Goal: Information Seeking & Learning: Learn about a topic

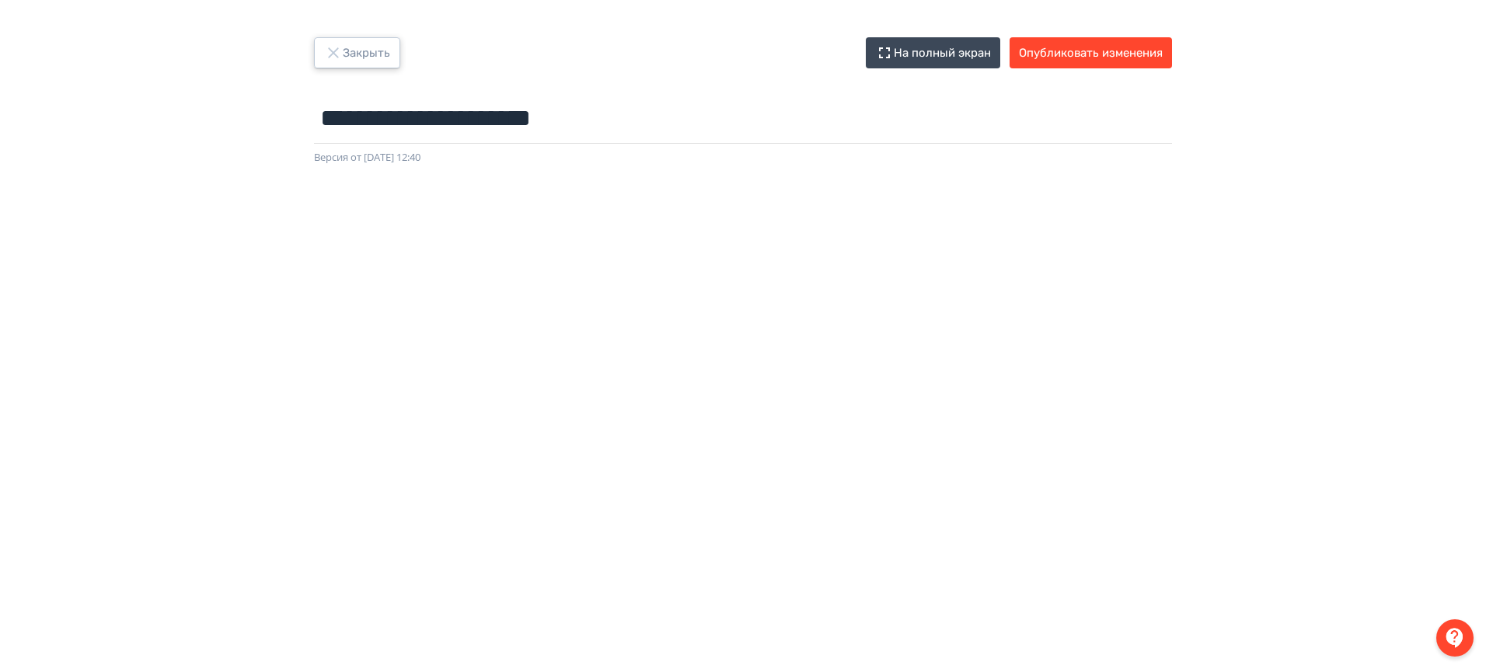
click at [391, 49] on button "Закрыть" at bounding box center [357, 52] width 86 height 31
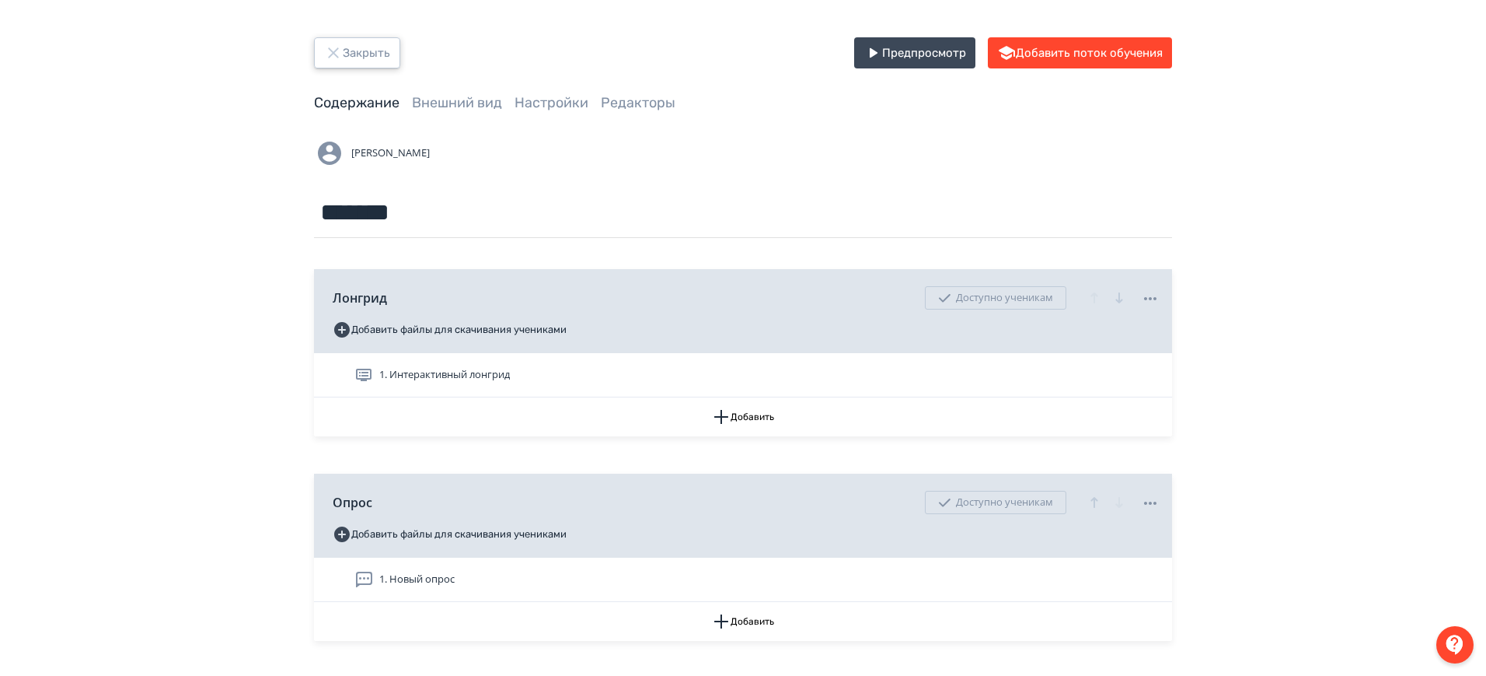
click at [337, 47] on icon "button" at bounding box center [333, 53] width 19 height 19
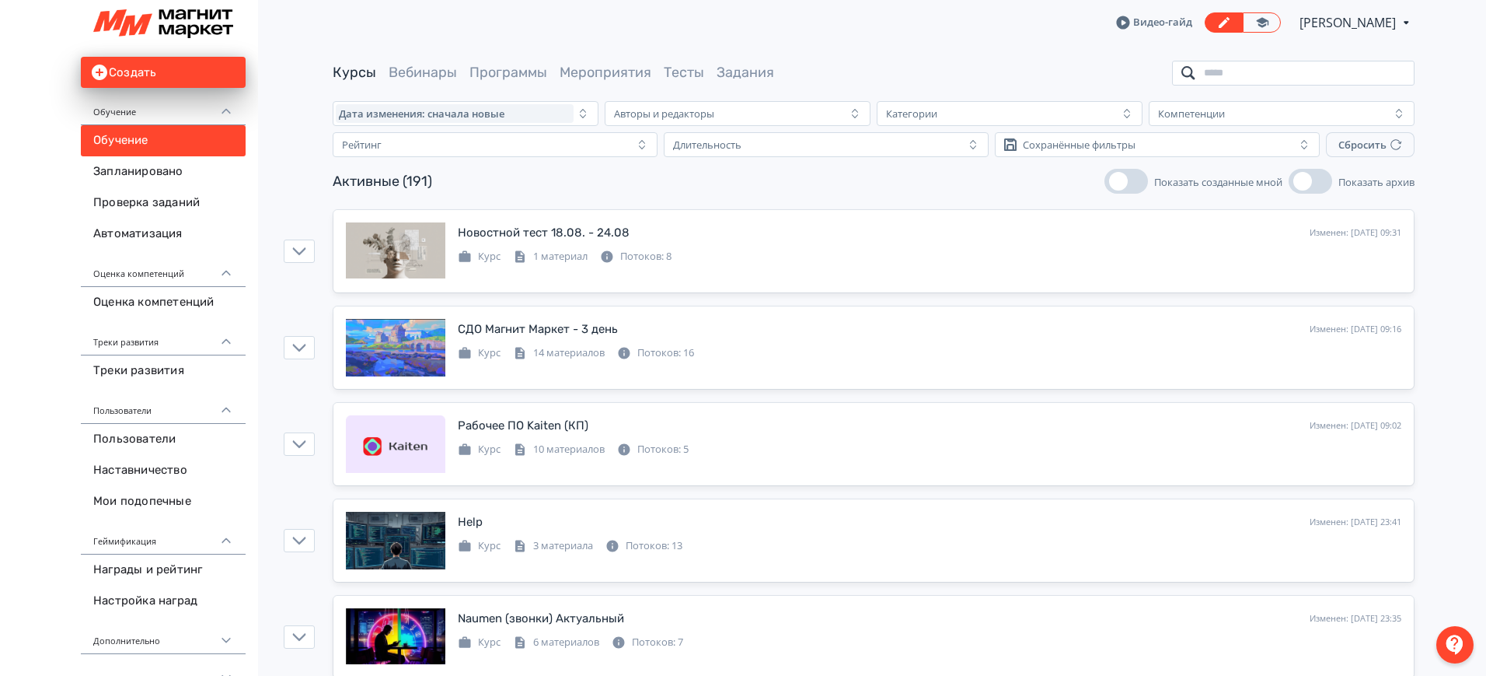
click at [1271, 65] on input "search" at bounding box center [1293, 73] width 243 height 25
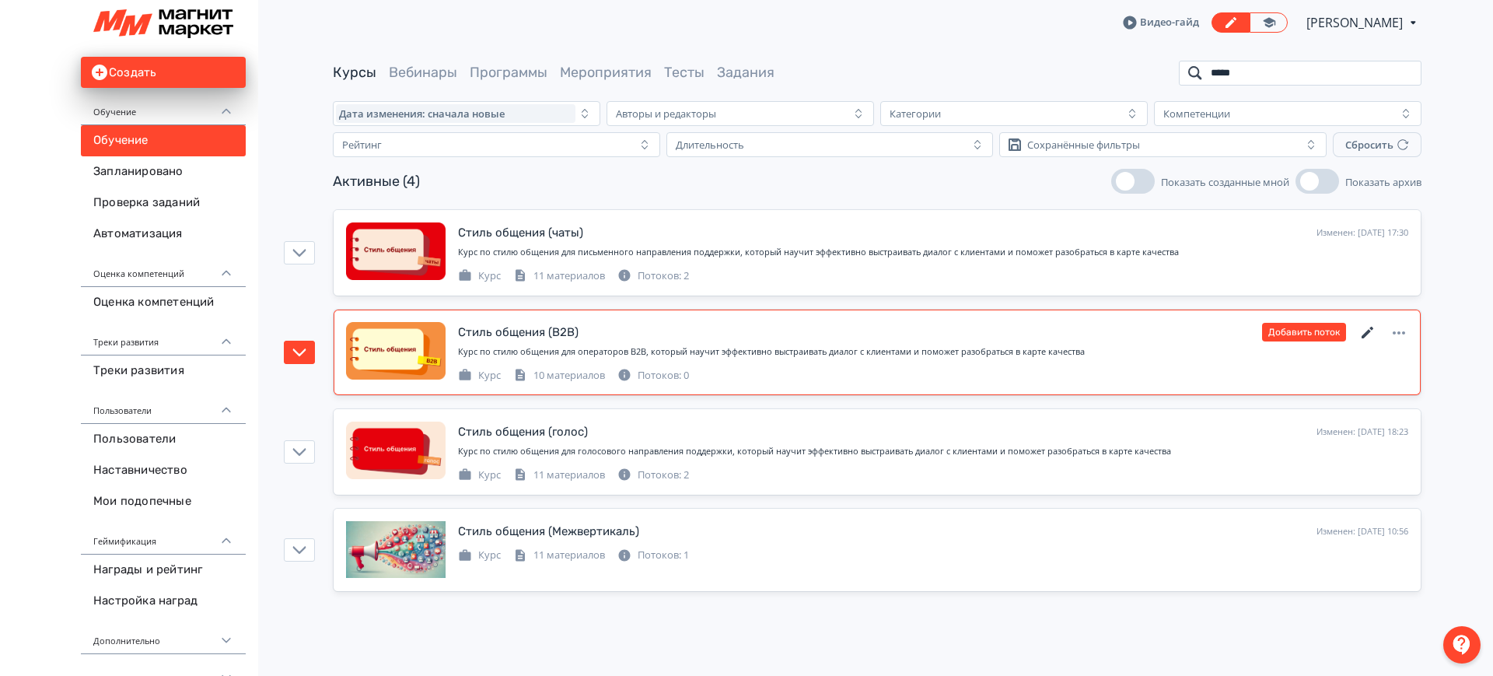
type input "*****"
click at [1364, 329] on icon at bounding box center [1367, 332] width 19 height 19
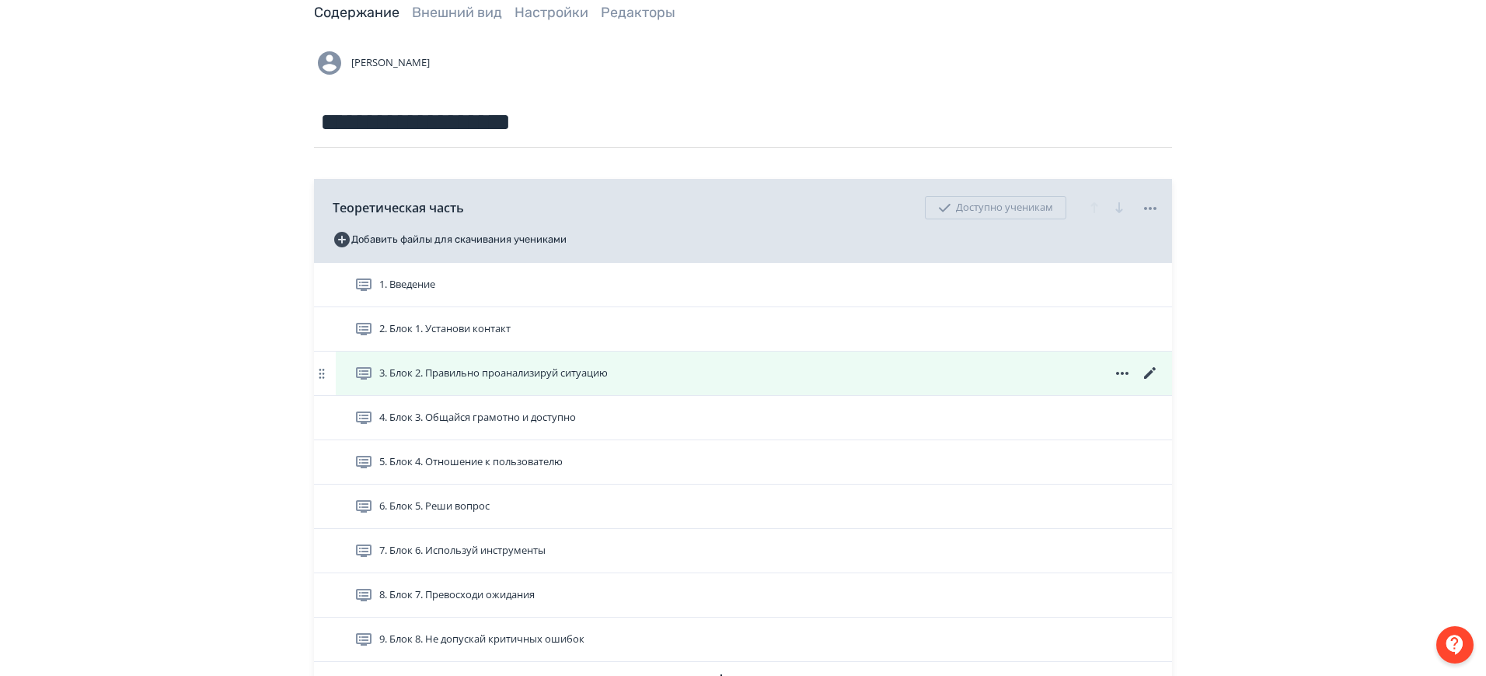
scroll to position [194, 0]
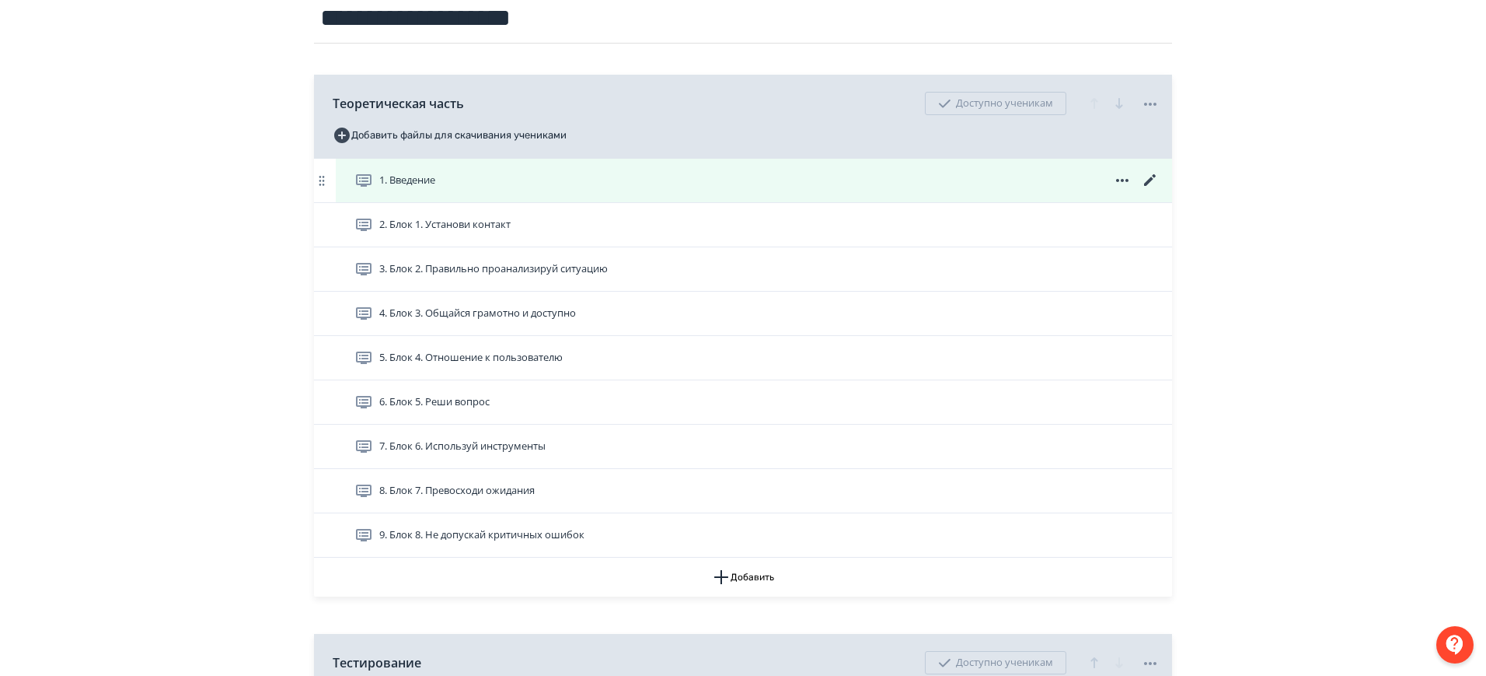
click at [969, 187] on div "1. Введение" at bounding box center [757, 180] width 805 height 19
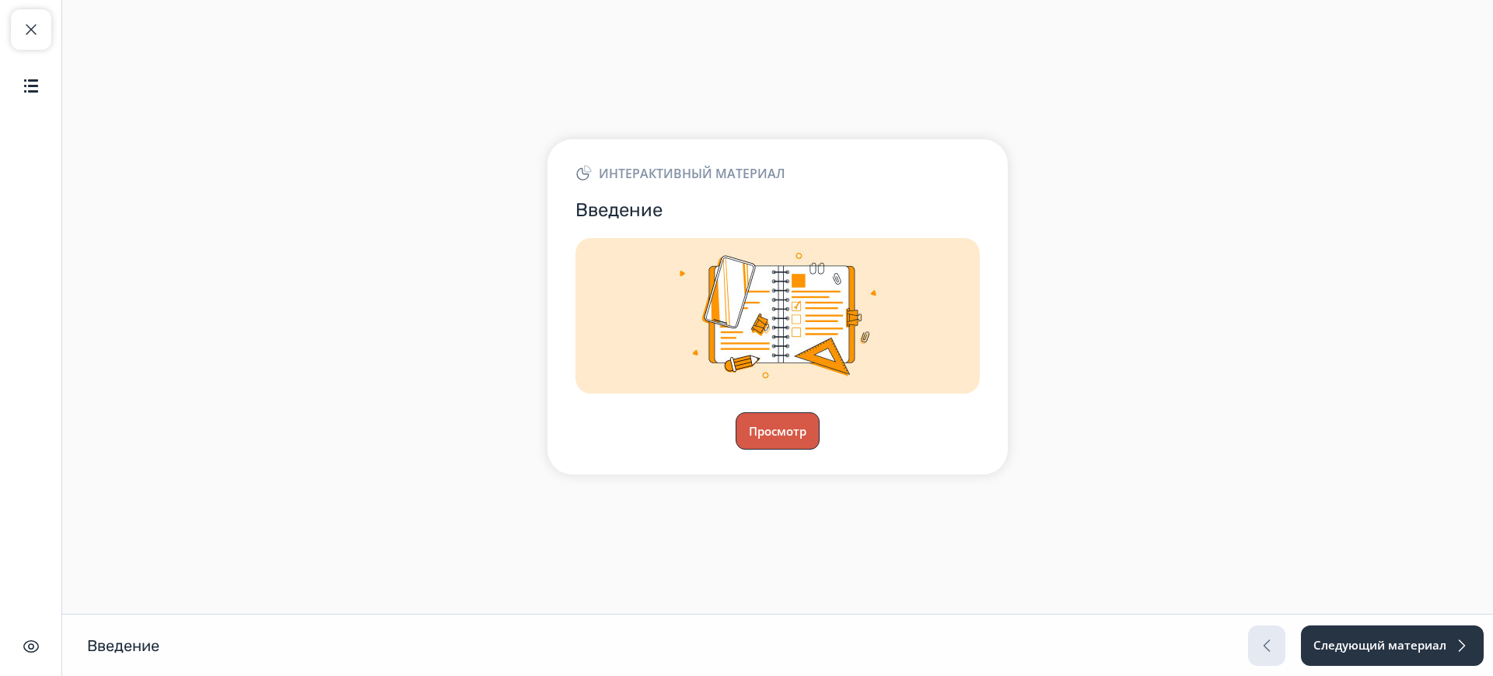
click at [770, 433] on button "Просмотр" at bounding box center [777, 430] width 84 height 37
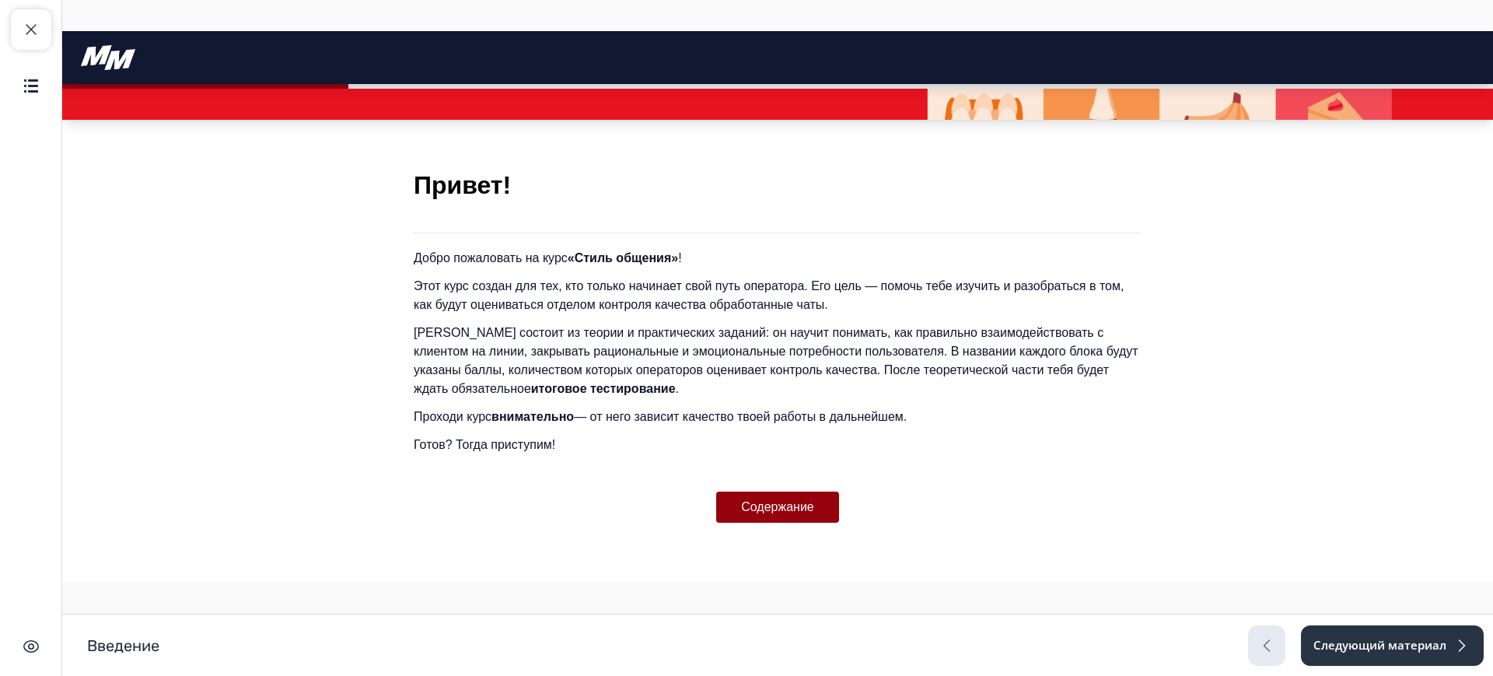
scroll to position [271, 0]
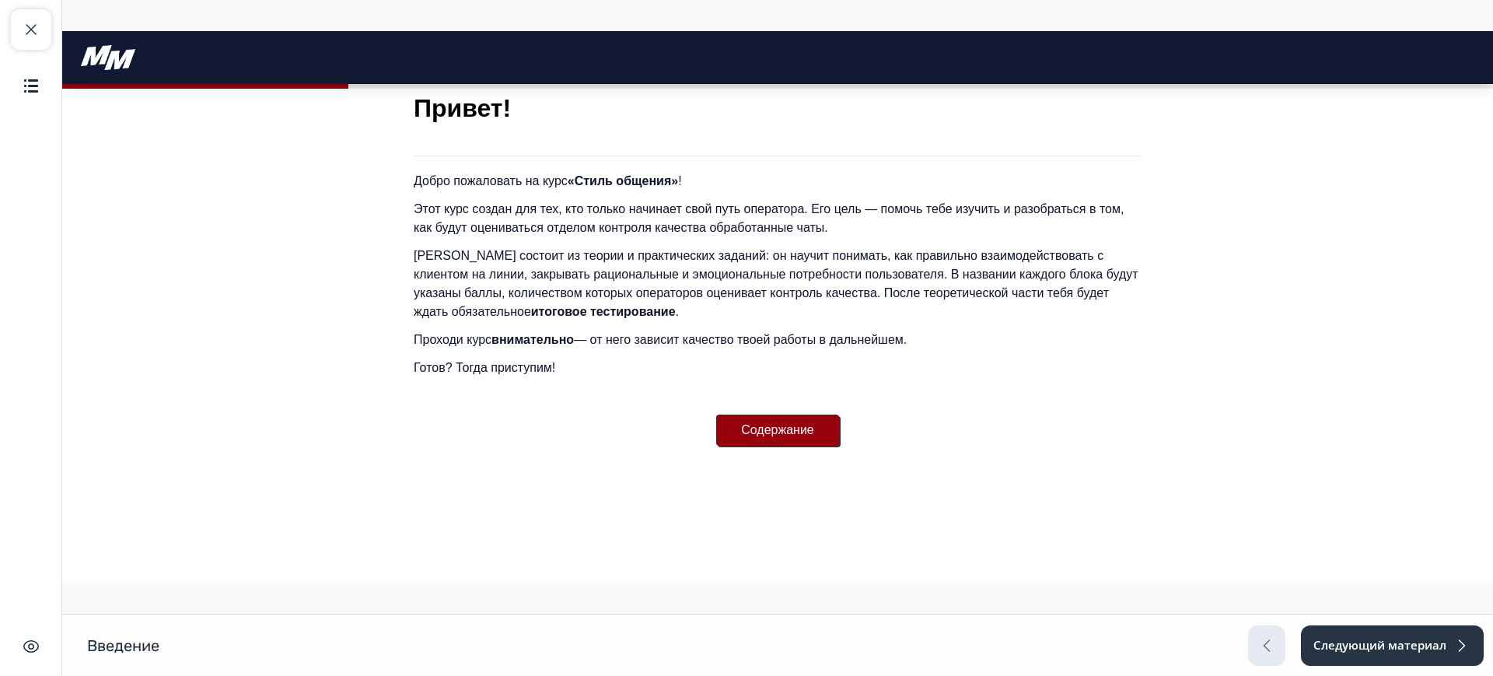
click at [774, 436] on button "Содержание" at bounding box center [777, 429] width 123 height 31
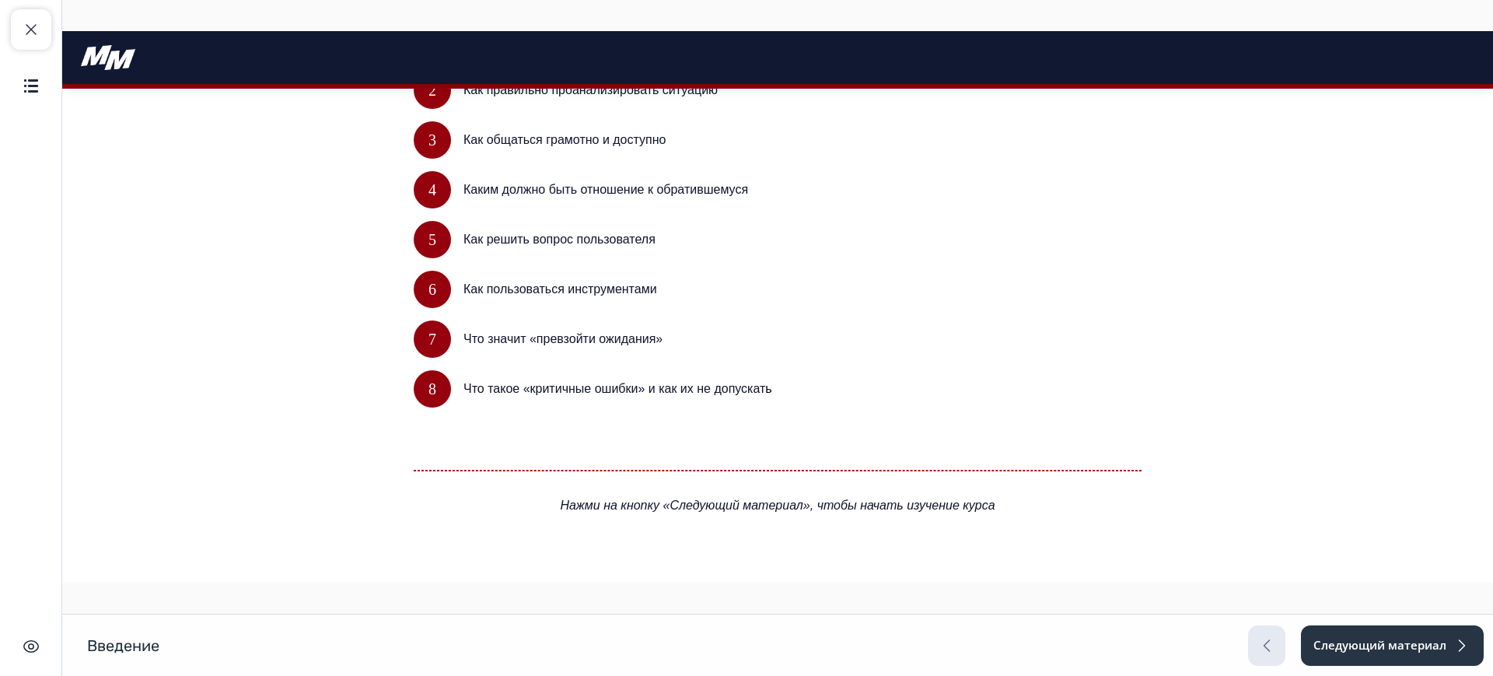
scroll to position [718, 0]
click at [1417, 645] on button "Следующий материал" at bounding box center [1391, 645] width 184 height 40
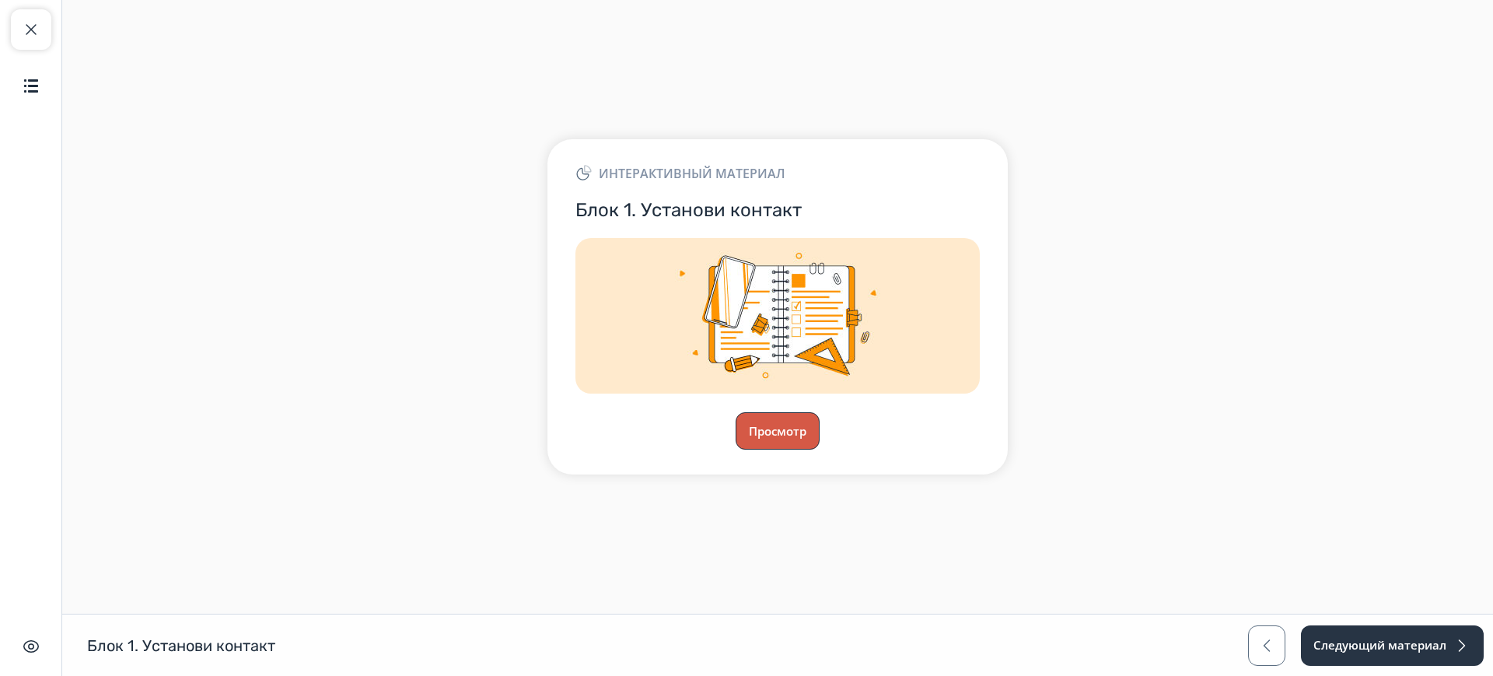
click at [798, 427] on button "Просмотр" at bounding box center [777, 430] width 84 height 37
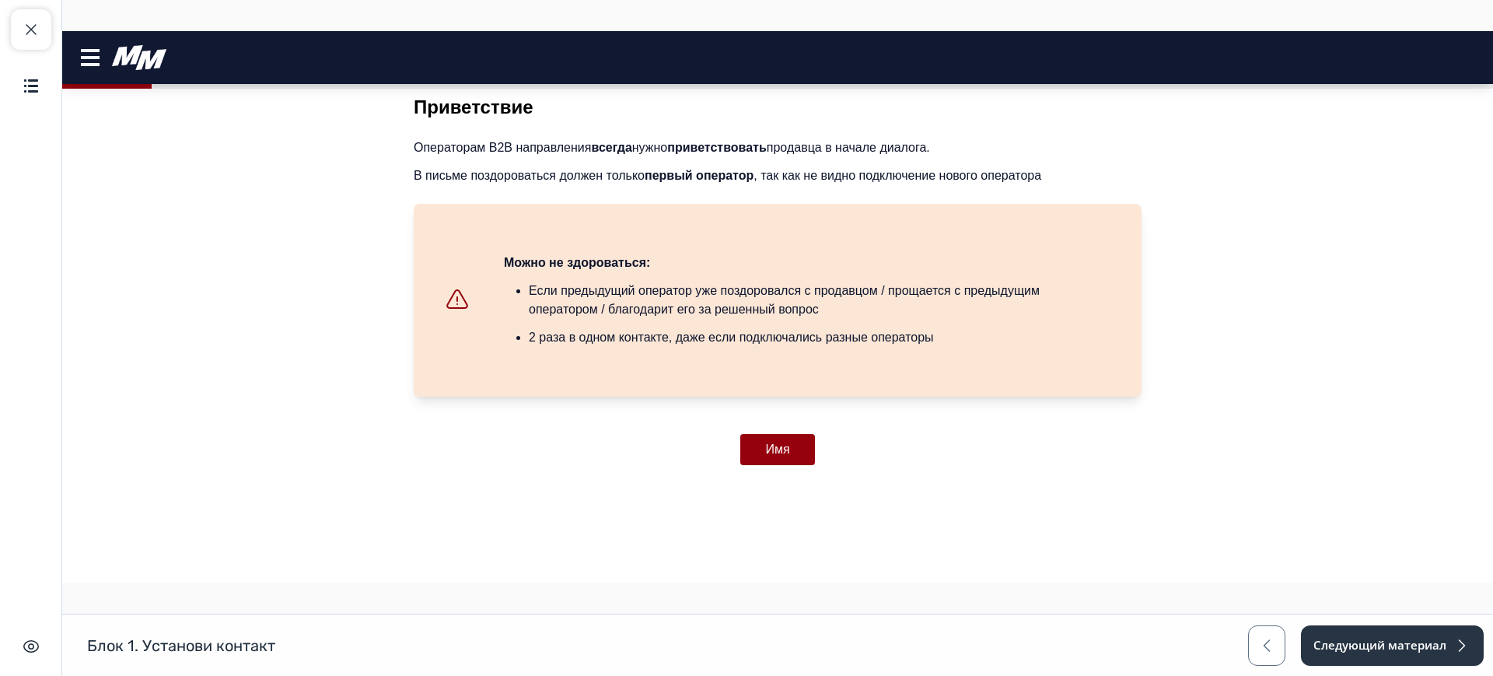
scroll to position [417, 0]
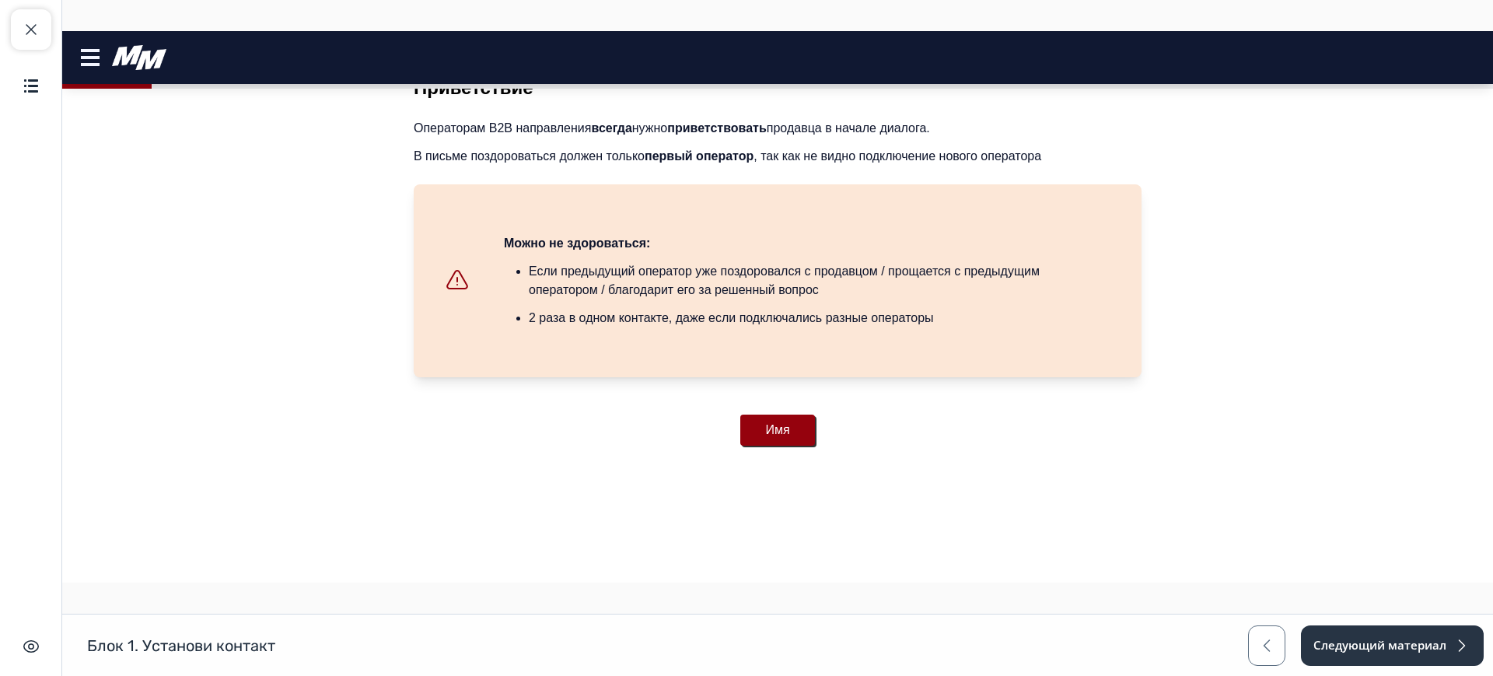
click at [781, 427] on button "Имя" at bounding box center [777, 429] width 74 height 31
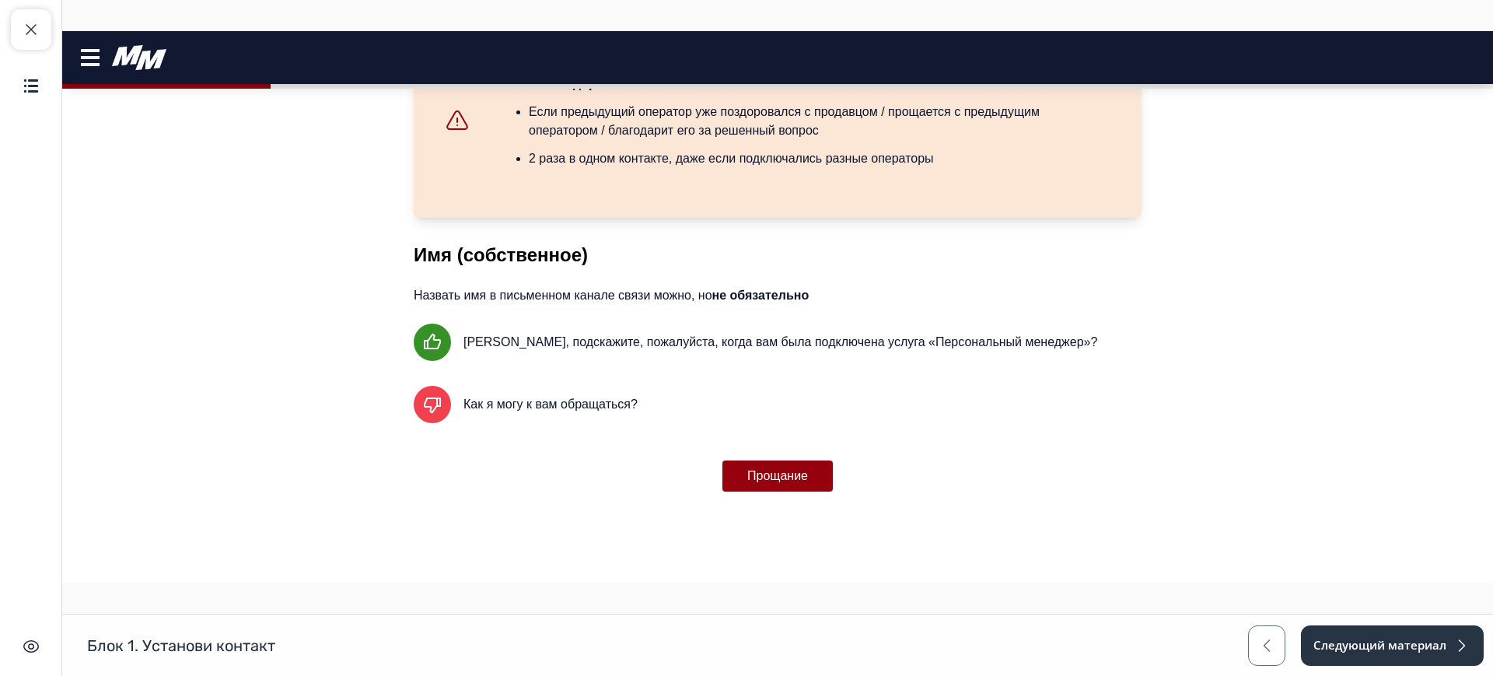
scroll to position [623, 0]
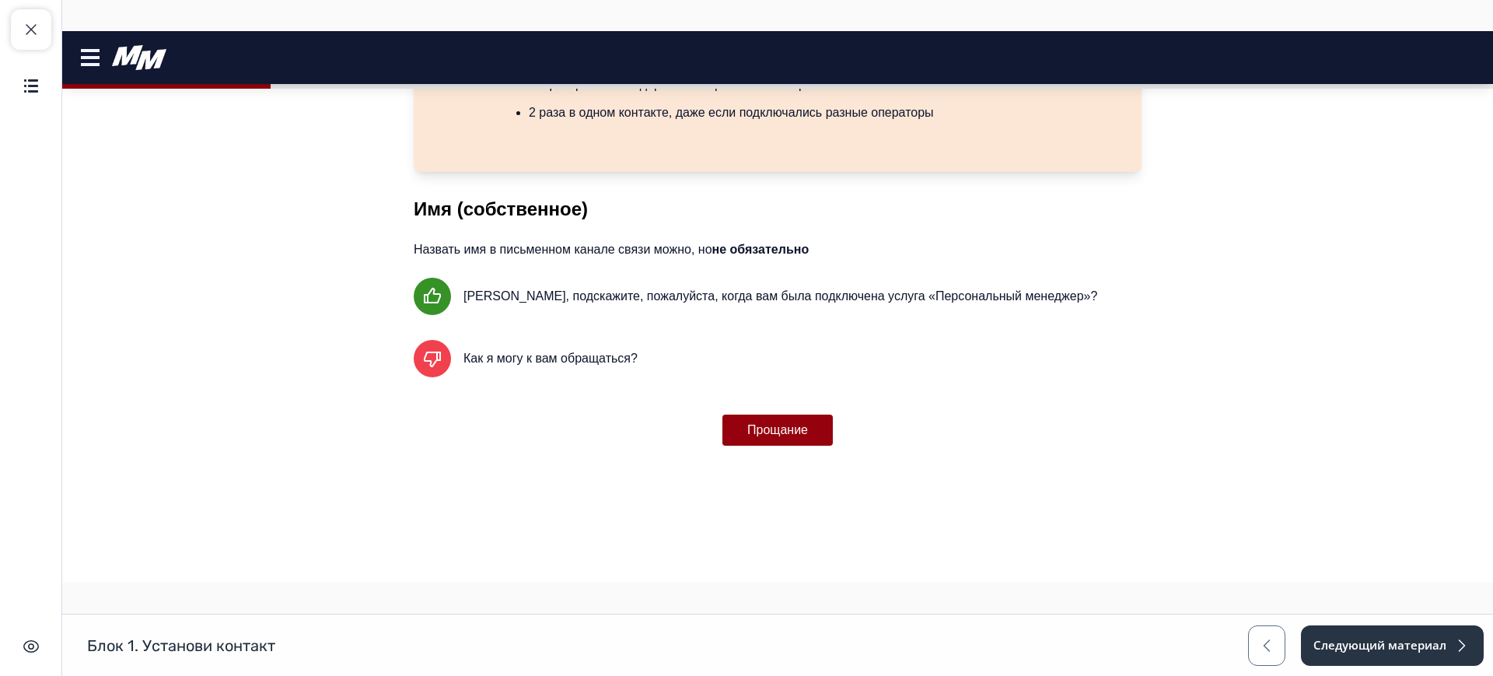
drag, startPoint x: 781, startPoint y: 423, endPoint x: 716, endPoint y: 392, distance: 71.6
click at [716, 392] on div "Приветствие Операторам B2B направления всегда нужно приветствовать продавца в н…" at bounding box center [778, 157] width 728 height 575
click at [744, 426] on button "Прощание" at bounding box center [777, 429] width 110 height 31
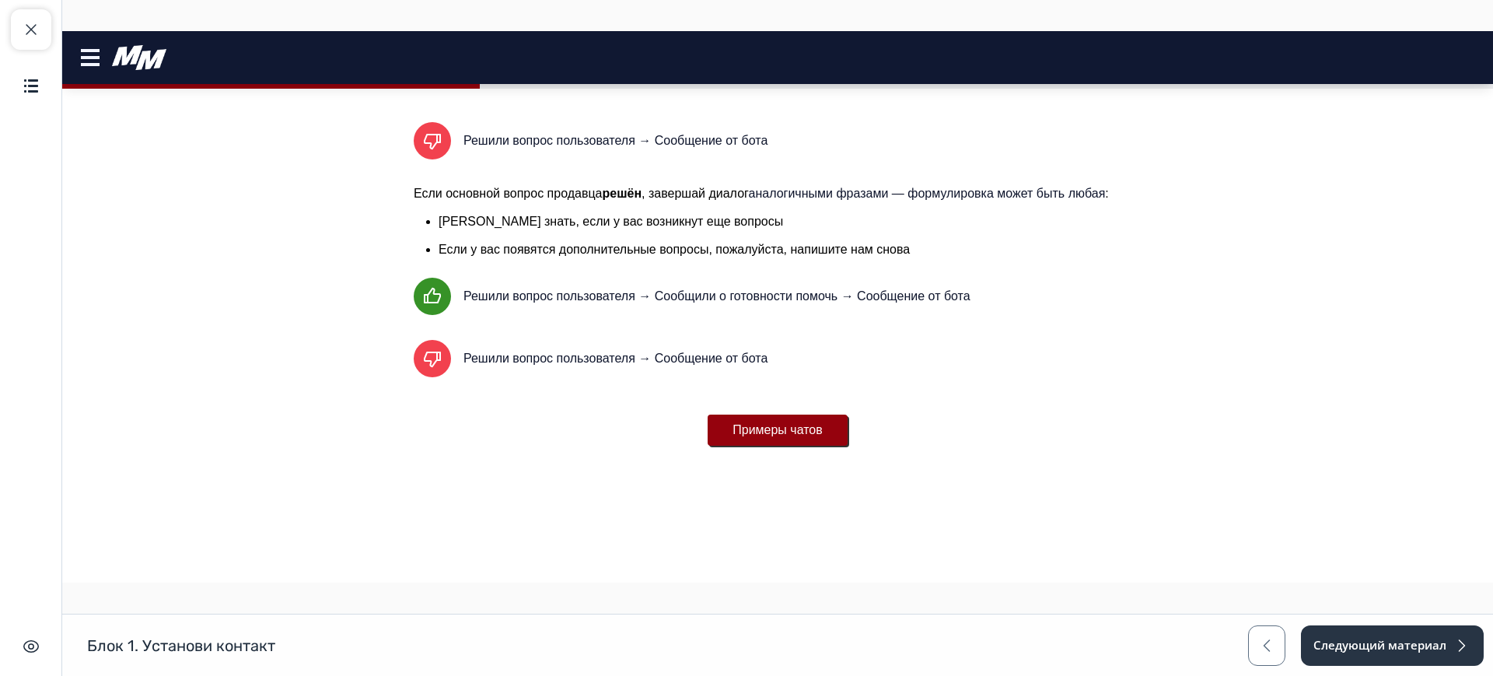
click at [796, 422] on button "Примеры чатов" at bounding box center [777, 429] width 140 height 31
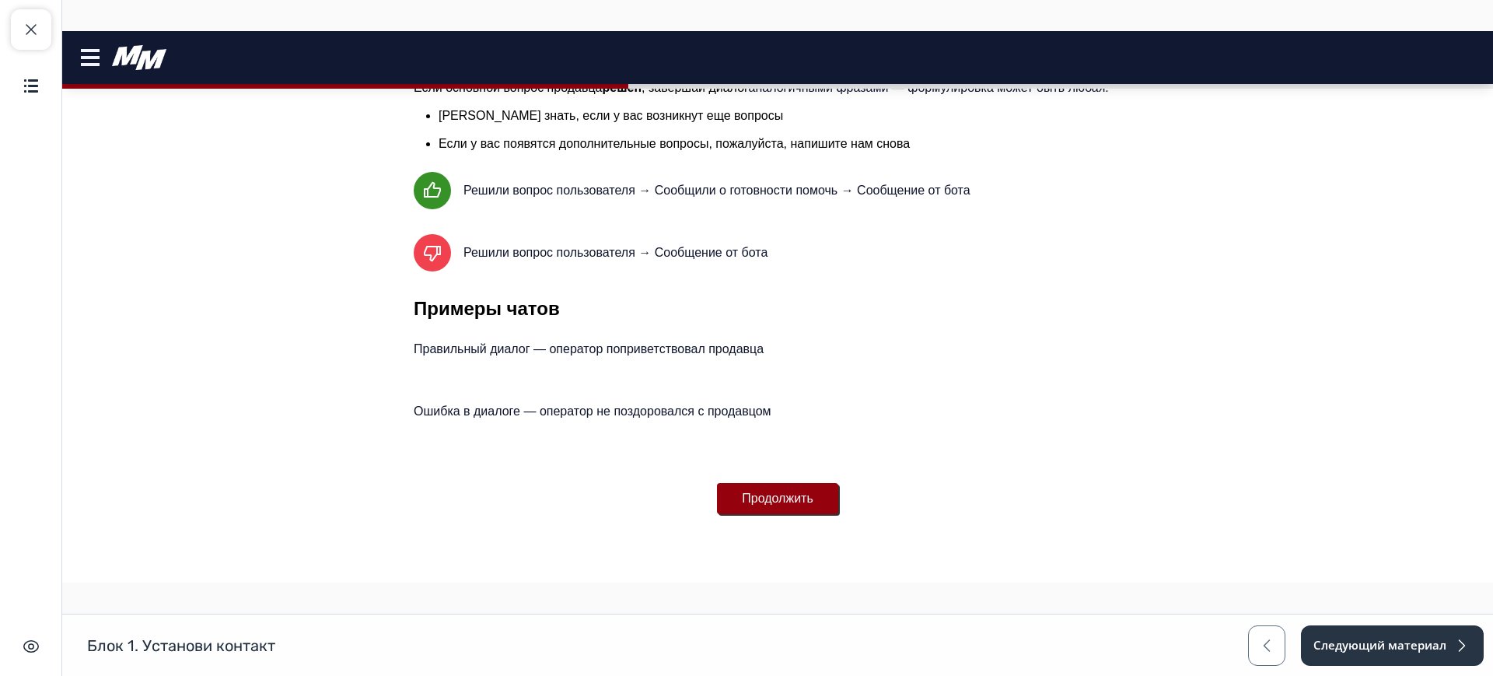
scroll to position [1761, 0]
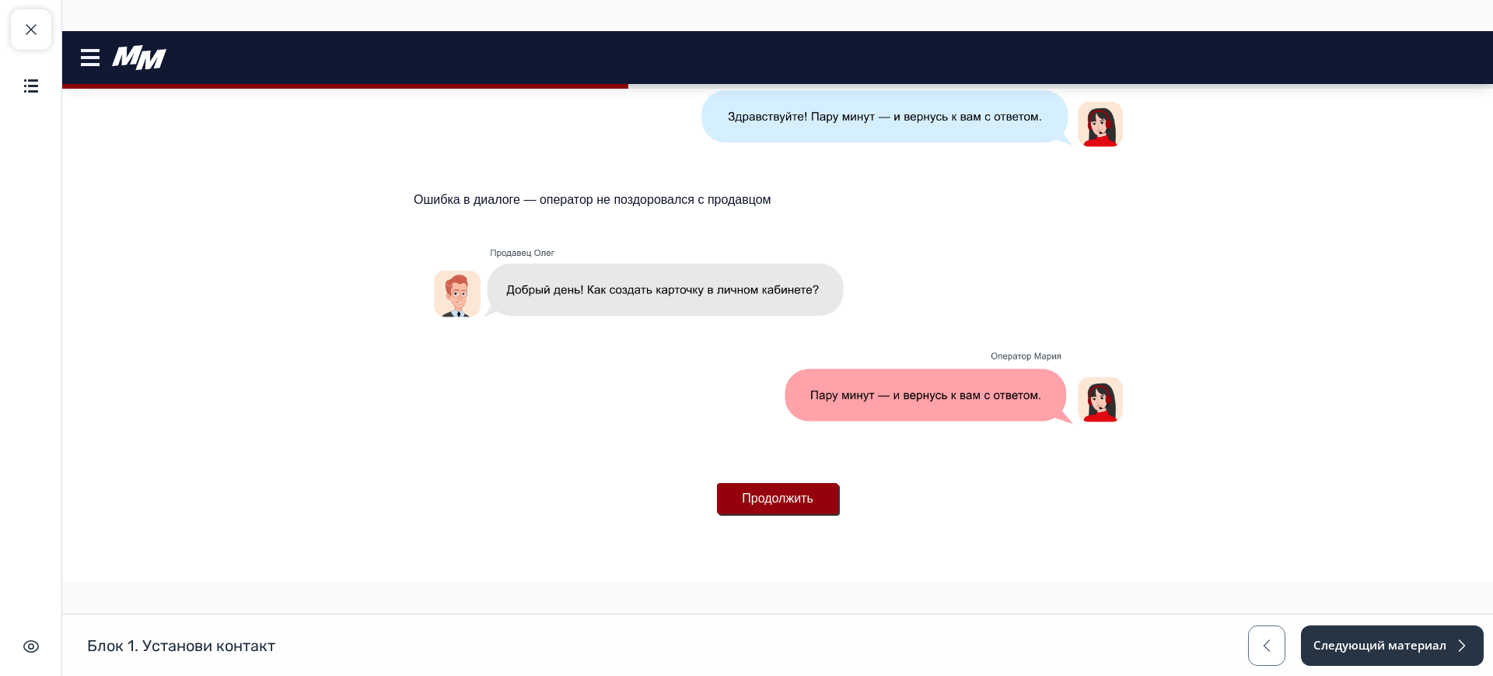
click at [788, 481] on div "Продолжить" at bounding box center [777, 498] width 121 height 68
click at [788, 498] on button "Продолжить" at bounding box center [777, 498] width 121 height 31
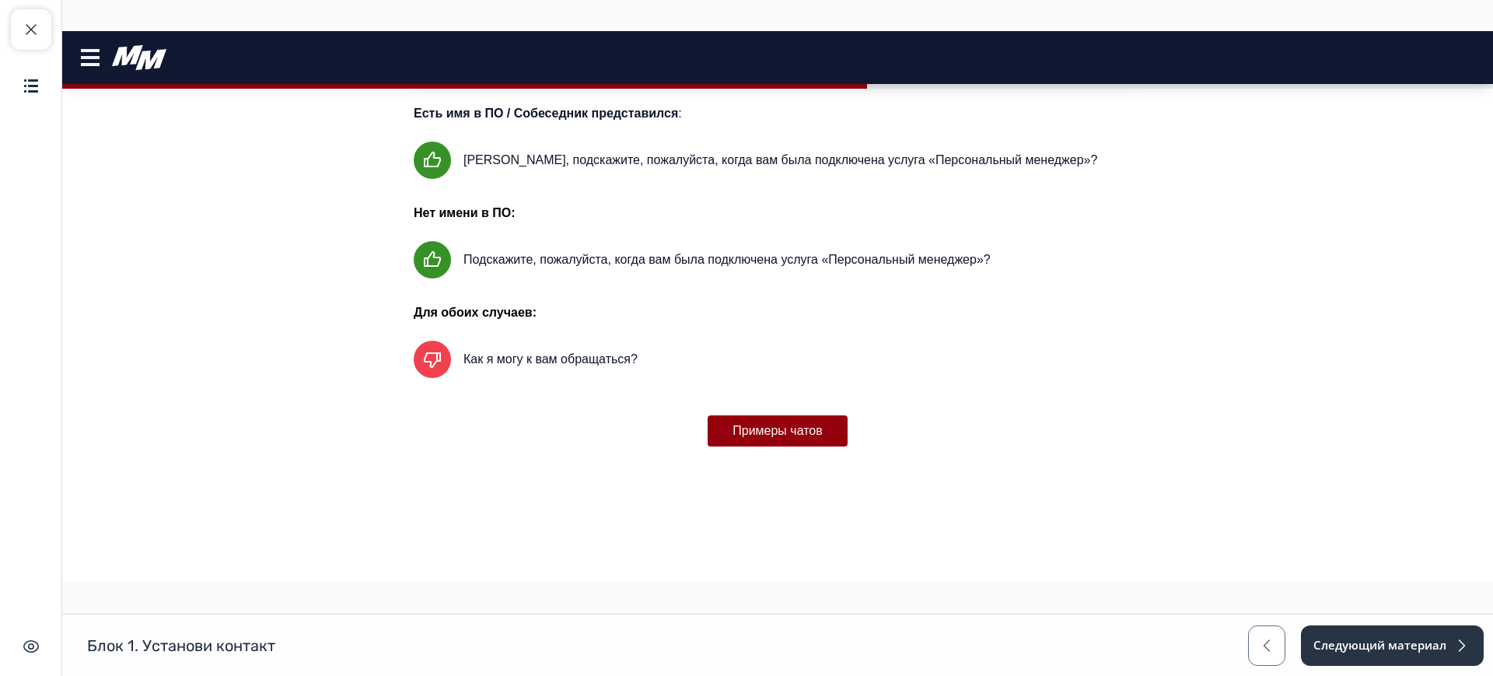
scroll to position [340, 0]
click at [759, 414] on button "Примеры чатов" at bounding box center [777, 429] width 140 height 31
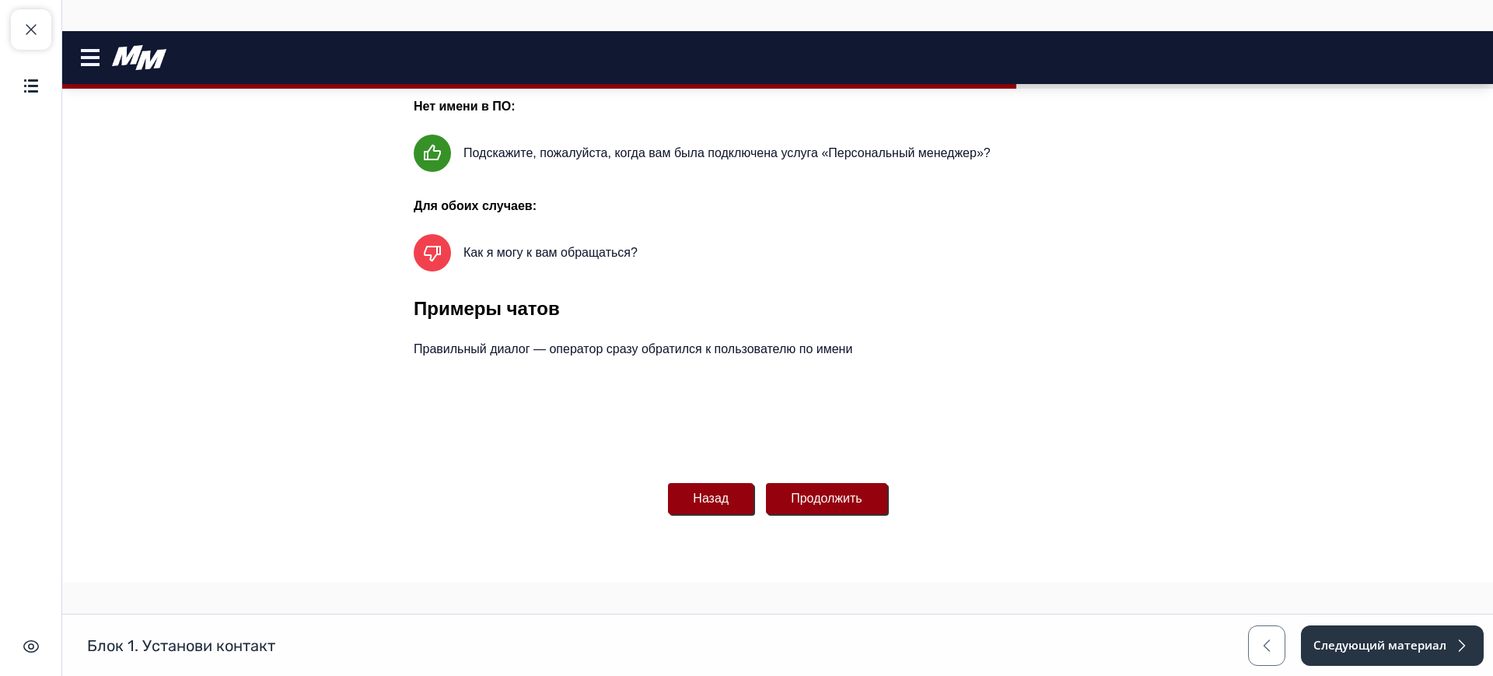
scroll to position [868, 0]
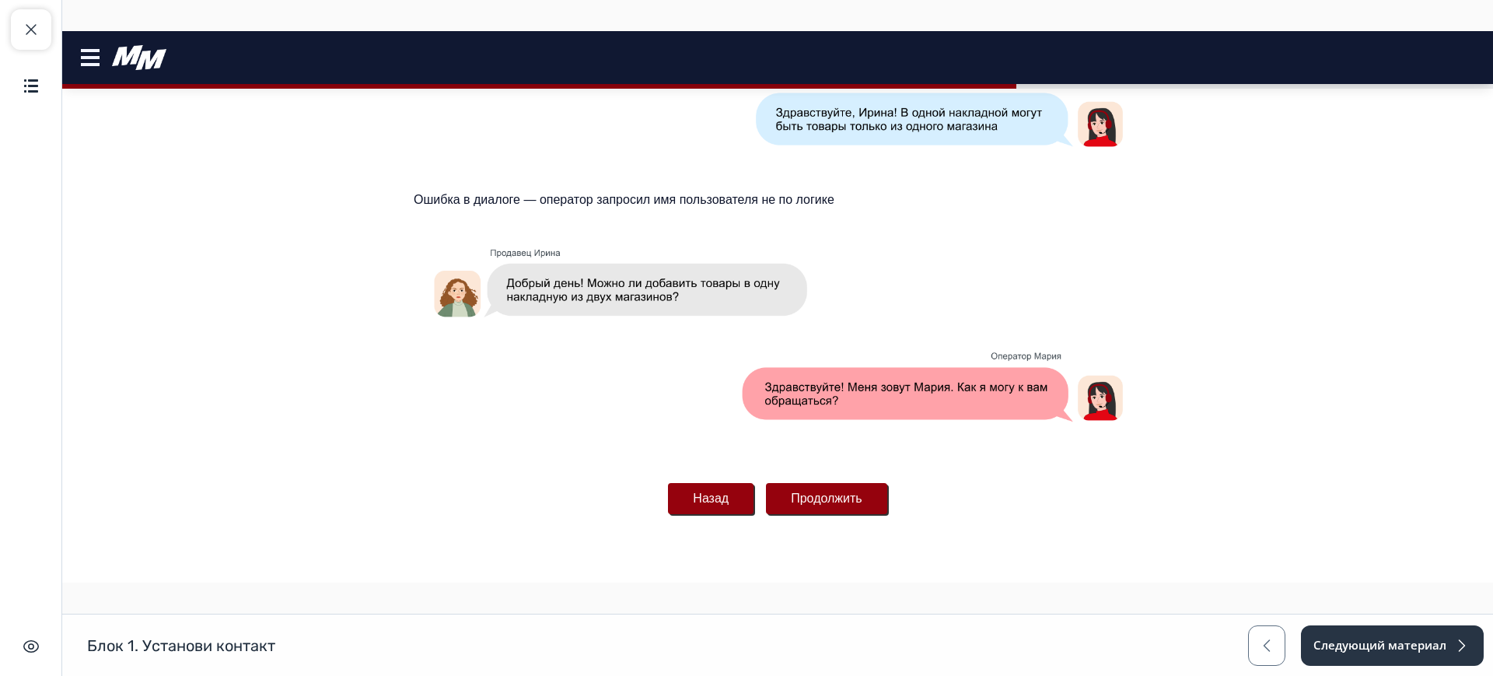
click at [803, 499] on button "Продолжить" at bounding box center [826, 498] width 121 height 31
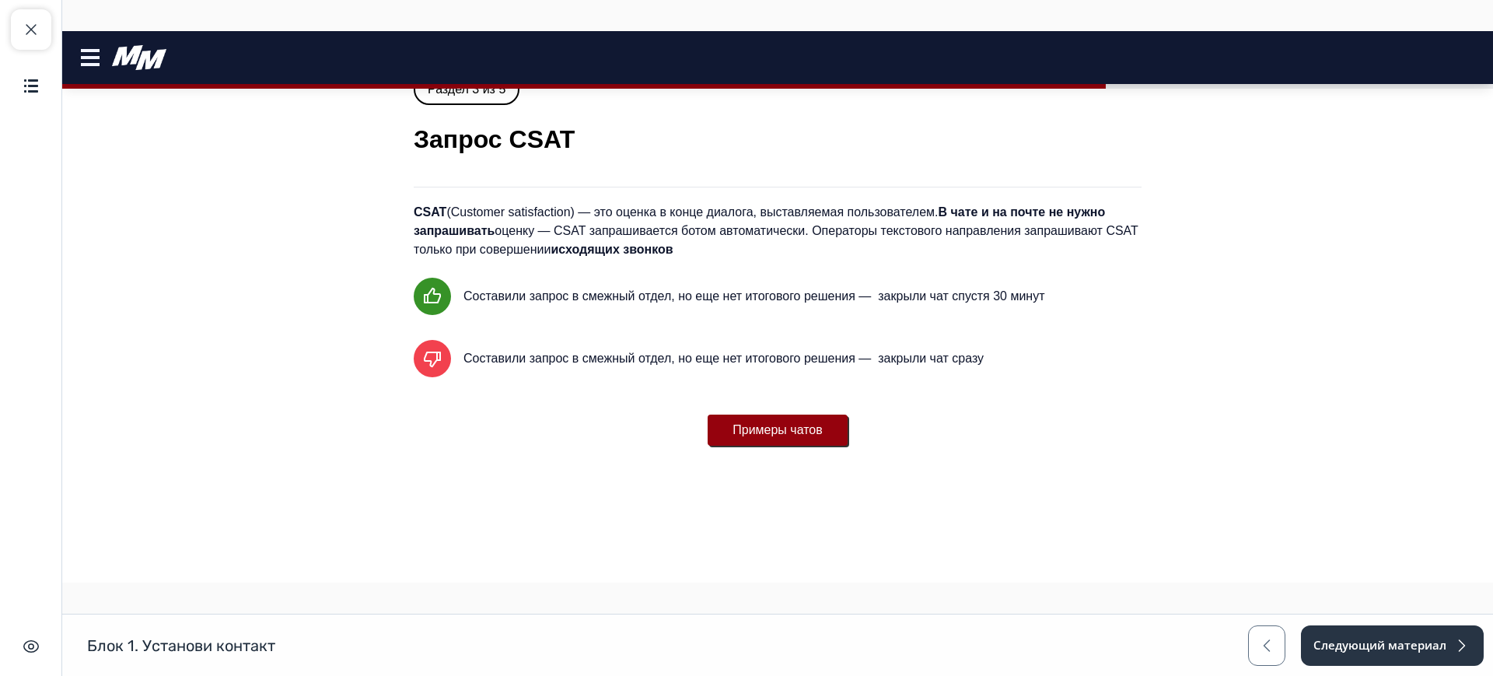
click at [794, 435] on button "Примеры чатов" at bounding box center [777, 429] width 140 height 31
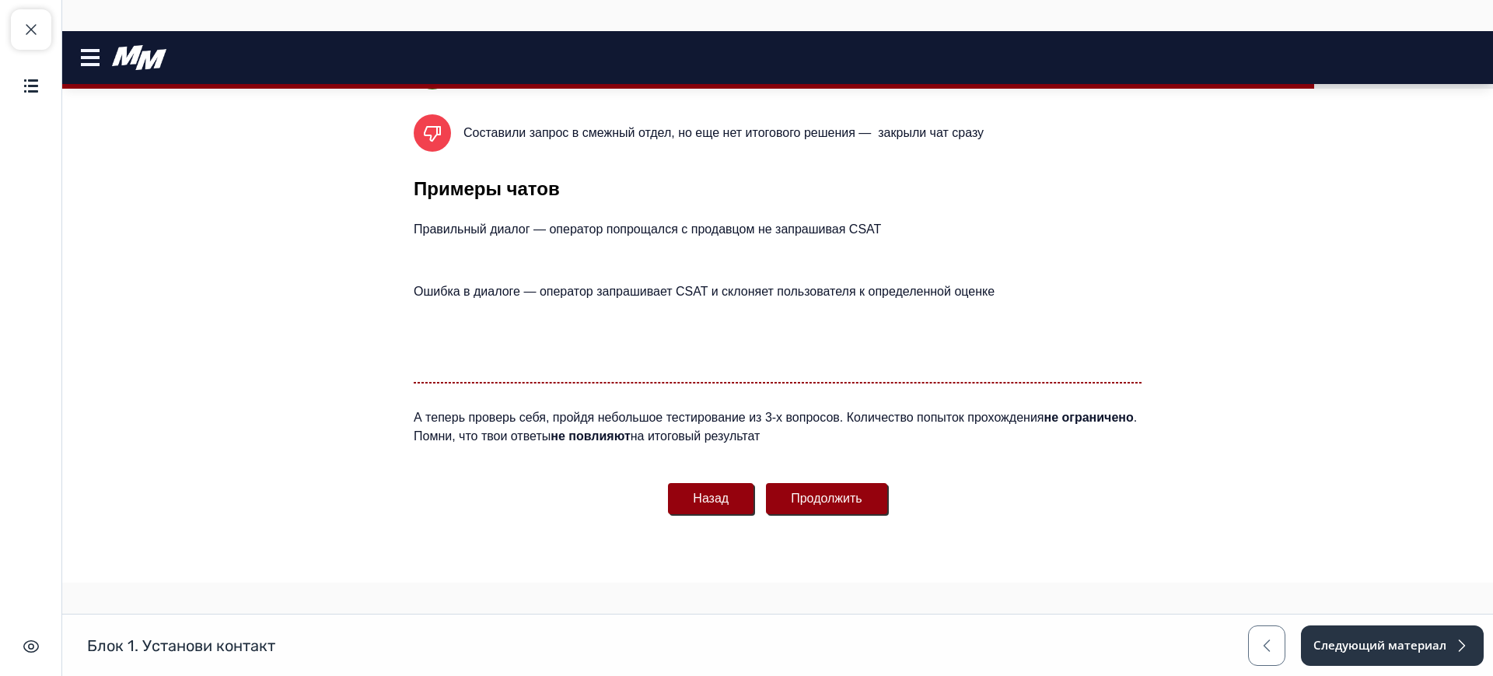
scroll to position [680, 0]
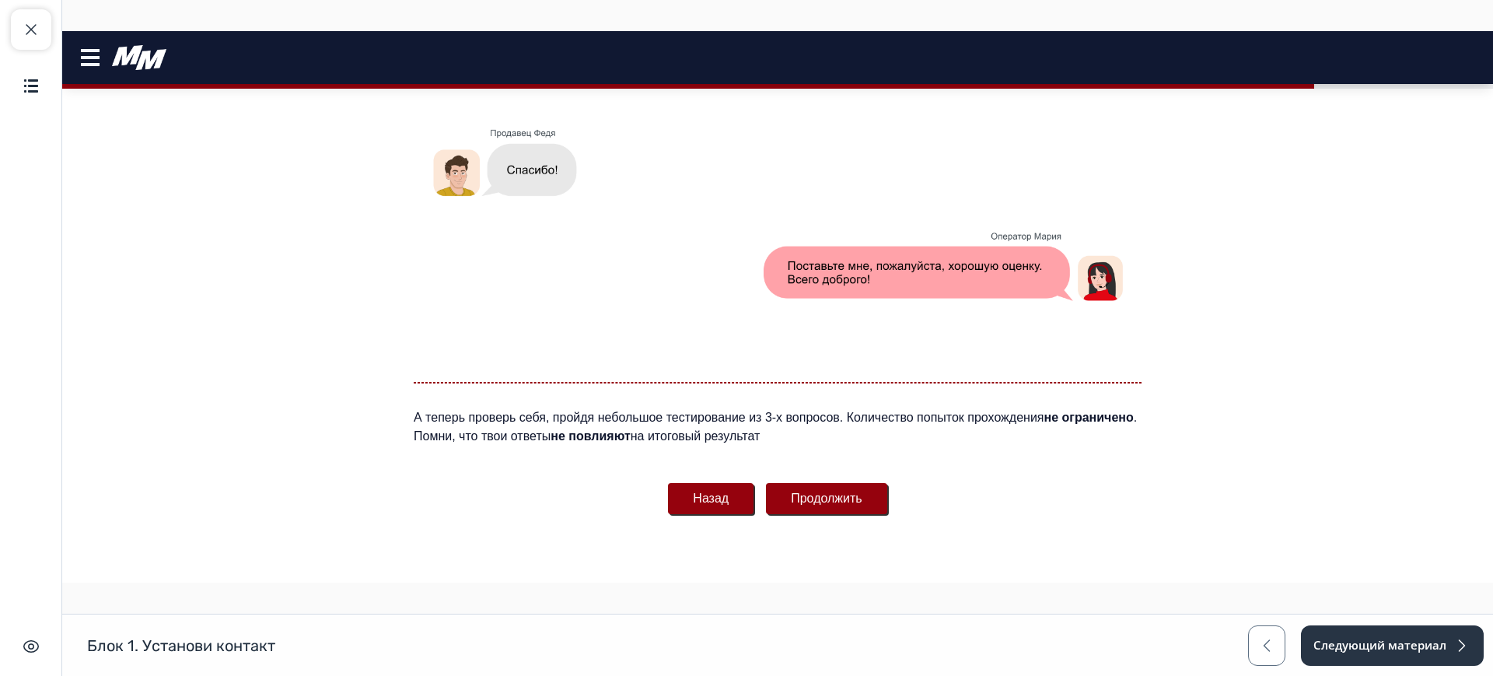
click at [833, 498] on button "Продолжить" at bounding box center [826, 498] width 121 height 31
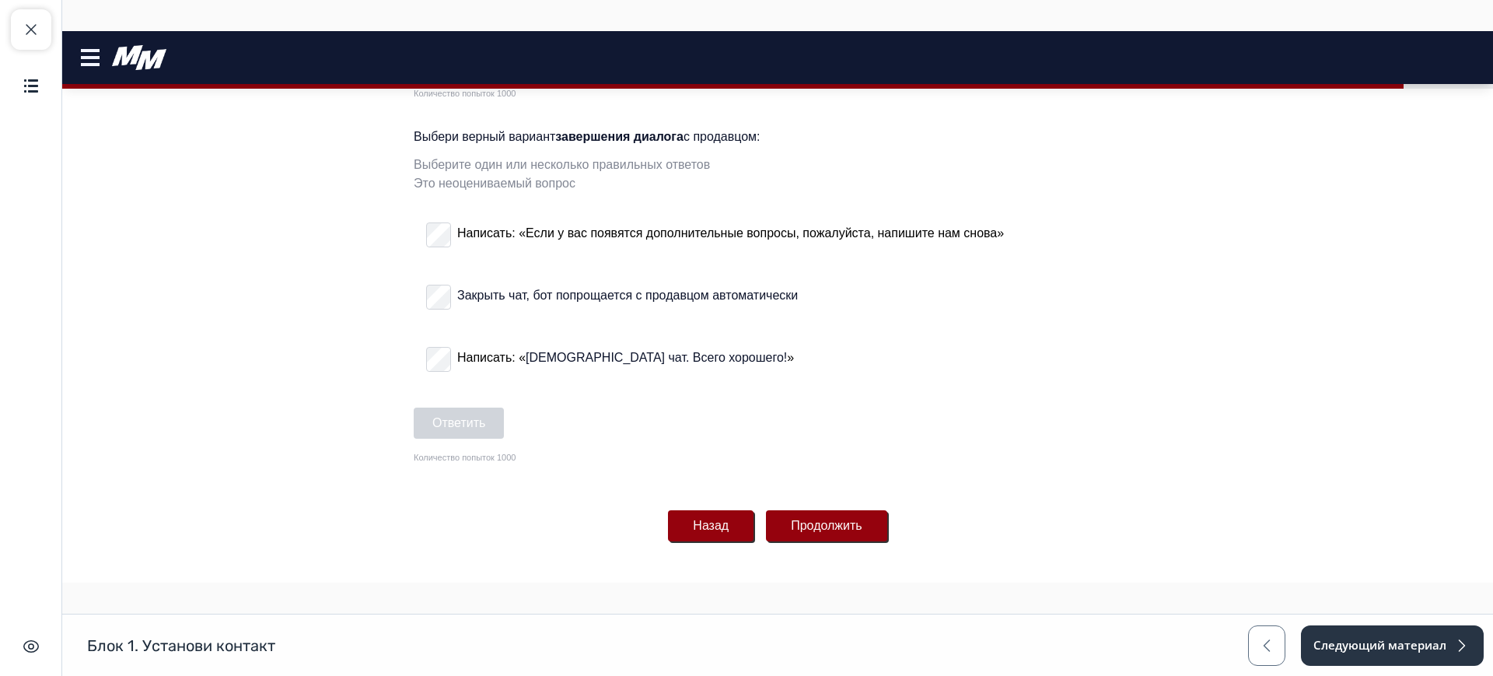
scroll to position [952, 0]
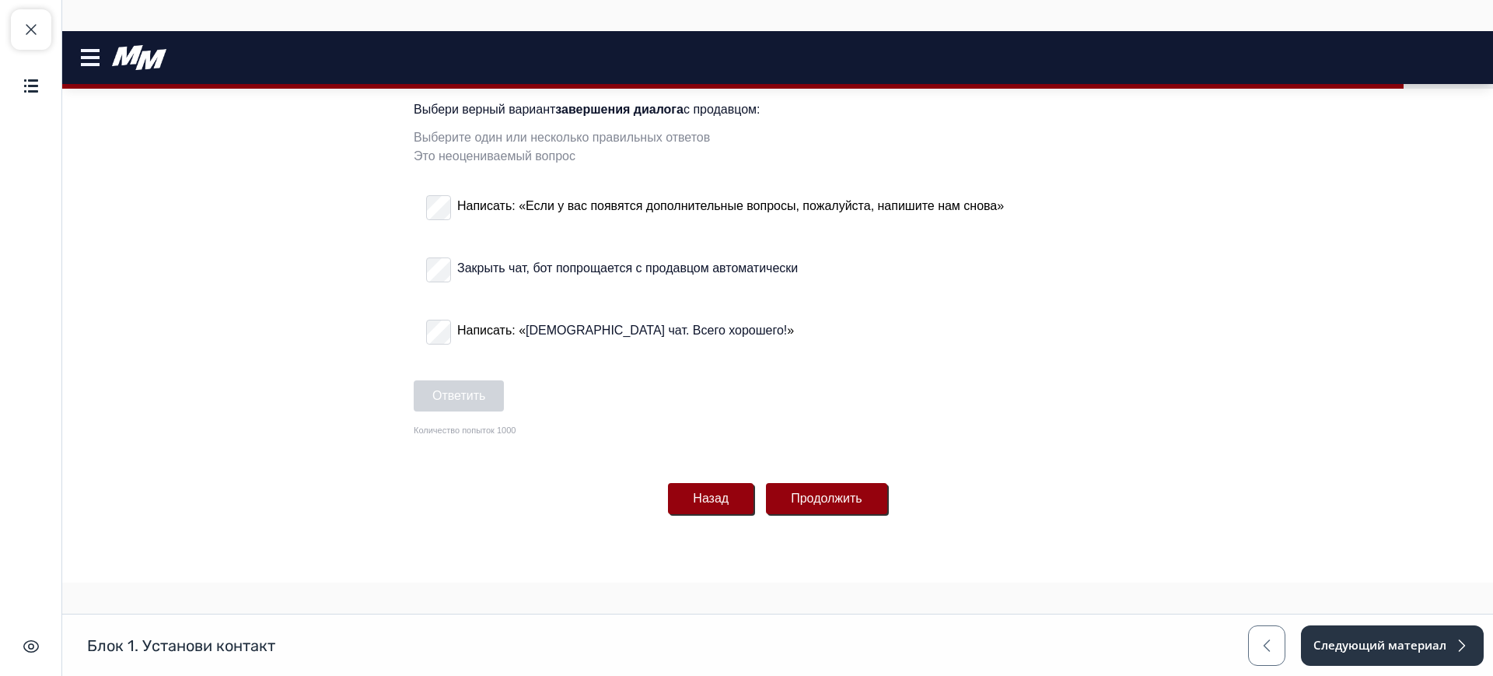
click at [785, 500] on button "Продолжить" at bounding box center [826, 498] width 121 height 31
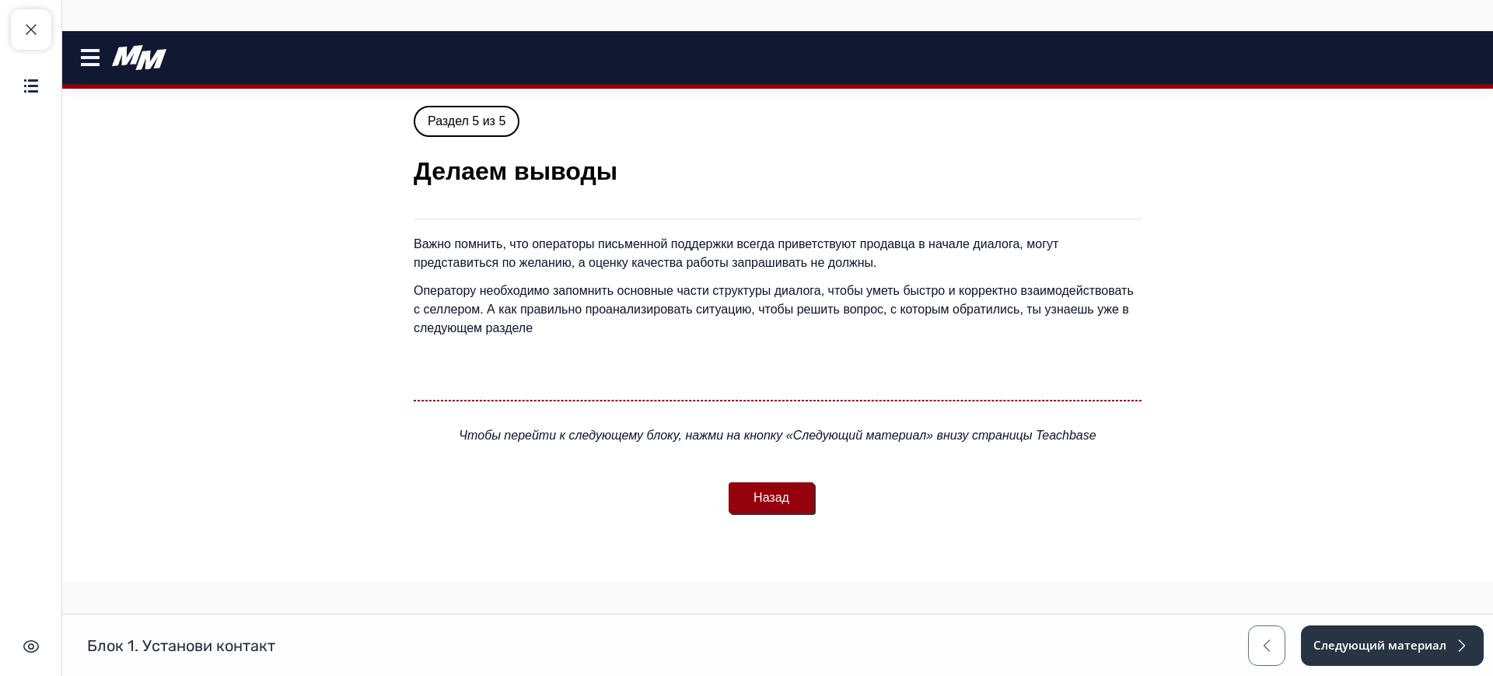
click at [785, 500] on button "Назад" at bounding box center [771, 497] width 86 height 31
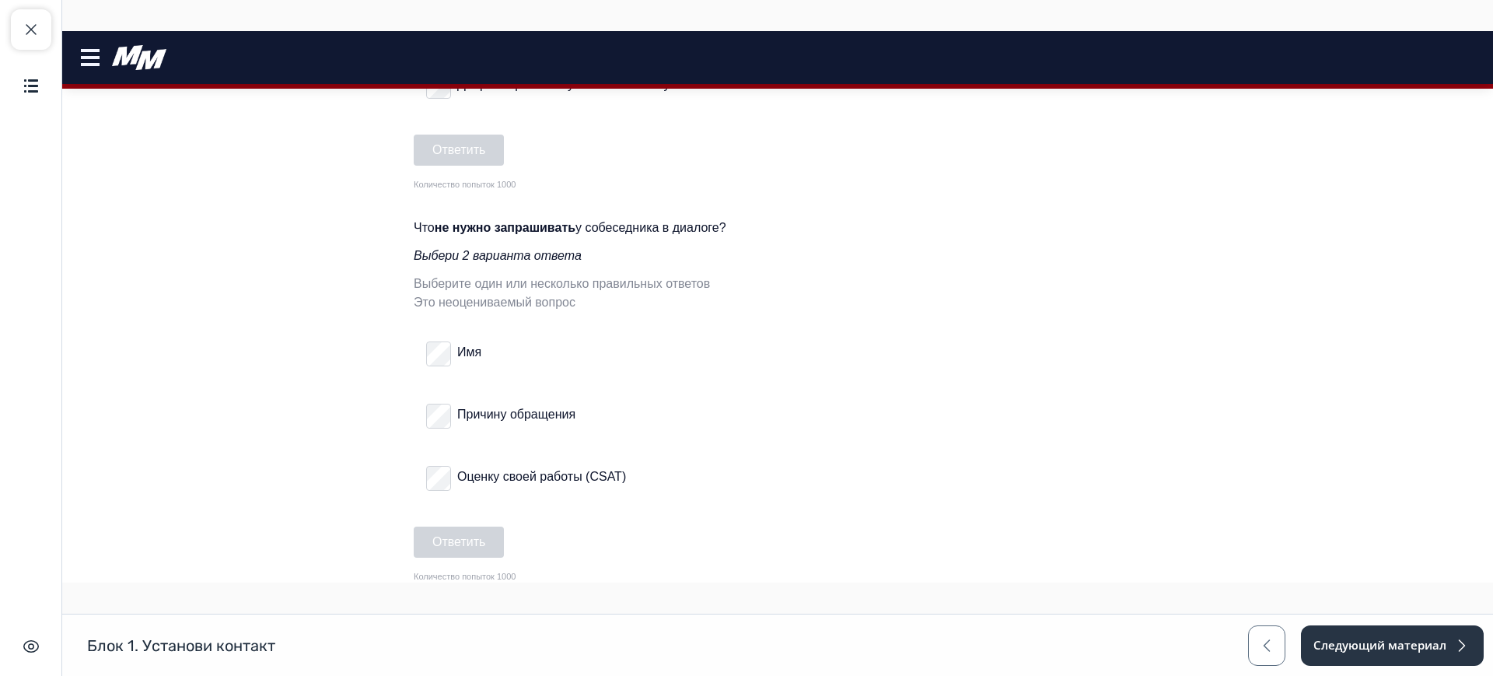
scroll to position [680, 0]
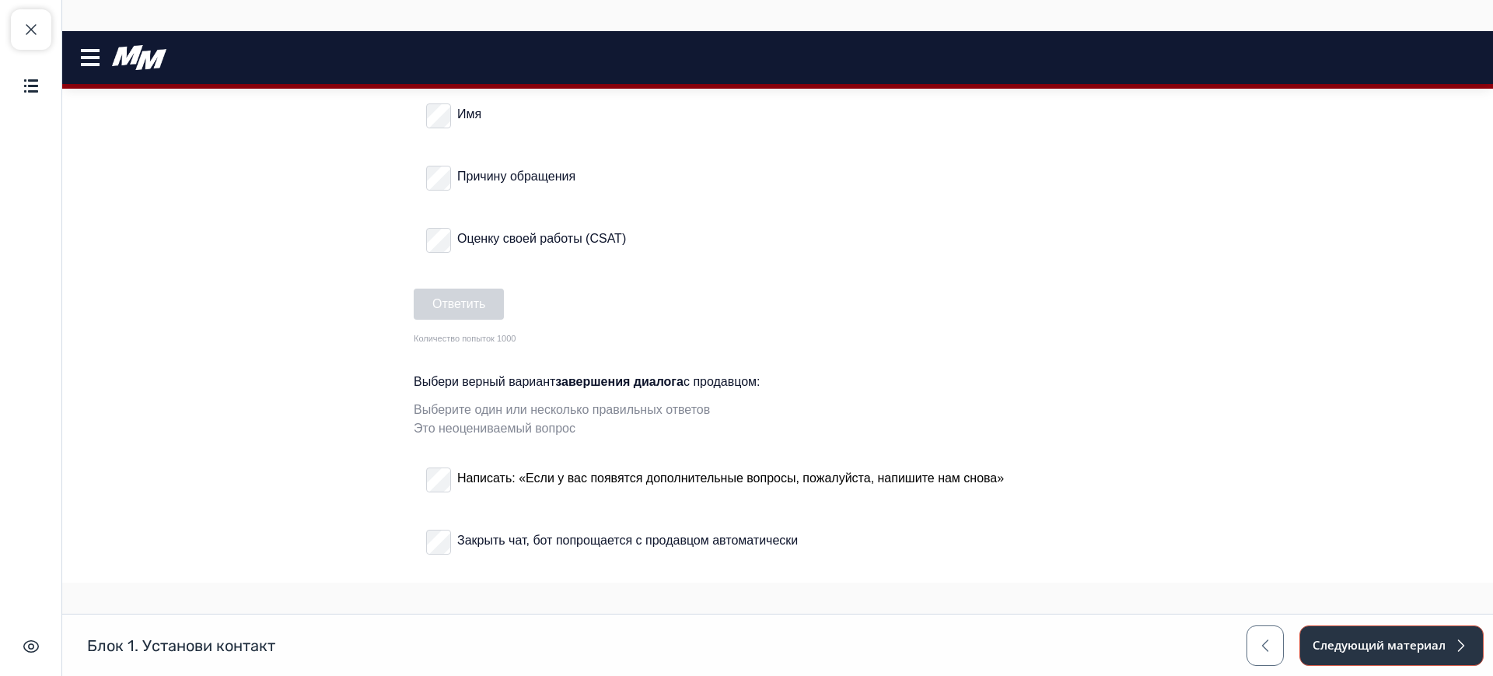
click at [1473, 653] on button "Следующий материал" at bounding box center [1391, 645] width 184 height 40
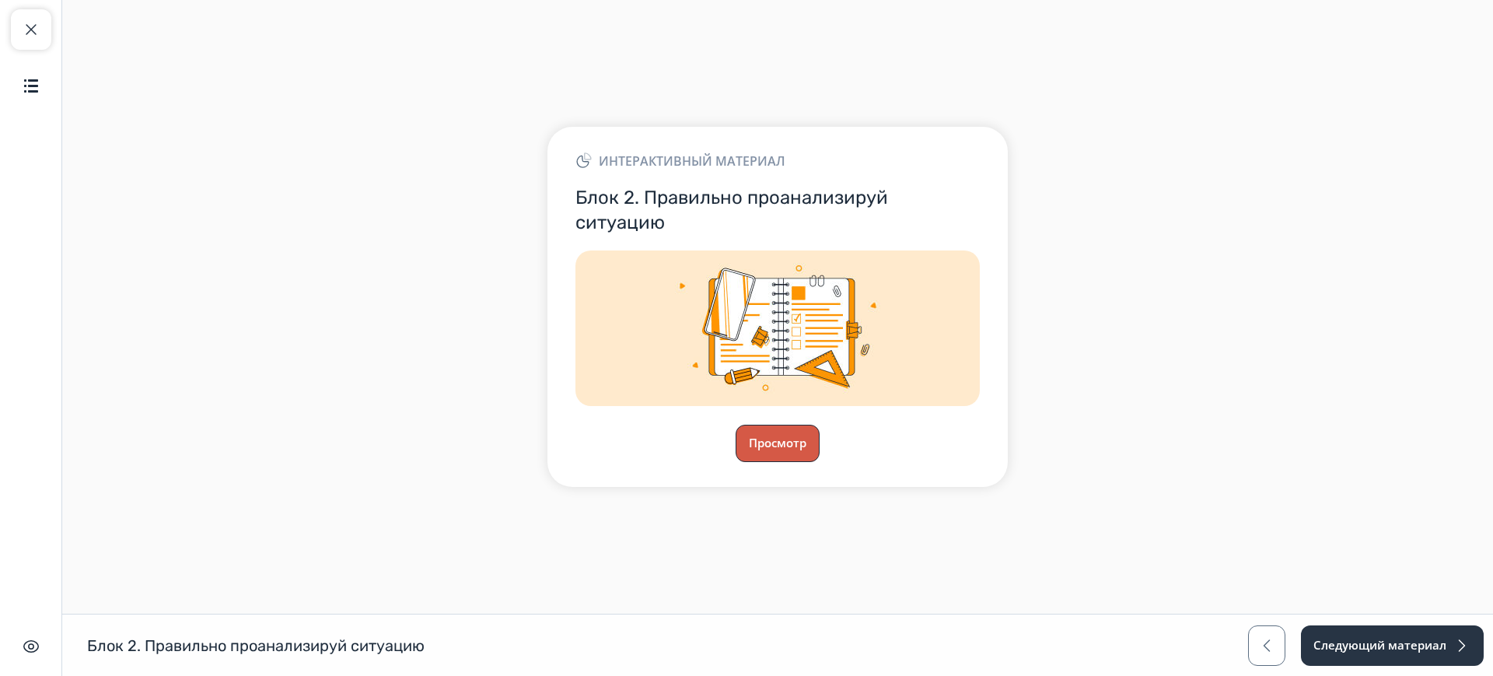
click at [770, 435] on button "Просмотр" at bounding box center [777, 442] width 84 height 37
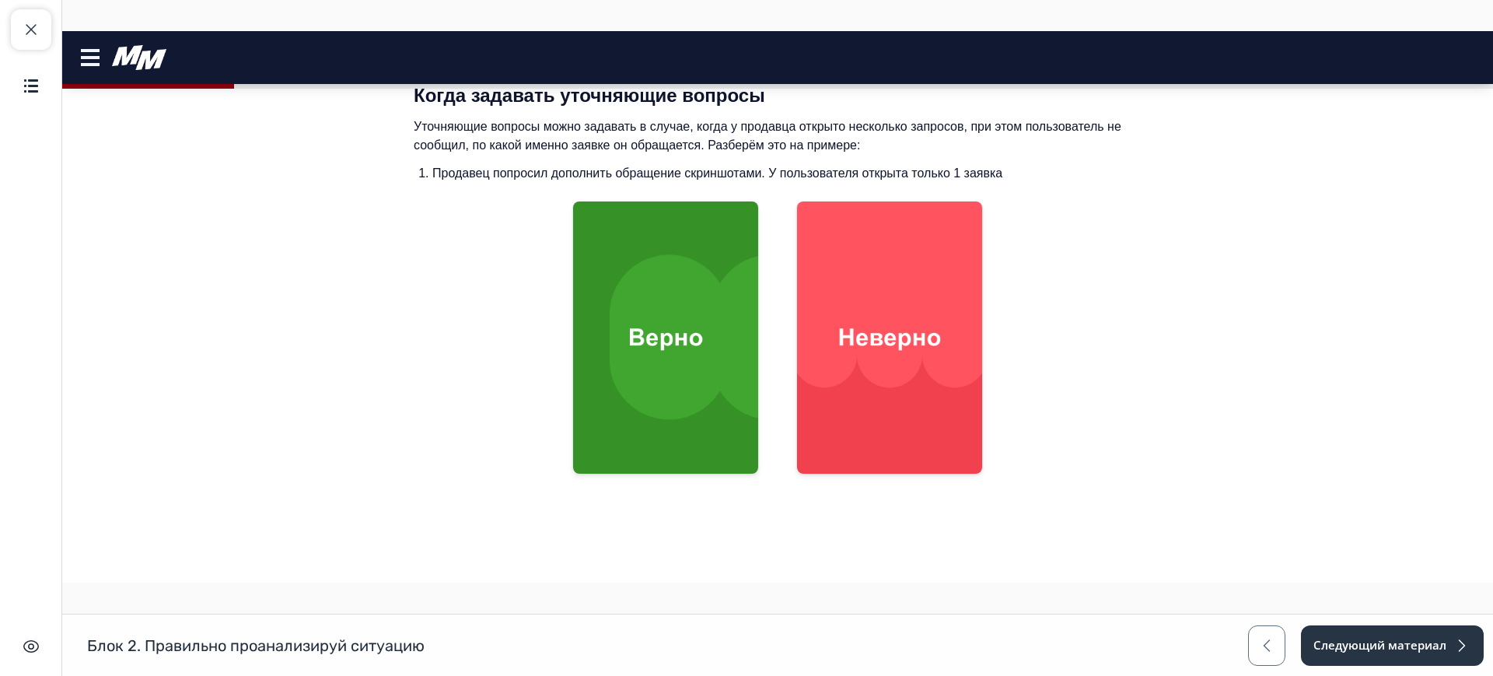
scroll to position [486, 0]
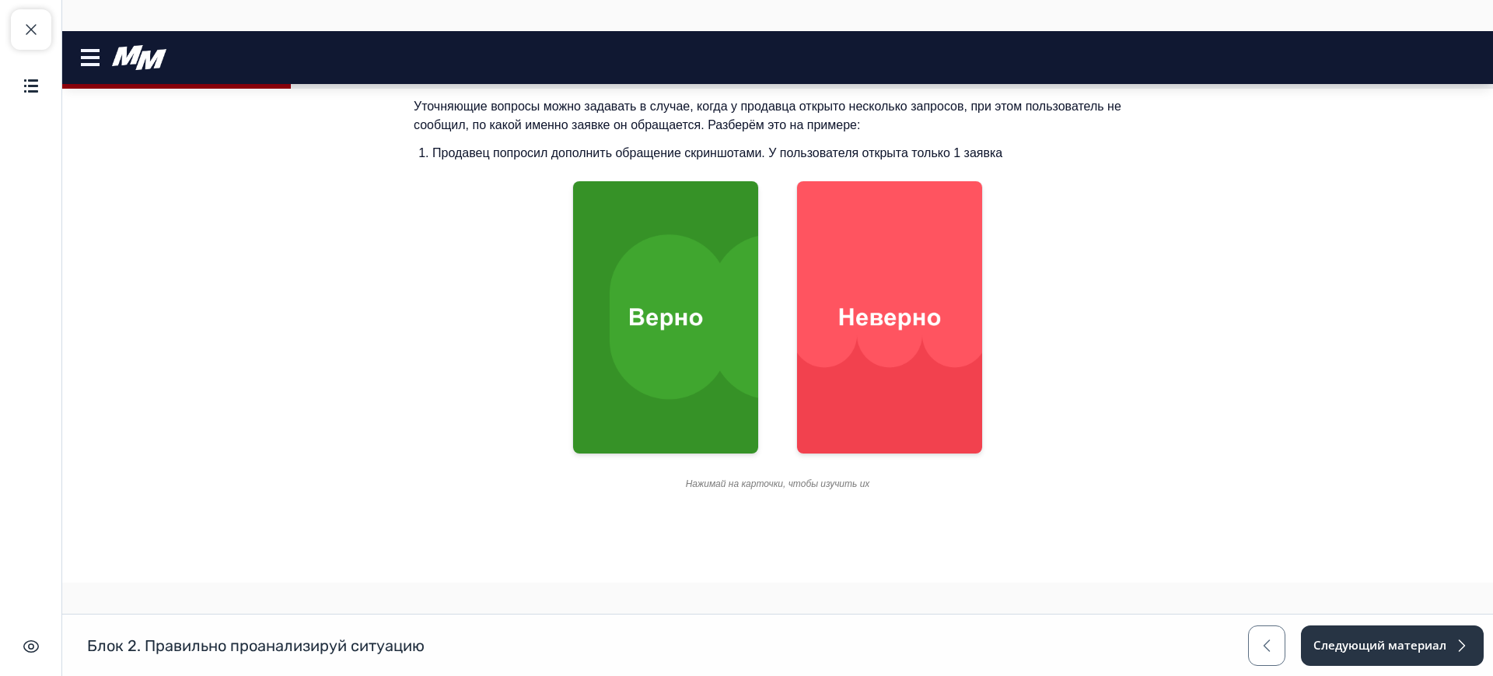
click at [692, 316] on img at bounding box center [665, 317] width 185 height 276
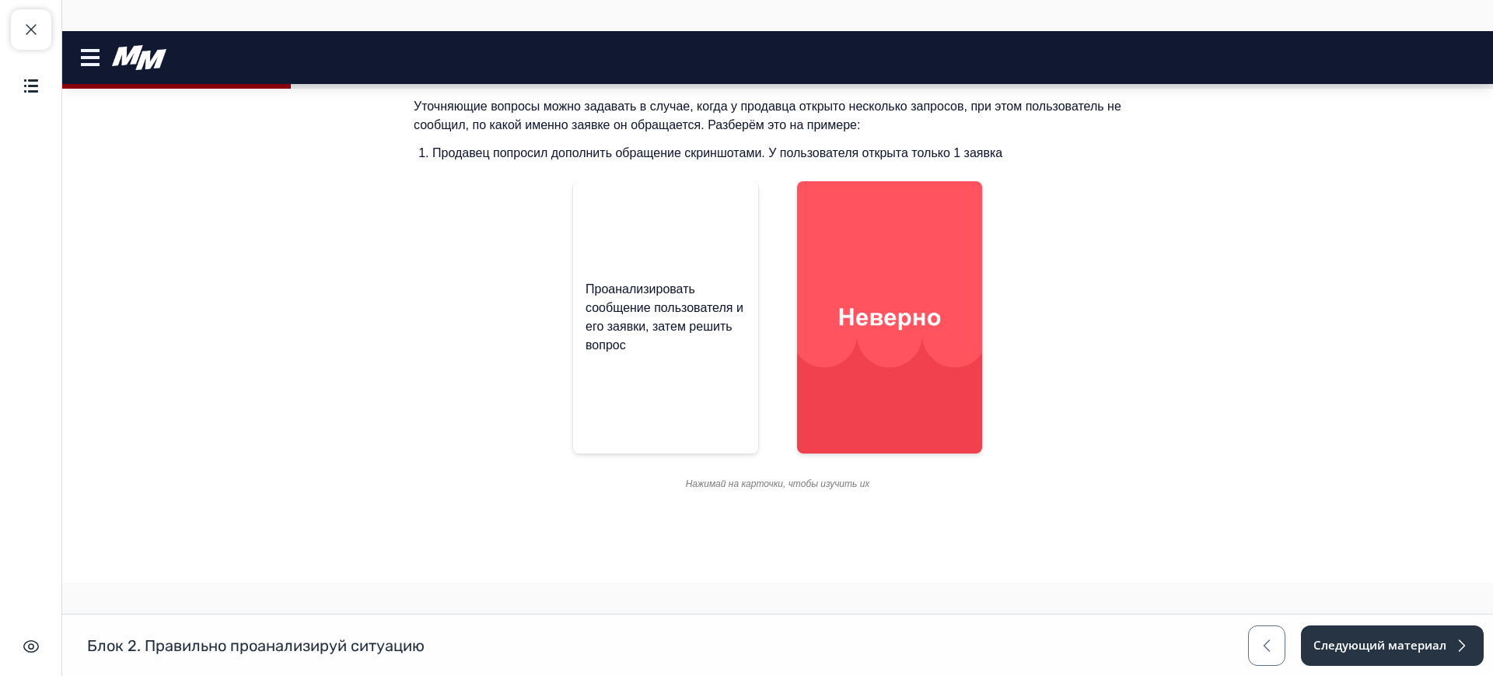
click at [876, 310] on img at bounding box center [889, 317] width 185 height 276
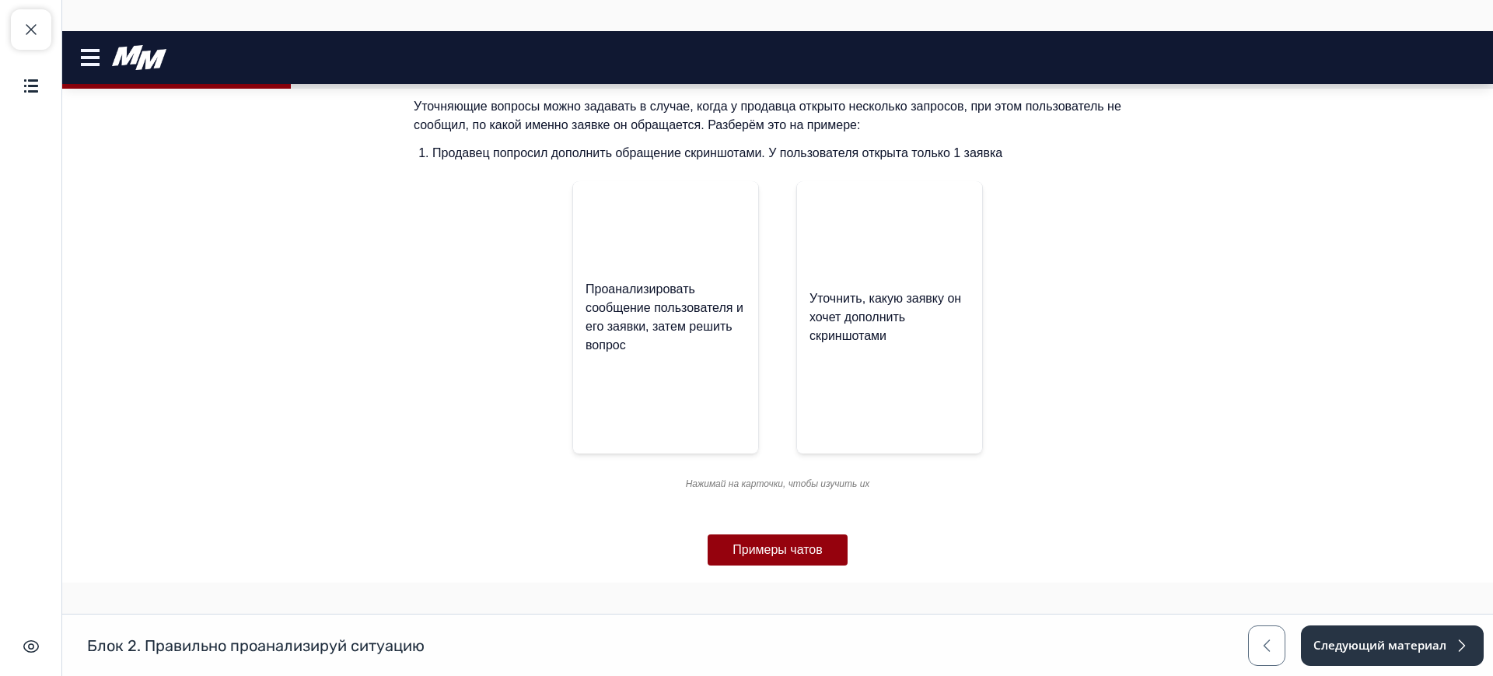
scroll to position [606, 0]
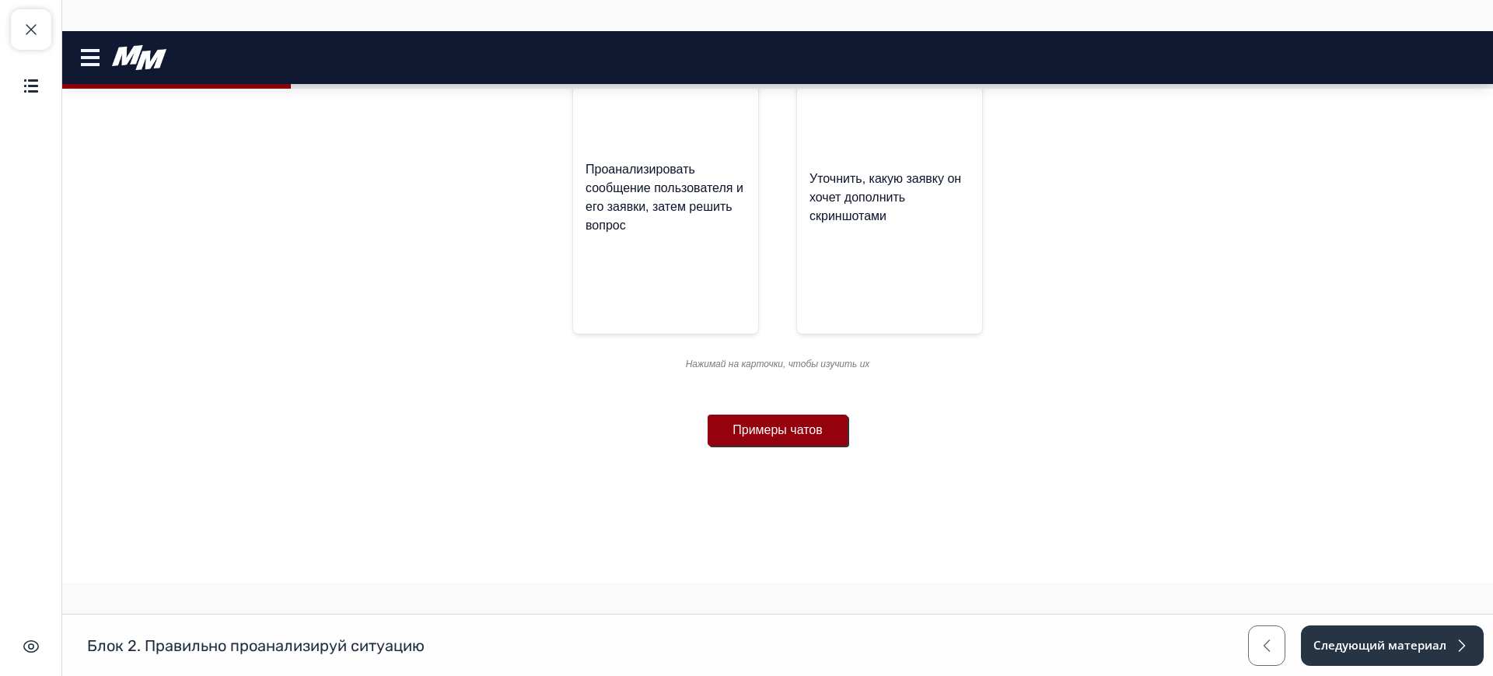
click at [760, 436] on button "Примеры чатов" at bounding box center [777, 429] width 140 height 31
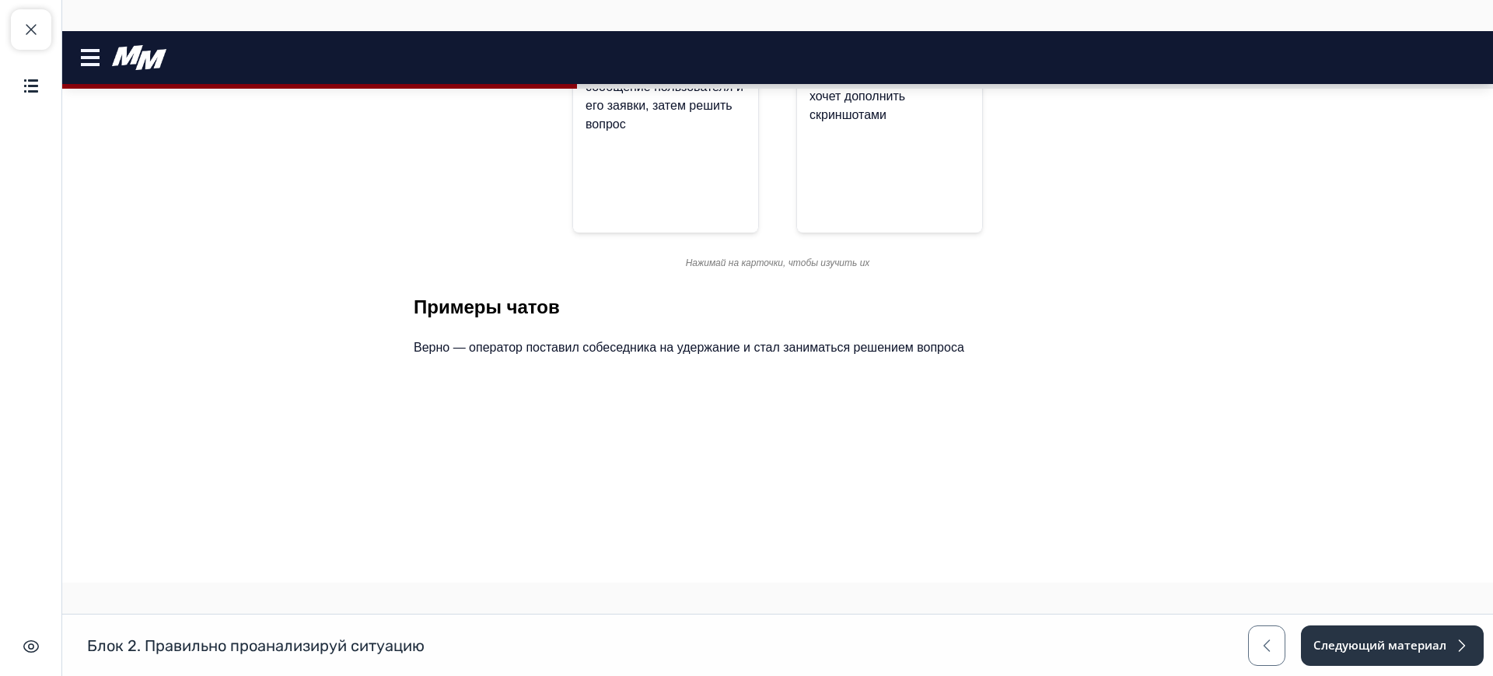
scroll to position [1190, 0]
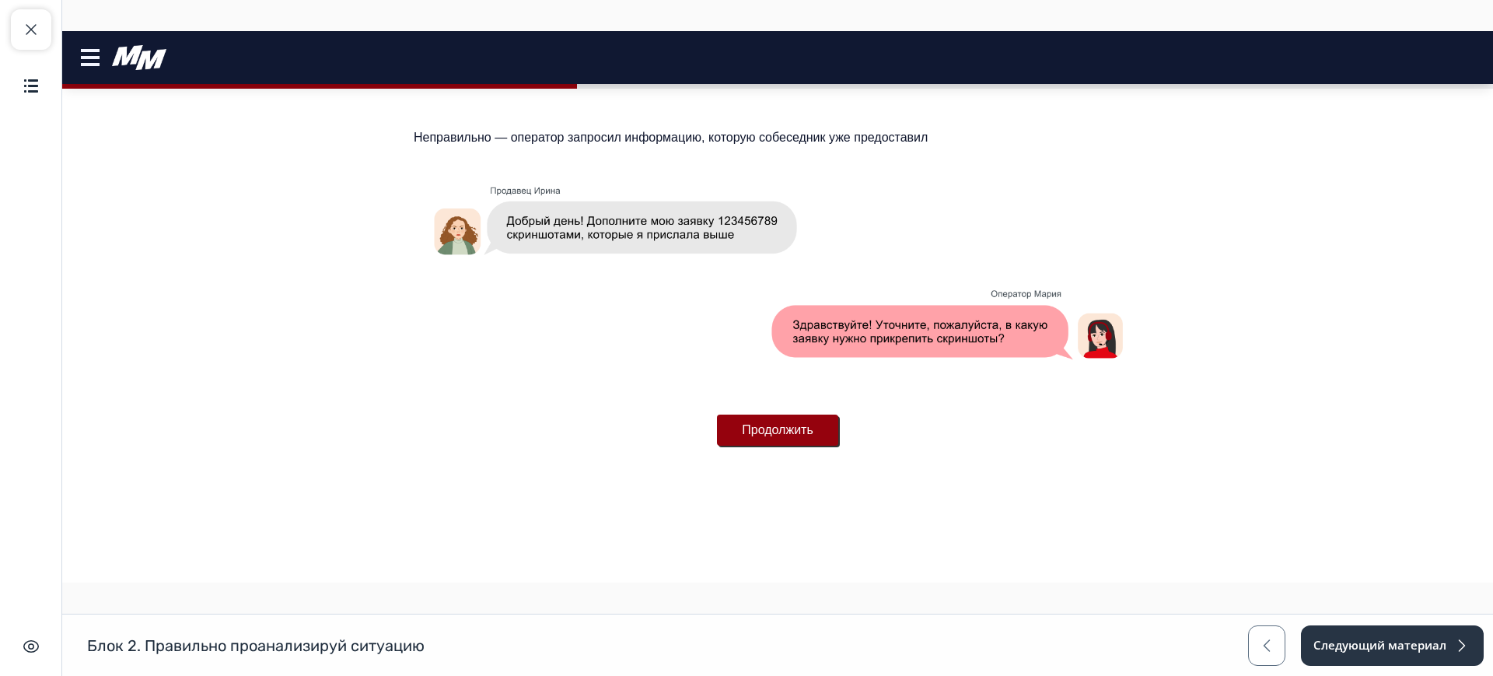
click at [795, 422] on button "Продолжить" at bounding box center [777, 429] width 121 height 31
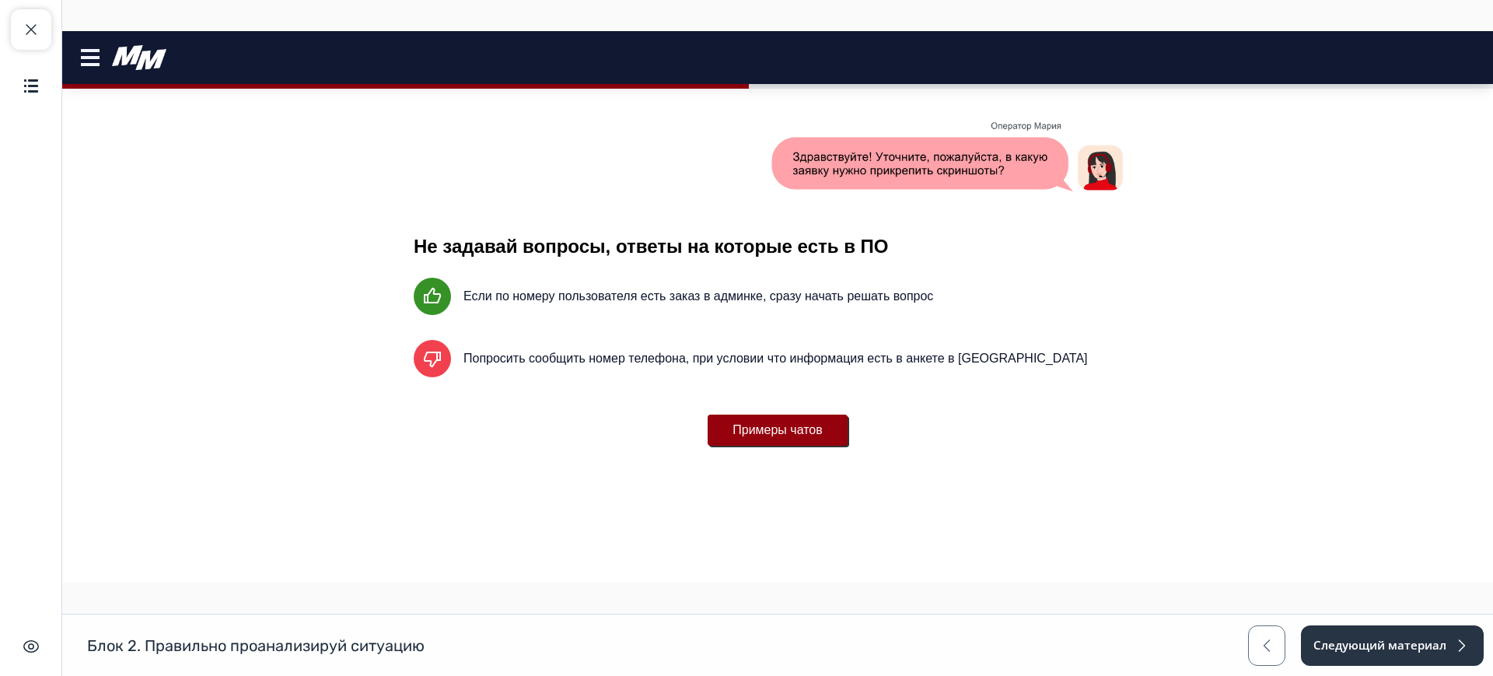
click at [794, 425] on button "Примеры чатов" at bounding box center [777, 429] width 140 height 31
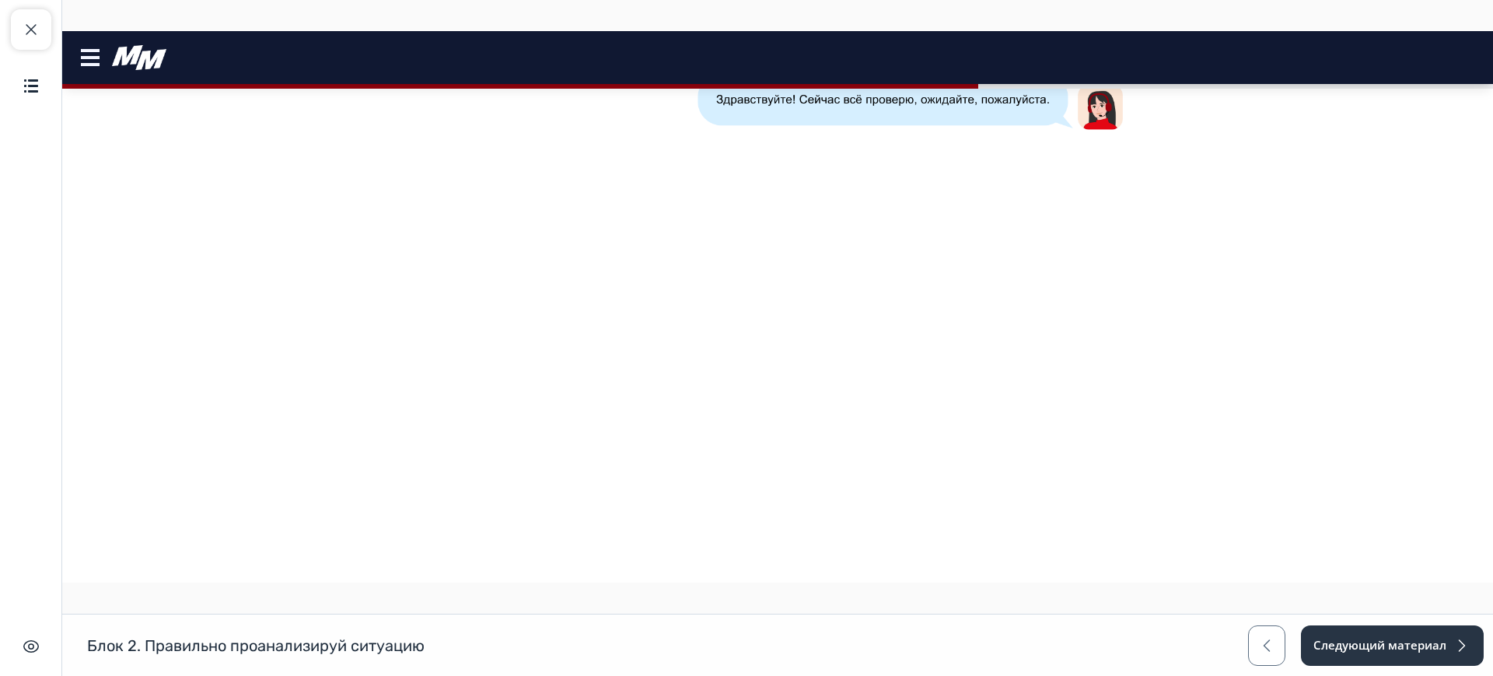
scroll to position [2026, 0]
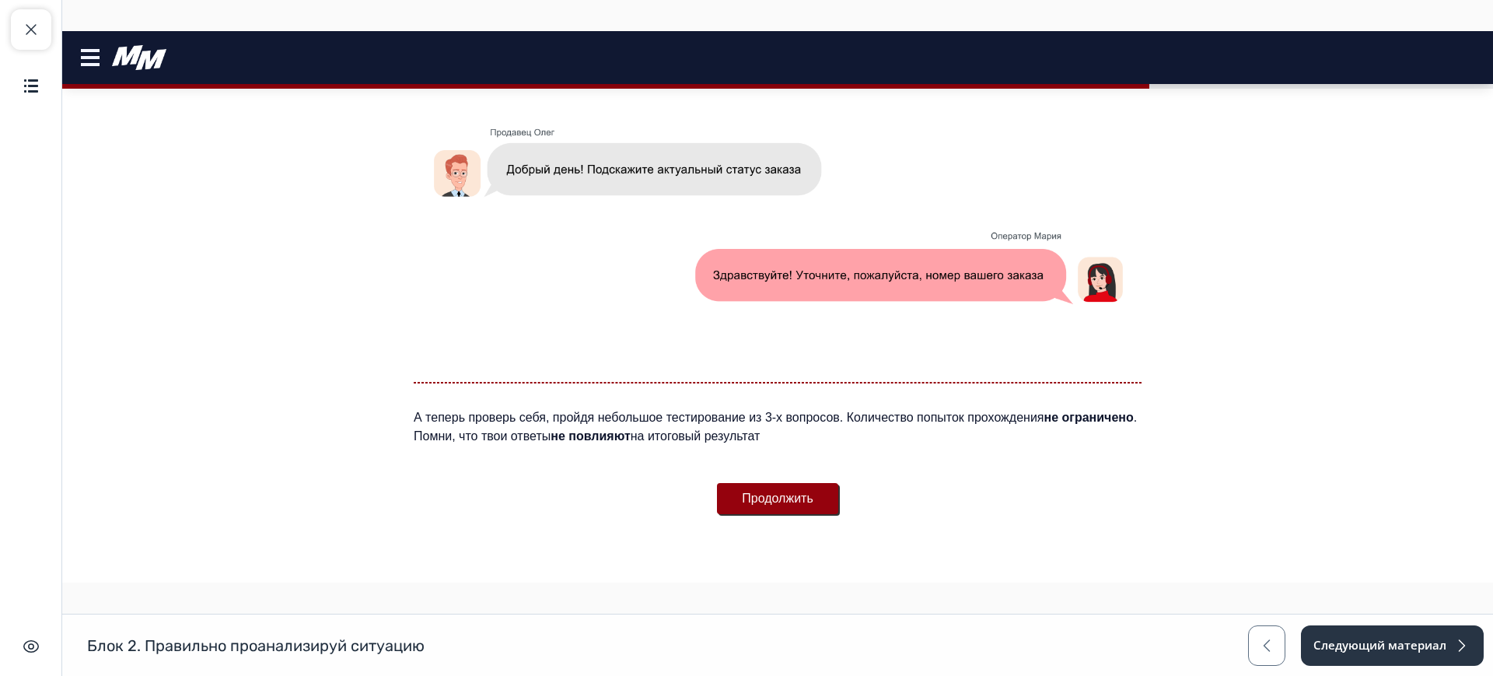
drag, startPoint x: 785, startPoint y: 452, endPoint x: 426, endPoint y: 448, distance: 359.2
click at [761, 493] on button "Продолжить" at bounding box center [777, 498] width 121 height 31
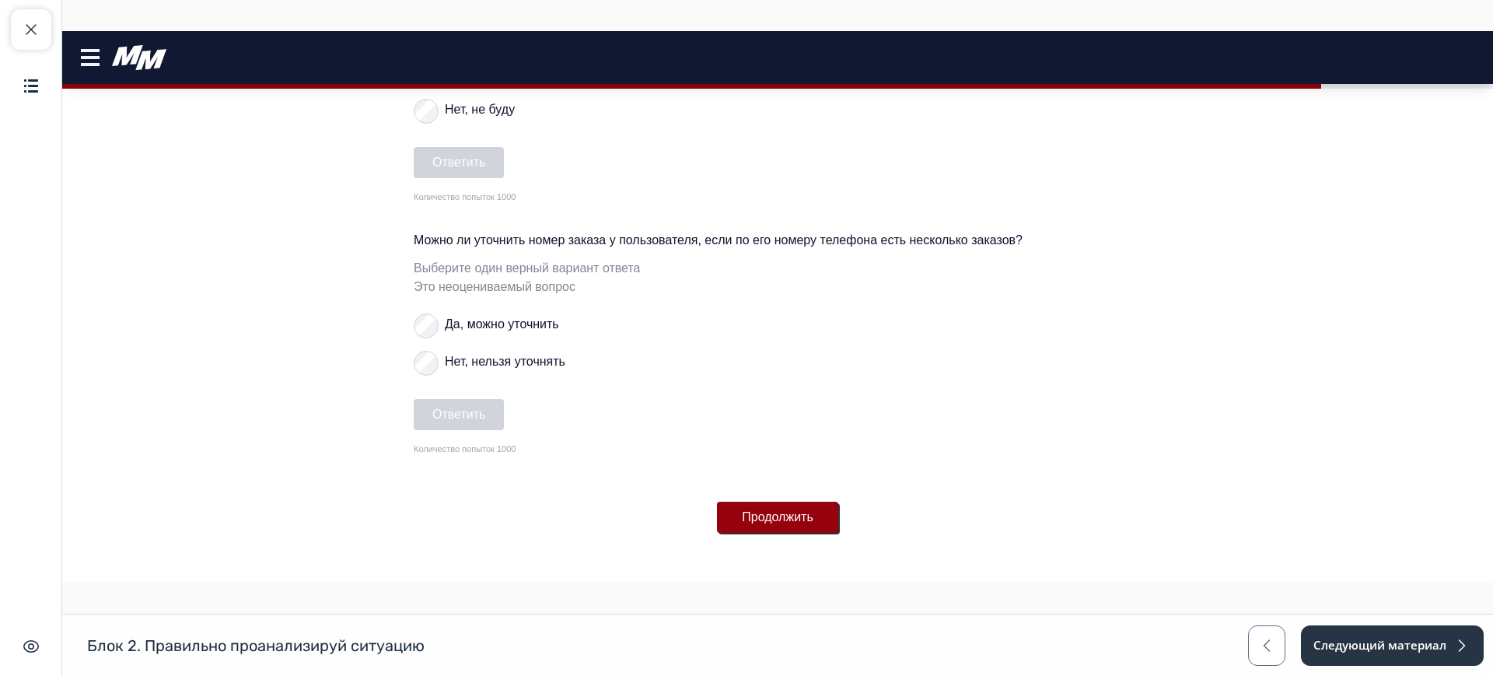
scroll to position [545, 0]
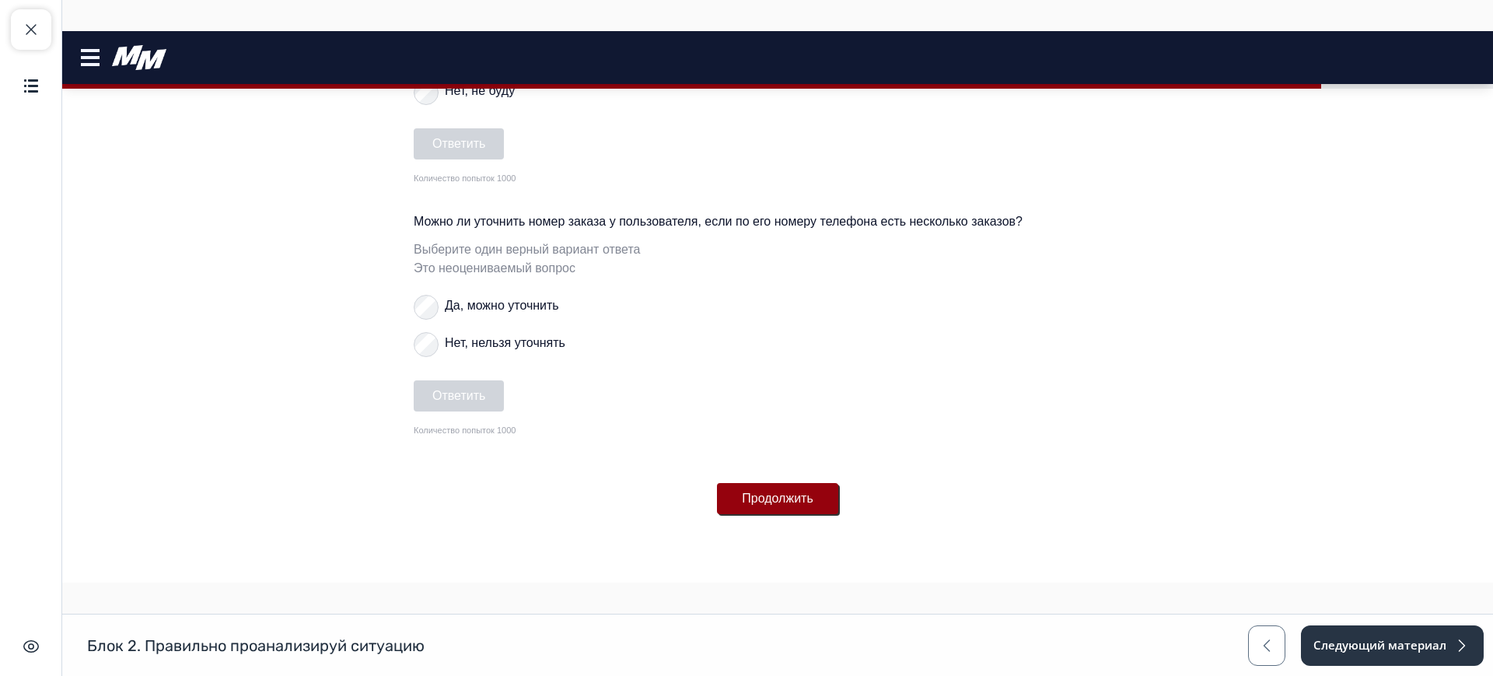
click at [812, 501] on button "Продолжить" at bounding box center [777, 498] width 121 height 31
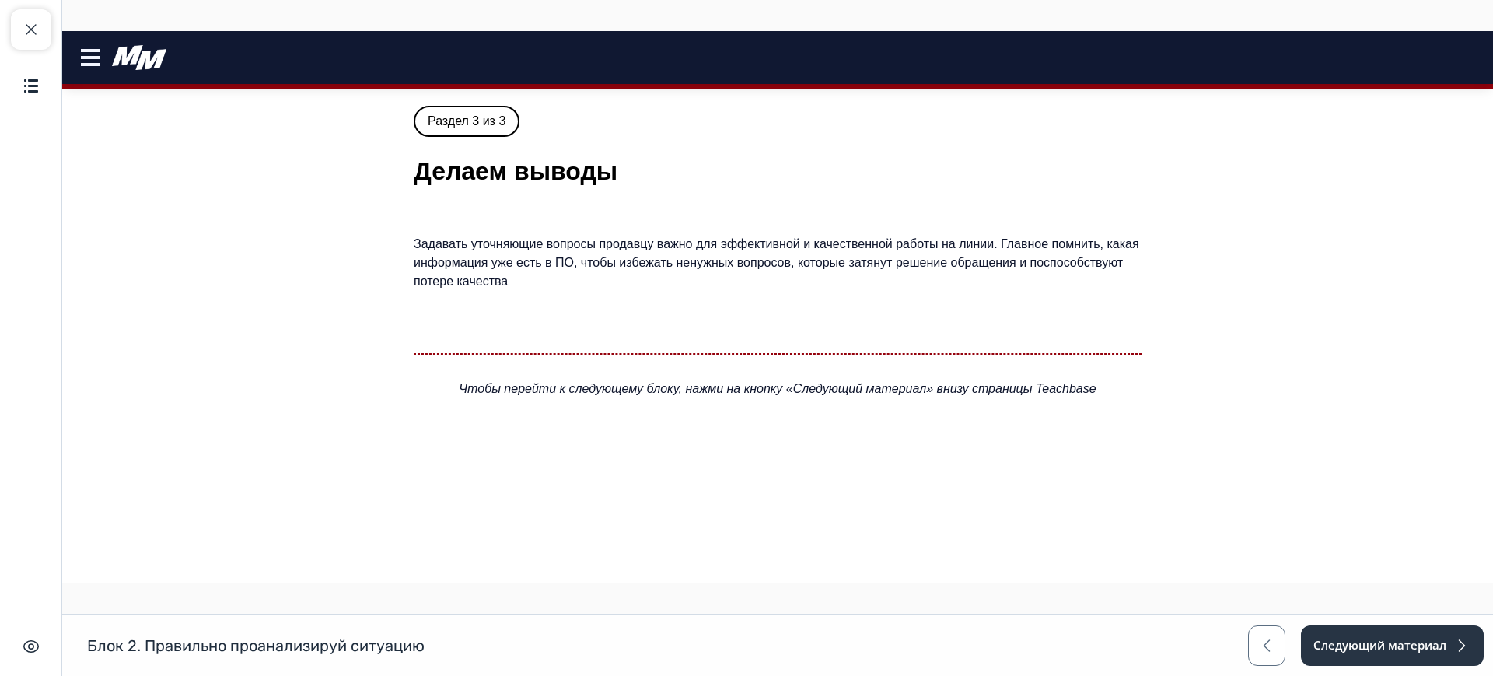
scroll to position [0, 0]
click at [1425, 644] on button "Следующий материал" at bounding box center [1391, 645] width 184 height 40
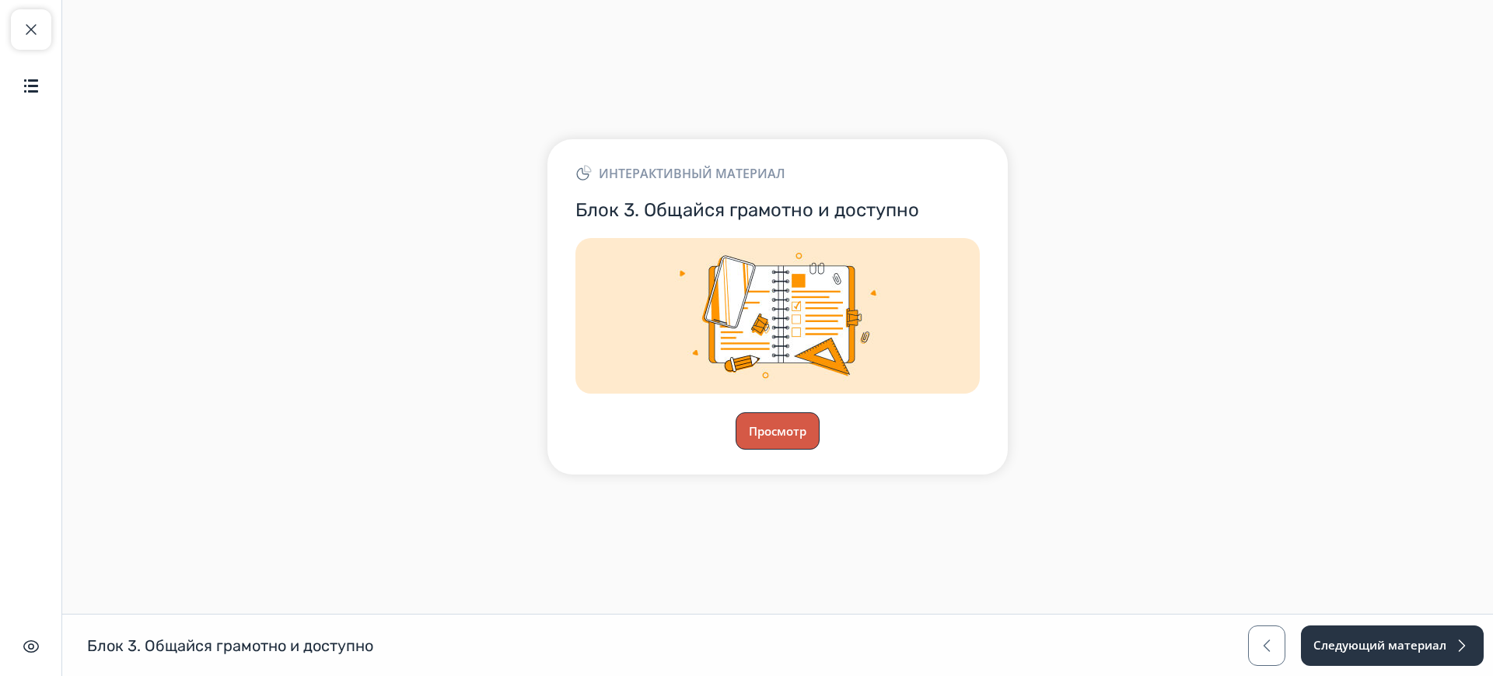
click at [805, 431] on button "Просмотр" at bounding box center [777, 430] width 84 height 37
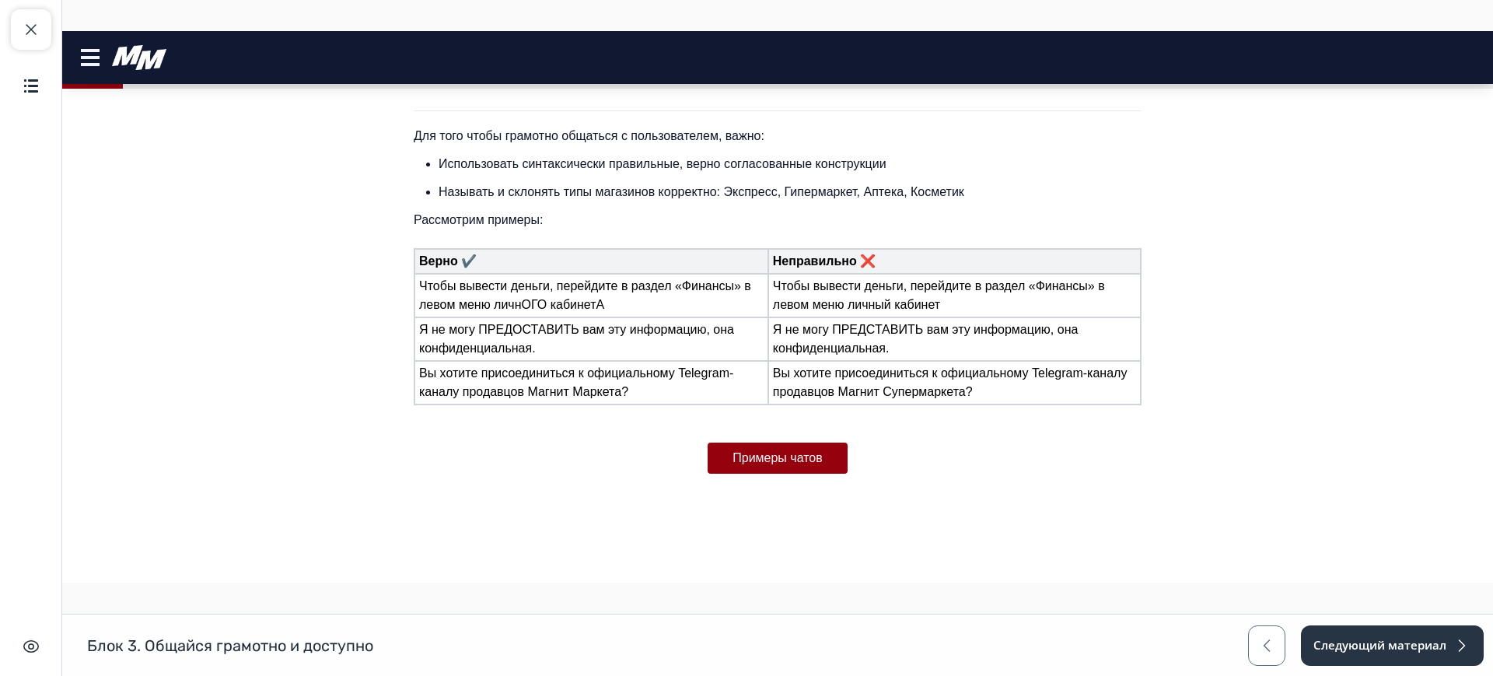
scroll to position [389, 0]
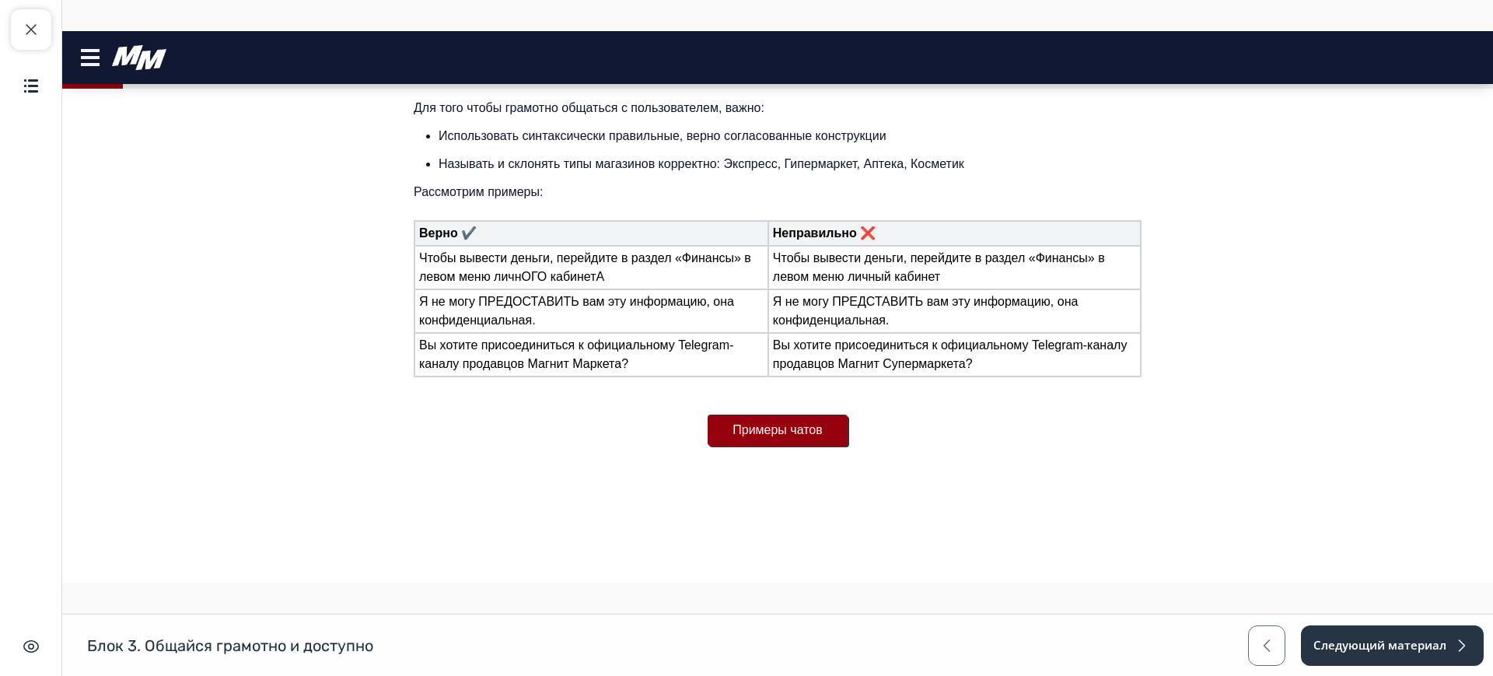
click at [825, 437] on button "Примеры чатов" at bounding box center [777, 429] width 140 height 31
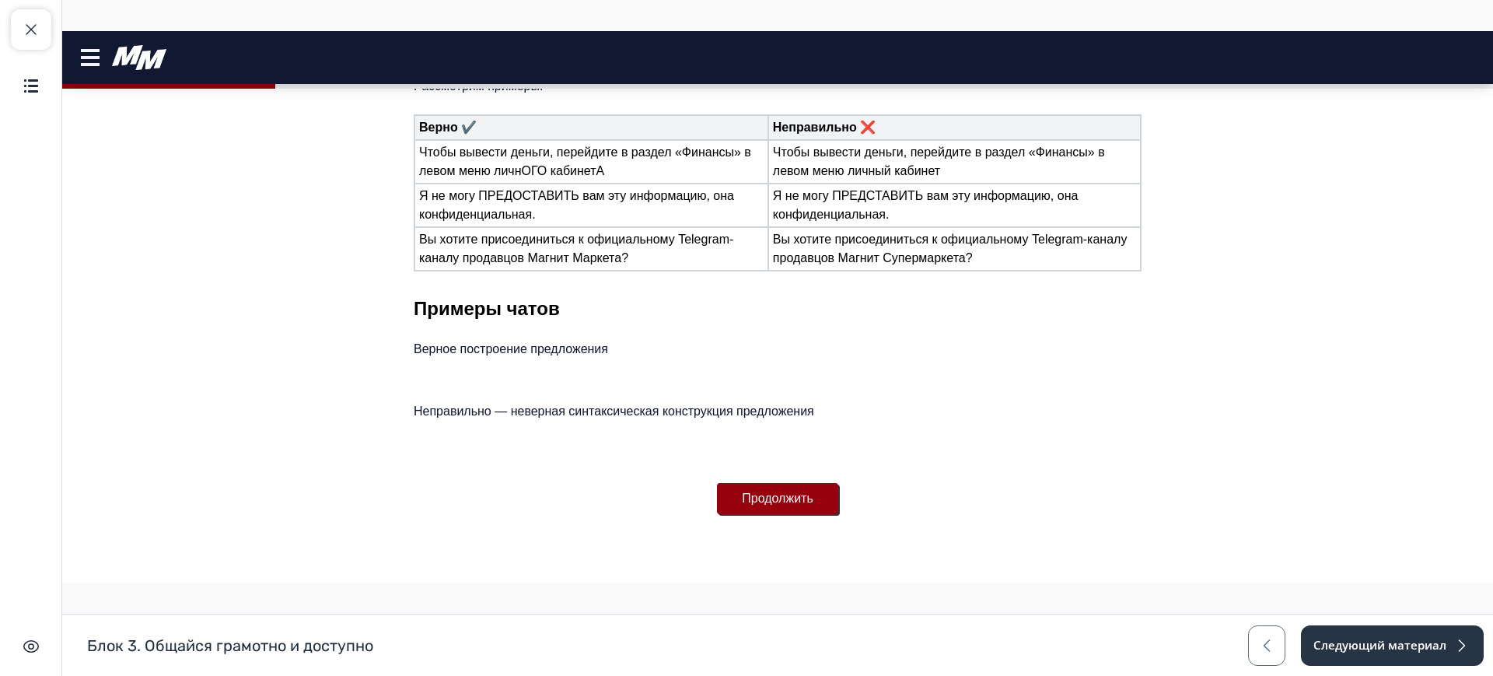
scroll to position [923, 0]
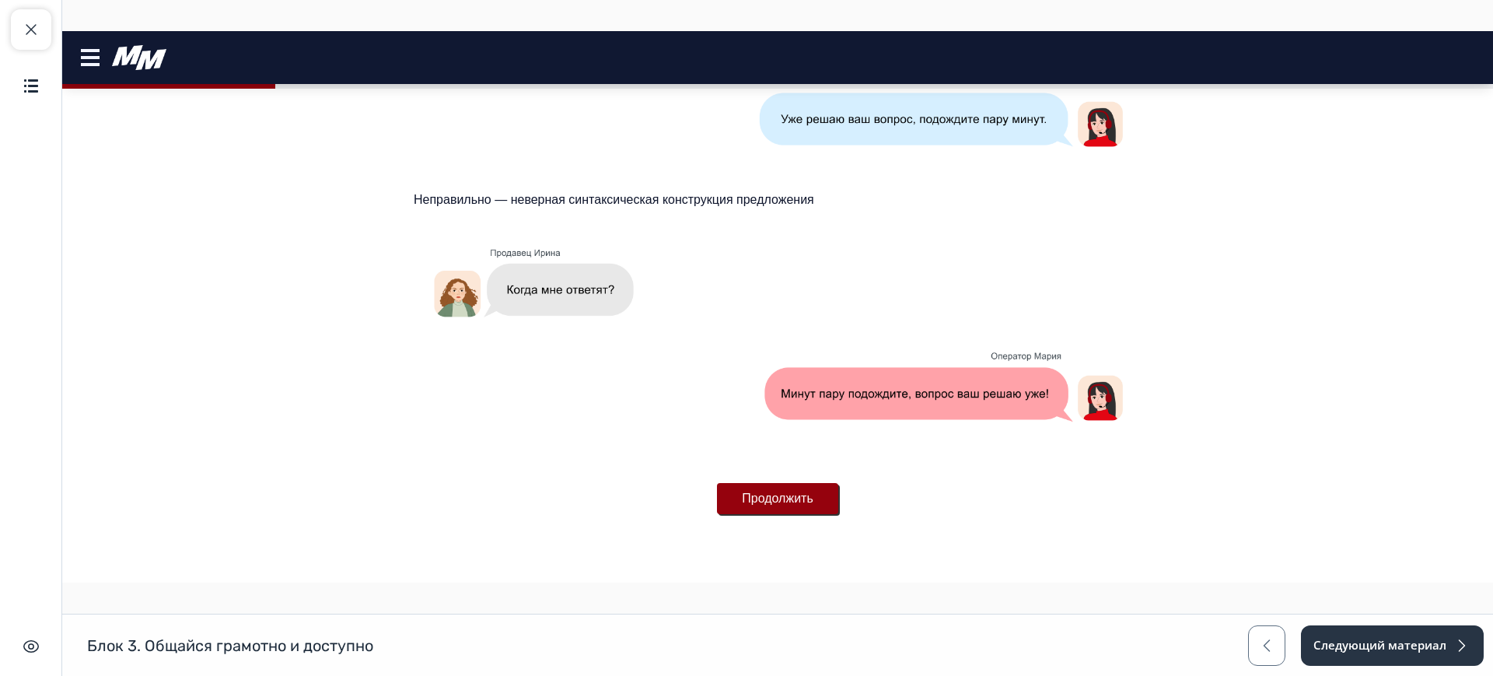
click at [788, 494] on button "Продолжить" at bounding box center [777, 498] width 121 height 31
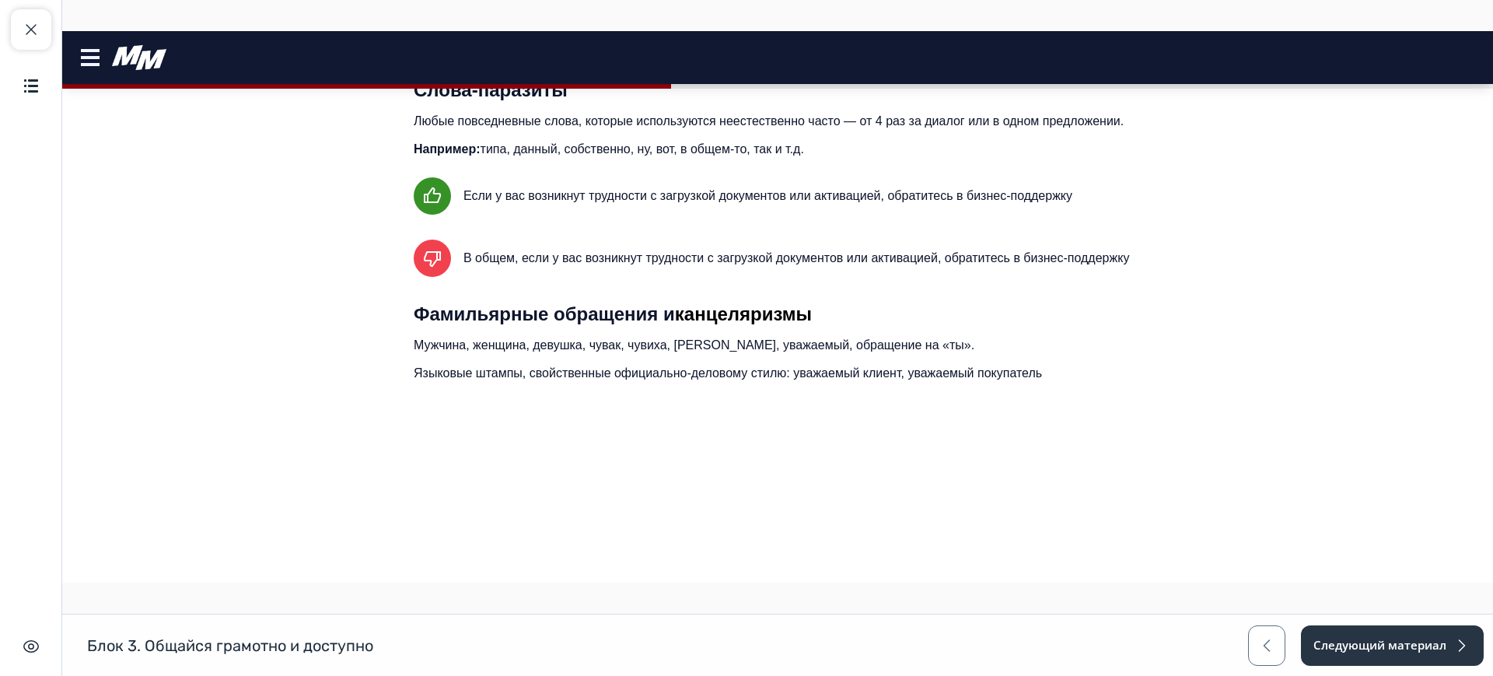
scroll to position [728, 0]
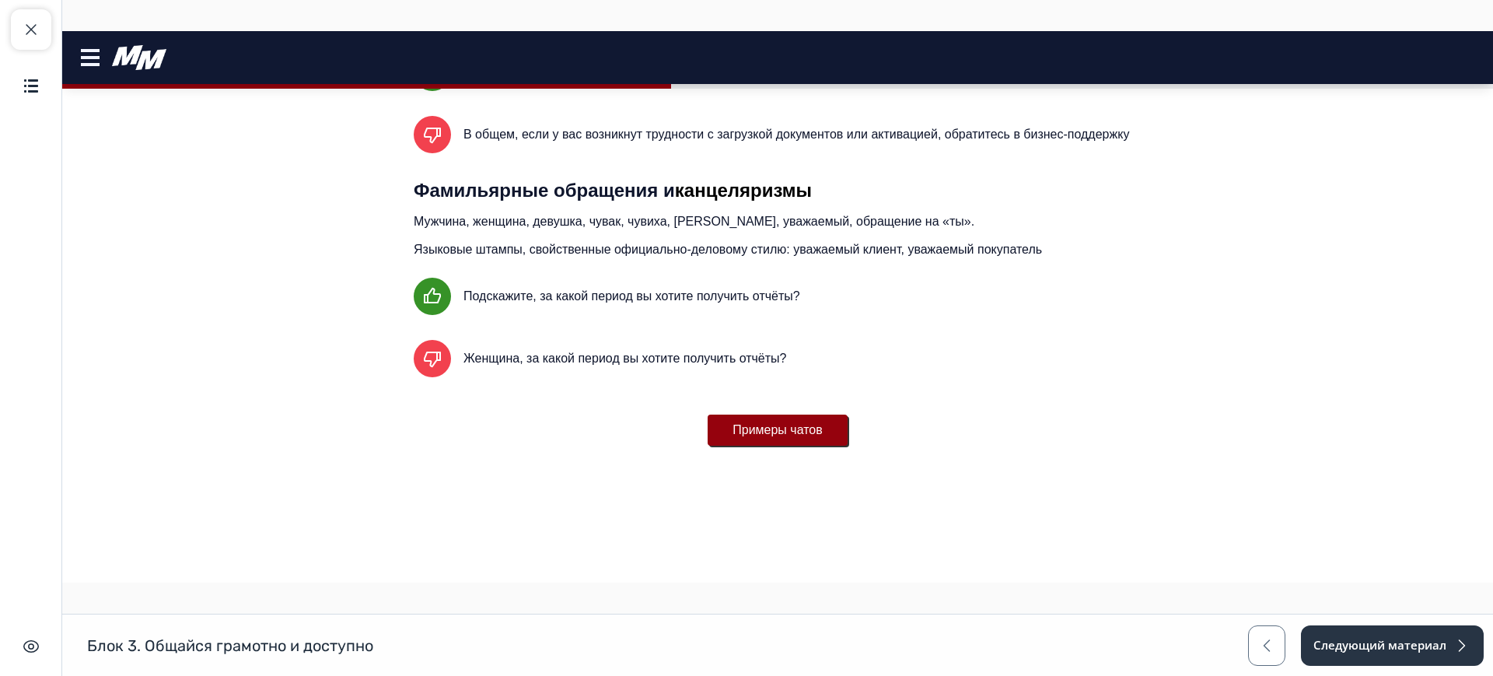
click at [820, 432] on button "Примеры чатов" at bounding box center [777, 429] width 140 height 31
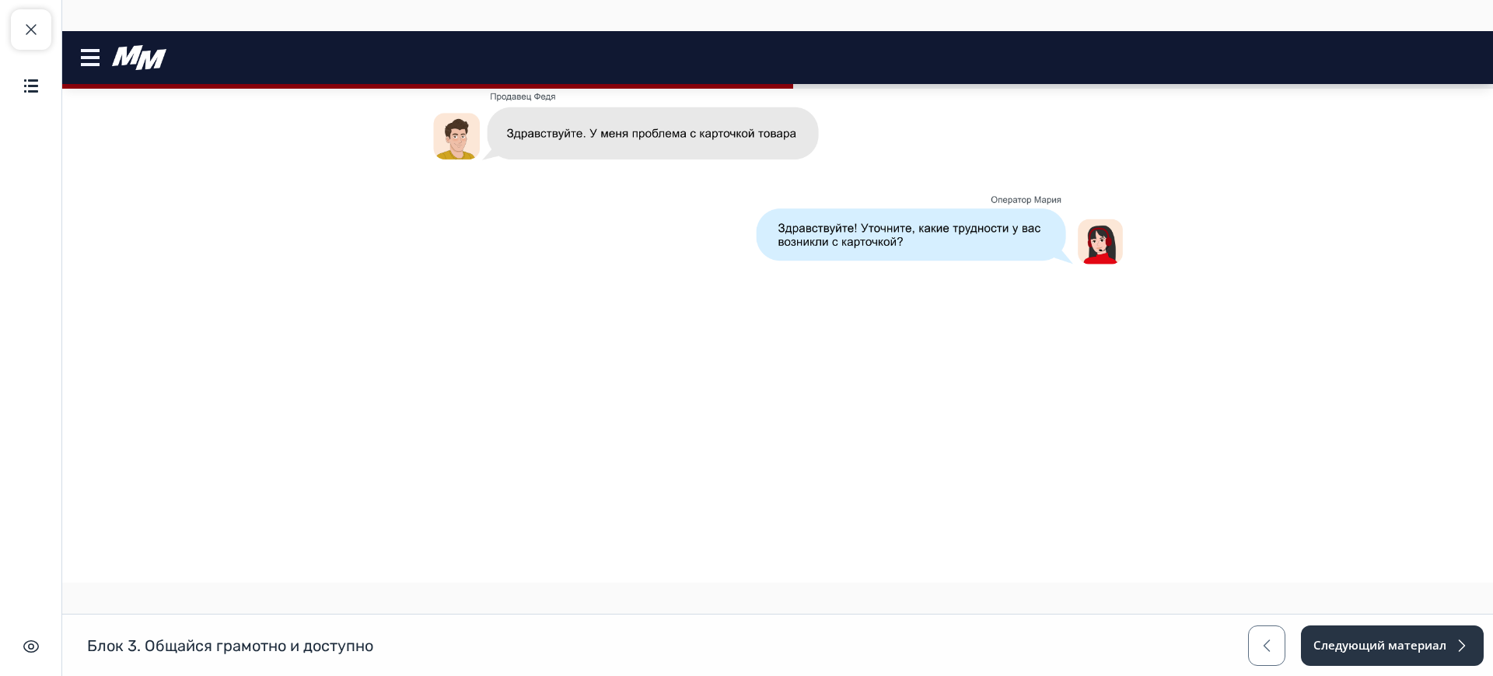
scroll to position [1248, 0]
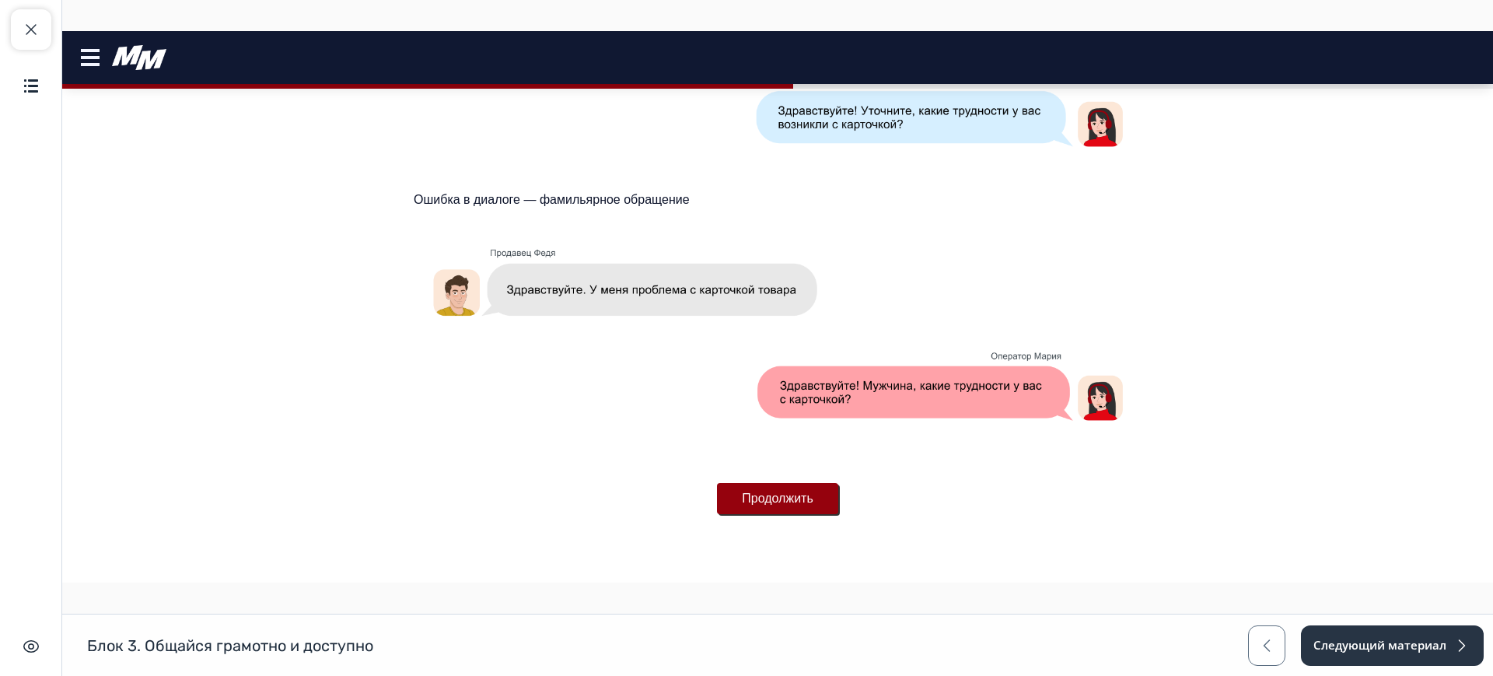
click at [750, 494] on button "Продолжить" at bounding box center [777, 498] width 121 height 31
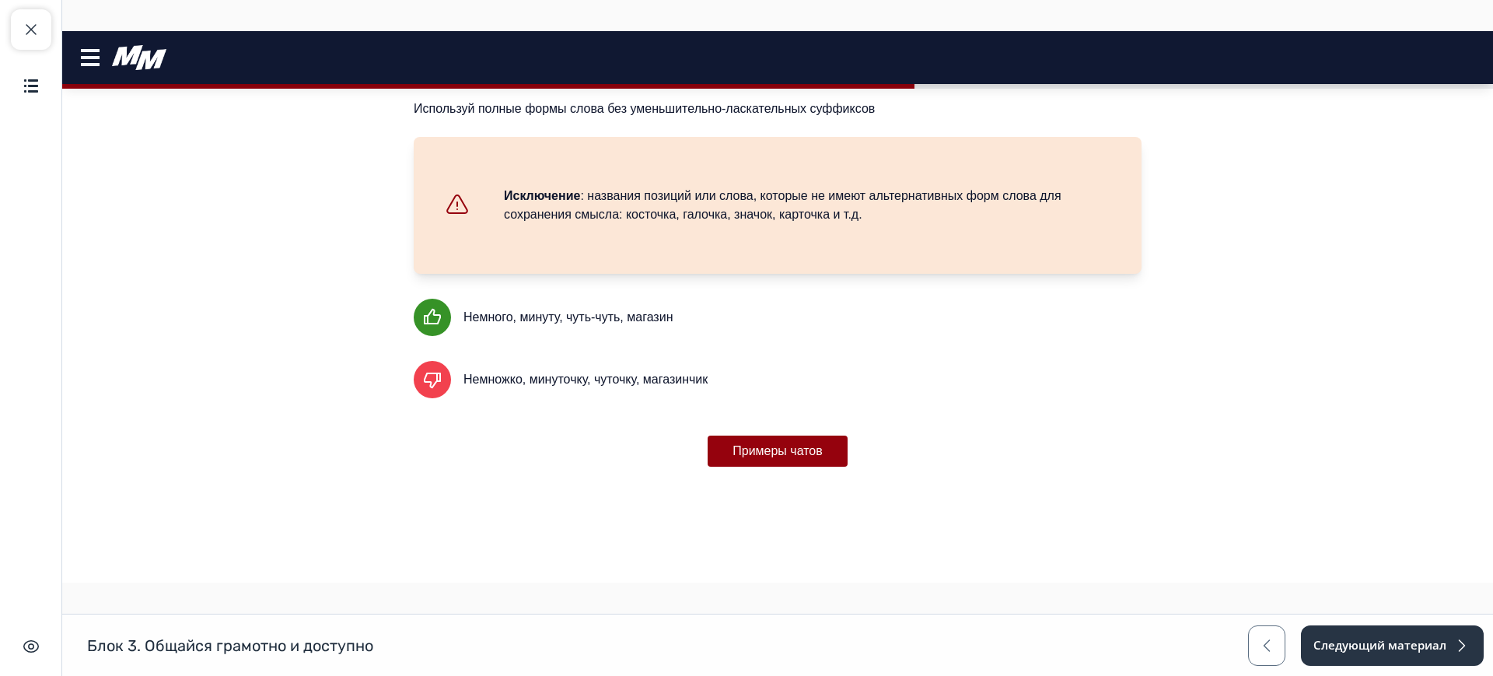
scroll to position [156, 0]
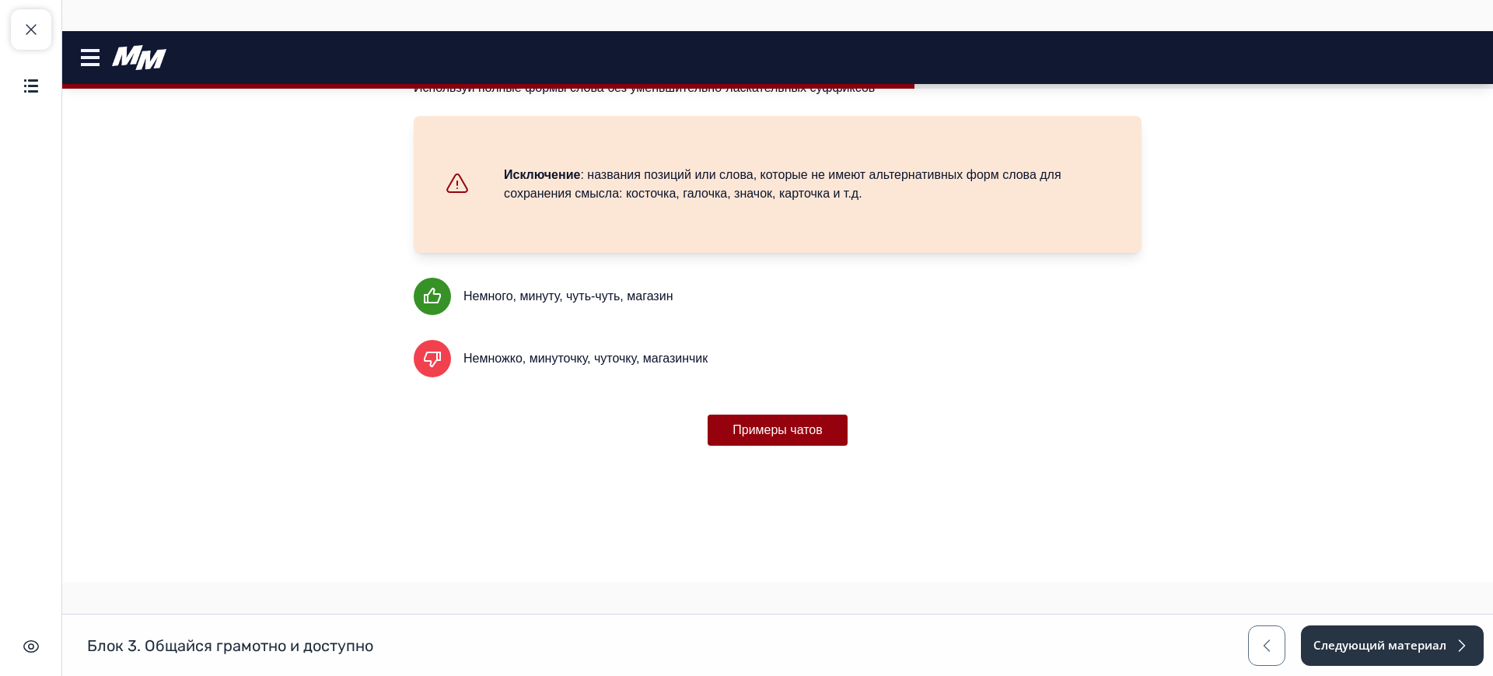
click at [762, 427] on button "Примеры чатов" at bounding box center [777, 429] width 140 height 31
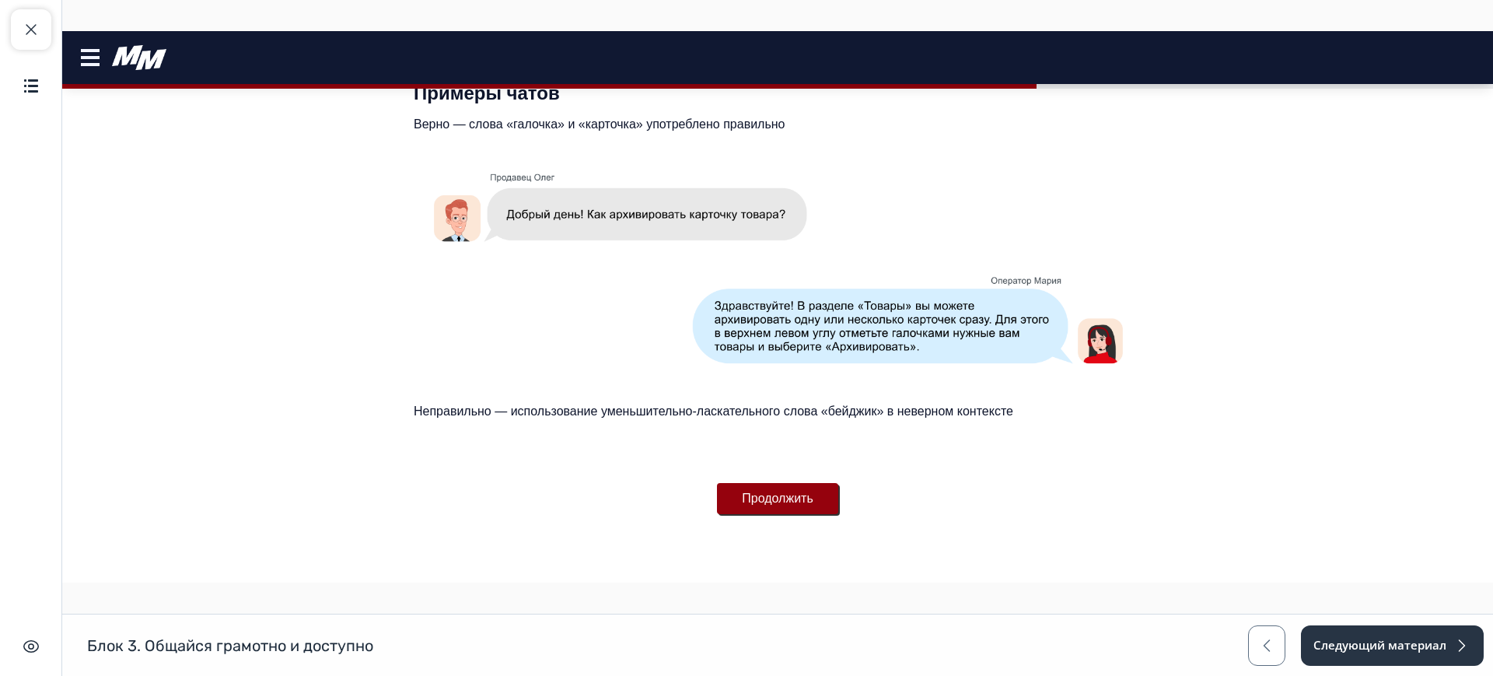
scroll to position [732, 0]
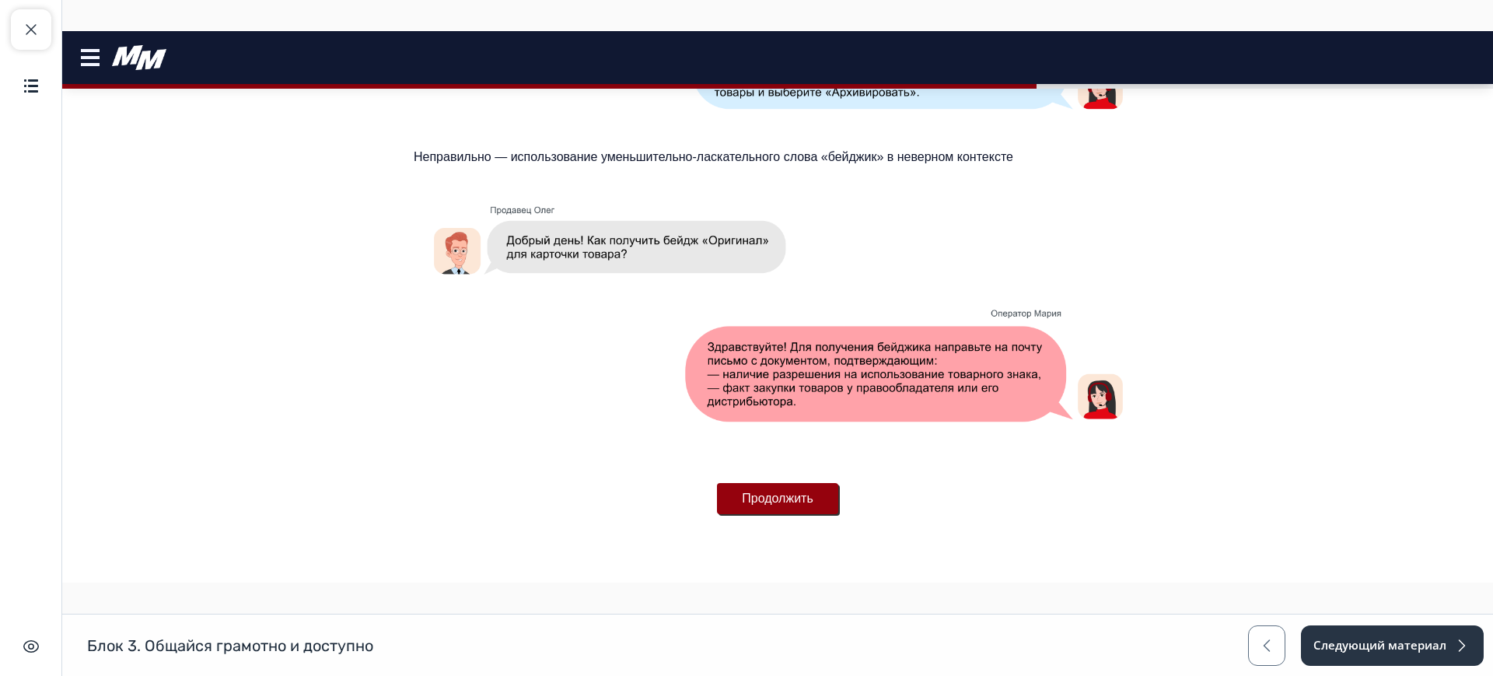
click at [808, 502] on button "Продолжить" at bounding box center [777, 498] width 121 height 31
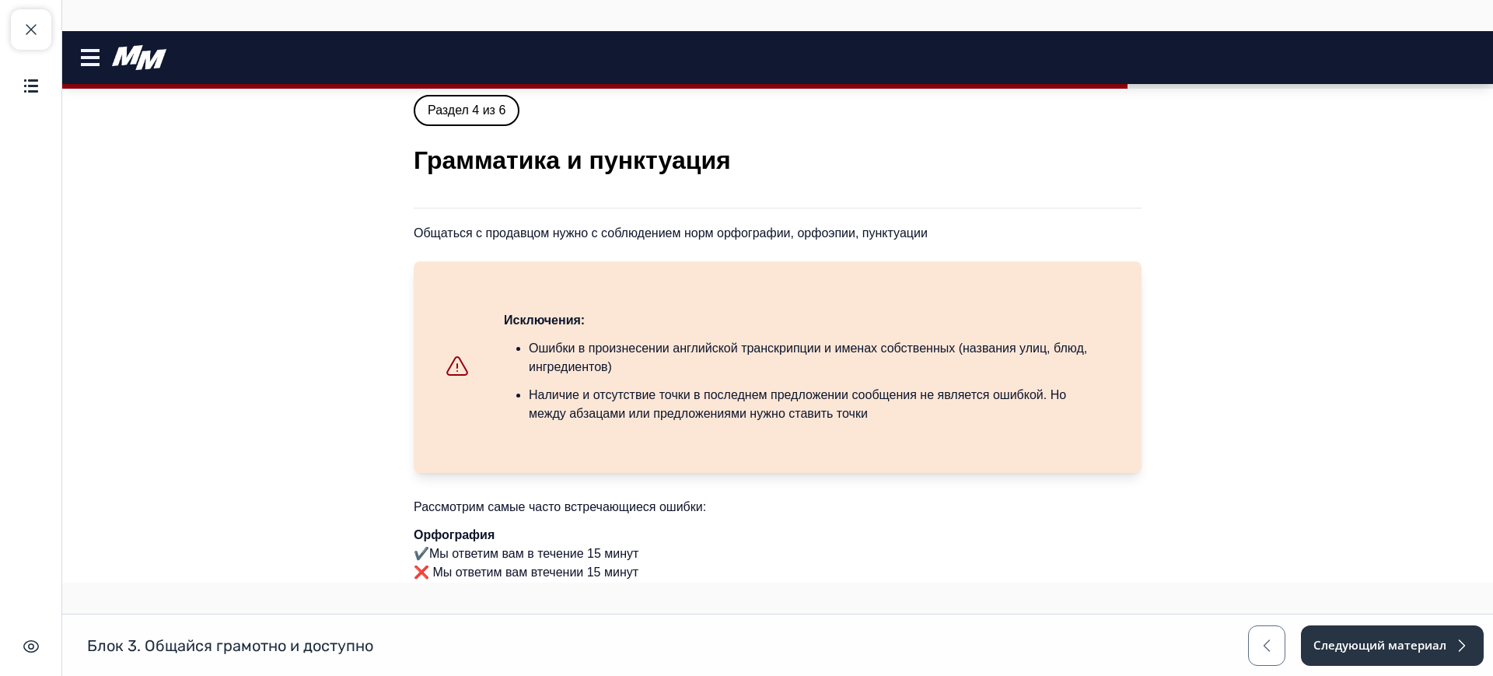
scroll to position [0, 0]
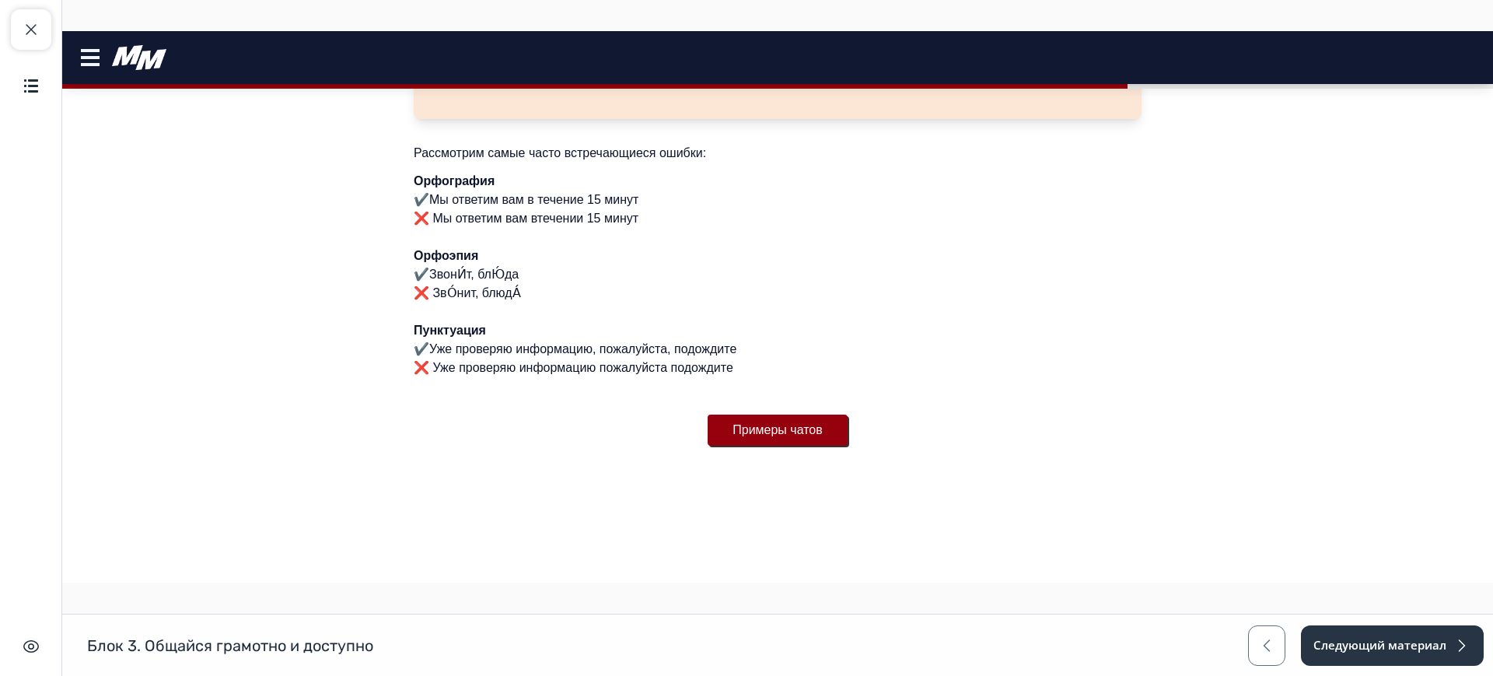
click at [795, 442] on button "Примеры чатов" at bounding box center [777, 429] width 140 height 31
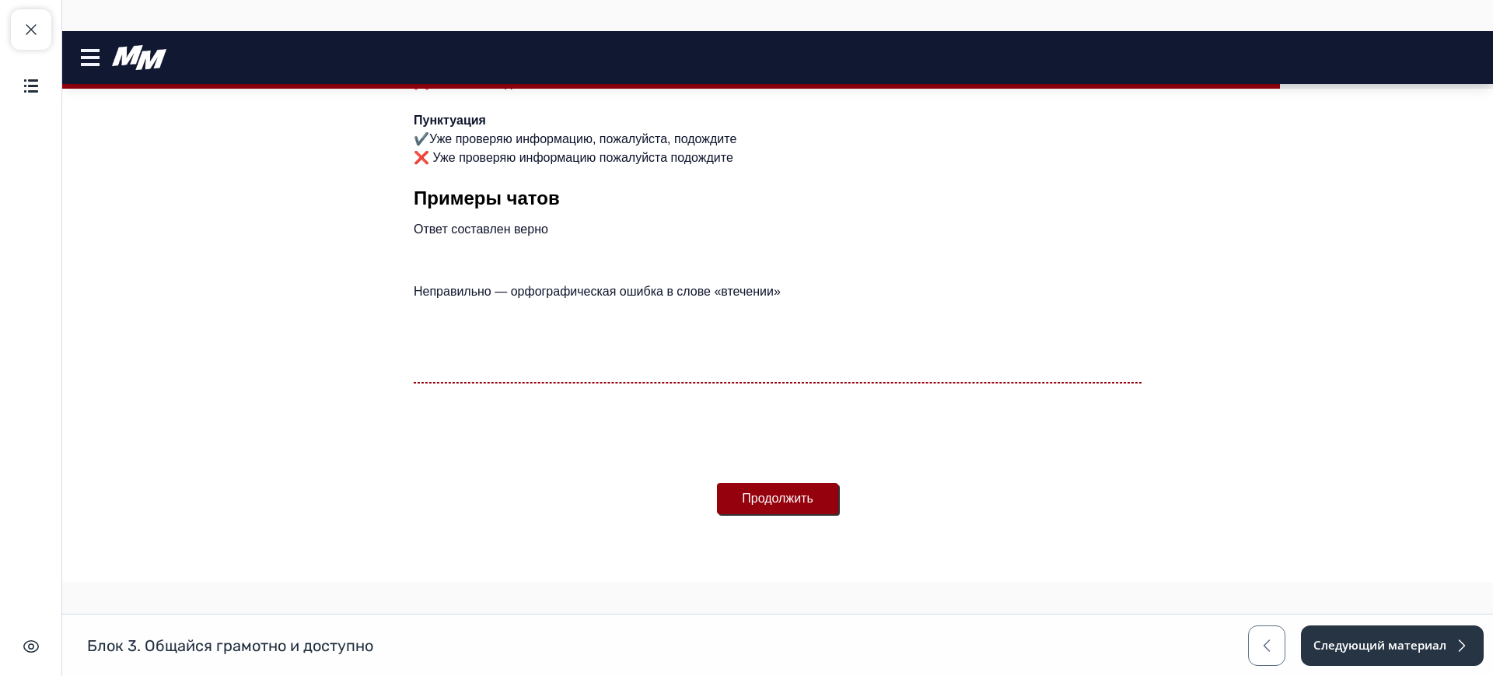
scroll to position [997, 0]
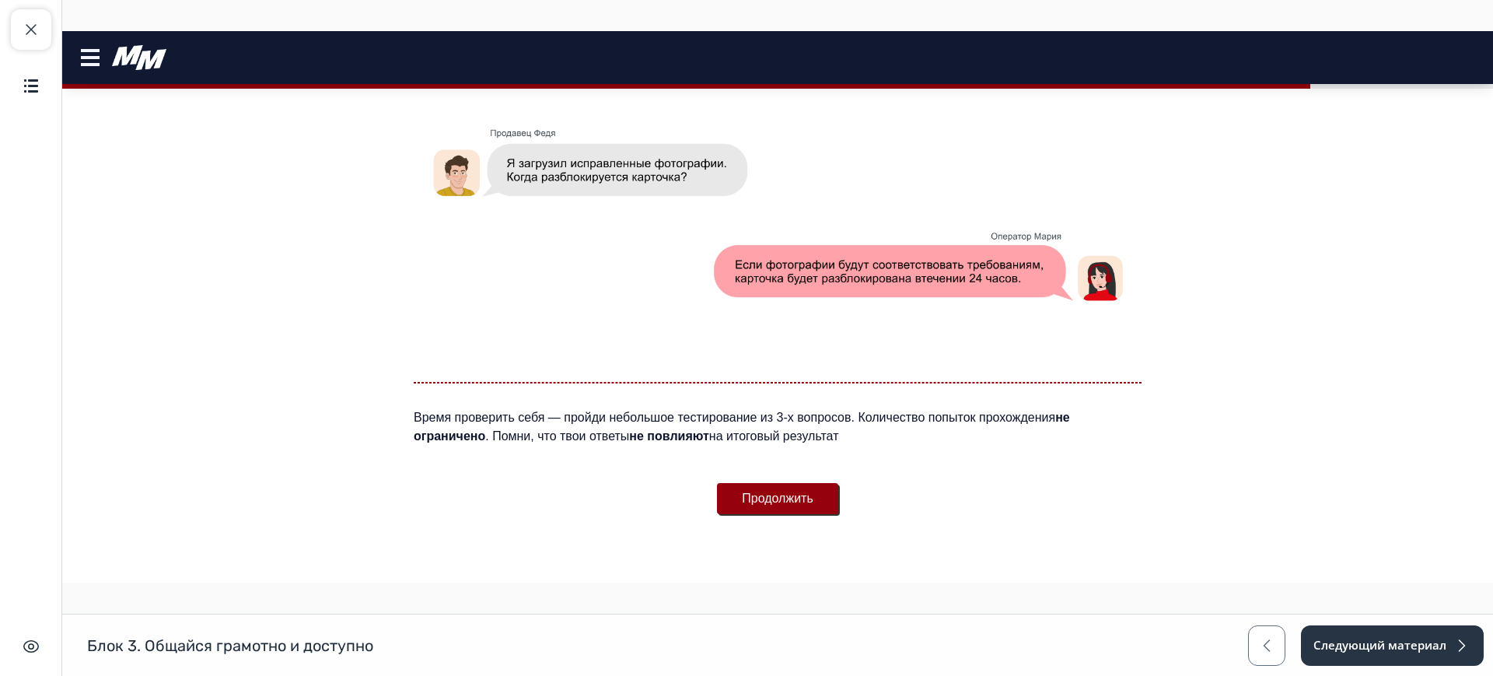
click at [787, 496] on button "Продолжить" at bounding box center [777, 498] width 121 height 31
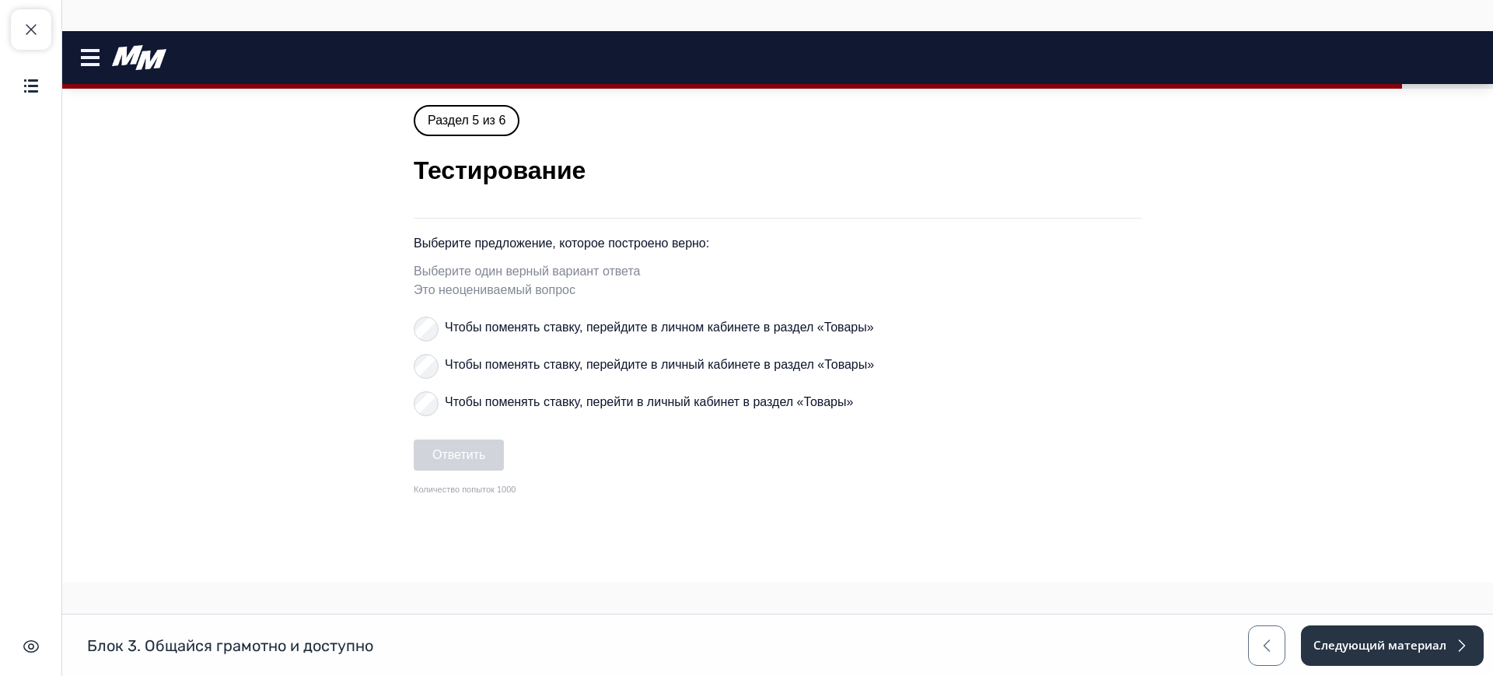
scroll to position [0, 0]
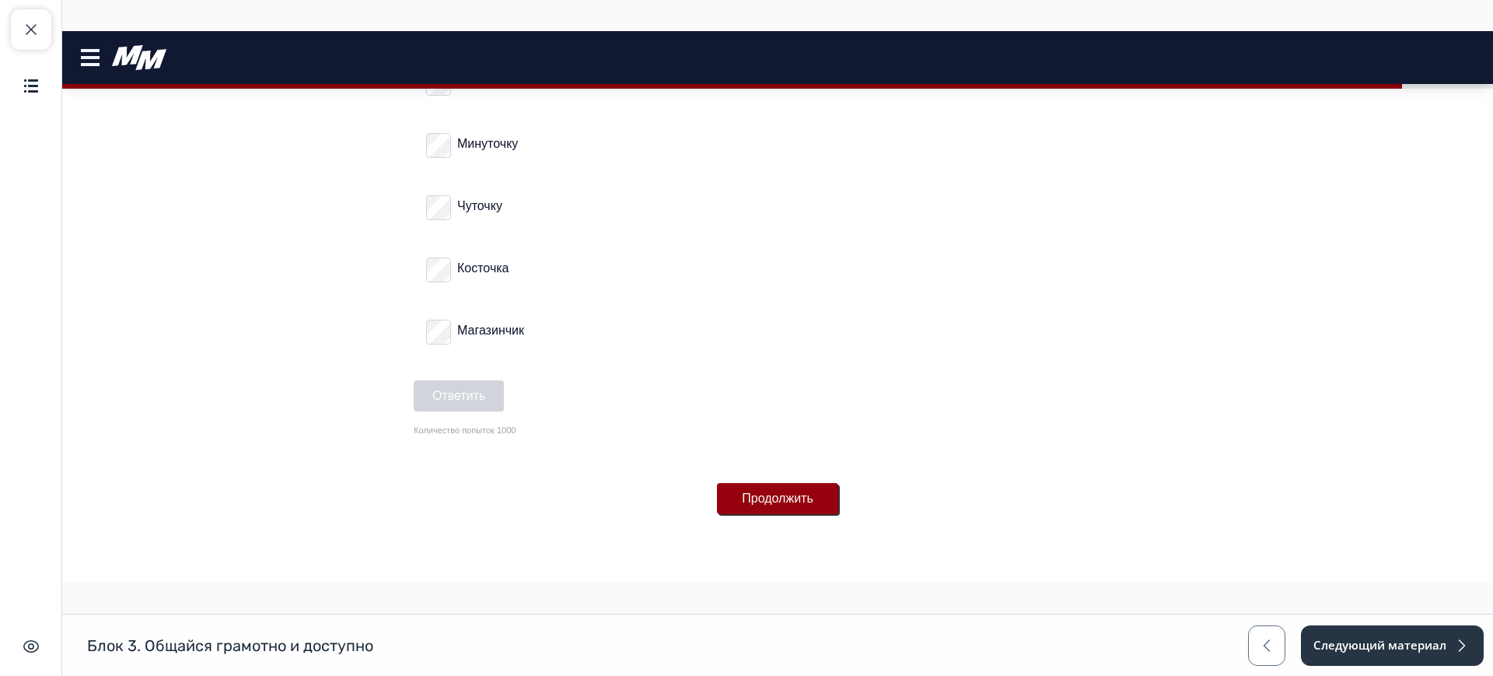
click at [783, 495] on button "Продолжить" at bounding box center [777, 498] width 121 height 31
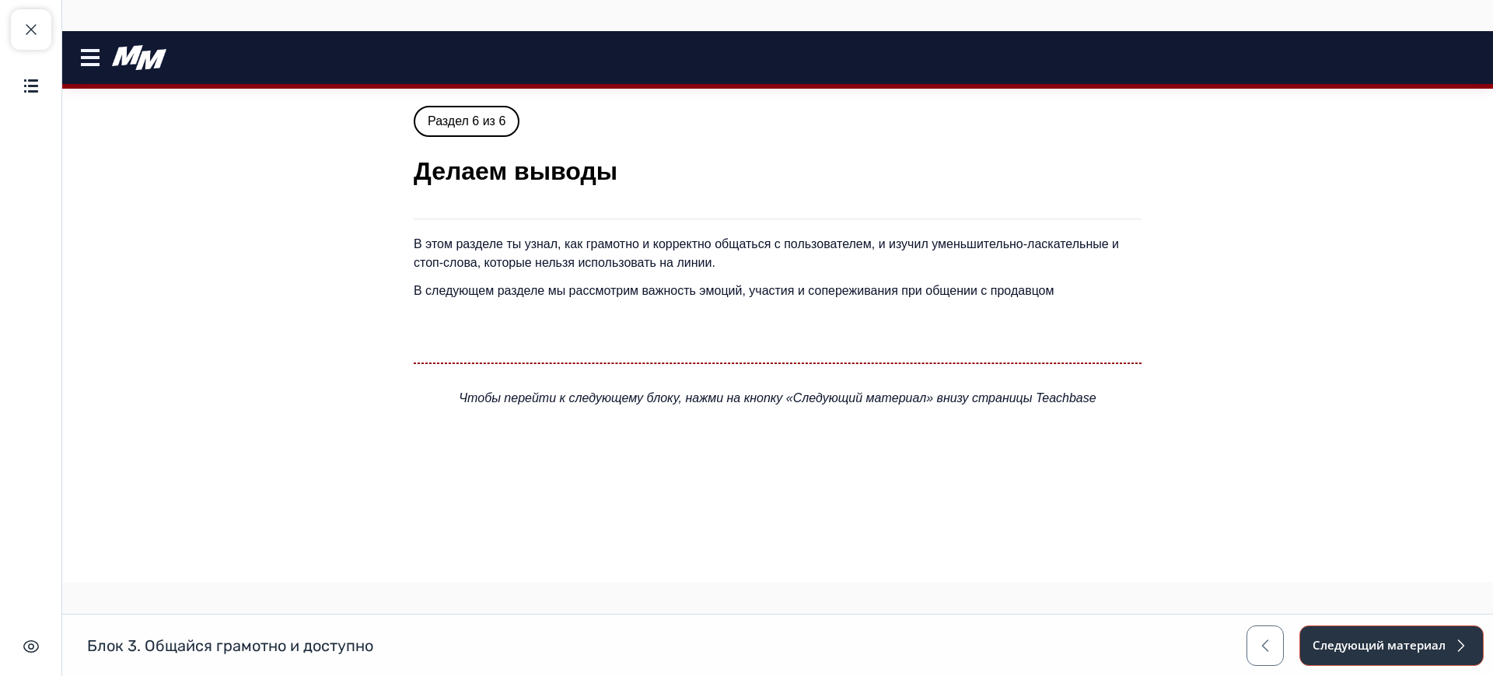
click at [1436, 648] on button "Следующий материал" at bounding box center [1391, 645] width 184 height 40
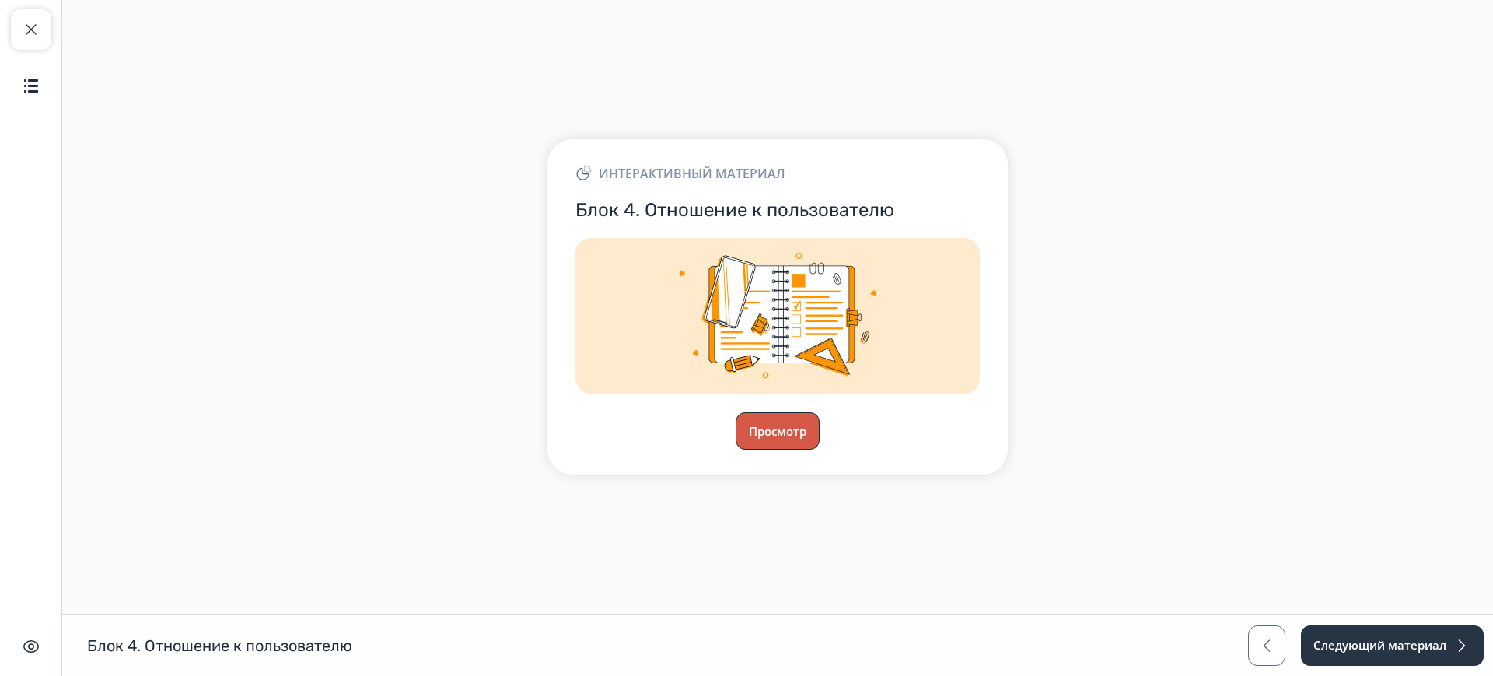
click at [780, 421] on button "Просмотр" at bounding box center [777, 430] width 84 height 37
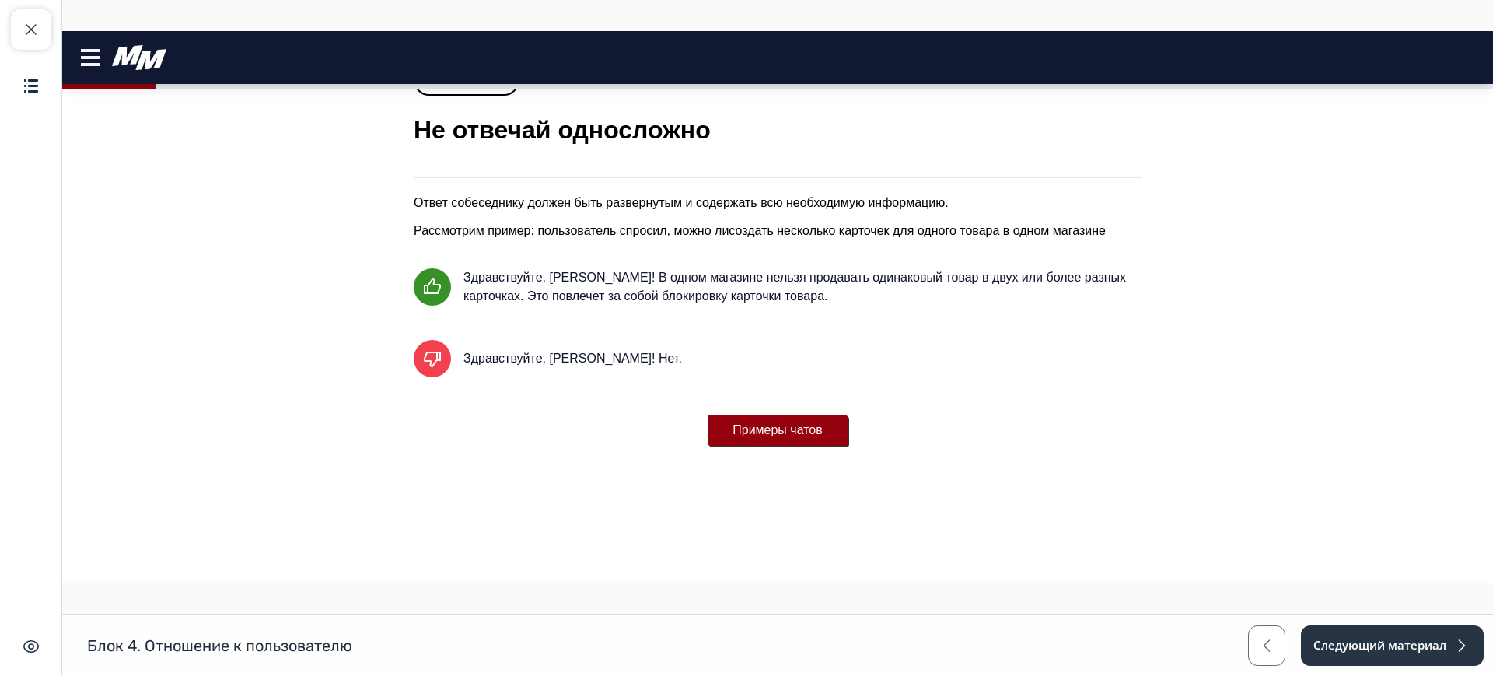
click at [784, 438] on button "Примеры чатов" at bounding box center [777, 429] width 140 height 31
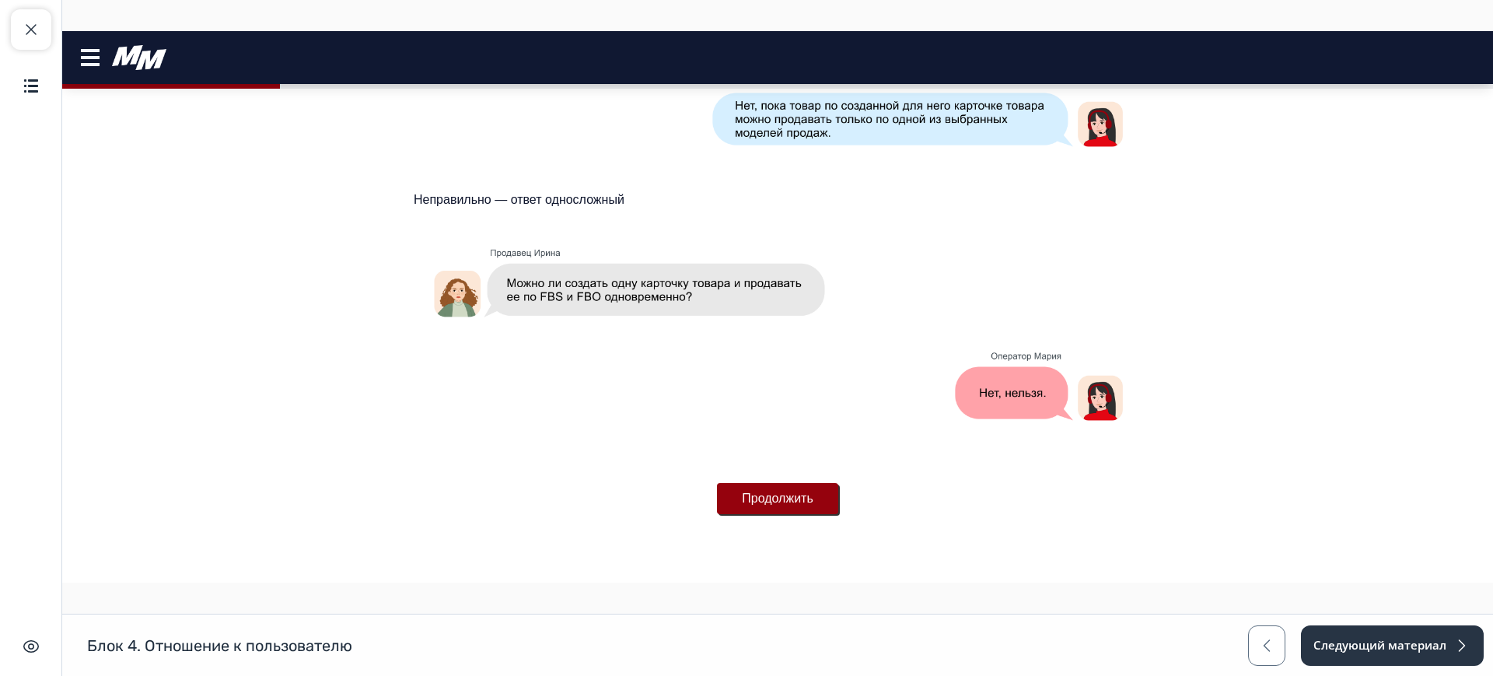
click at [788, 501] on button "Продолжить" at bounding box center [777, 498] width 121 height 31
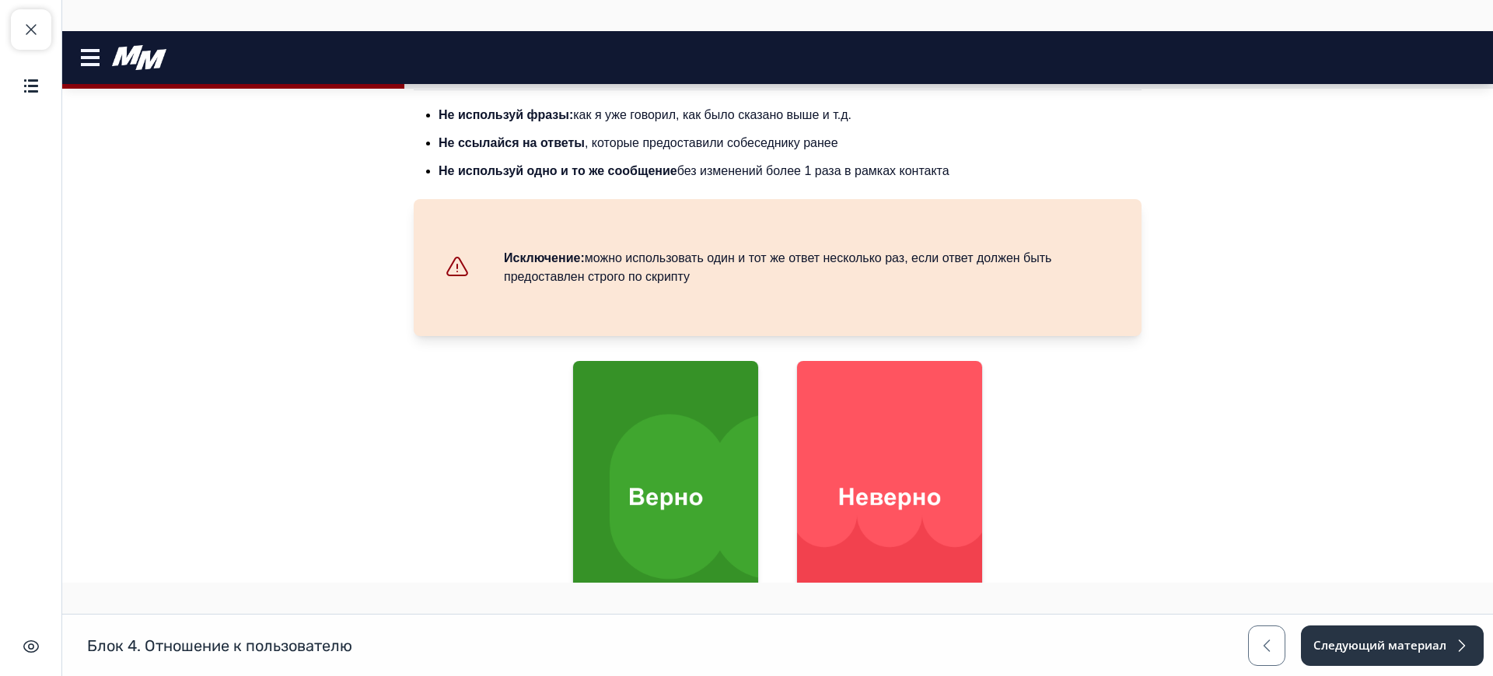
click at [704, 418] on img at bounding box center [665, 496] width 185 height 276
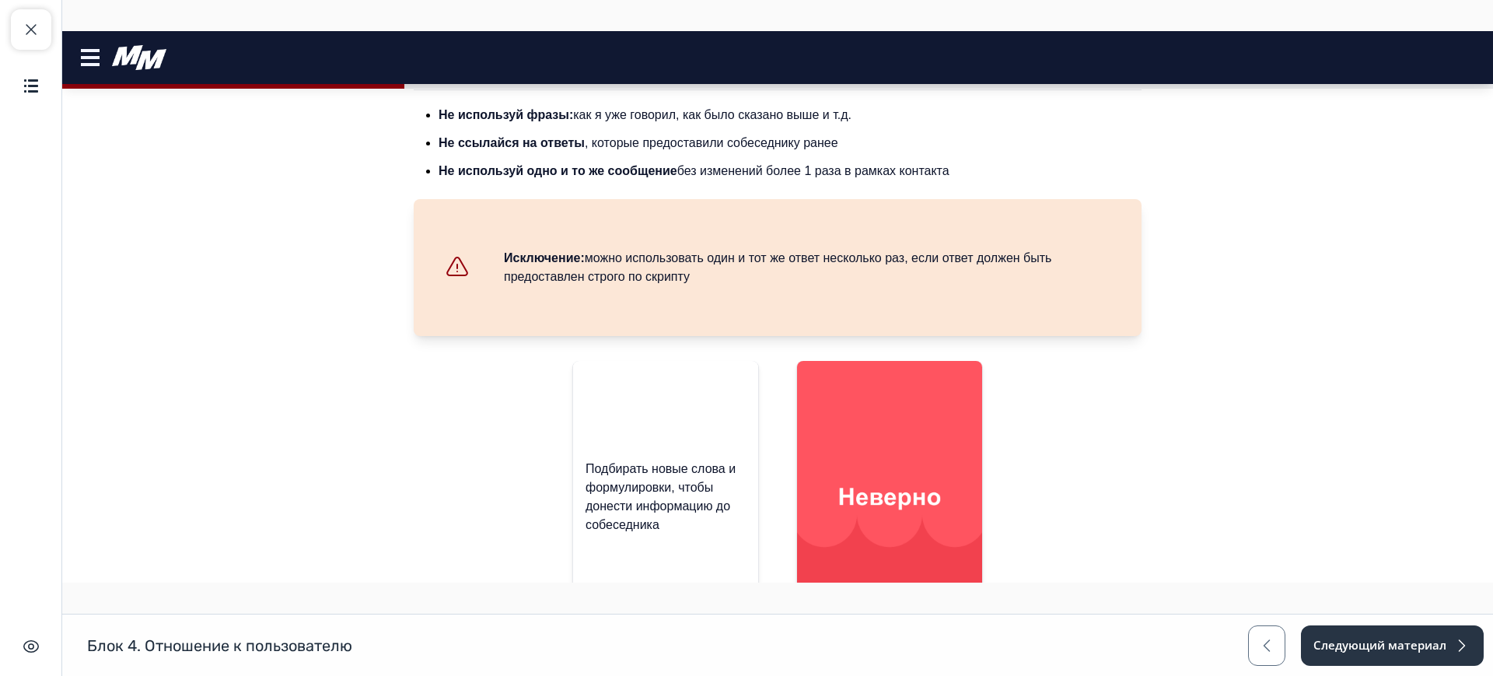
click at [857, 414] on img at bounding box center [889, 496] width 185 height 276
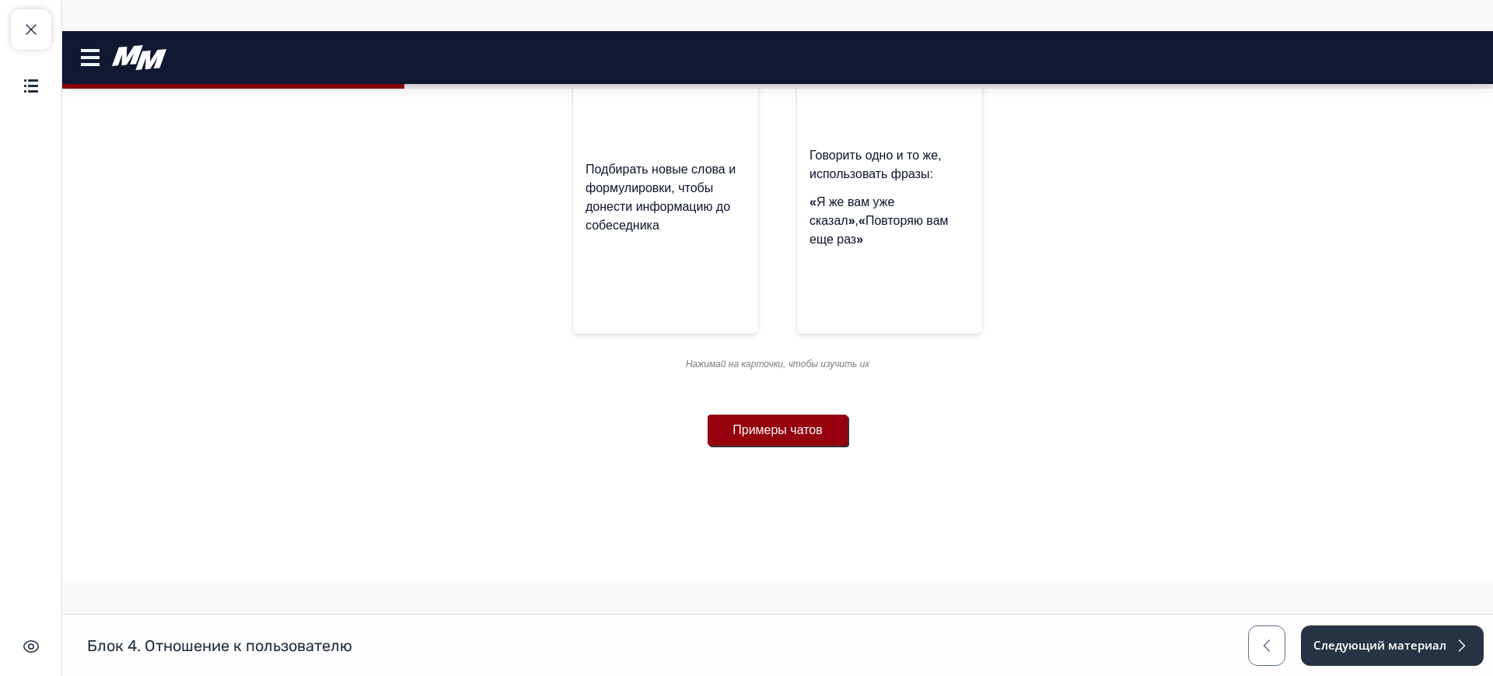
click at [790, 438] on button "Примеры чатов" at bounding box center [777, 429] width 140 height 31
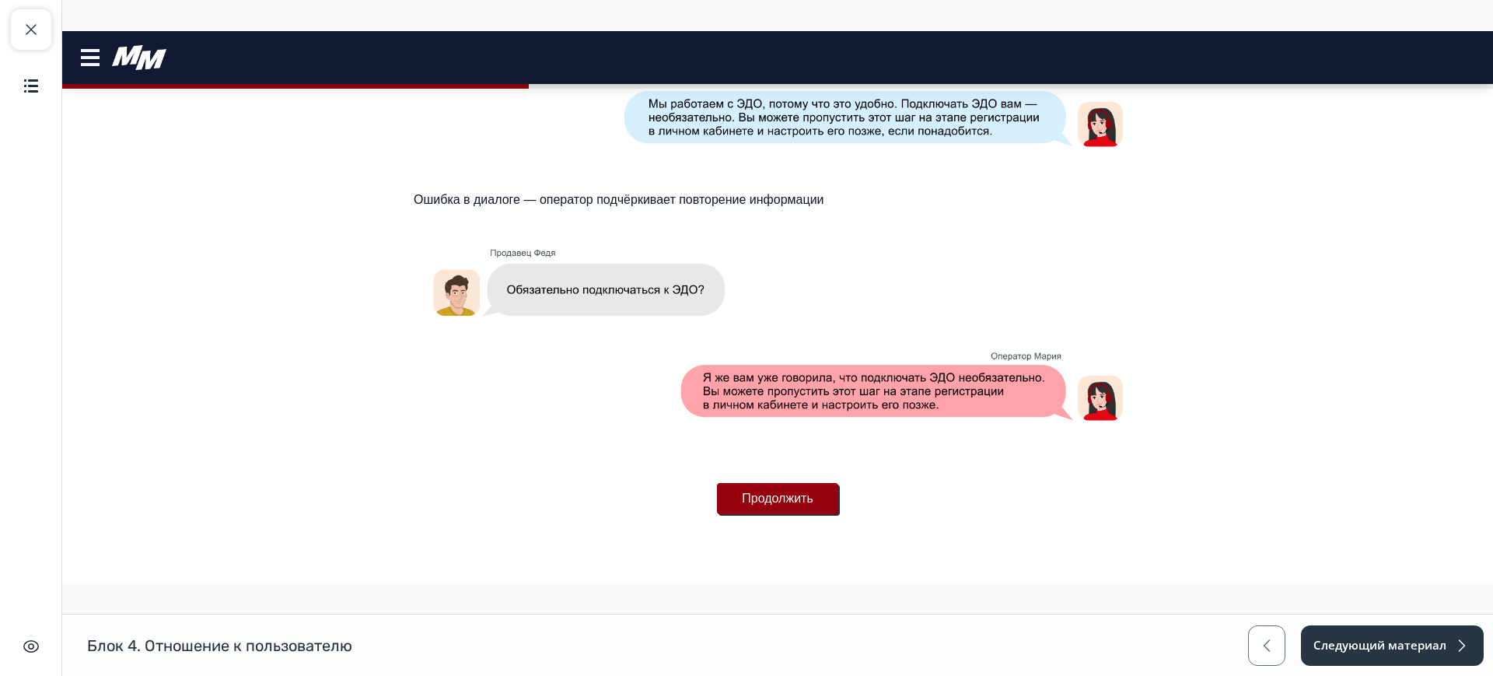
click at [780, 495] on button "Продолжить" at bounding box center [777, 498] width 121 height 31
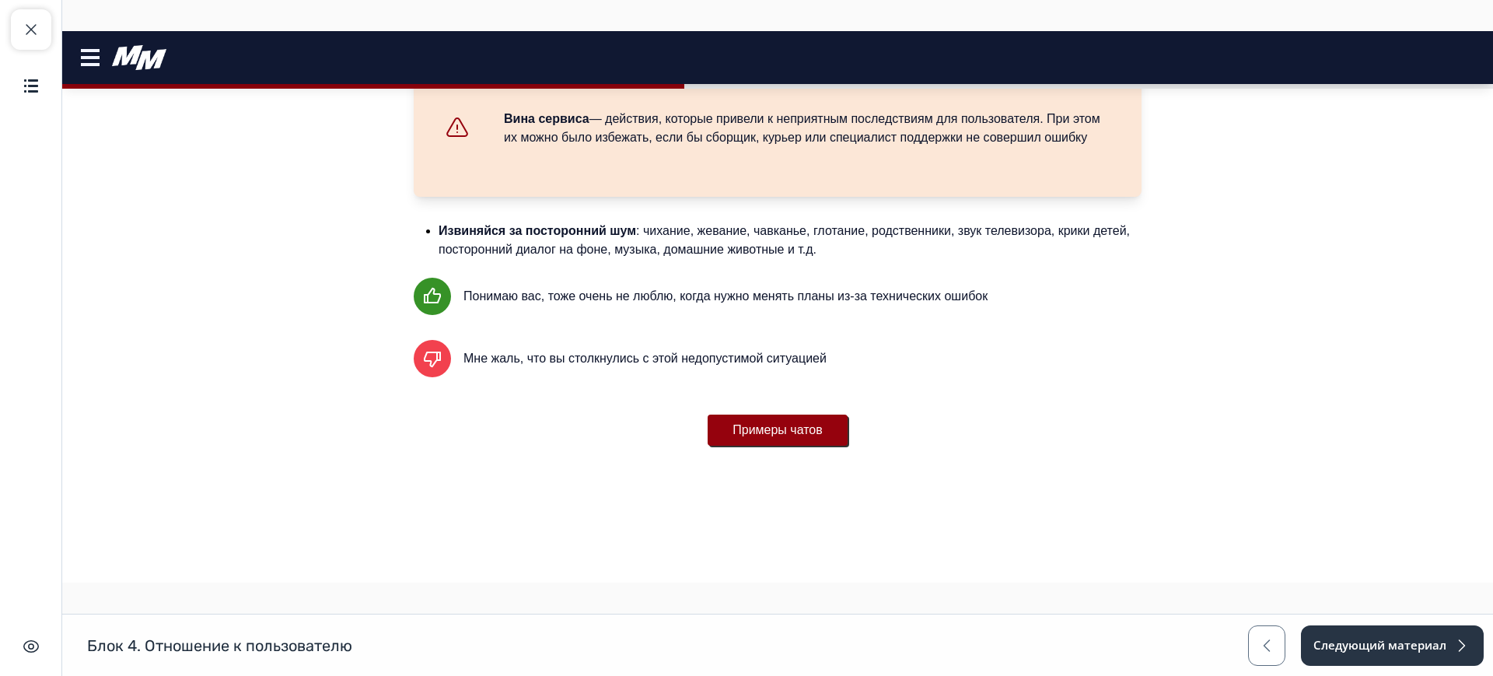
click at [775, 438] on button "Примеры чатов" at bounding box center [777, 429] width 140 height 31
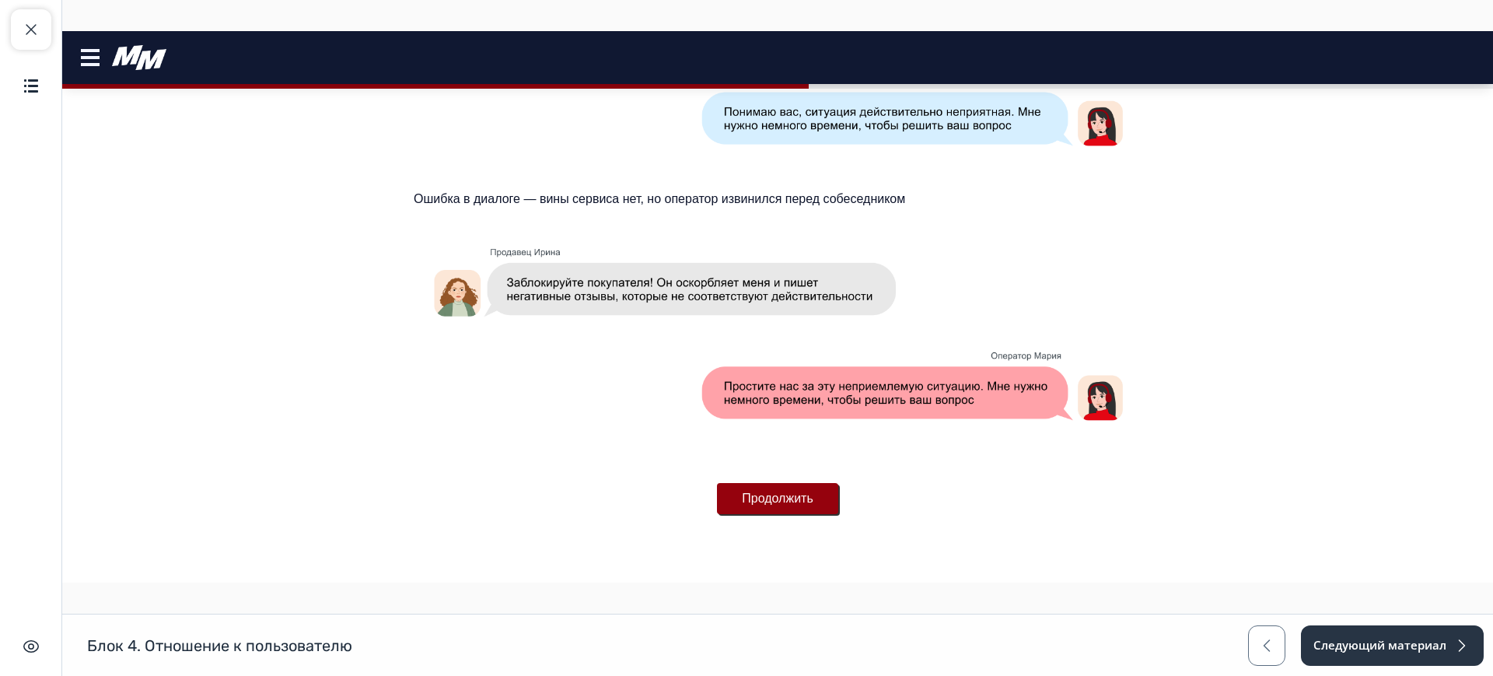
click at [784, 491] on button "Продолжить" at bounding box center [777, 498] width 121 height 31
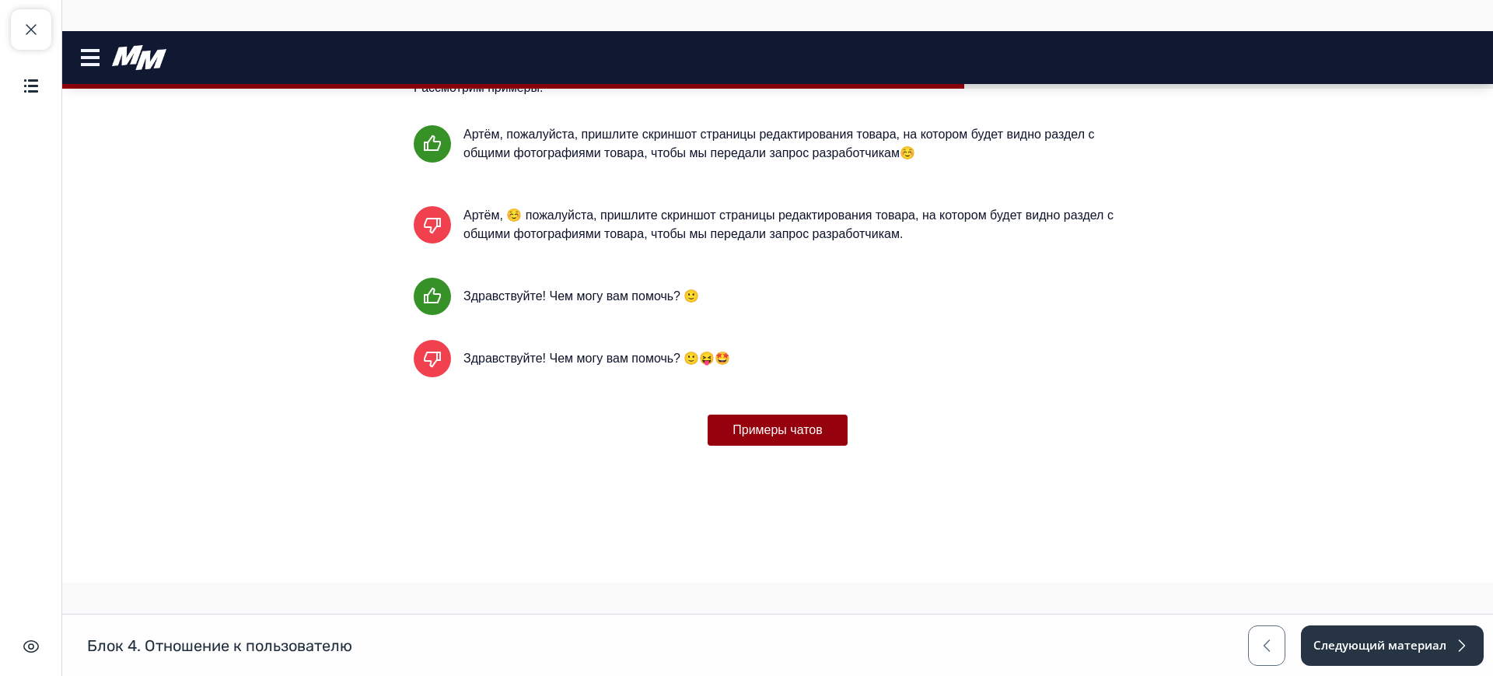
click at [768, 426] on button "Примеры чатов" at bounding box center [777, 429] width 140 height 31
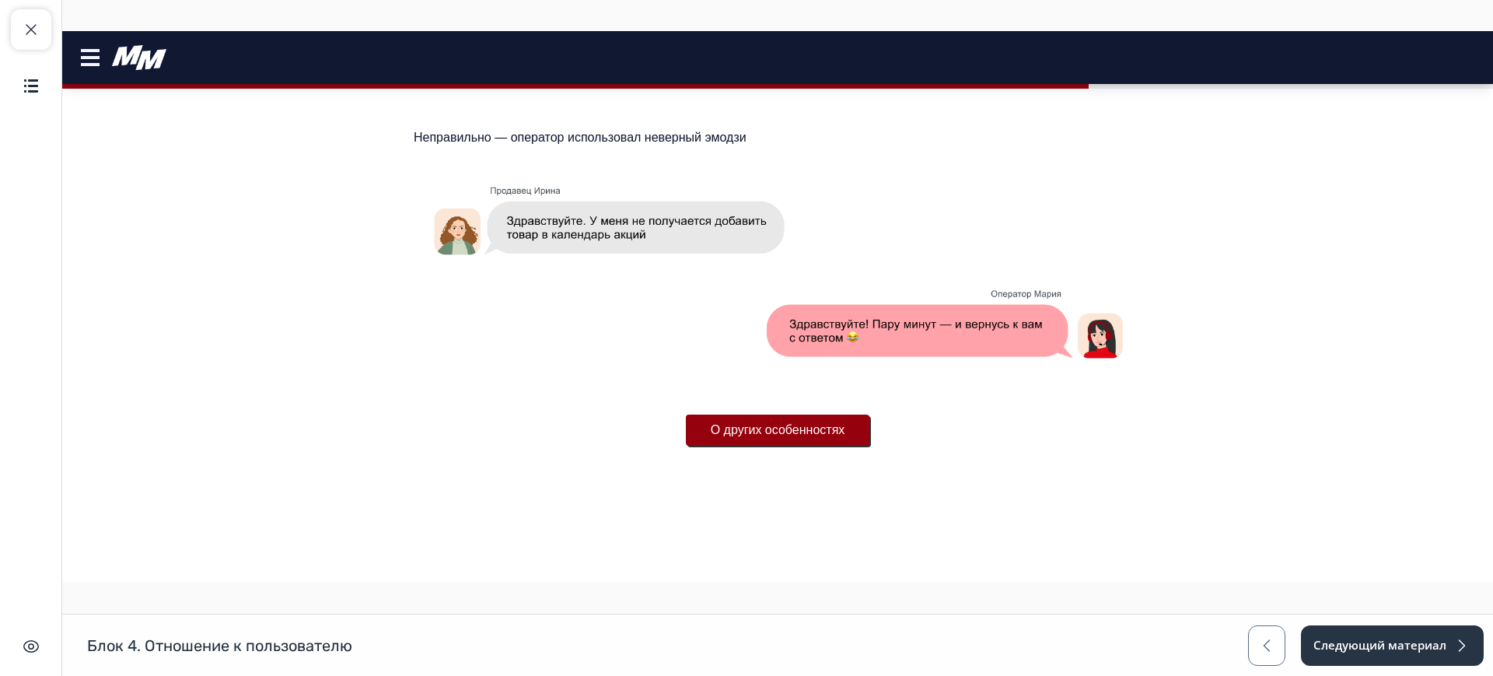
click at [772, 435] on button "О других особенностях" at bounding box center [778, 429] width 184 height 31
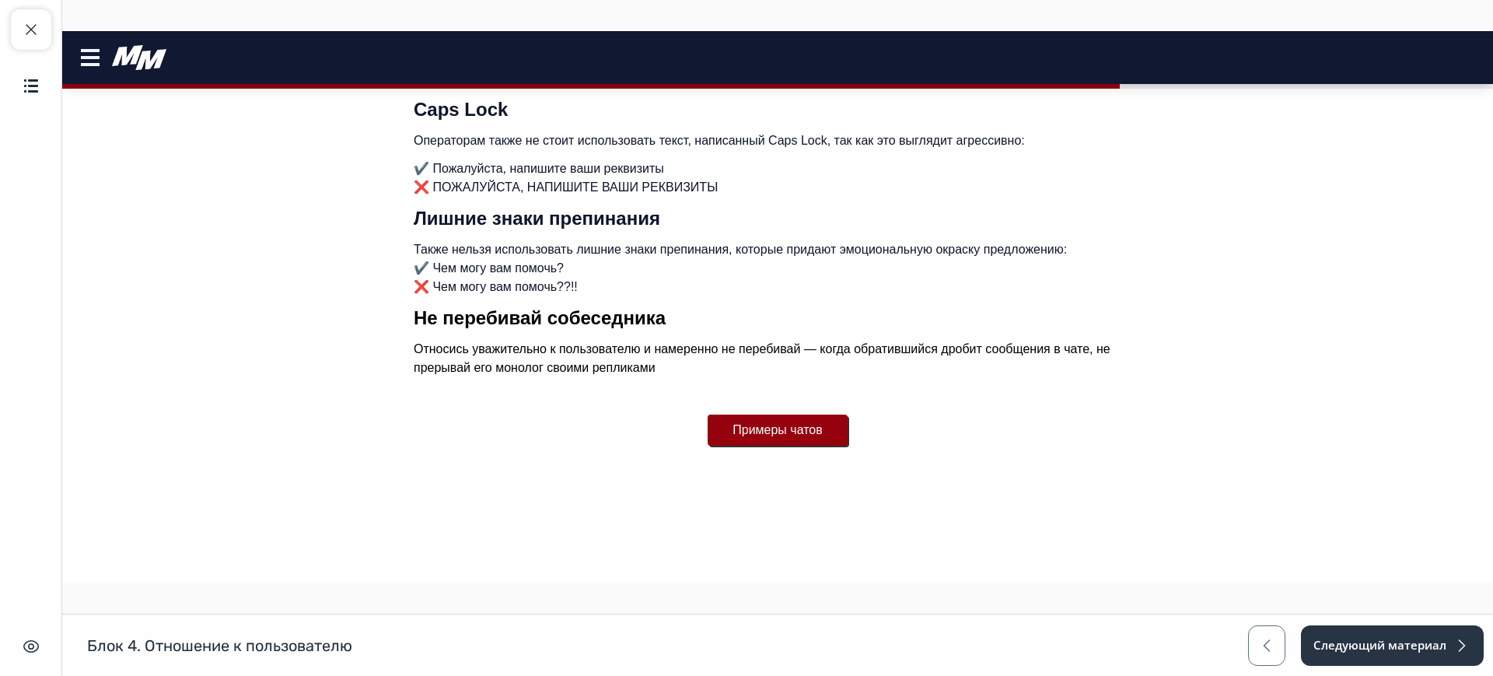
click at [770, 420] on button "Примеры чатов" at bounding box center [777, 429] width 140 height 31
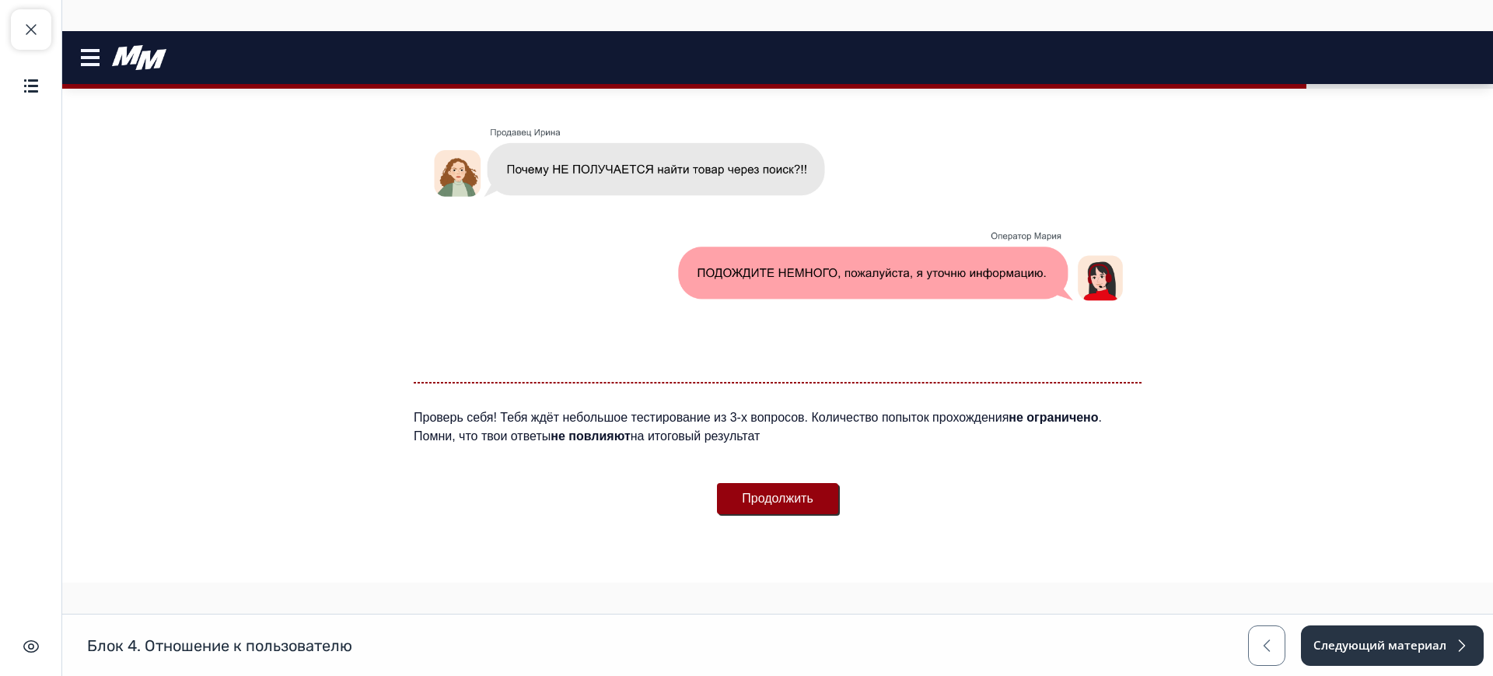
click at [772, 493] on button "Продолжить" at bounding box center [777, 498] width 121 height 31
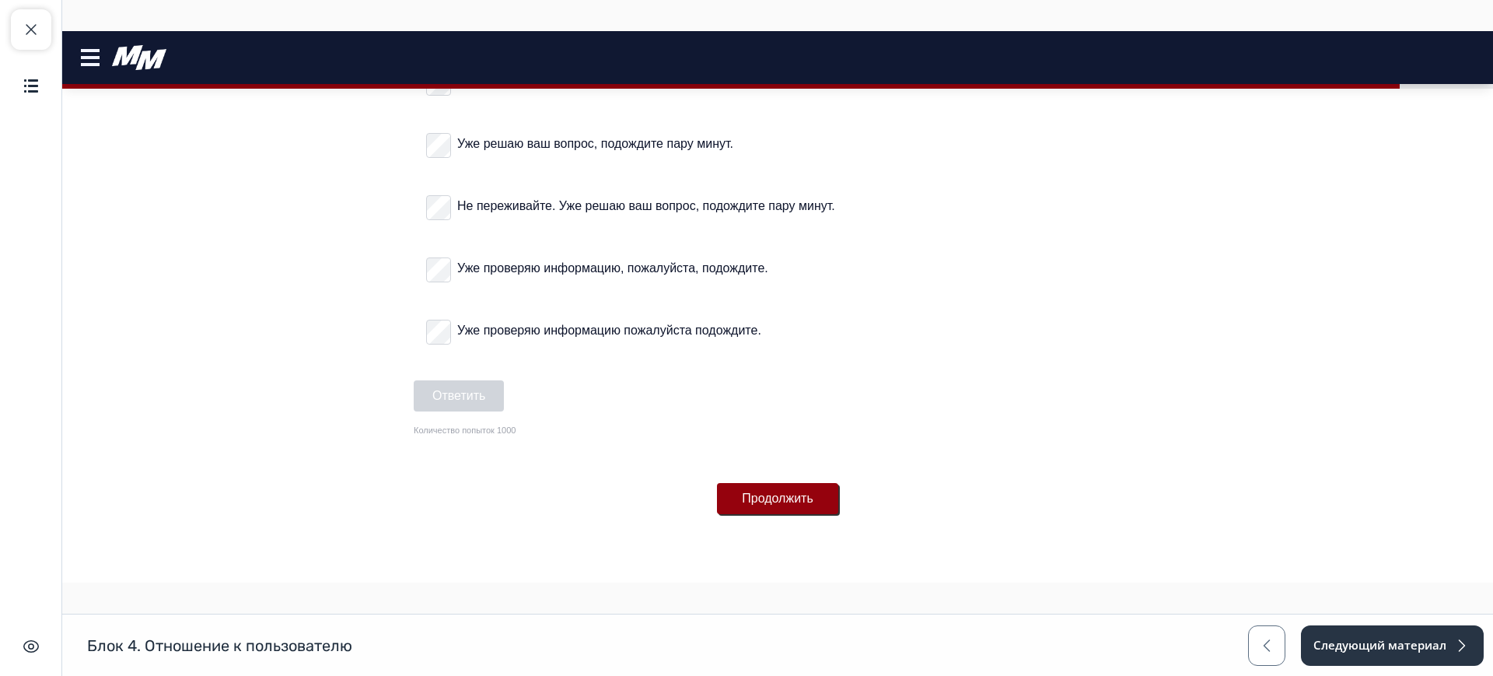
click at [769, 498] on button "Продолжить" at bounding box center [777, 498] width 121 height 31
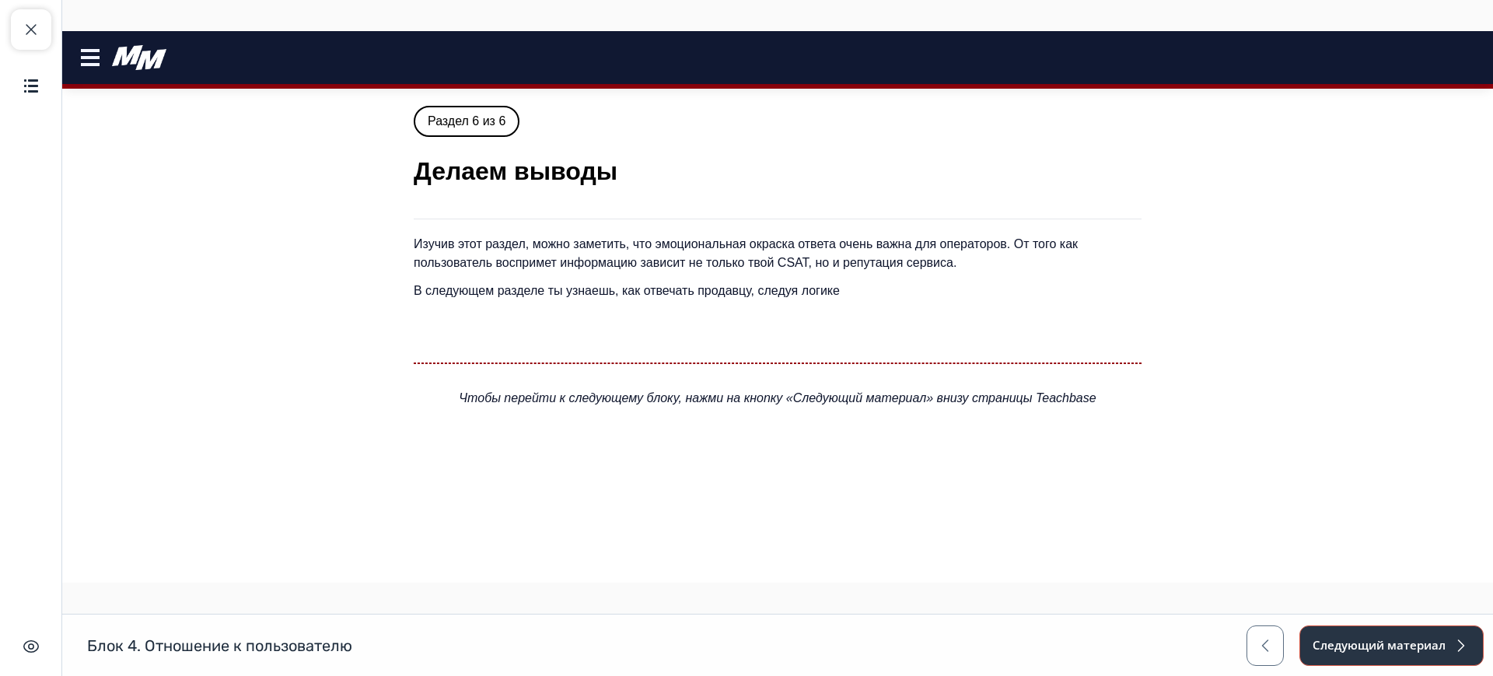
click at [1399, 645] on button "Следующий материал" at bounding box center [1391, 645] width 184 height 40
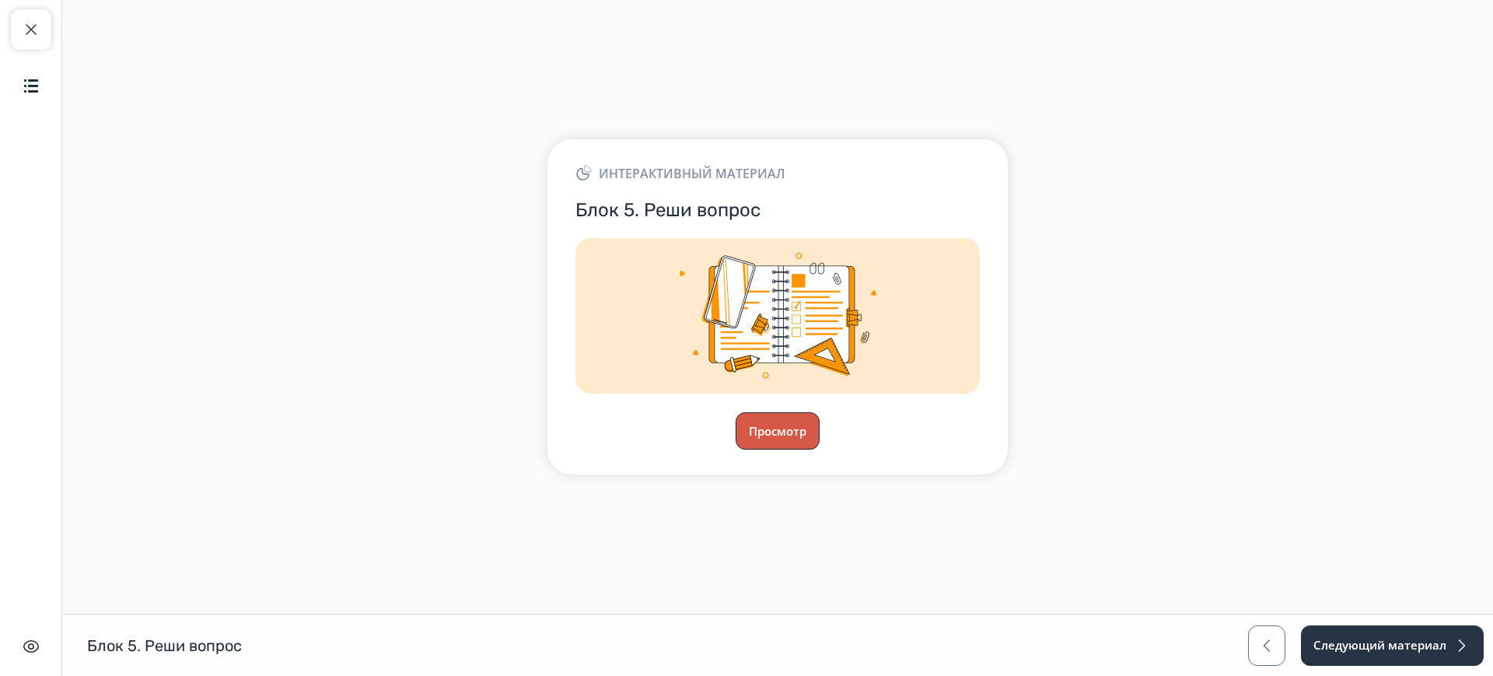
click at [792, 439] on button "Просмотр" at bounding box center [777, 430] width 84 height 37
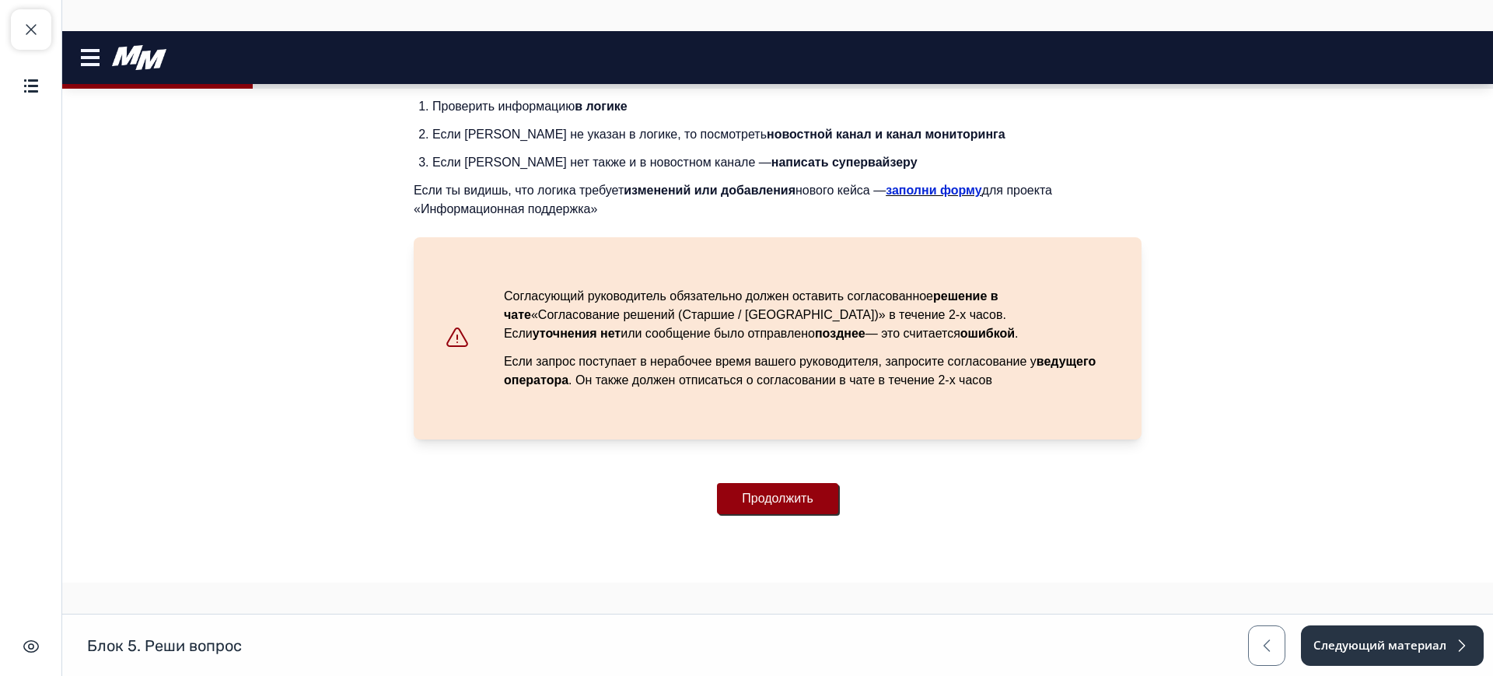
click at [760, 498] on button "Продолжить" at bounding box center [777, 498] width 121 height 31
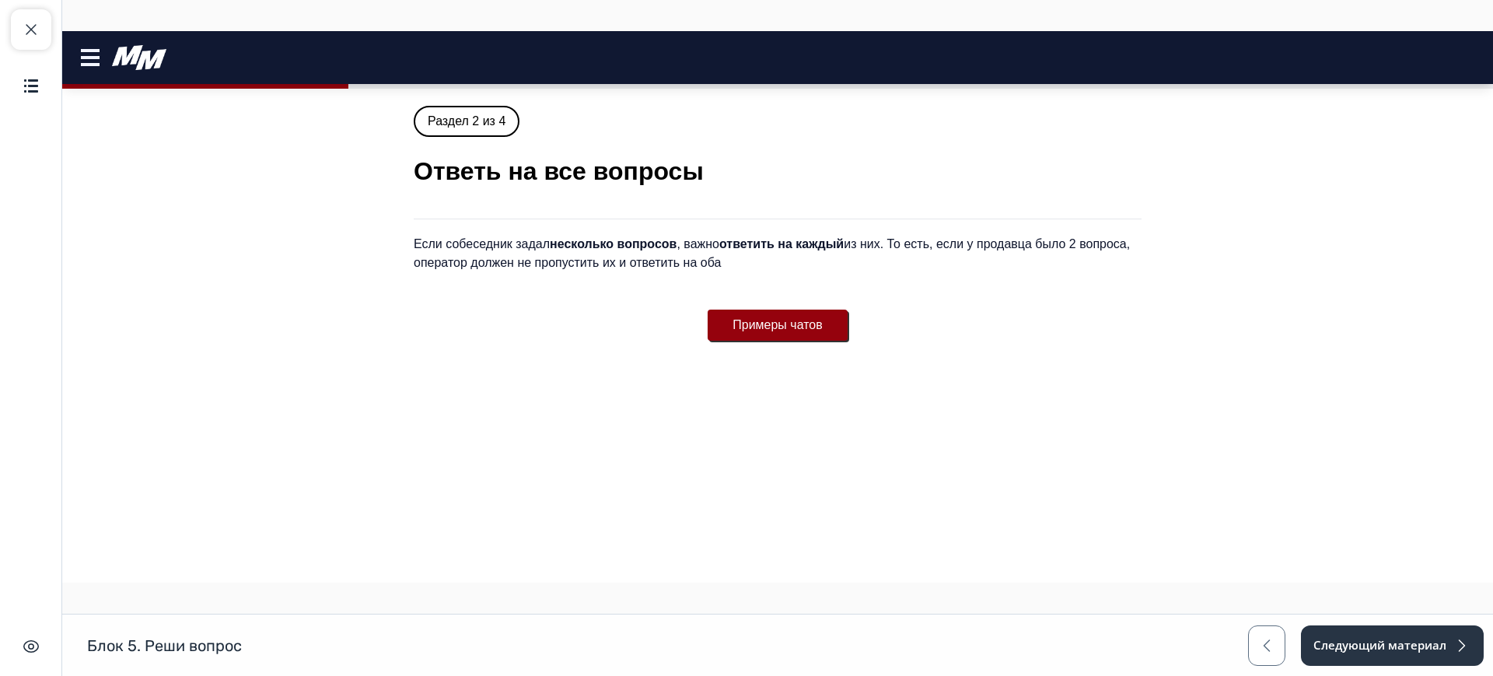
click at [754, 316] on button "Примеры чатов" at bounding box center [777, 324] width 140 height 31
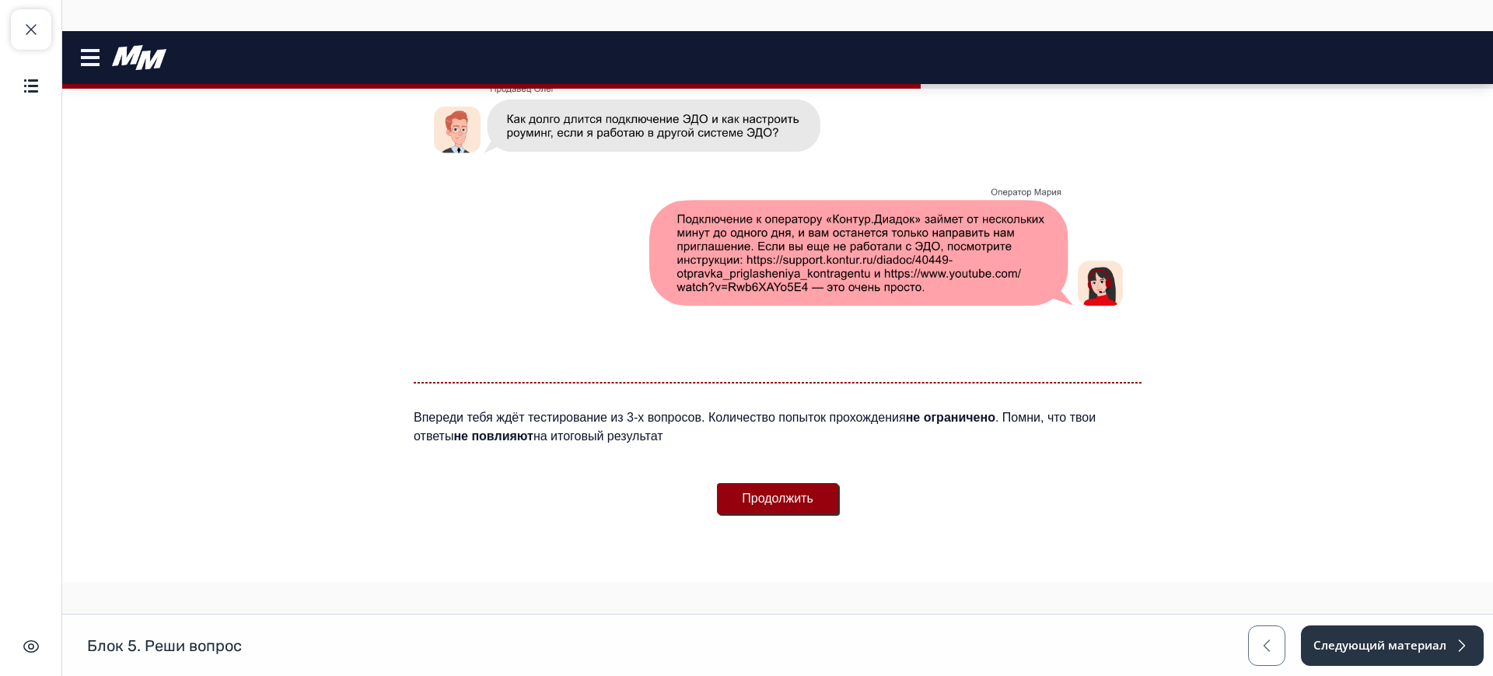
click at [781, 498] on button "Продолжить" at bounding box center [777, 498] width 121 height 31
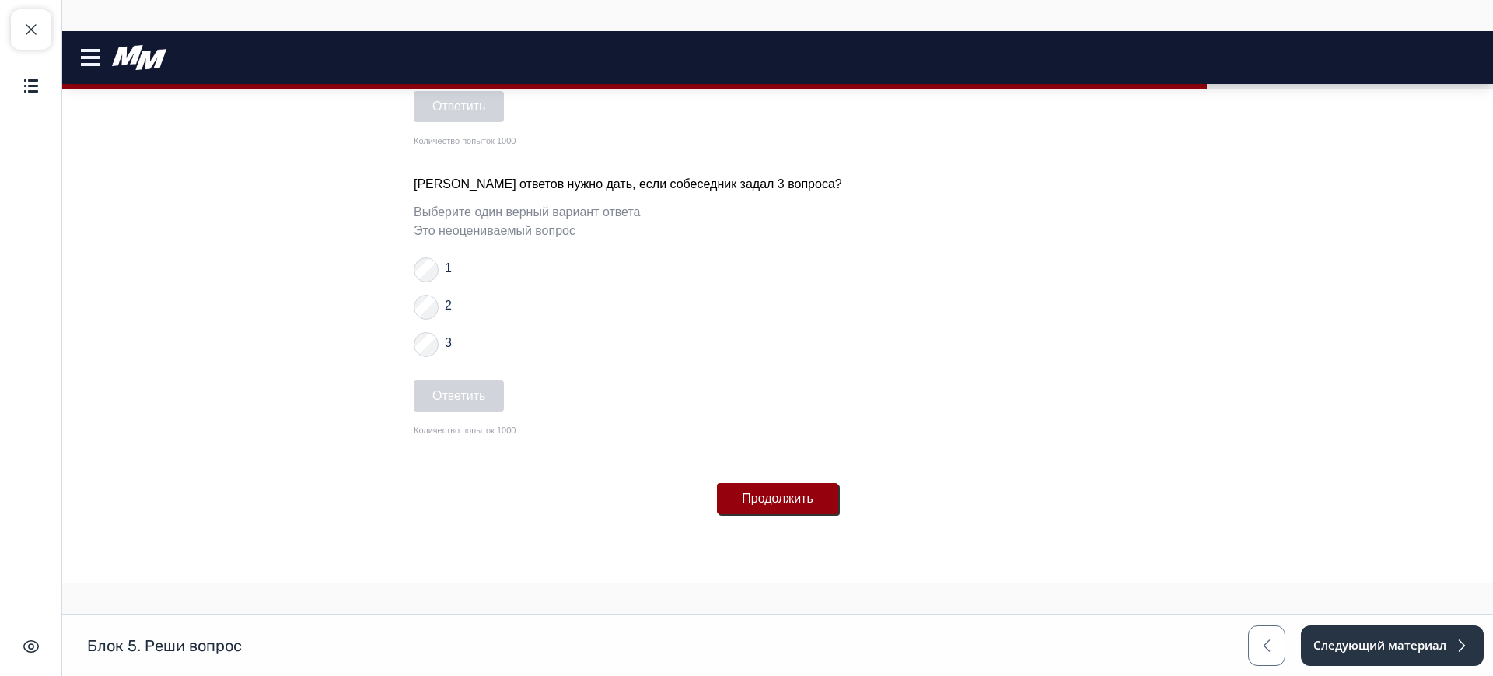
click at [791, 505] on button "Продолжить" at bounding box center [777, 498] width 121 height 31
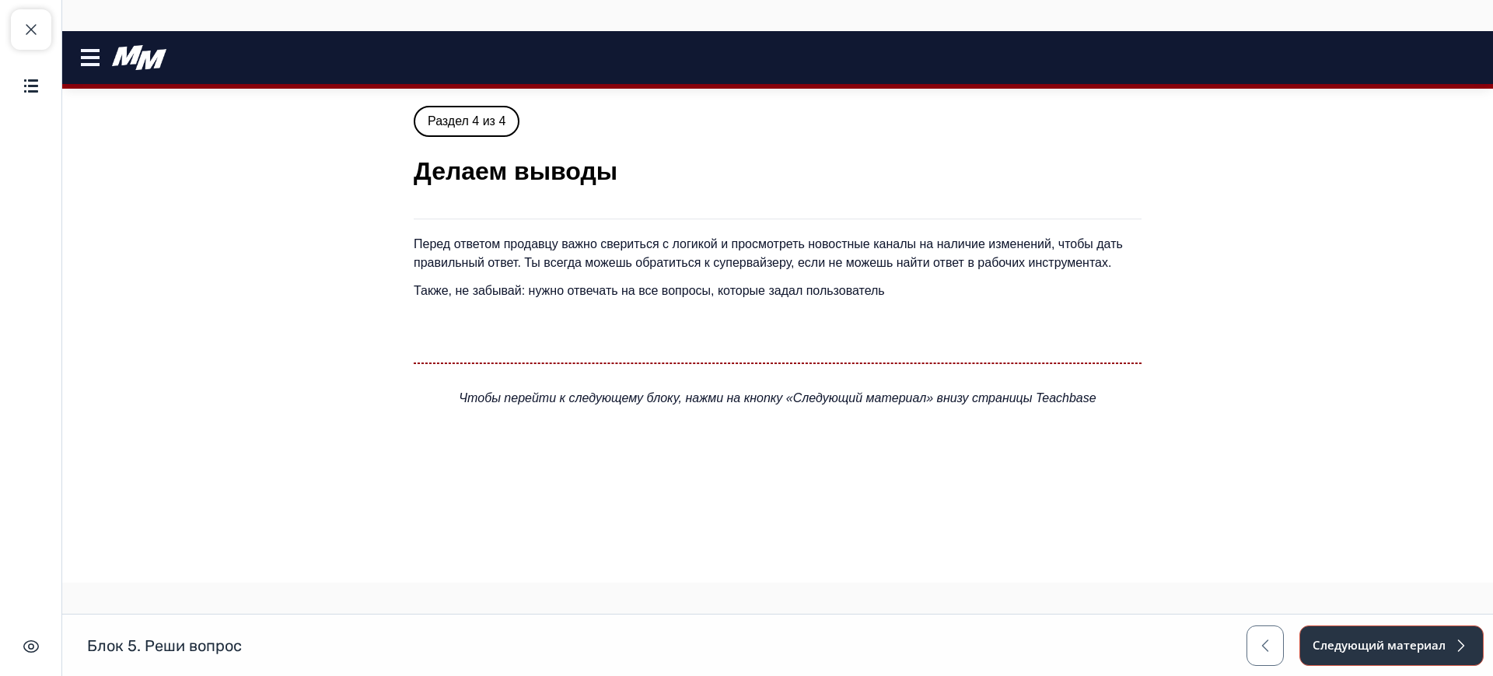
click at [1380, 636] on button "Следующий материал" at bounding box center [1391, 645] width 184 height 40
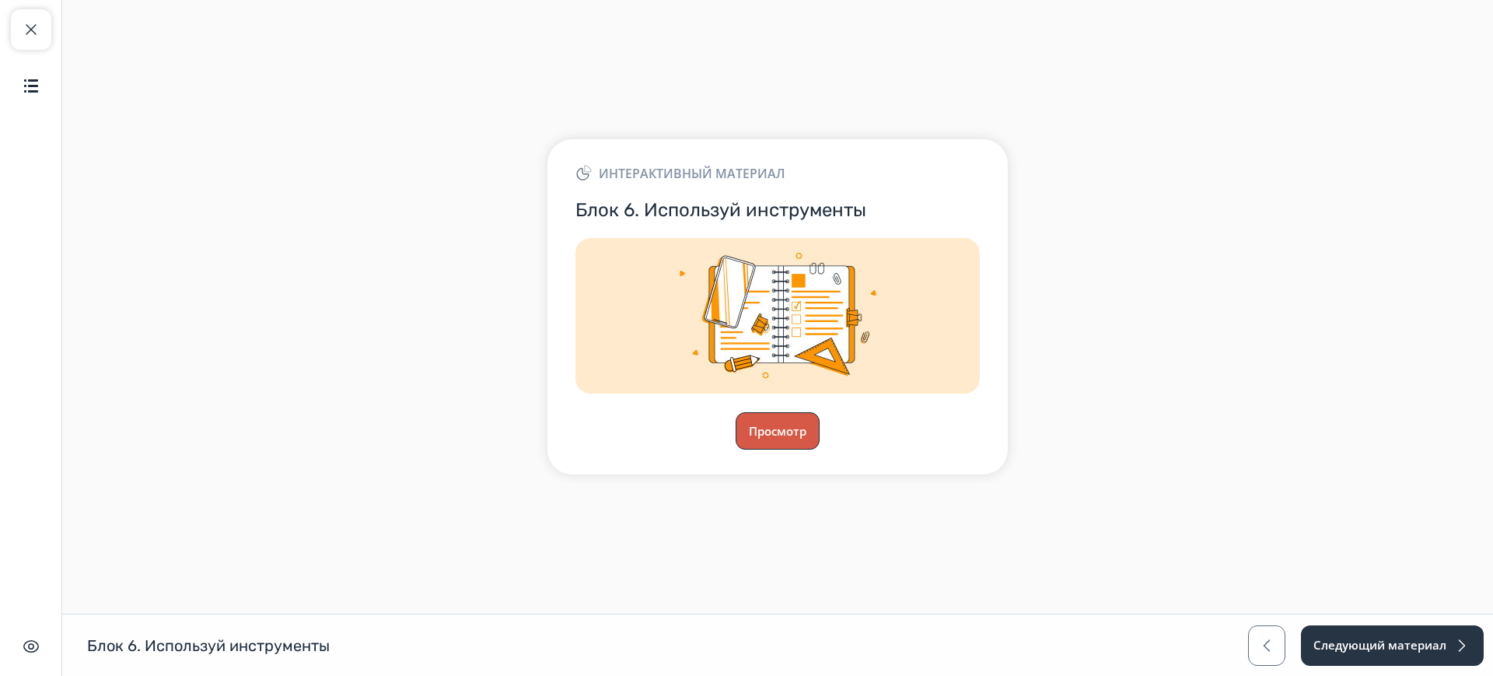
click at [807, 433] on button "Просмотр" at bounding box center [777, 430] width 84 height 37
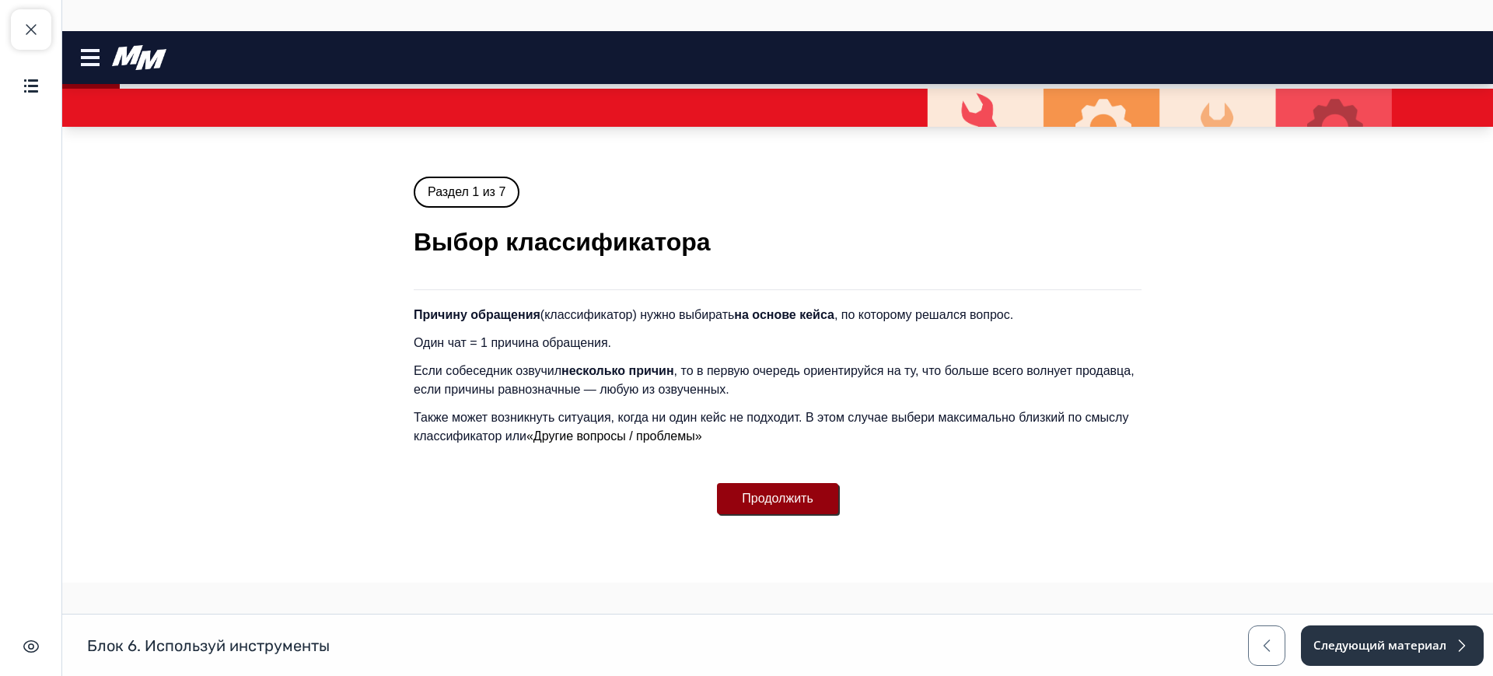
click at [777, 480] on div "Продолжить" at bounding box center [777, 498] width 121 height 68
click at [777, 490] on button "Продолжить" at bounding box center [777, 498] width 121 height 31
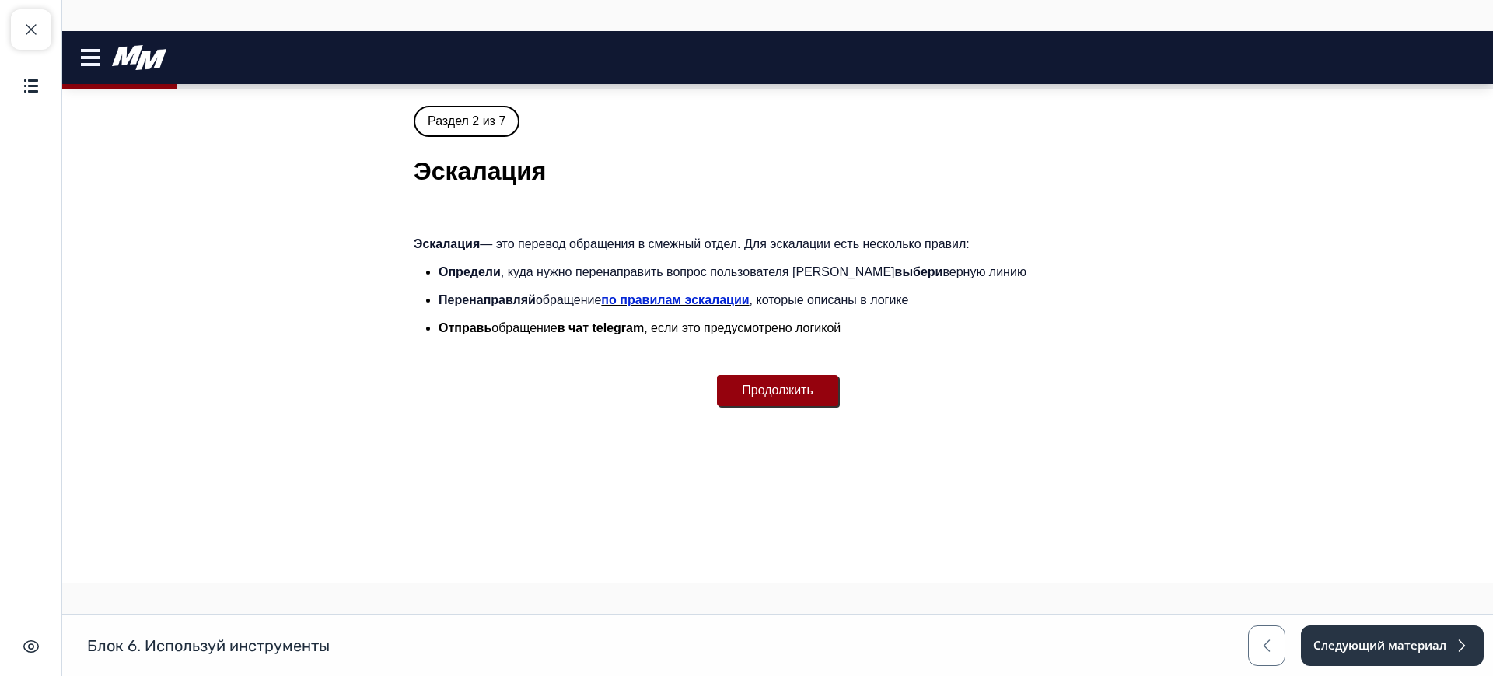
click at [765, 398] on button "Продолжить" at bounding box center [777, 390] width 121 height 31
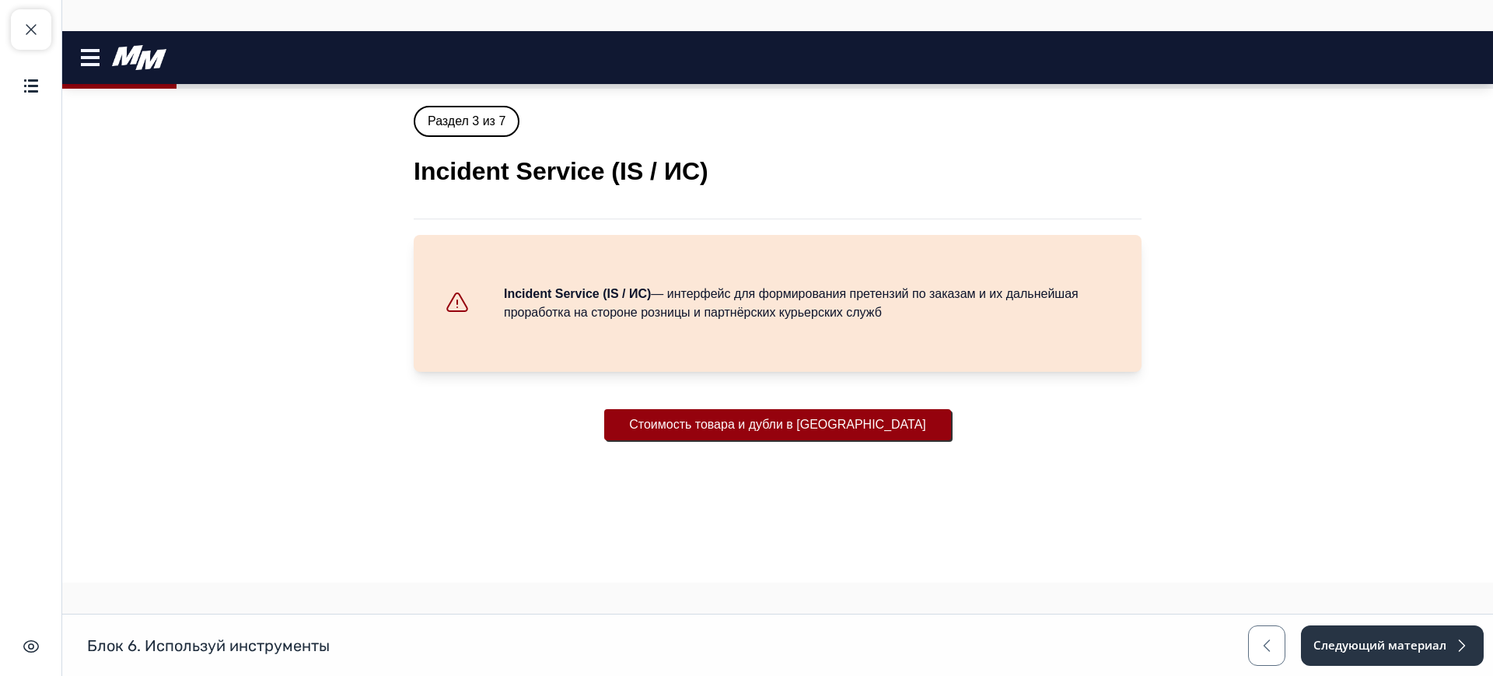
click at [766, 428] on button "Стоимость товара и дубли в [GEOGRAPHIC_DATA]" at bounding box center [777, 424] width 347 height 31
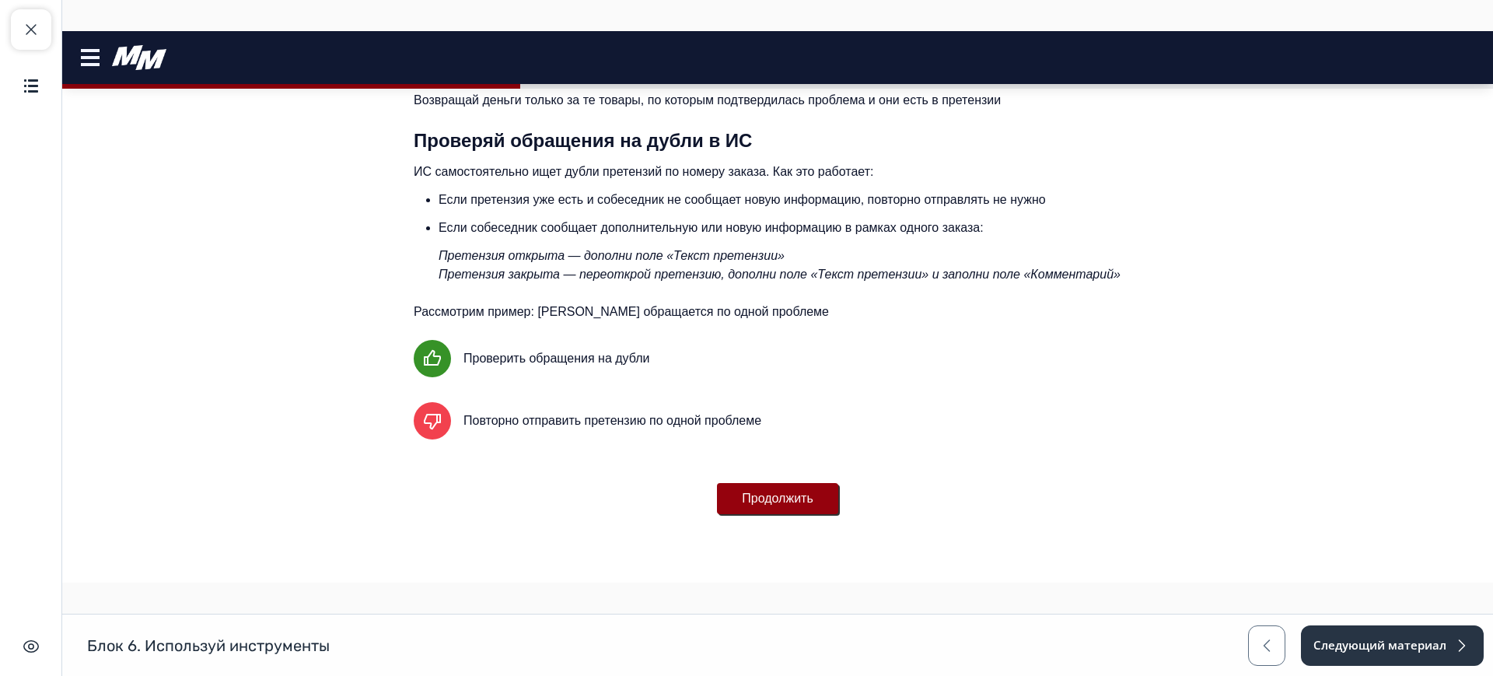
click at [761, 492] on button "Продолжить" at bounding box center [777, 498] width 121 height 31
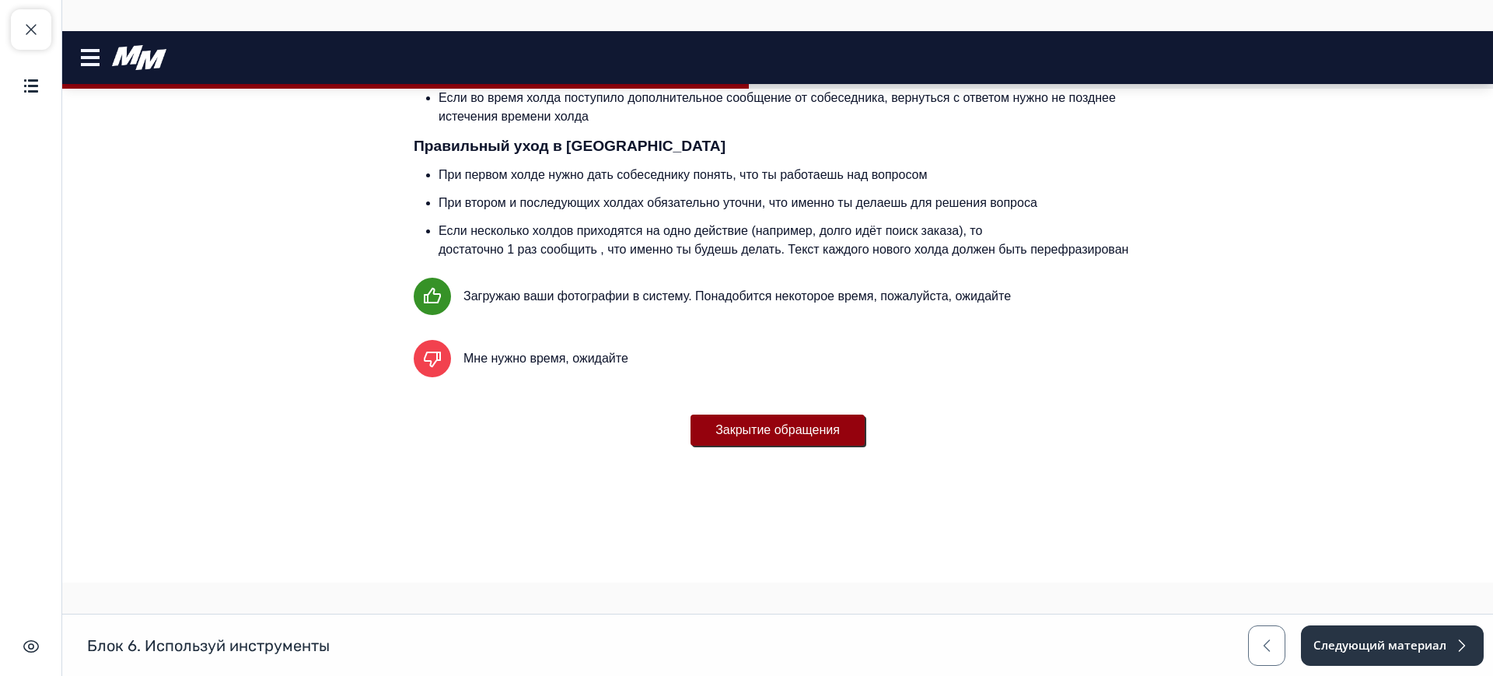
click at [761, 429] on button "Закрытие обращения" at bounding box center [777, 429] width 174 height 31
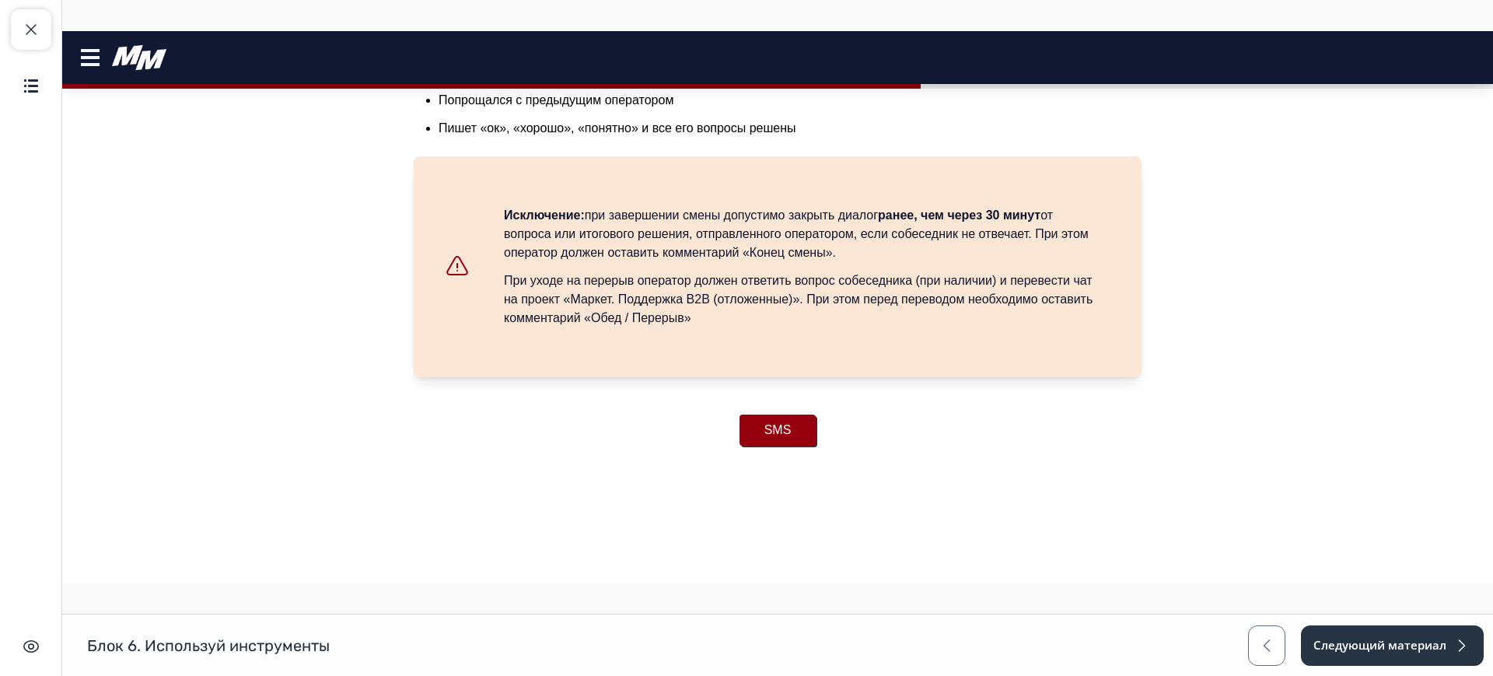
click at [758, 438] on button "SMS" at bounding box center [777, 429] width 77 height 31
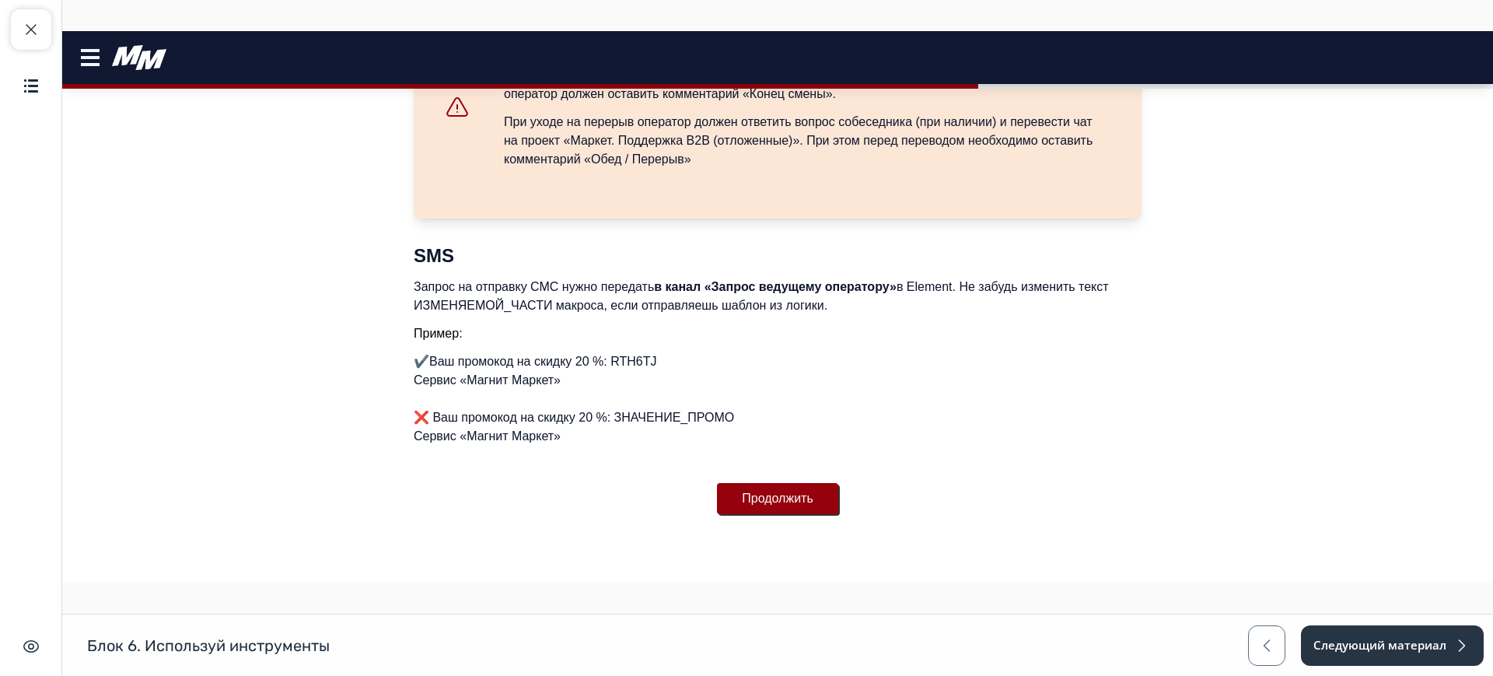
click at [774, 486] on button "Продолжить" at bounding box center [777, 498] width 121 height 31
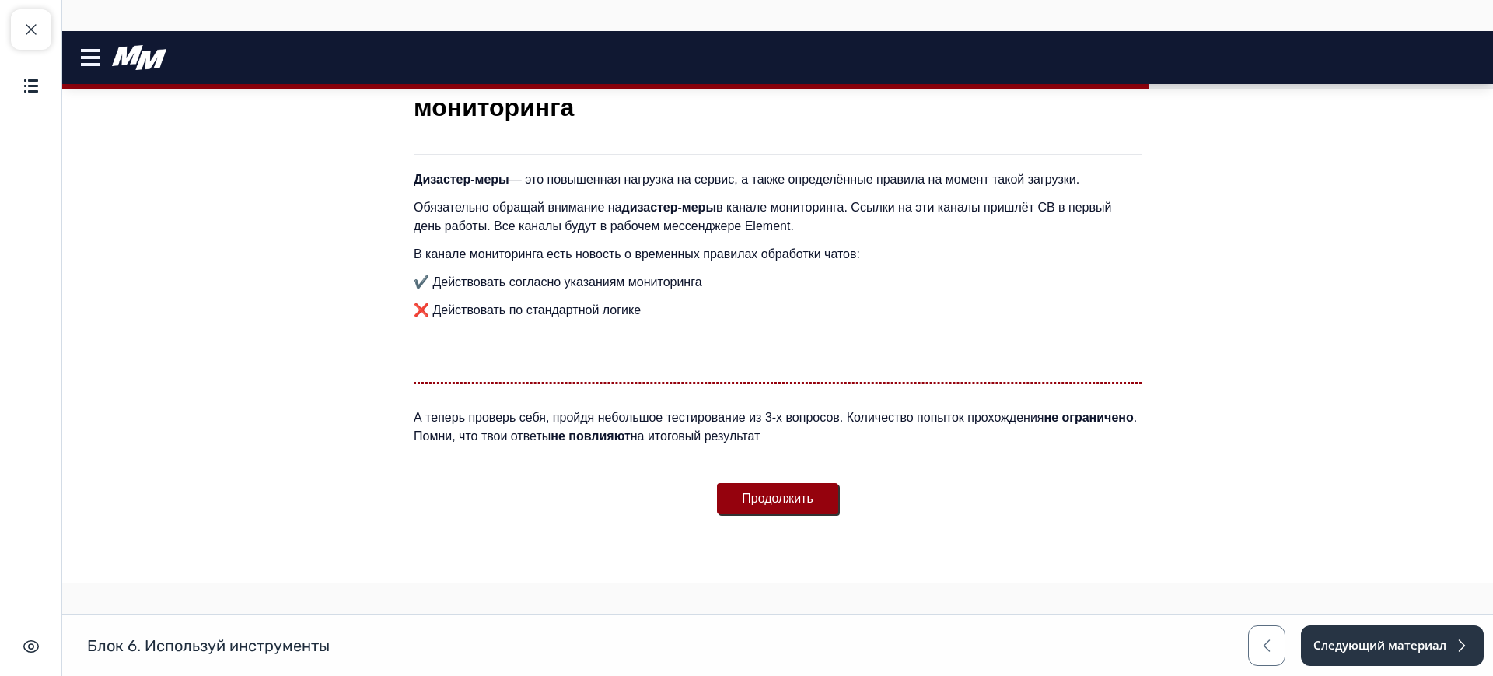
click at [774, 495] on button "Продолжить" at bounding box center [777, 498] width 121 height 31
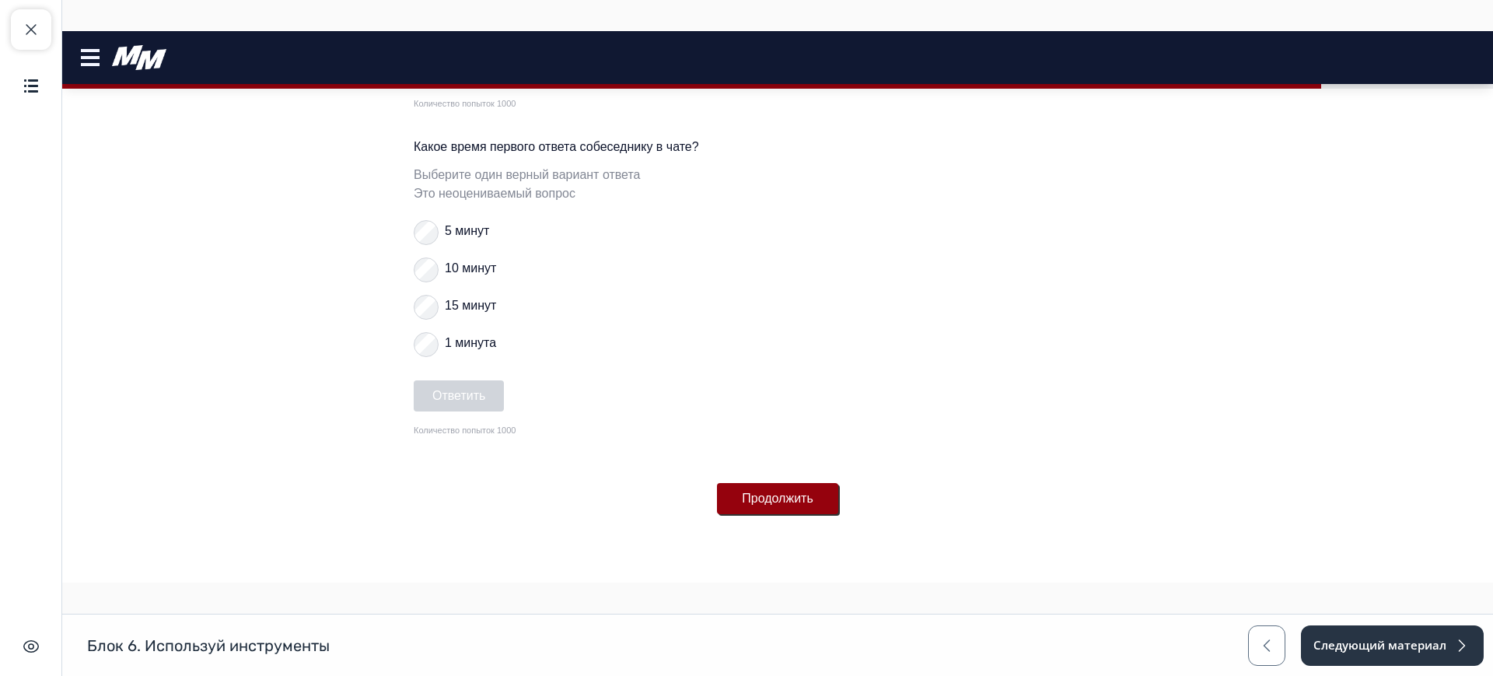
click at [781, 497] on button "Продолжить" at bounding box center [777, 498] width 121 height 31
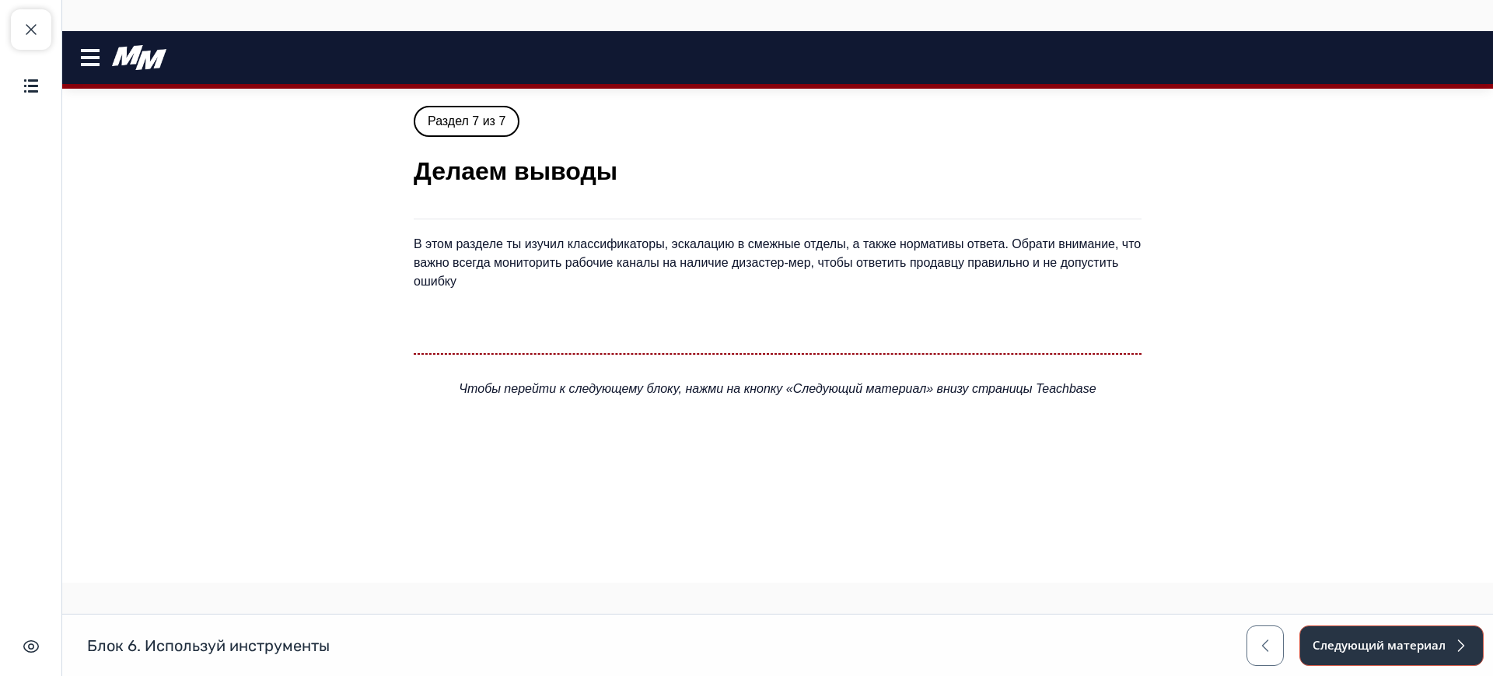
click at [1364, 652] on button "Следующий материал" at bounding box center [1391, 645] width 184 height 40
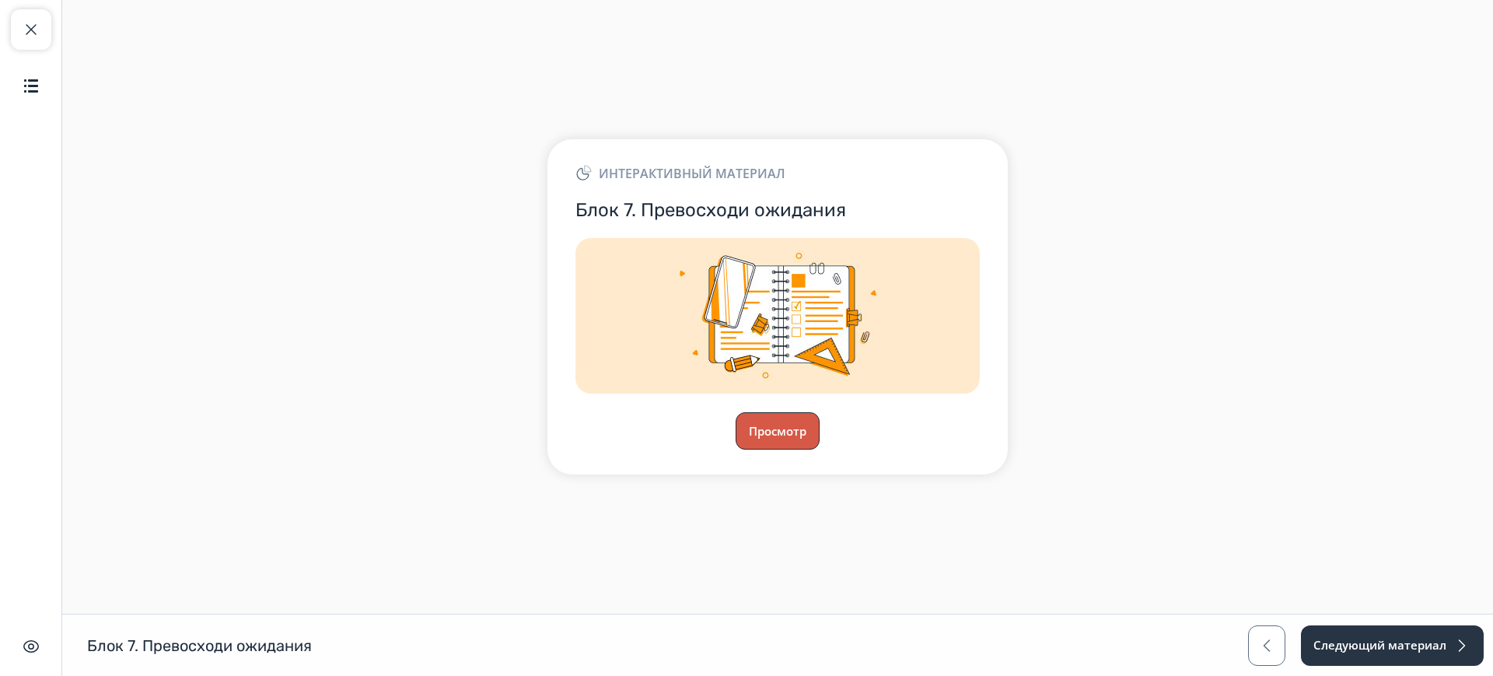
click at [790, 440] on button "Просмотр" at bounding box center [777, 430] width 84 height 37
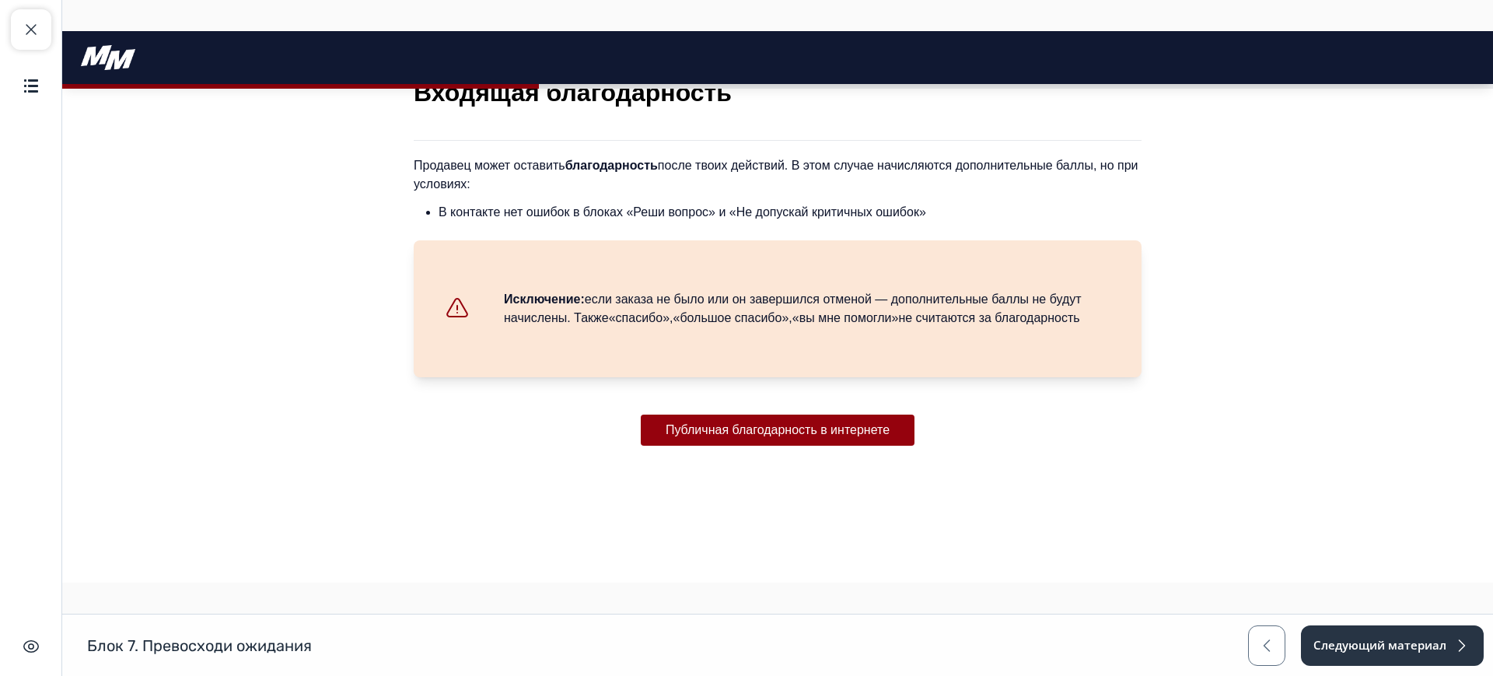
click at [811, 445] on div "Раздел 1 из 1 Входящая благодарность Продавец может оставить благодарность посл…" at bounding box center [778, 305] width 728 height 456
click at [811, 430] on button "Публичная благодарность в интернете" at bounding box center [778, 429] width 274 height 31
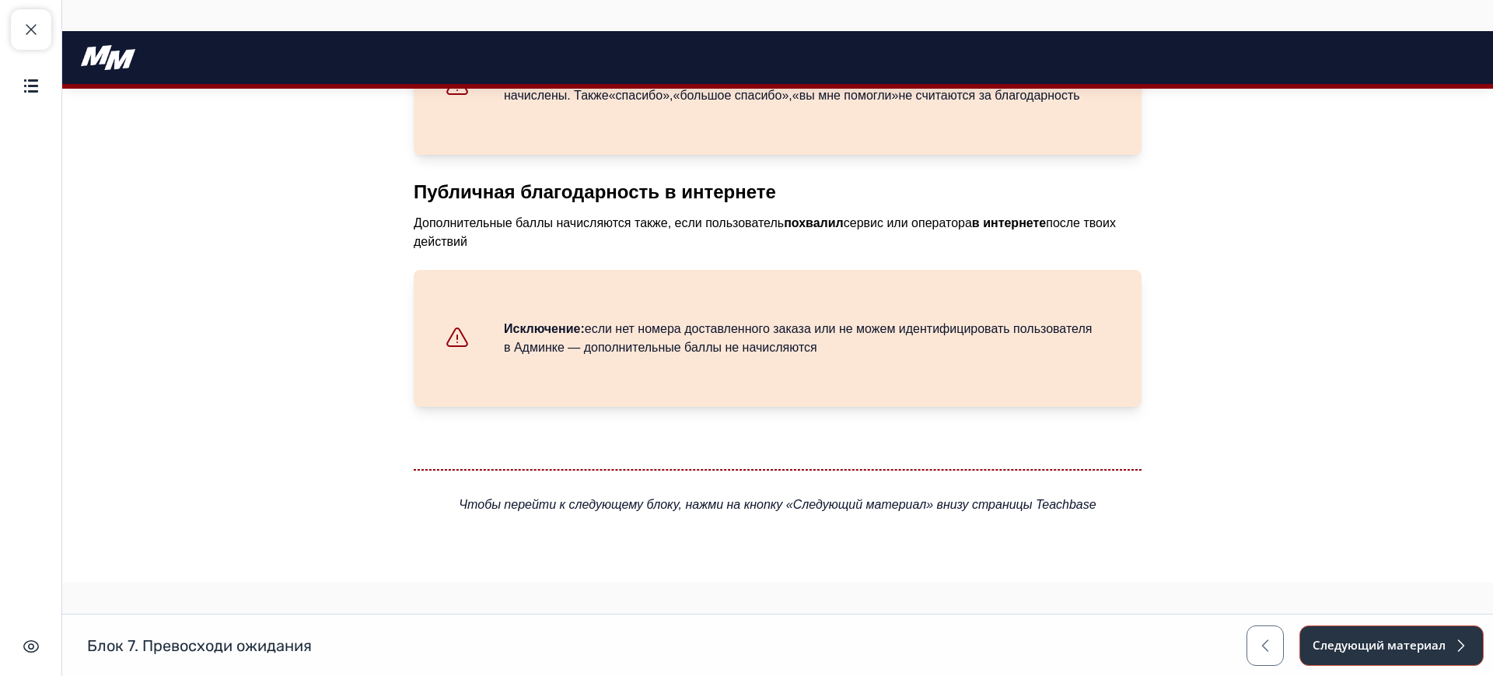
click at [1343, 637] on button "Следующий материал" at bounding box center [1391, 645] width 184 height 40
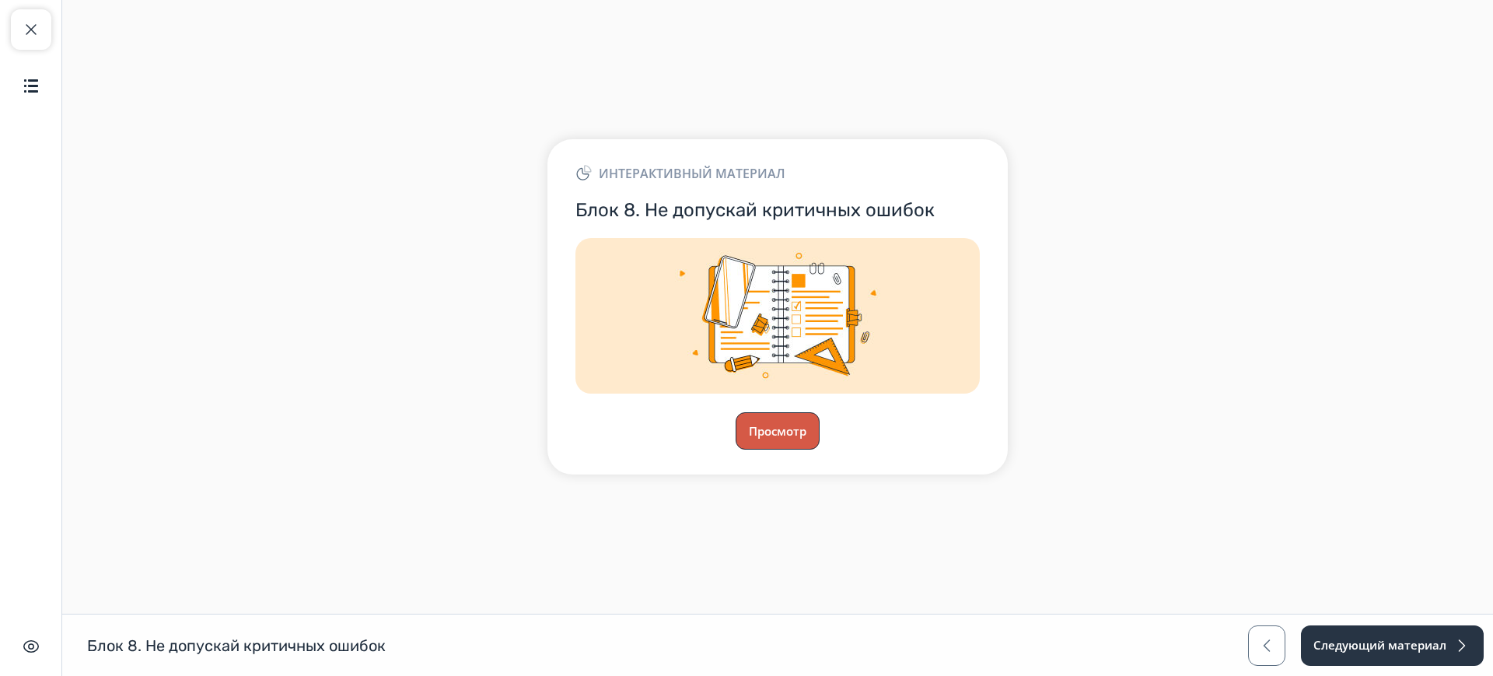
click at [802, 428] on button "Просмотр" at bounding box center [777, 430] width 84 height 37
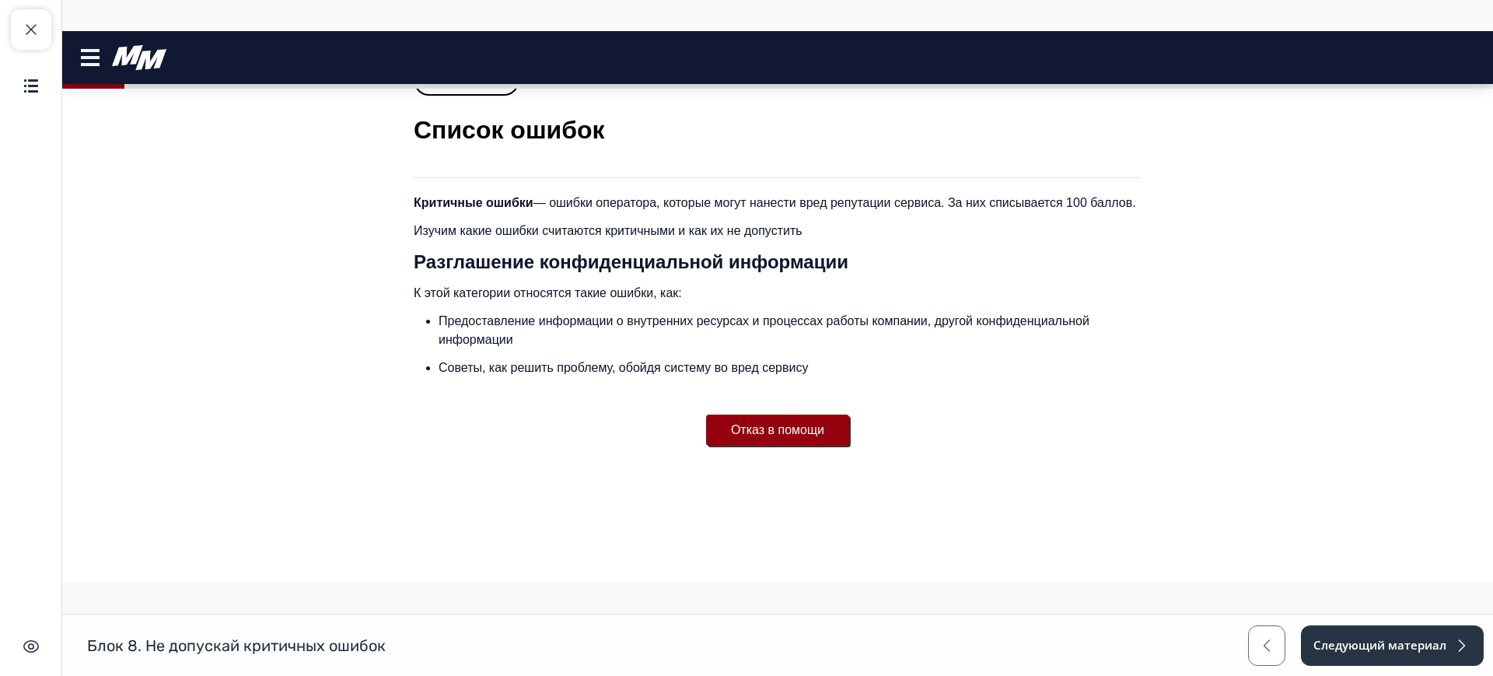
click at [746, 432] on button "Отказ в помощи" at bounding box center [777, 429] width 143 height 31
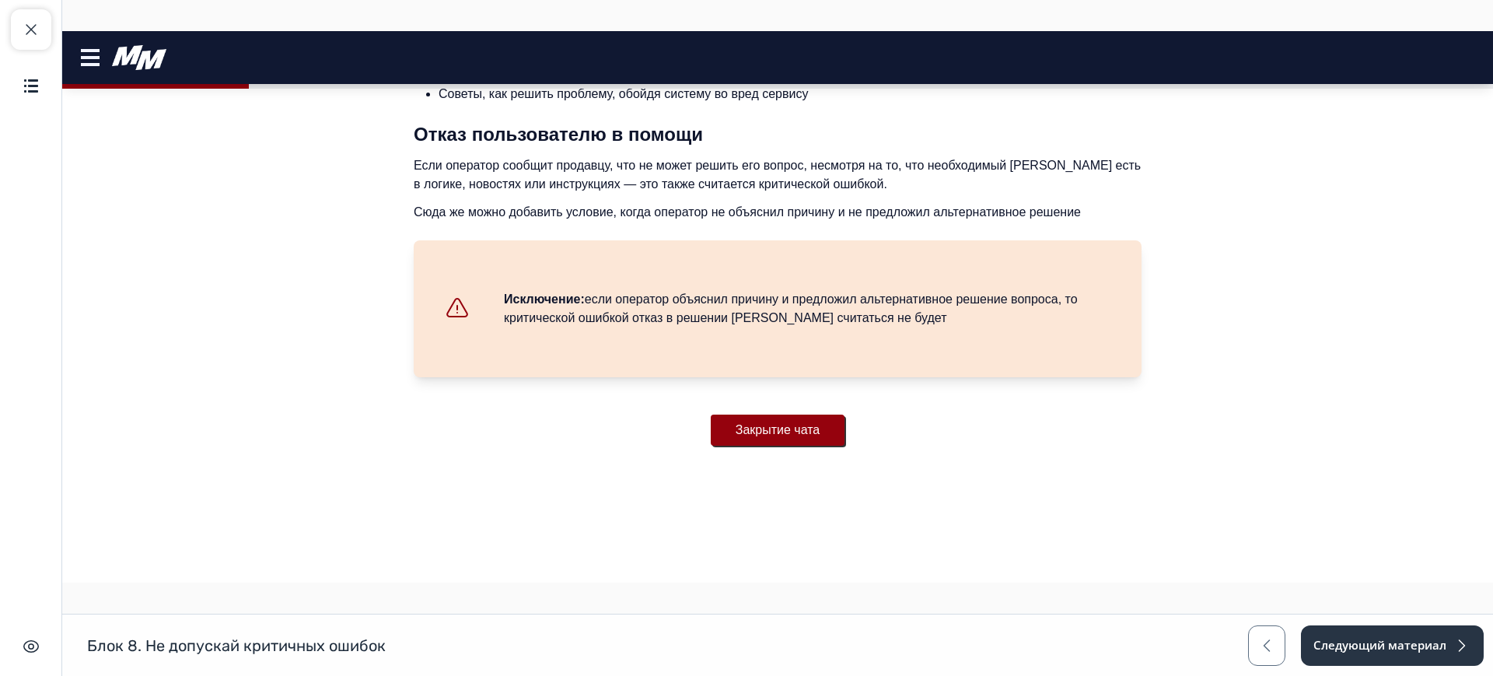
click at [795, 438] on button "Закрытие чата" at bounding box center [778, 429] width 134 height 31
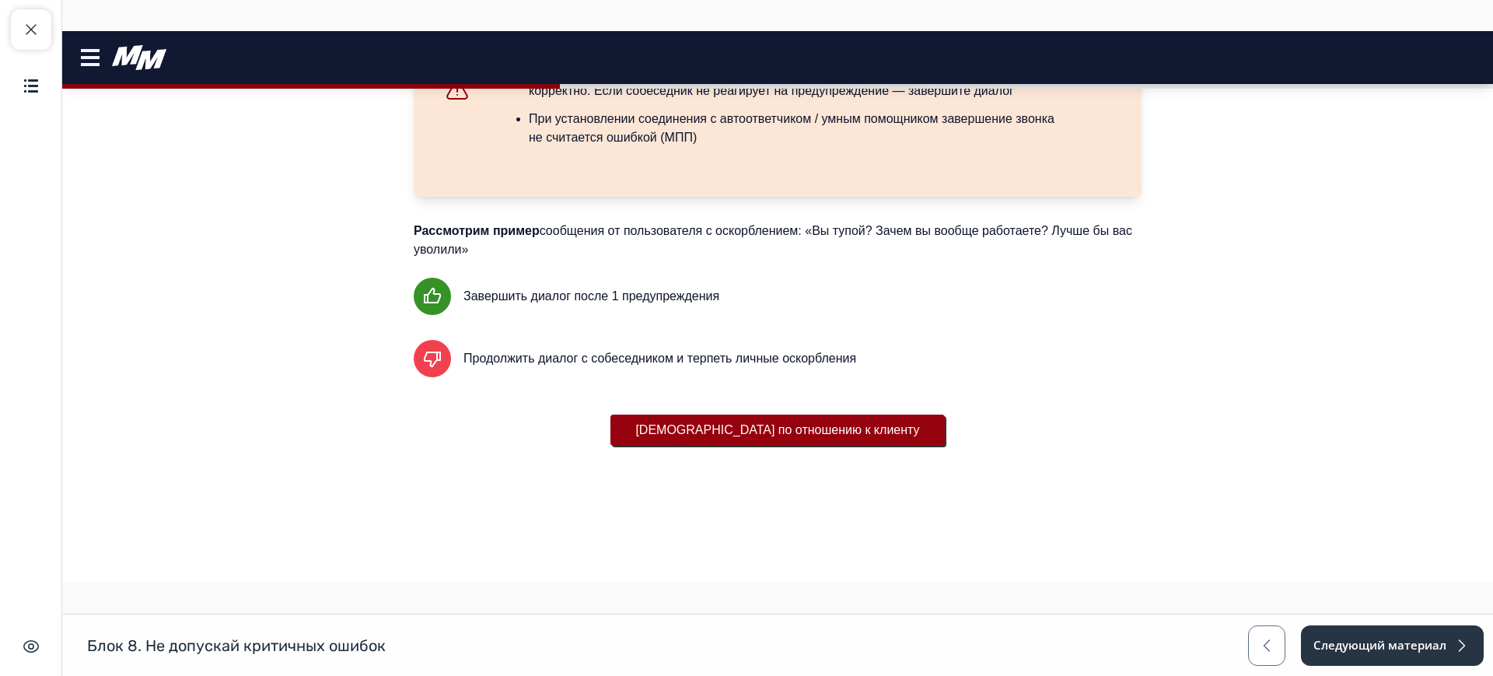
click at [751, 431] on button "[DEMOGRAPHIC_DATA] по отношению к клиенту" at bounding box center [777, 429] width 334 height 31
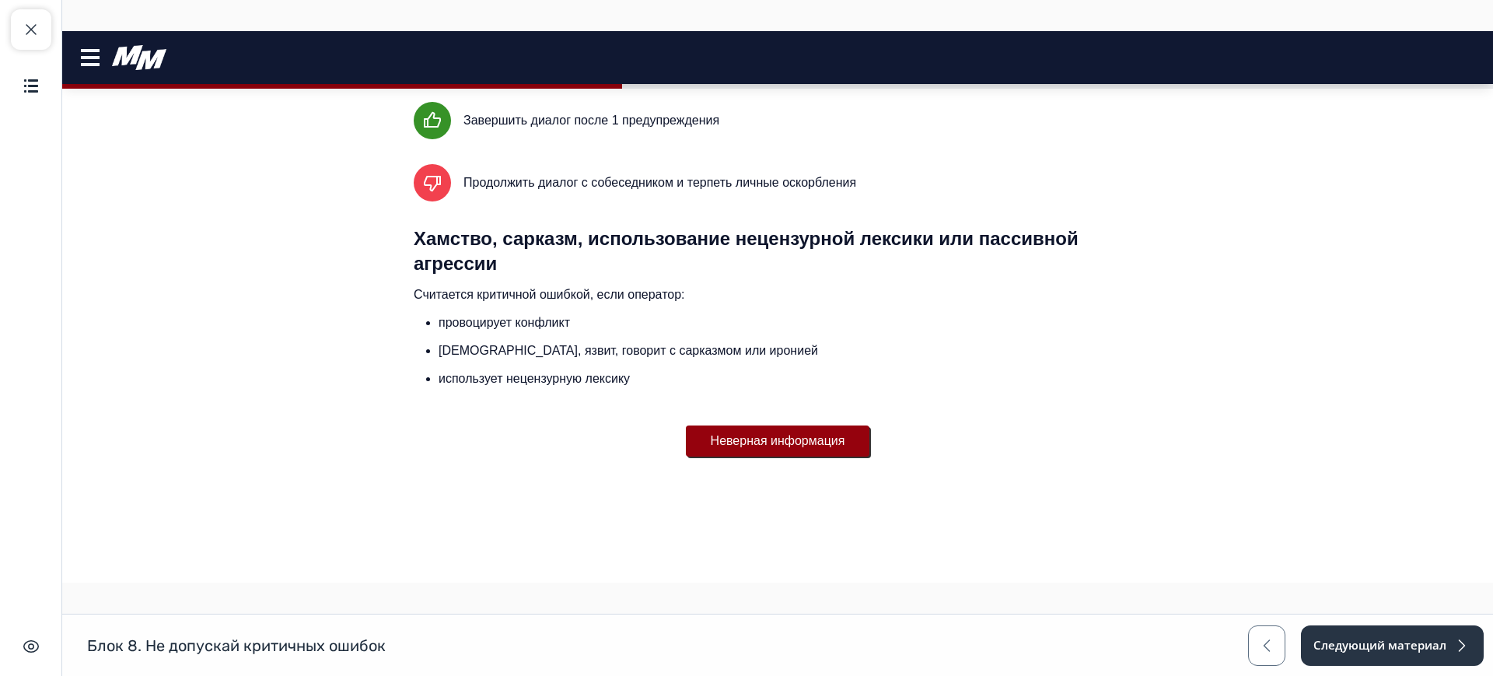
click at [763, 443] on button "Неверная информация" at bounding box center [778, 440] width 184 height 31
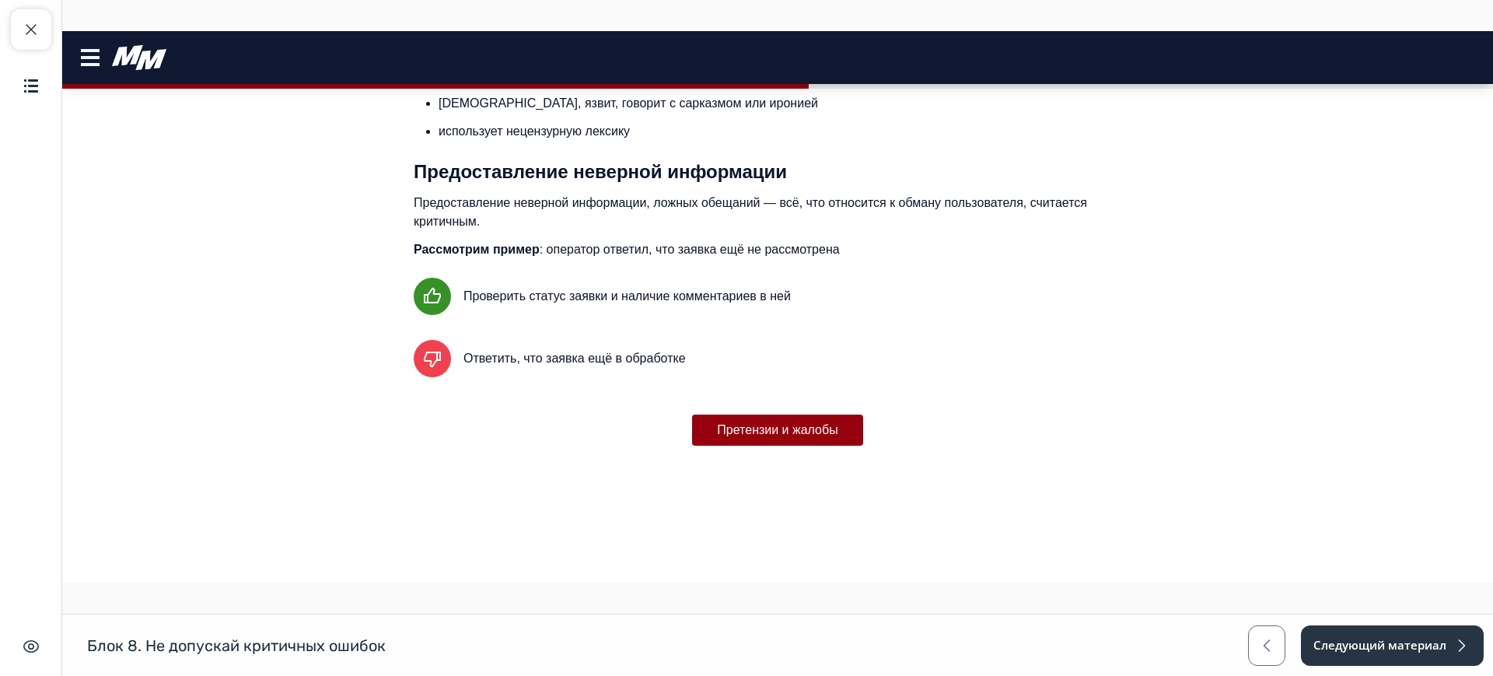
click at [760, 426] on button "Претензии и жалобы" at bounding box center [777, 429] width 170 height 31
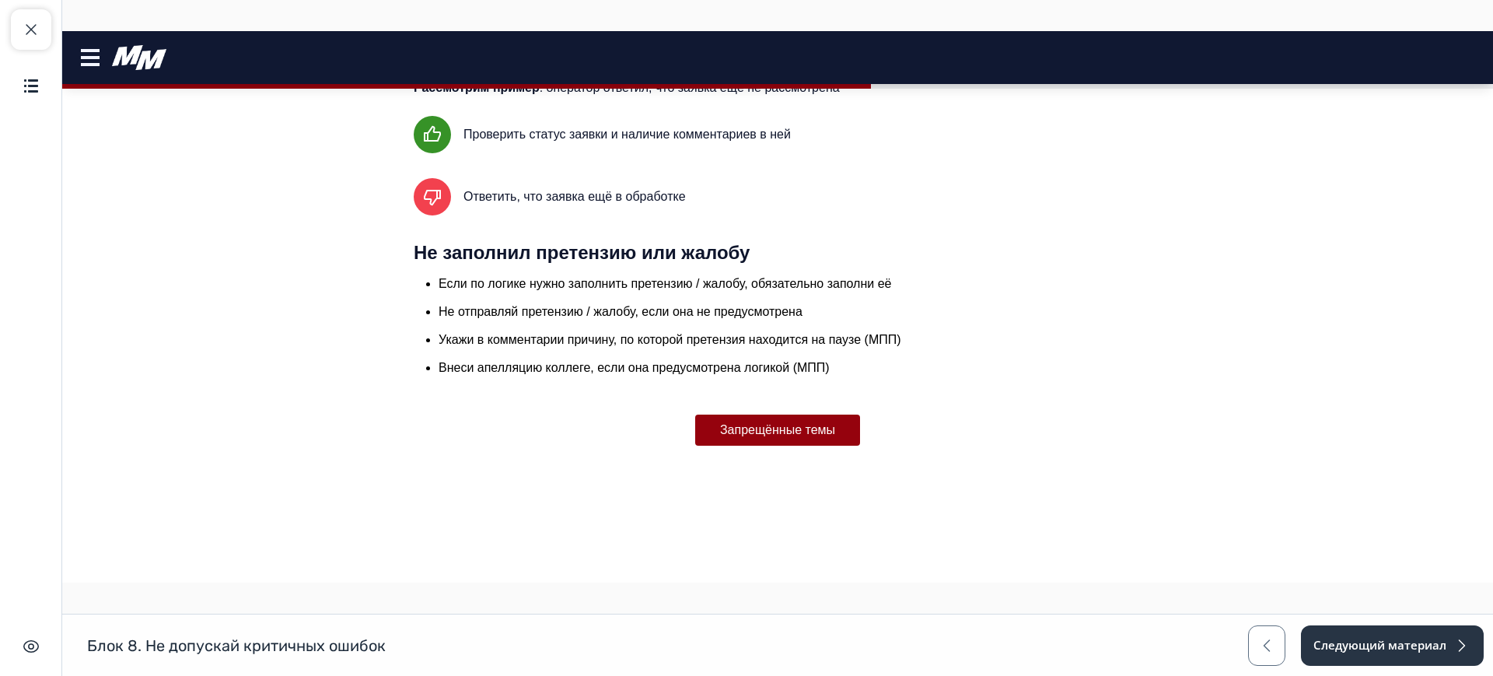
click at [760, 426] on button "Запрещённые темы" at bounding box center [777, 429] width 165 height 31
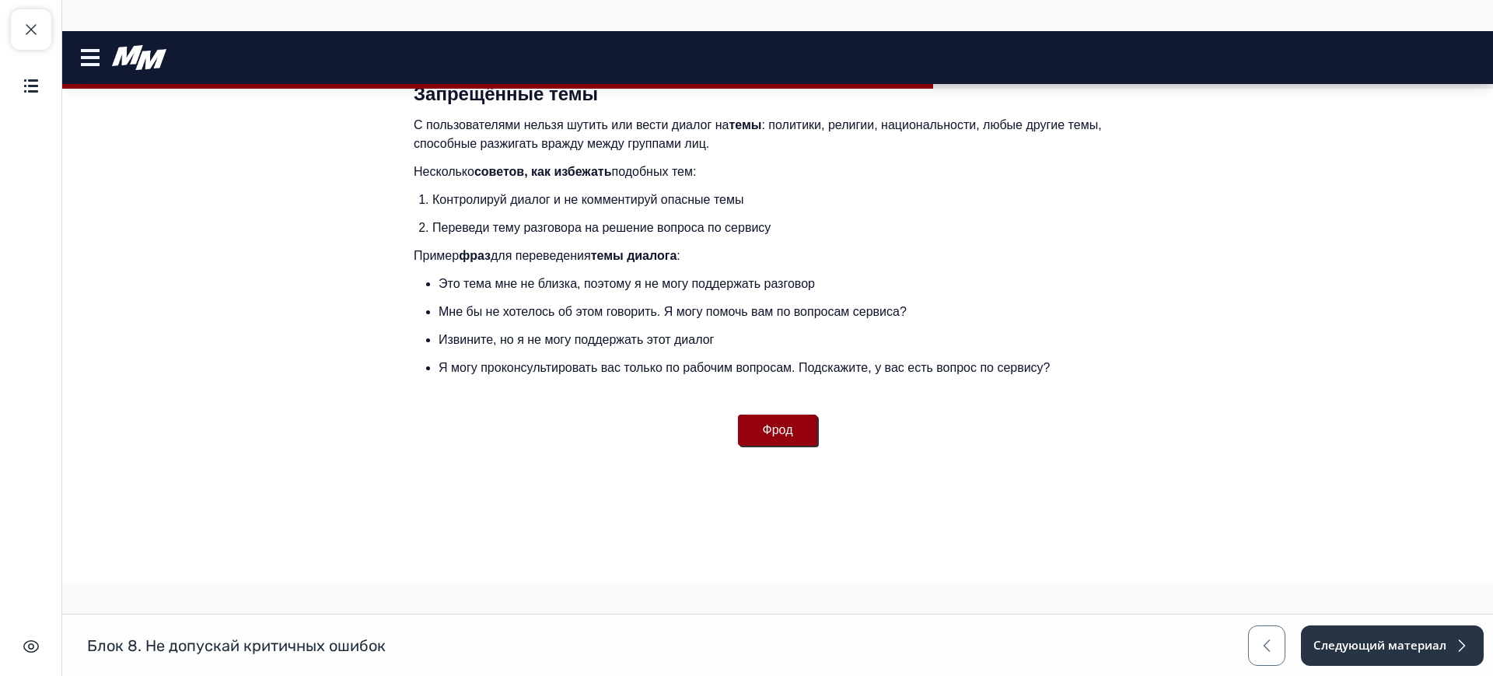
click at [763, 428] on button "Фрод" at bounding box center [778, 429] width 80 height 31
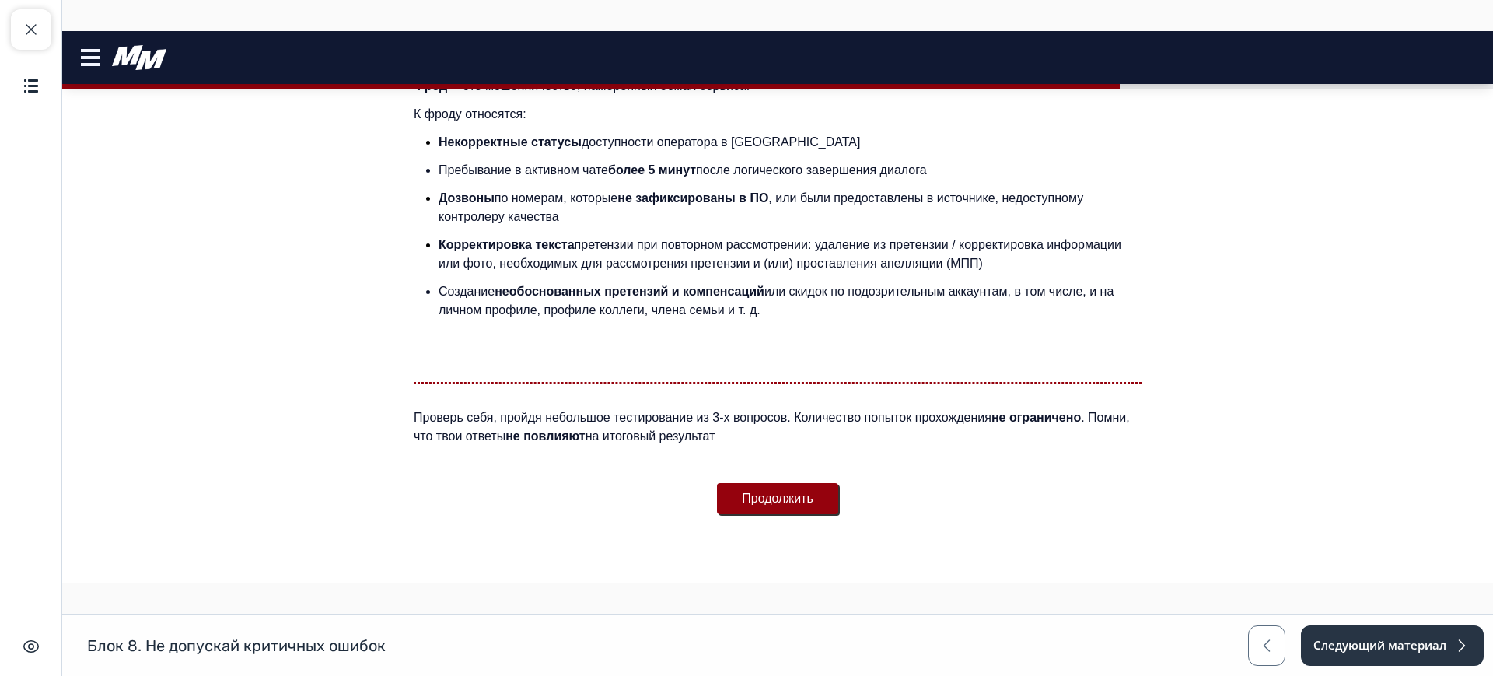
click at [772, 502] on button "Продолжить" at bounding box center [777, 498] width 121 height 31
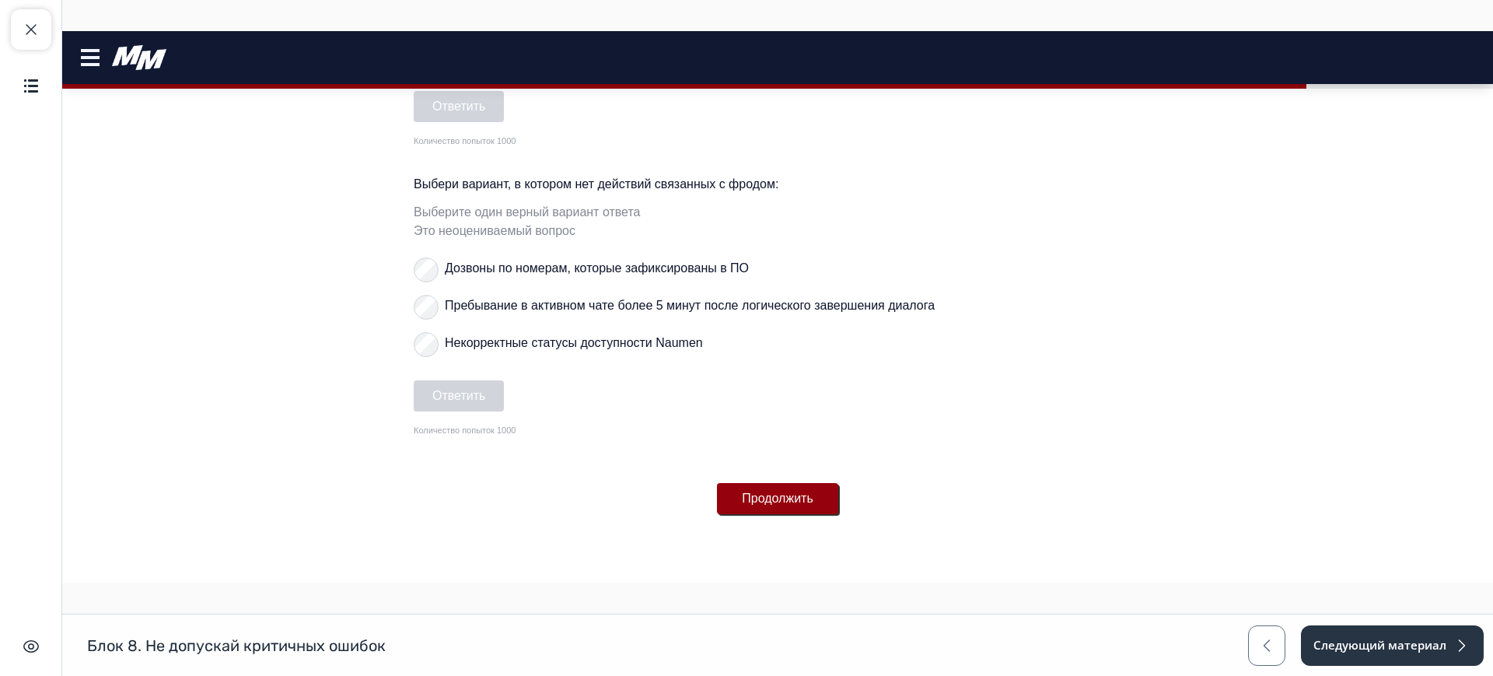
click at [768, 492] on button "Продолжить" at bounding box center [777, 498] width 121 height 31
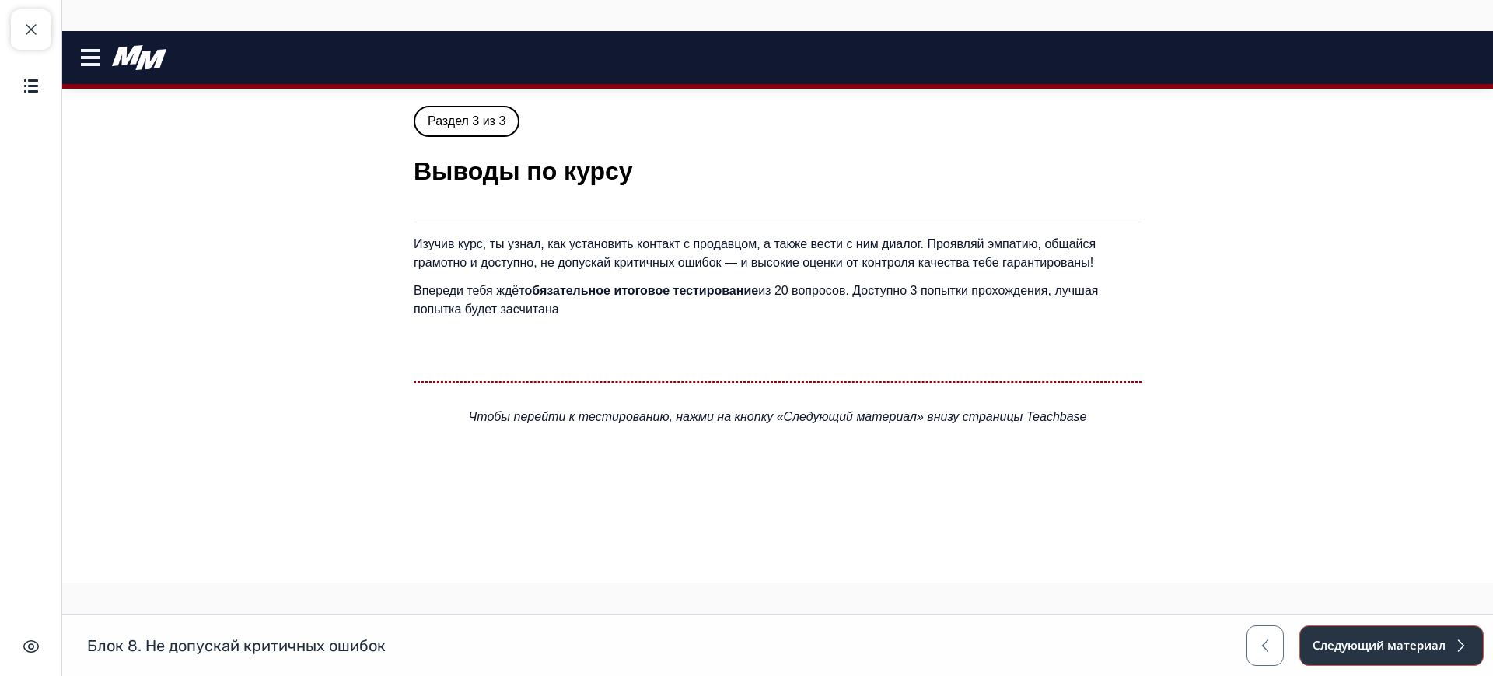
click at [1448, 633] on button "Следующий материал" at bounding box center [1391, 645] width 184 height 40
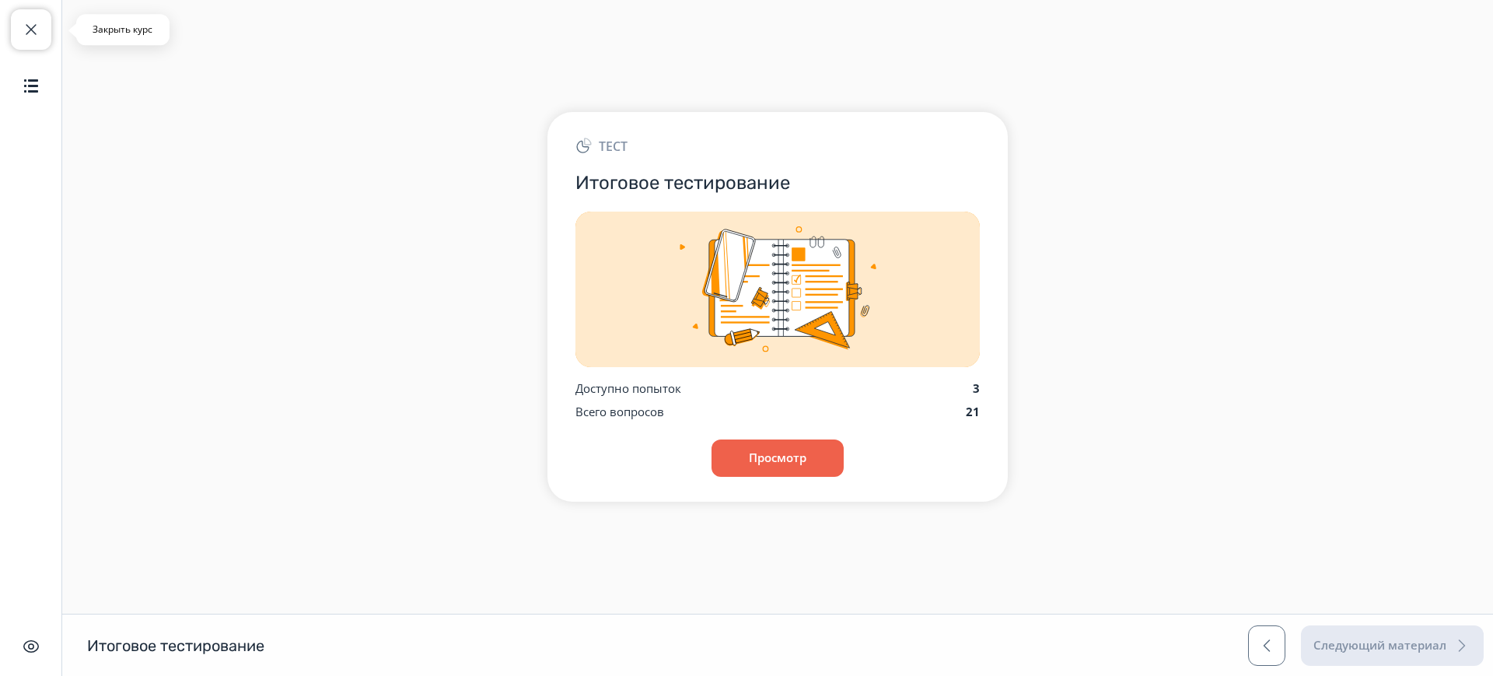
click at [37, 9] on button "Закрыть курс" at bounding box center [31, 29] width 40 height 40
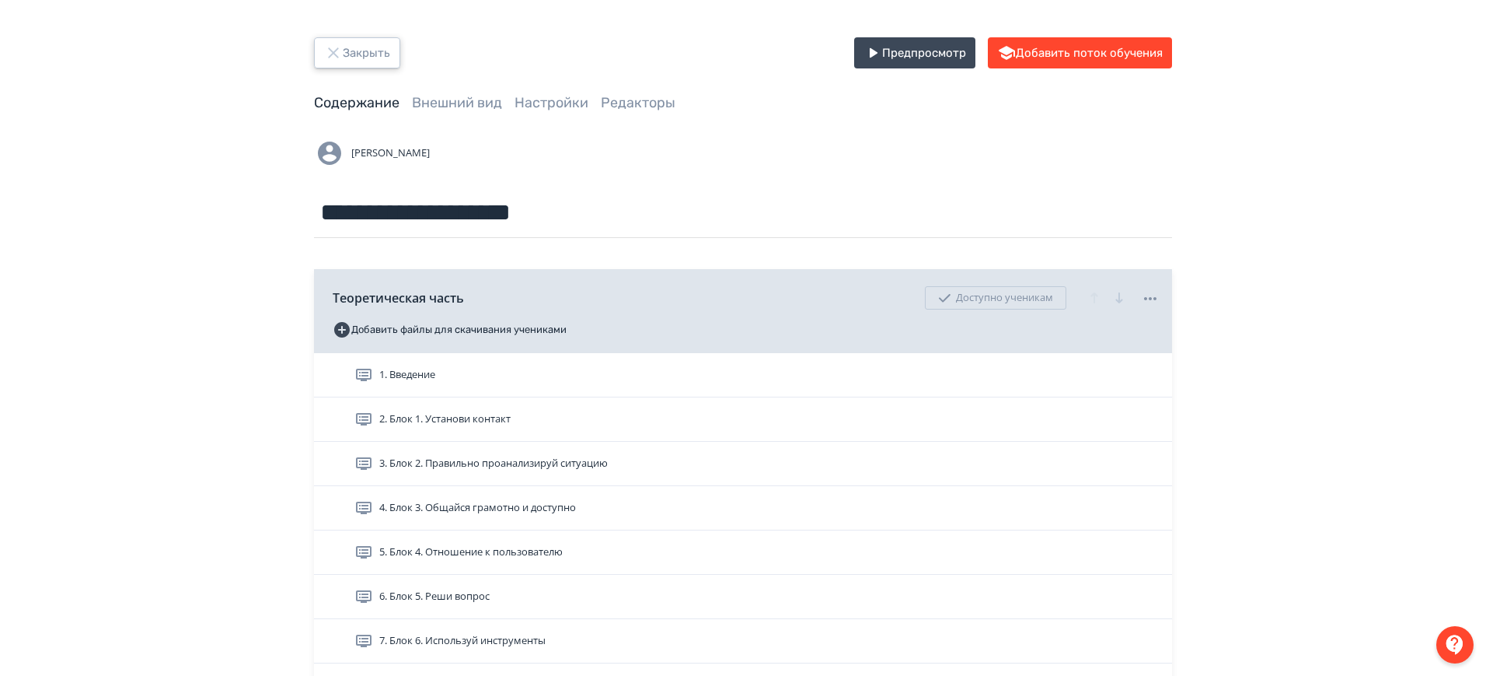
click at [343, 44] on button "Закрыть" at bounding box center [357, 52] width 86 height 31
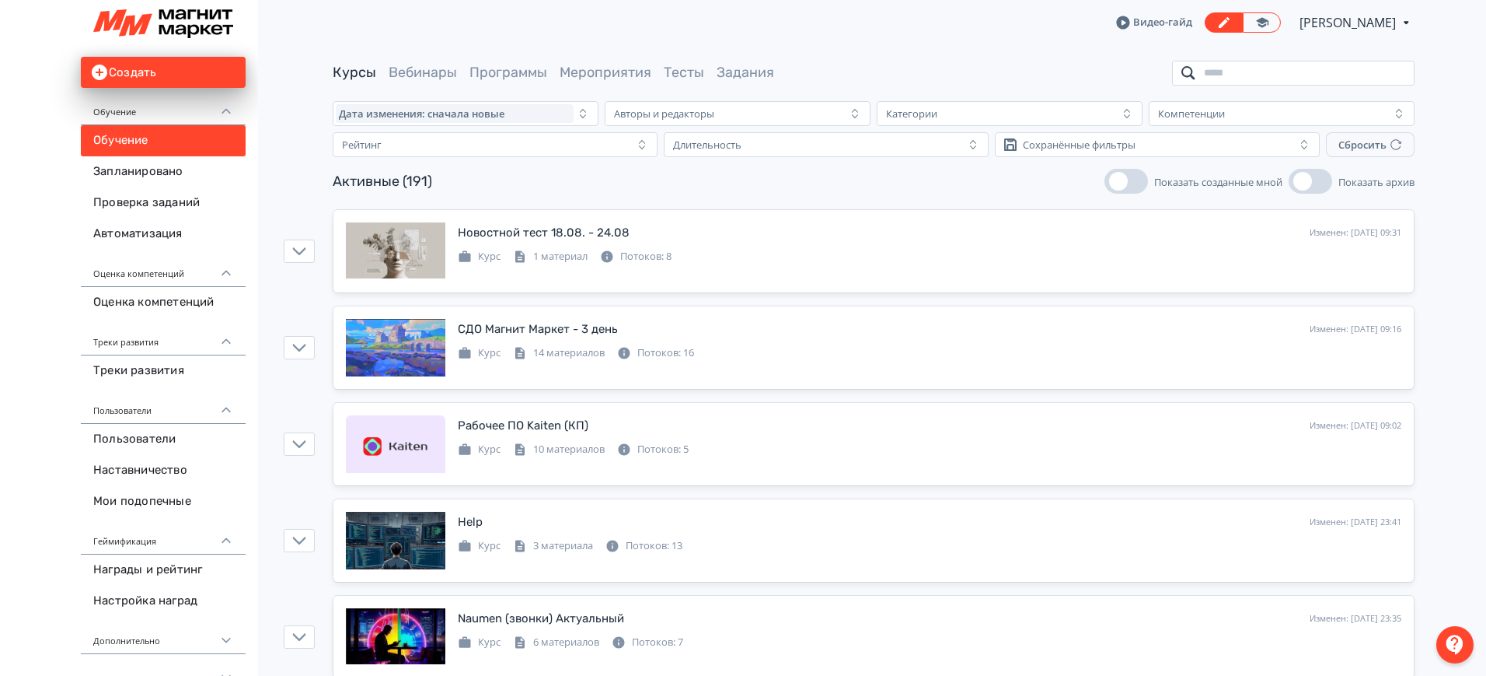
click at [1304, 79] on input "search" at bounding box center [1293, 73] width 243 height 25
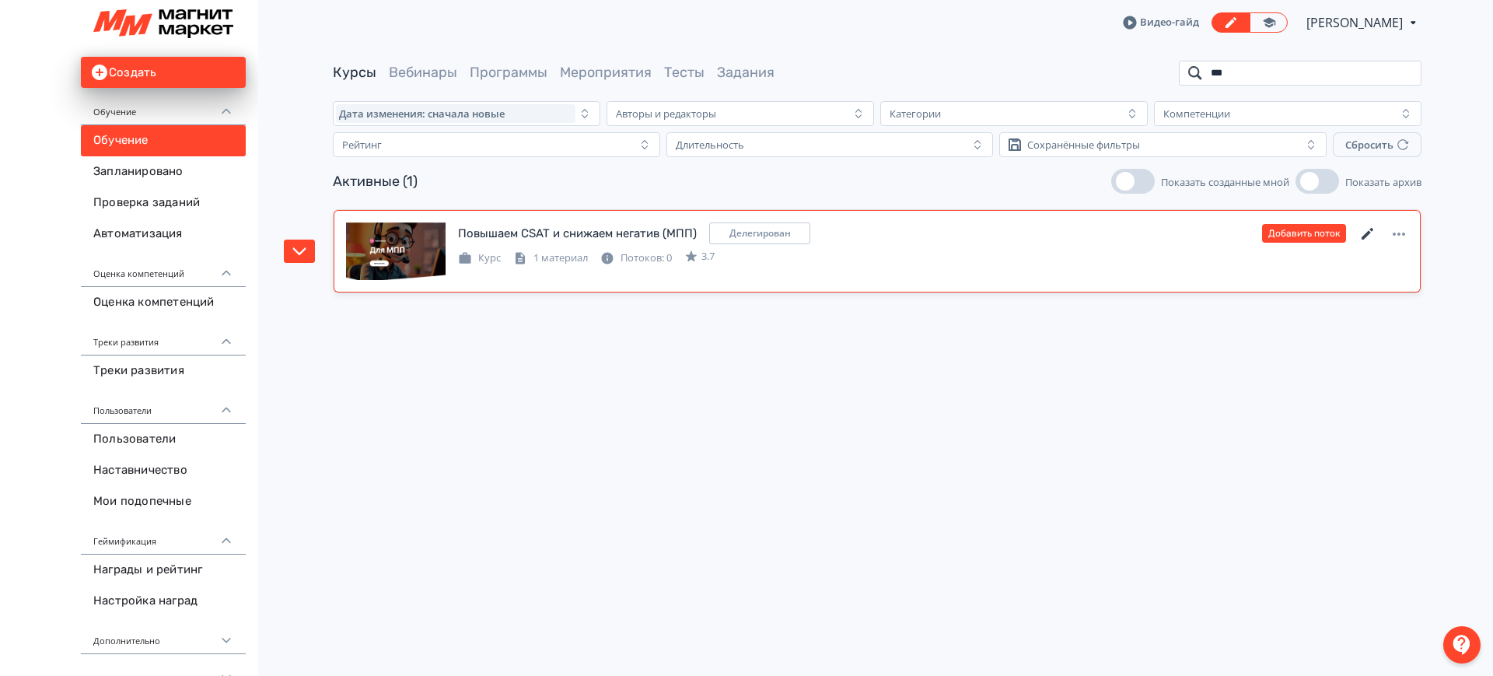
type input "***"
click at [1373, 229] on icon at bounding box center [1367, 234] width 19 height 19
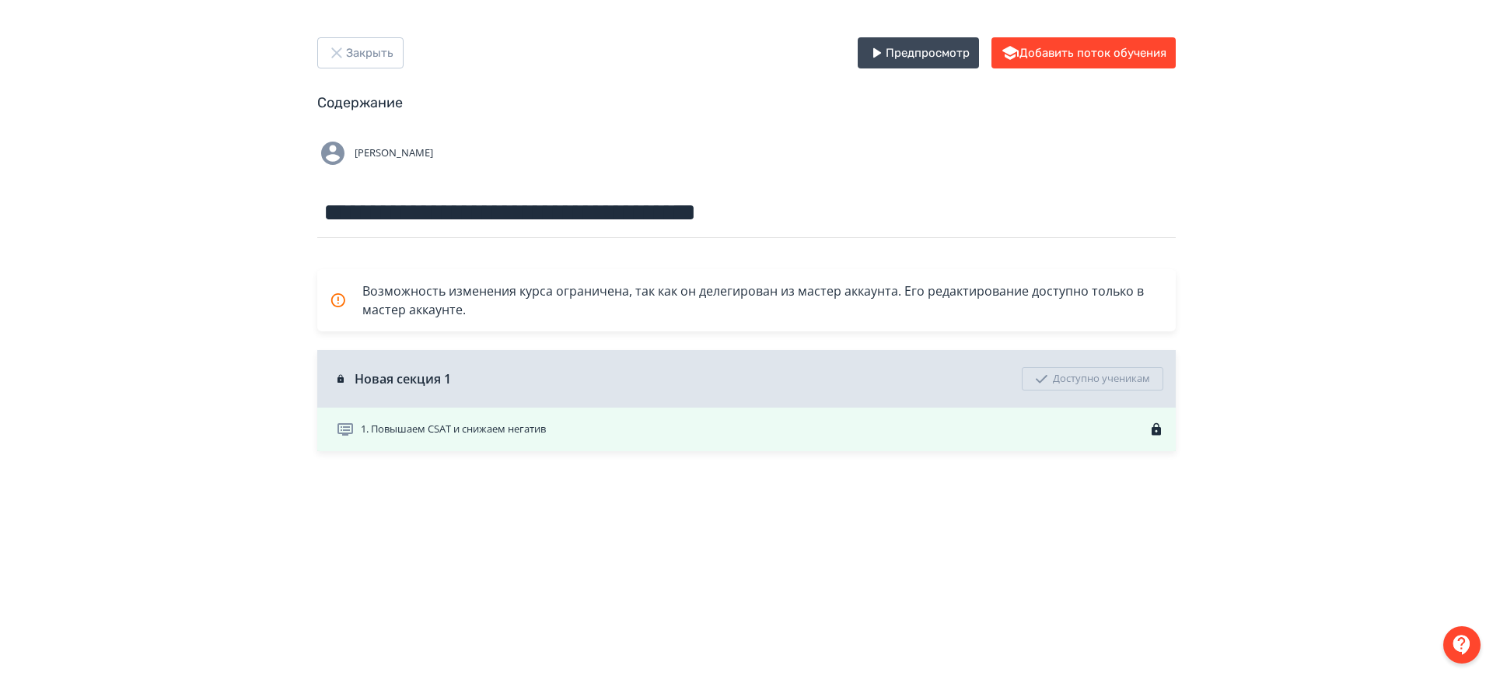
click at [540, 432] on span "1. Повышаем CSAT и снижаем негатив" at bounding box center [453, 429] width 185 height 16
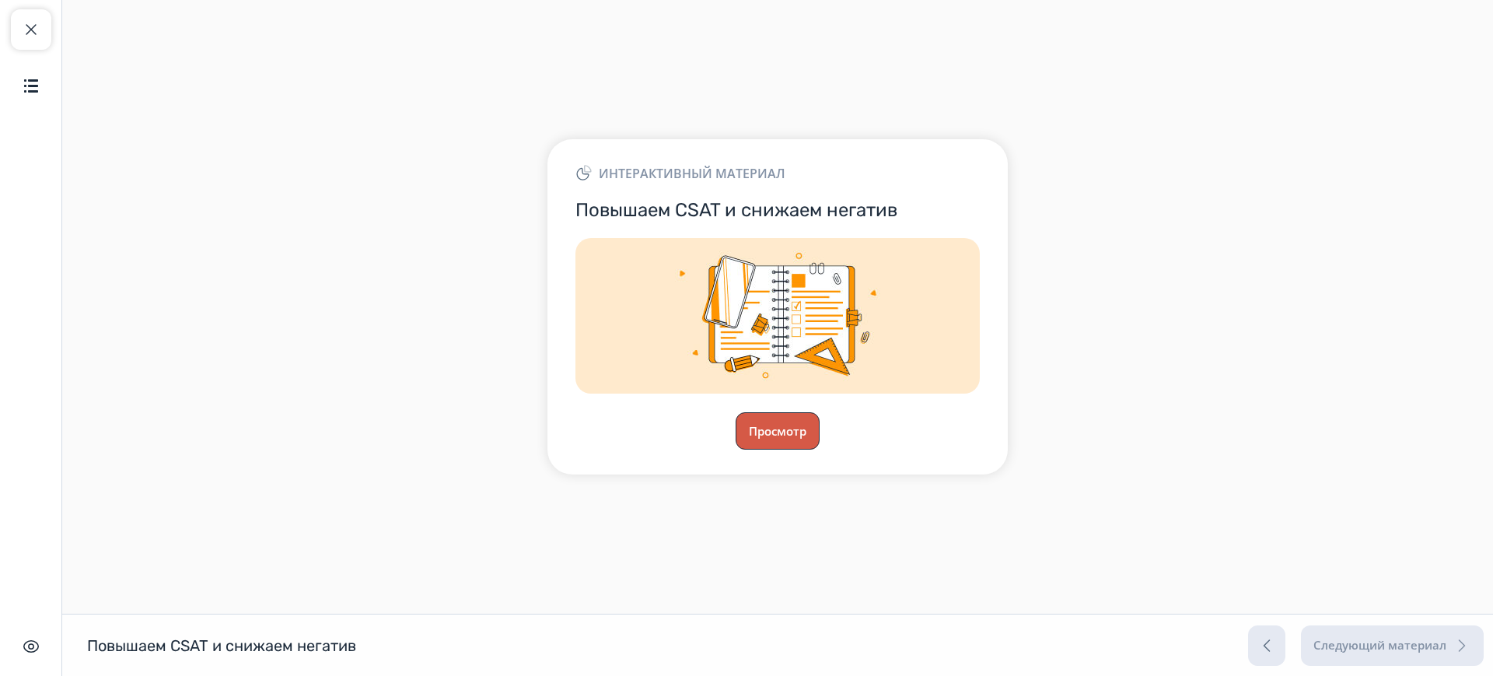
click at [790, 435] on button "Просмотр" at bounding box center [777, 430] width 84 height 37
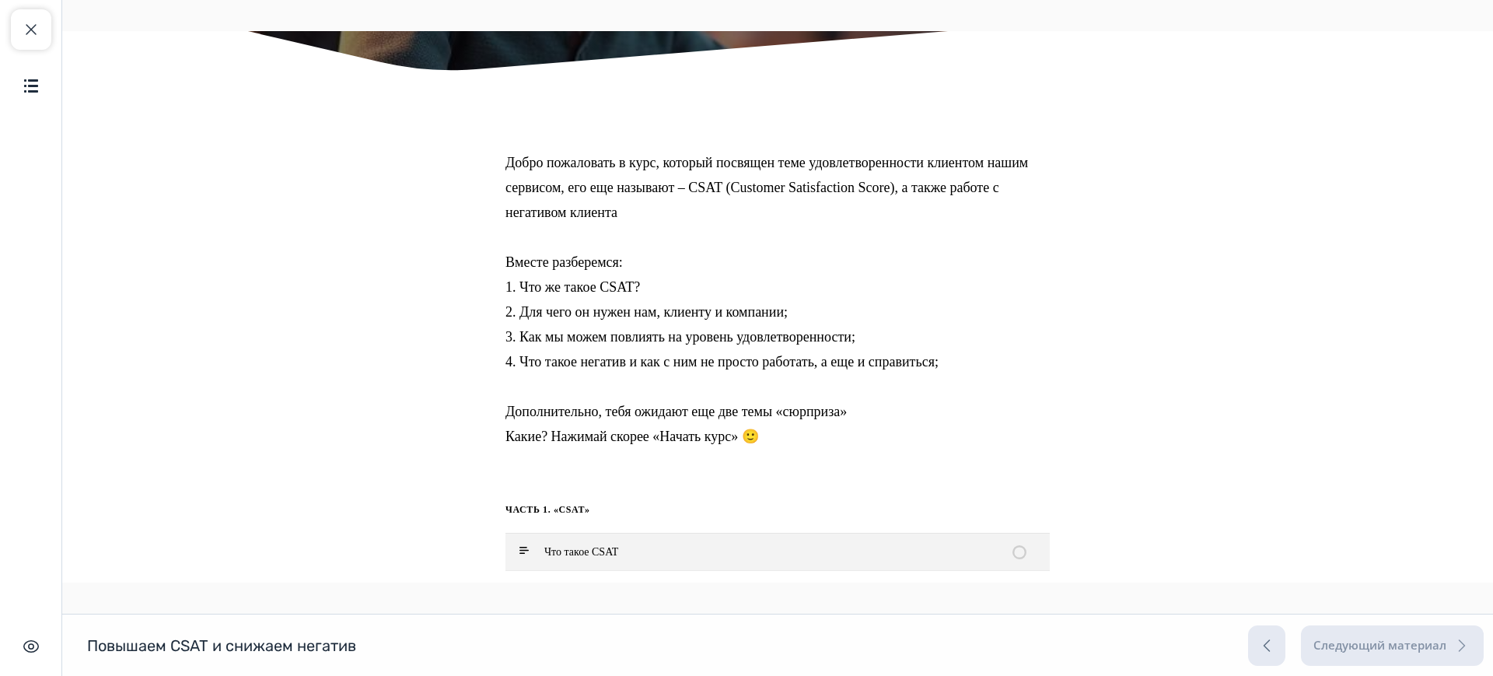
scroll to position [19, 0]
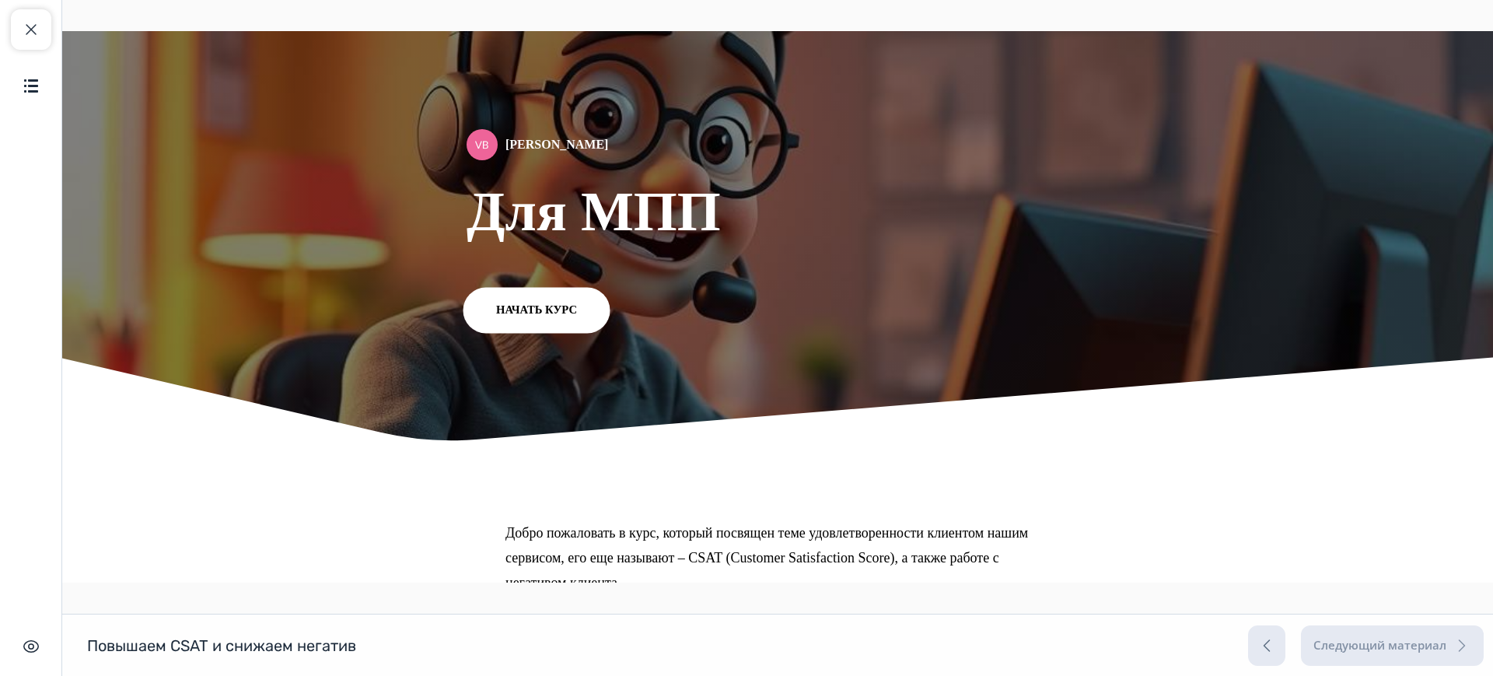
click at [547, 310] on span "Начать курс" at bounding box center [536, 310] width 81 height 12
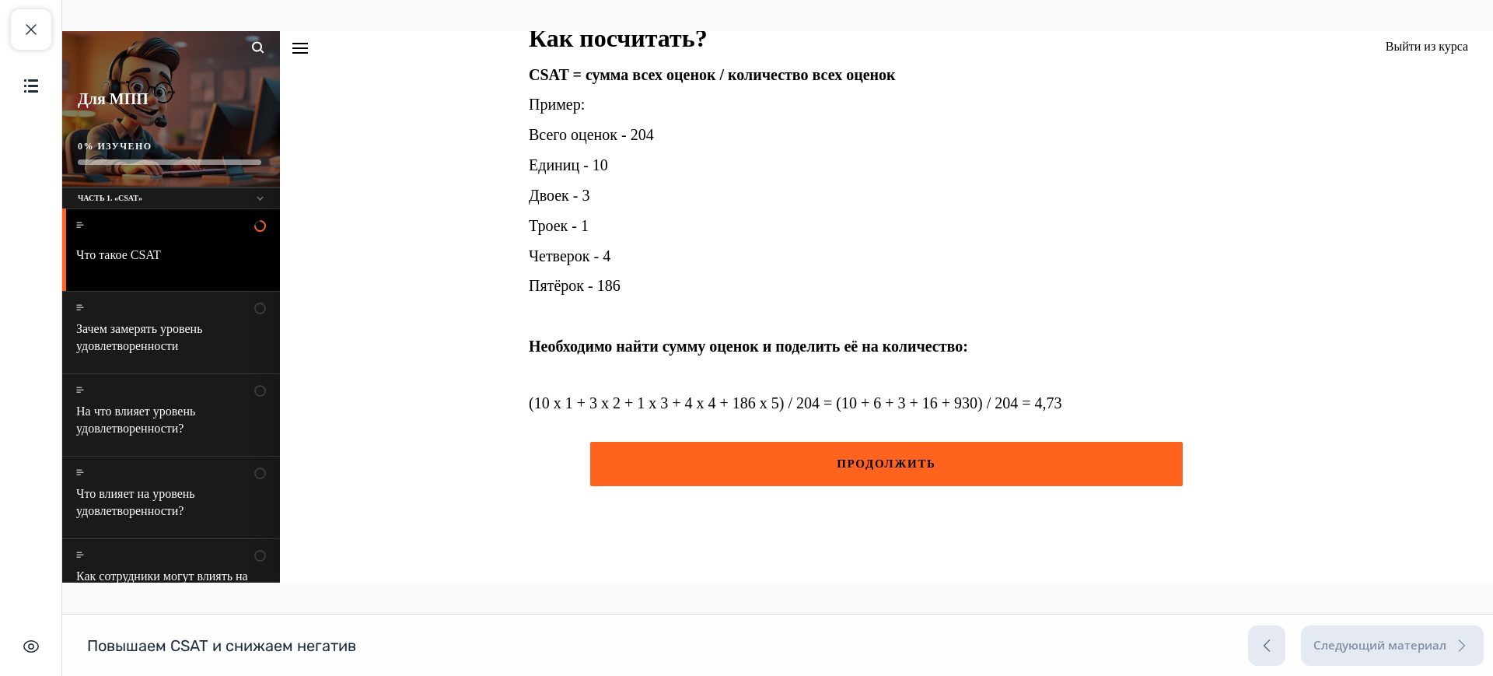
scroll to position [756, 0]
click at [982, 470] on button "ПРОДОЛЖИТЬ" at bounding box center [886, 463] width 592 height 44
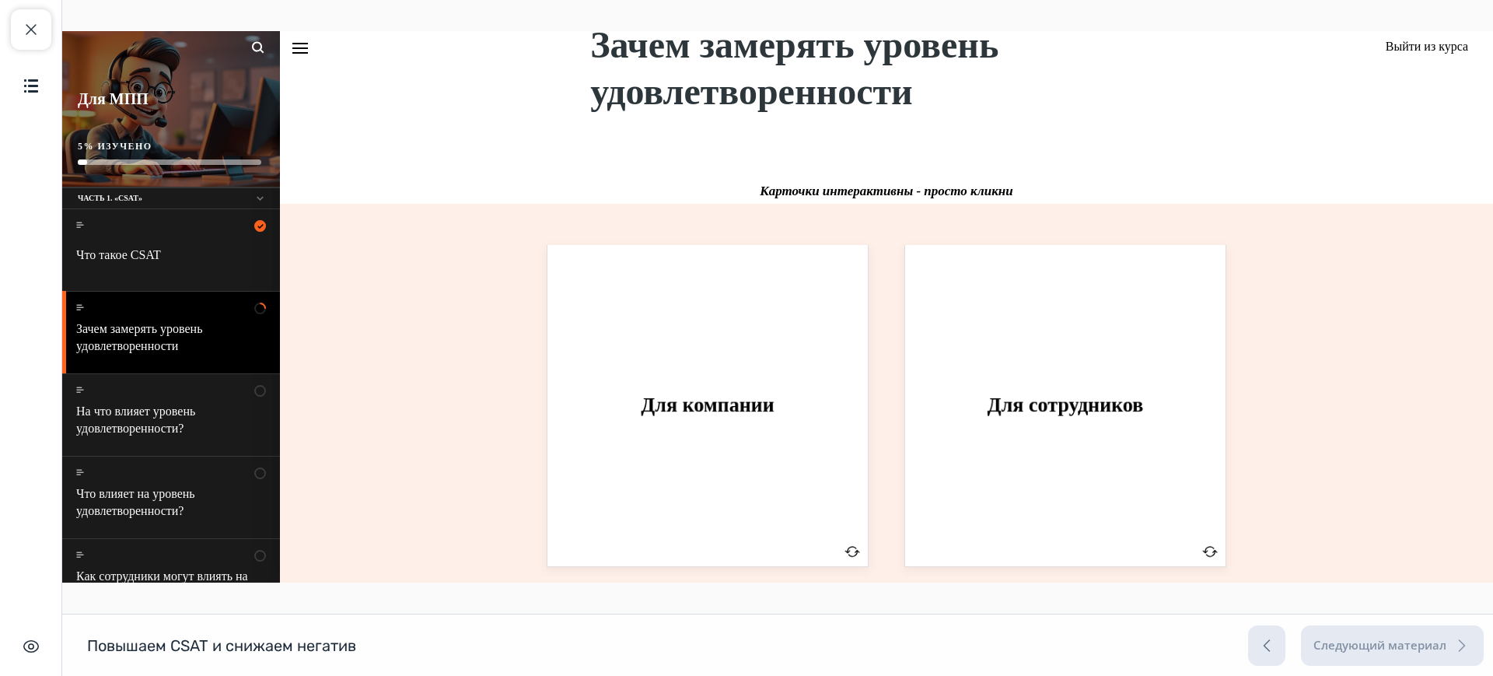
scroll to position [247, 0]
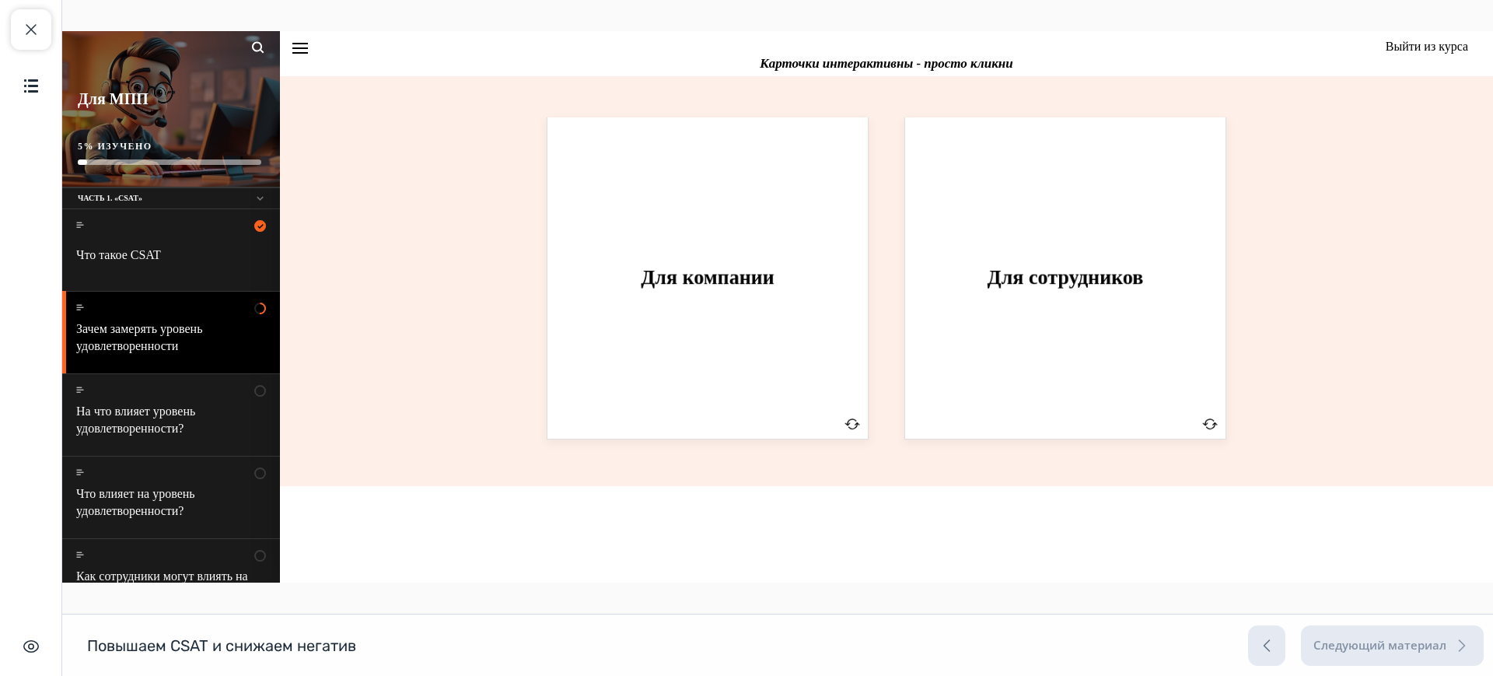
click at [744, 327] on div "Для компании" at bounding box center [707, 277] width 264 height 225
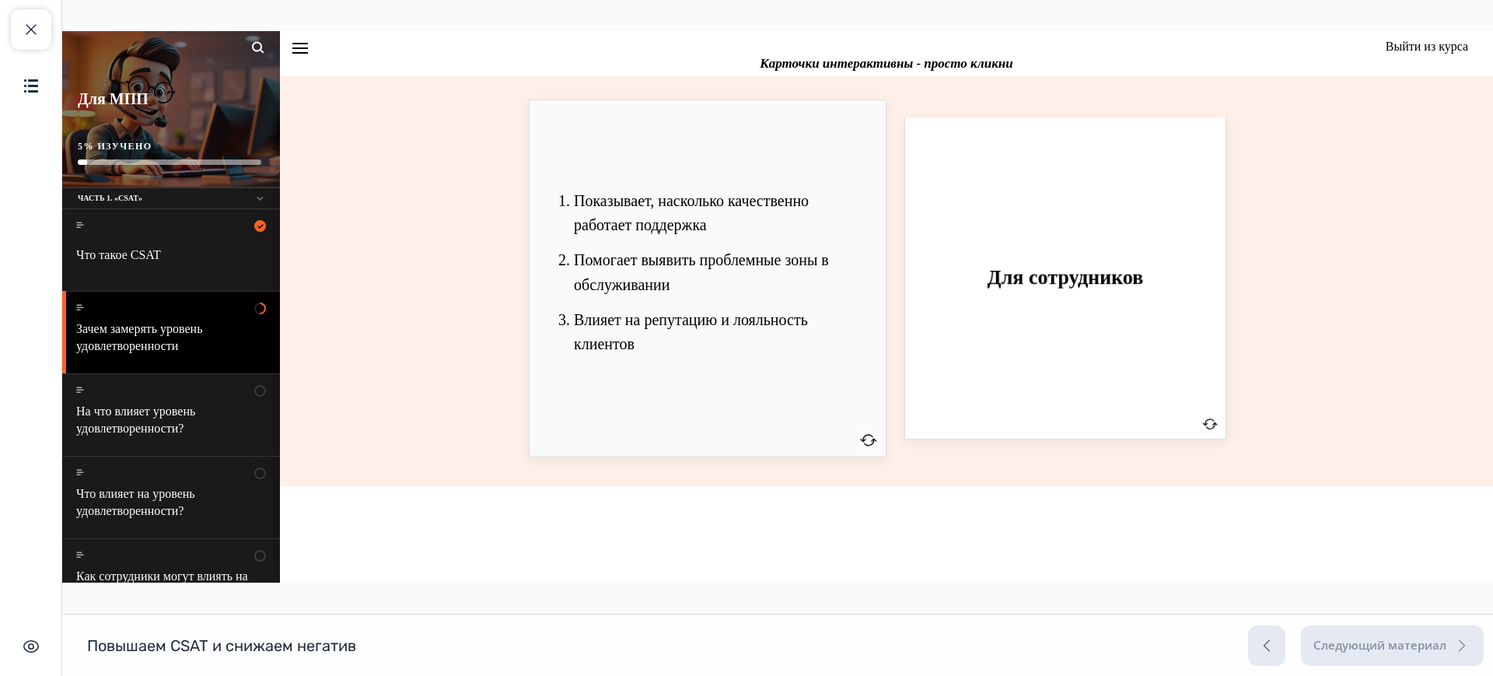
click at [969, 313] on div "Для сотрудников" at bounding box center [1065, 277] width 264 height 225
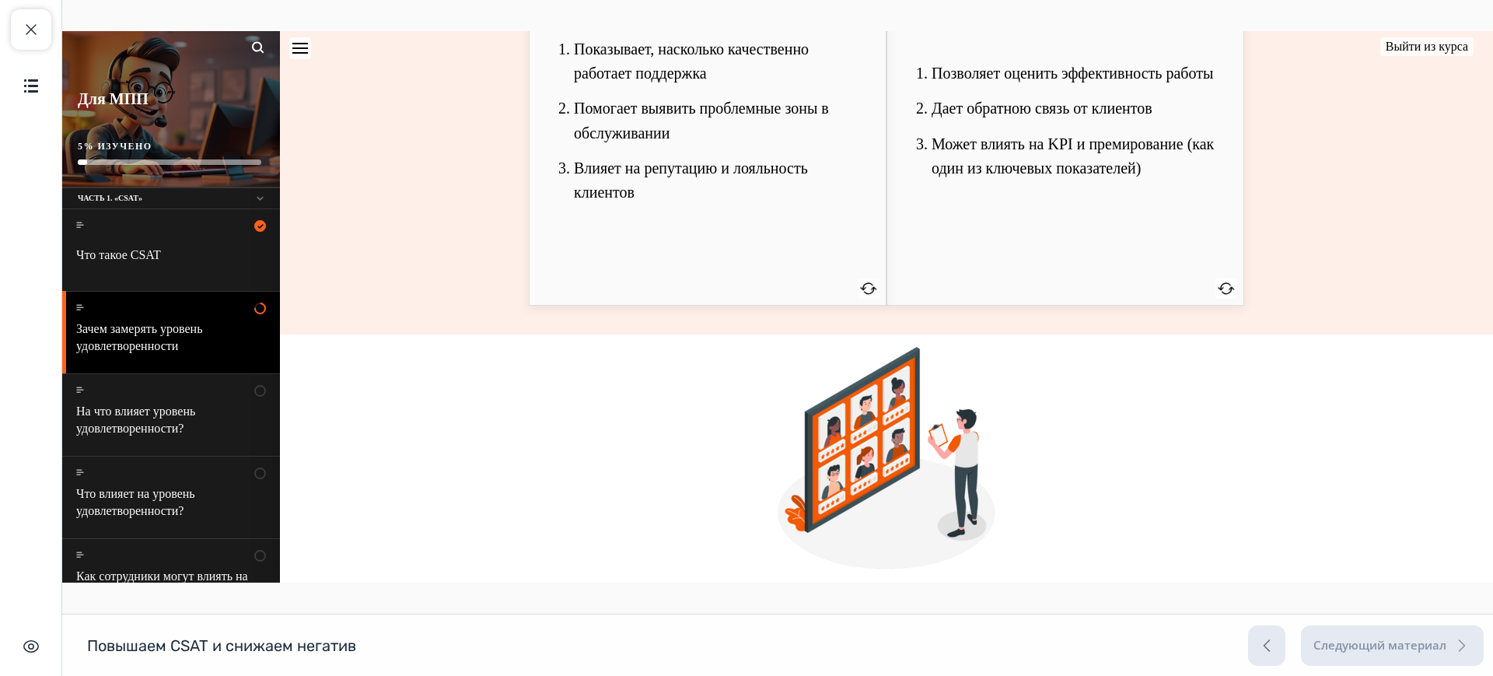
scroll to position [560, 0]
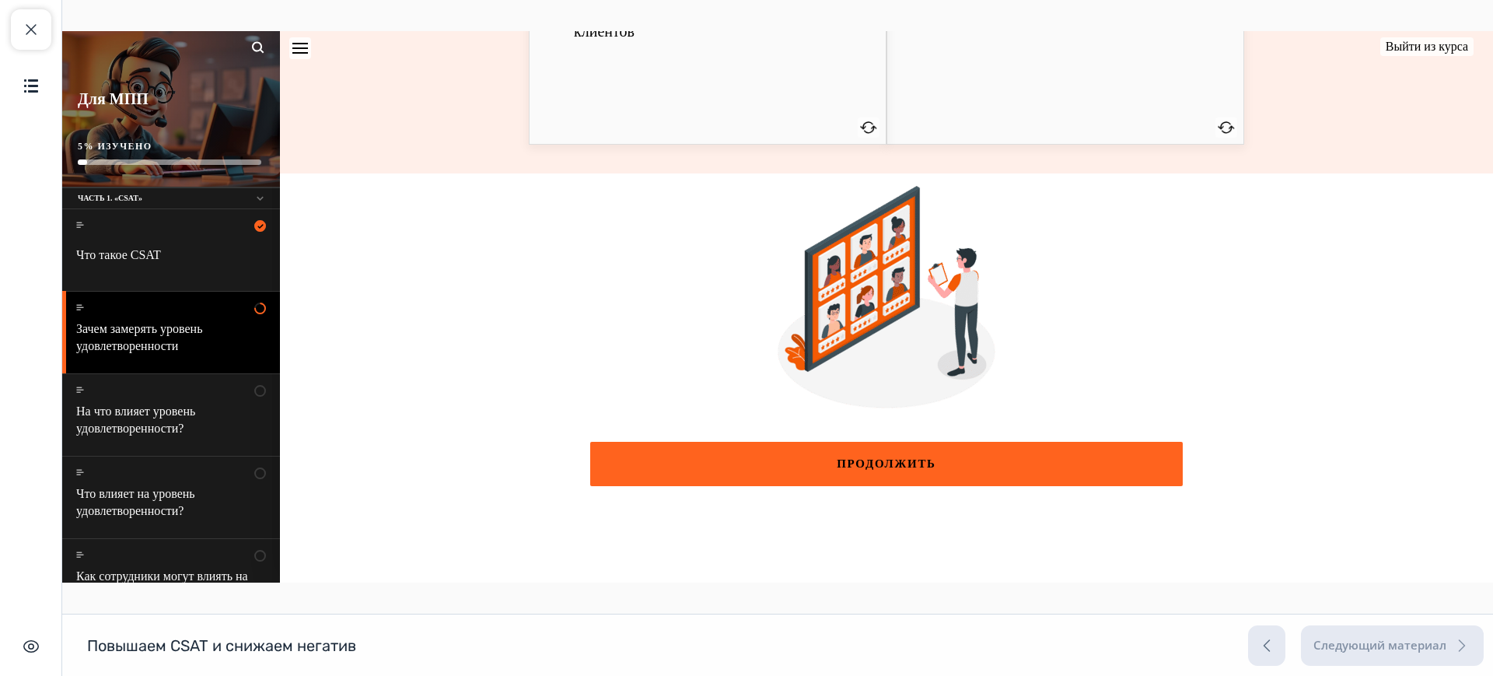
click at [1011, 464] on div "ПРОДОЛЖИТЬ" at bounding box center [886, 464] width 544 height 12
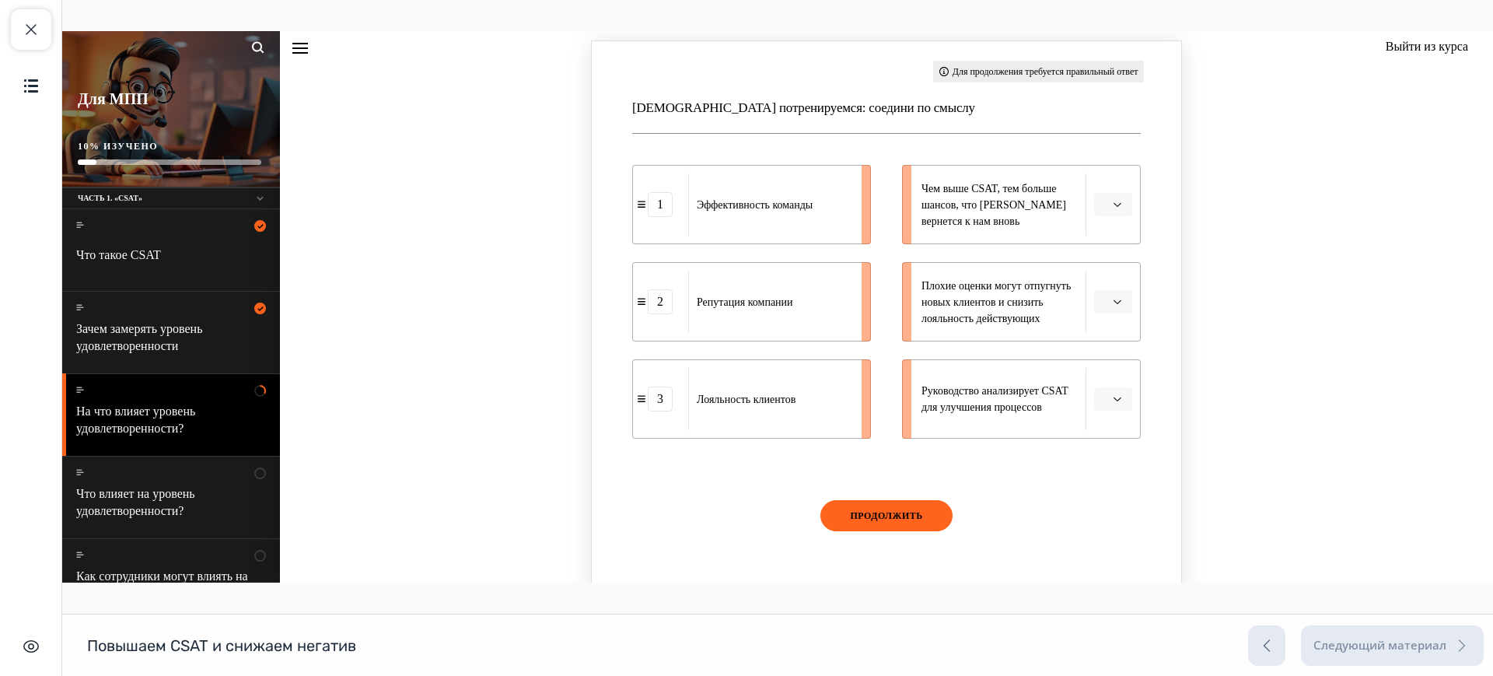
scroll to position [1026, 0]
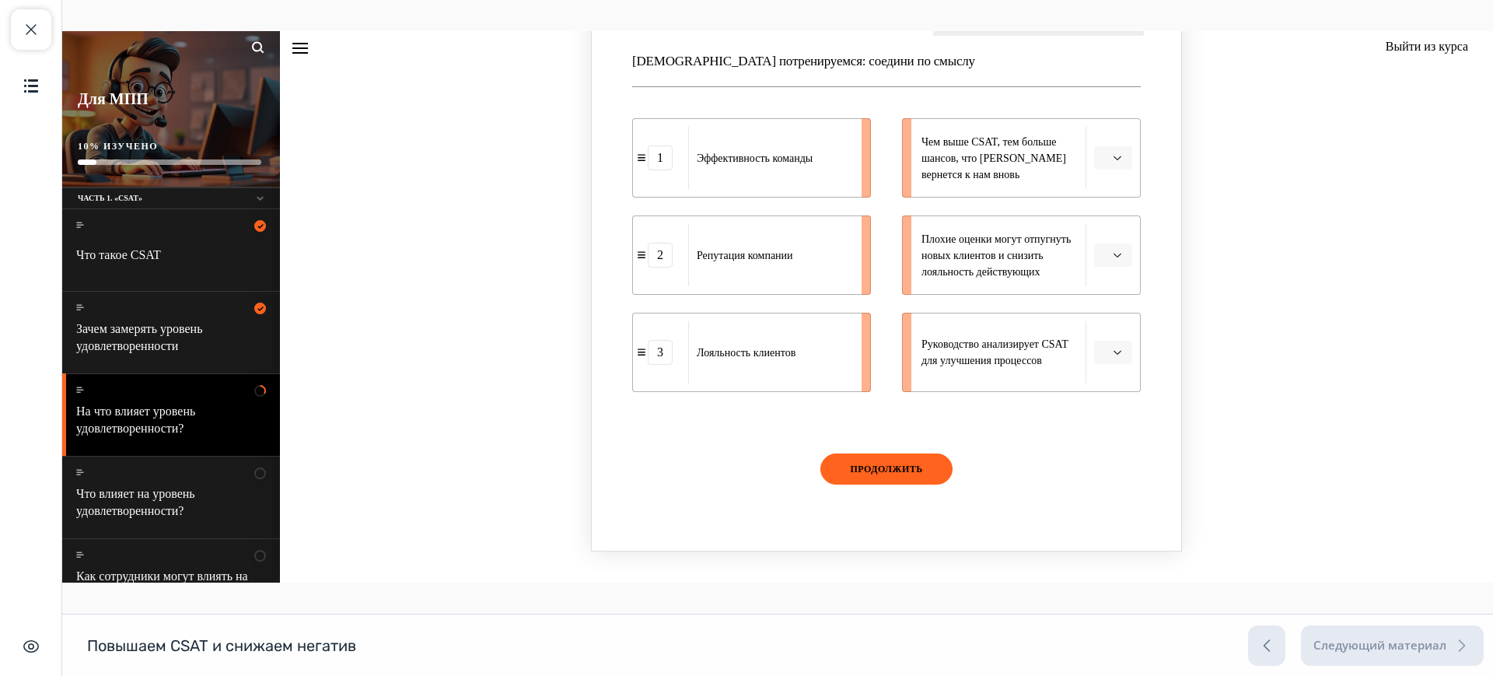
click at [918, 471] on button "ПРОДОЛЖИТЬ" at bounding box center [886, 468] width 132 height 31
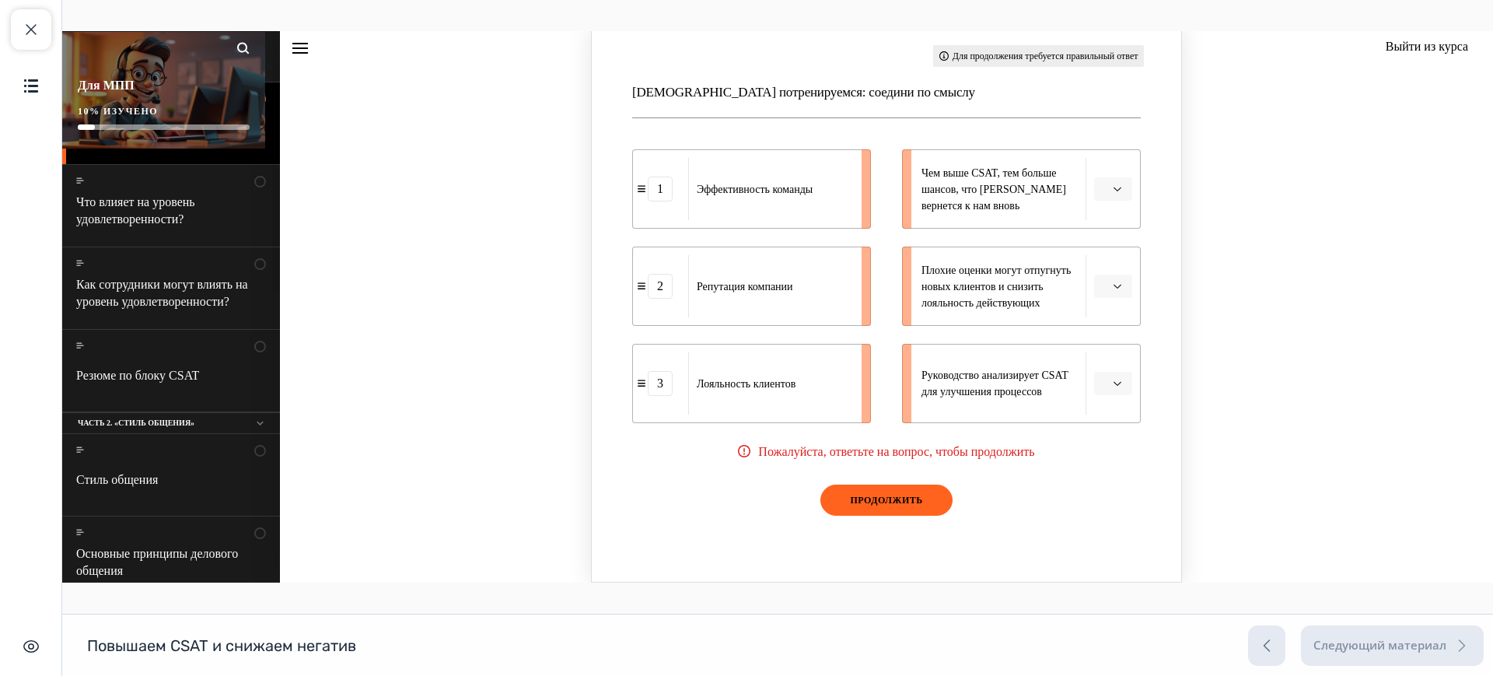
scroll to position [898, 0]
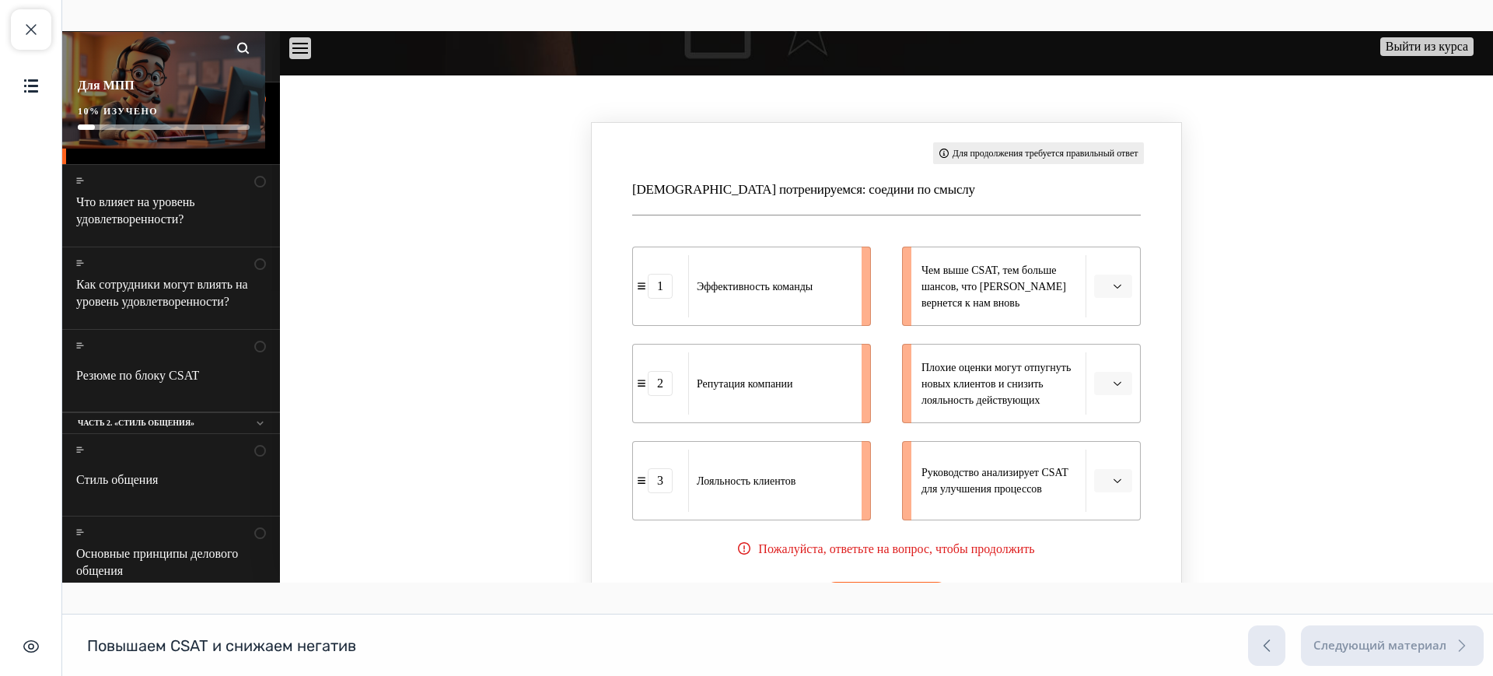
click at [1108, 279] on button "Knowledge check: Matching" at bounding box center [1113, 285] width 38 height 23
click at [1113, 281] on icon "Knowledge check: Matching" at bounding box center [1117, 285] width 8 height 9
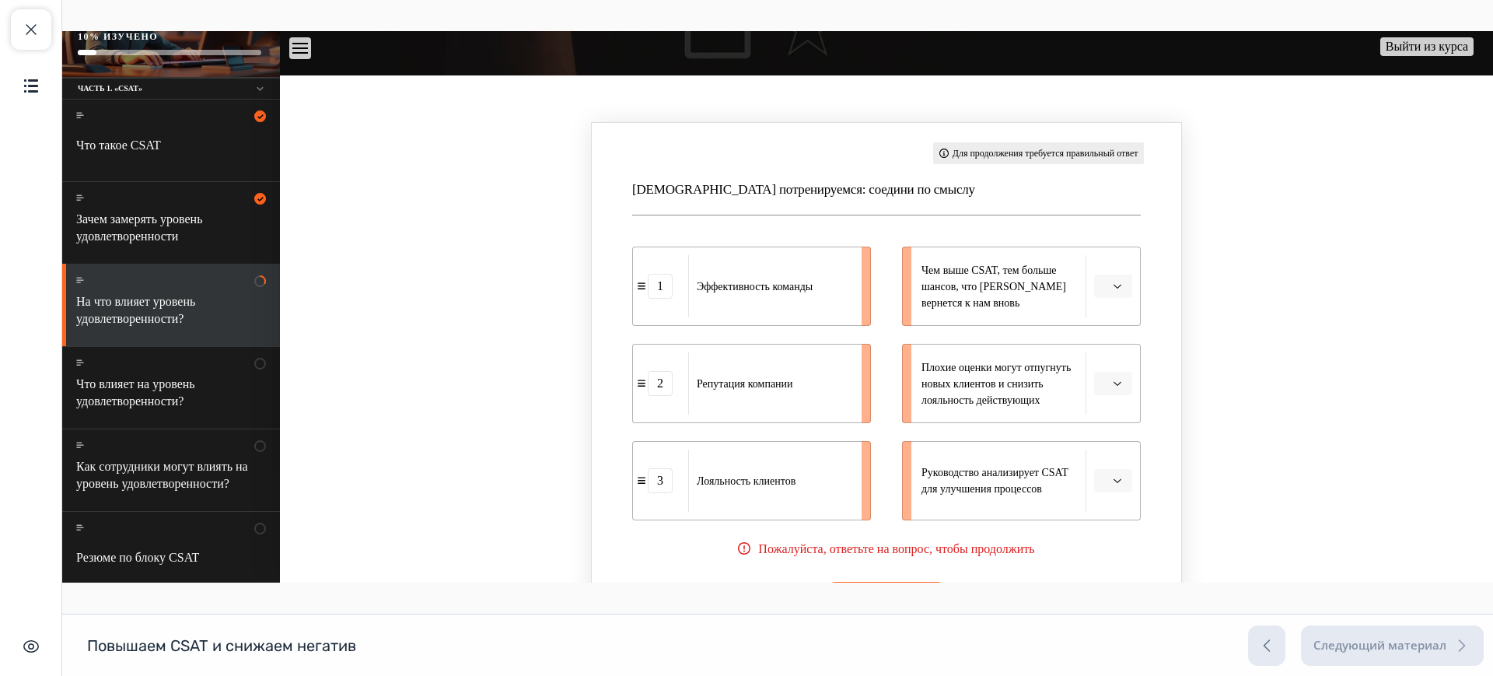
scroll to position [97, 0]
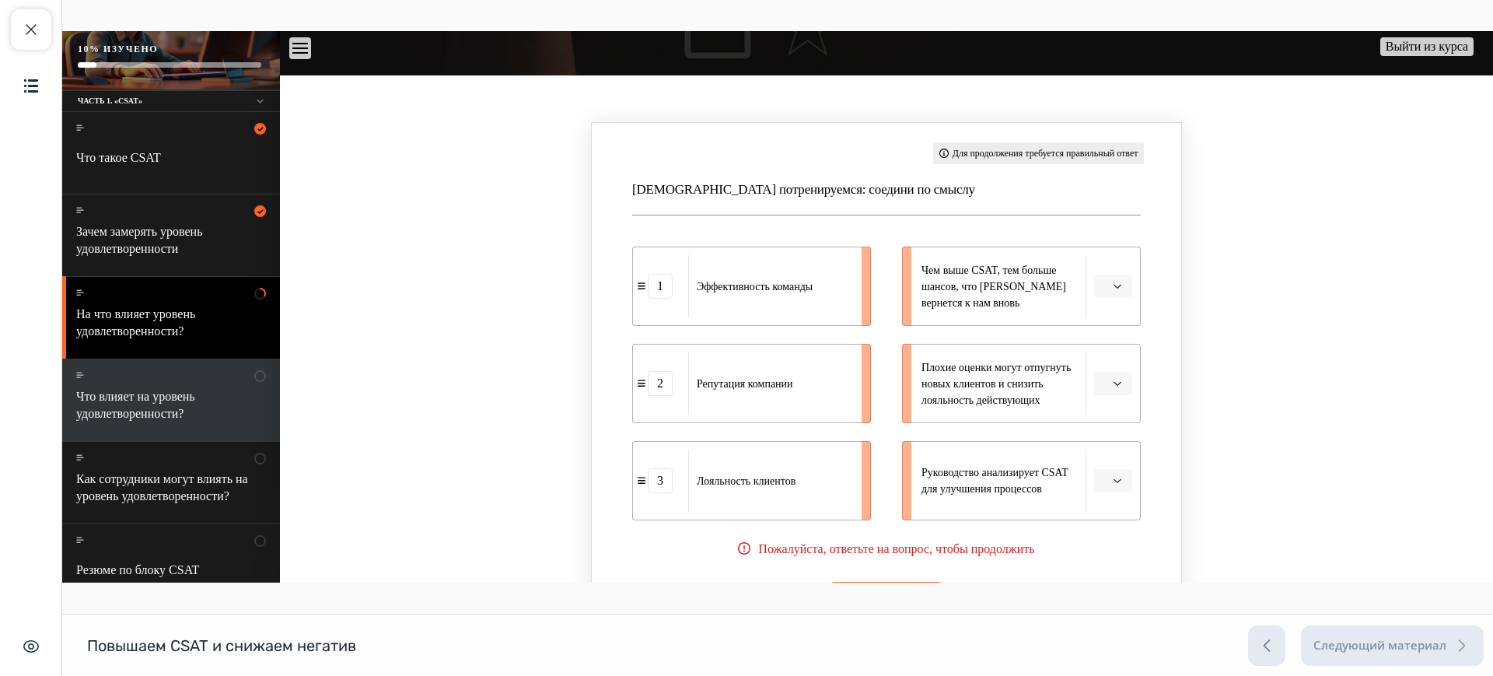
click at [173, 372] on div "Что влияет на уровень удовлетворенности? This lesson is currently unavailable З…" at bounding box center [171, 400] width 218 height 82
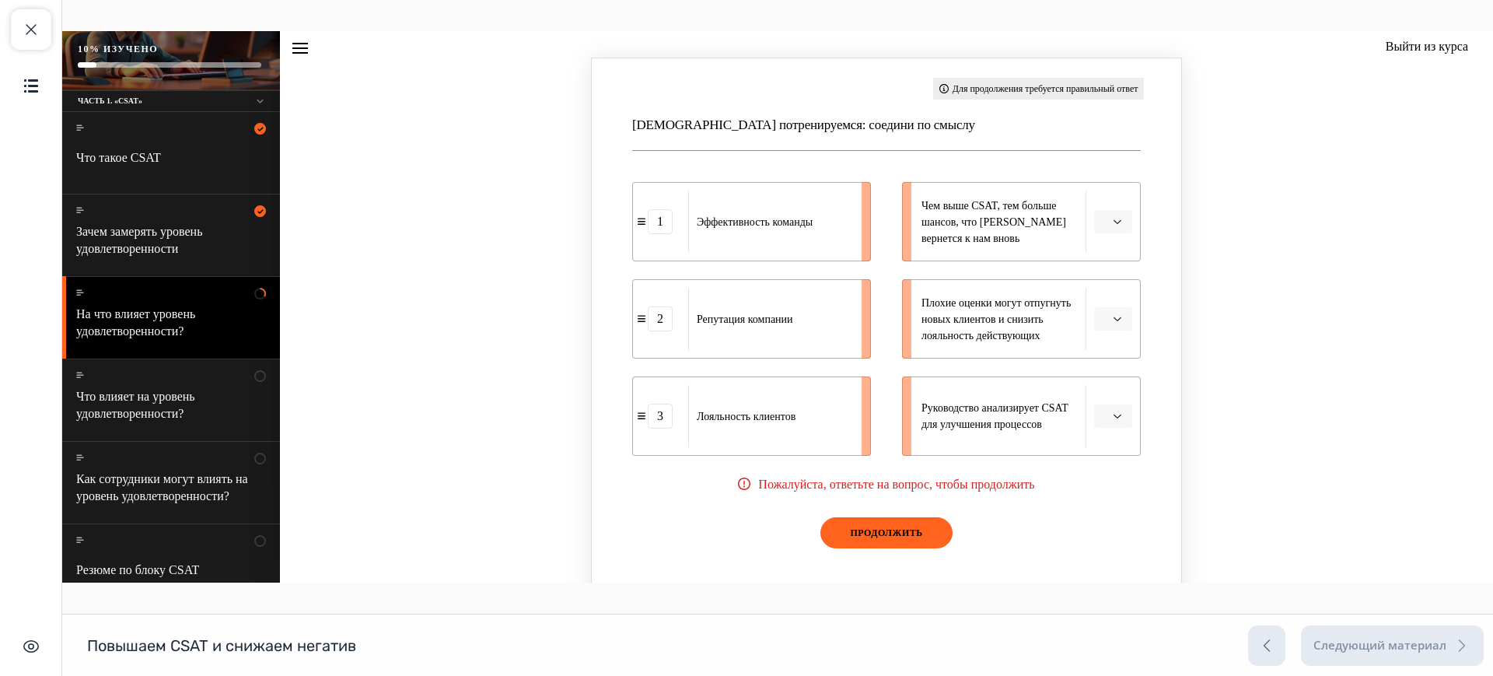
scroll to position [995, 0]
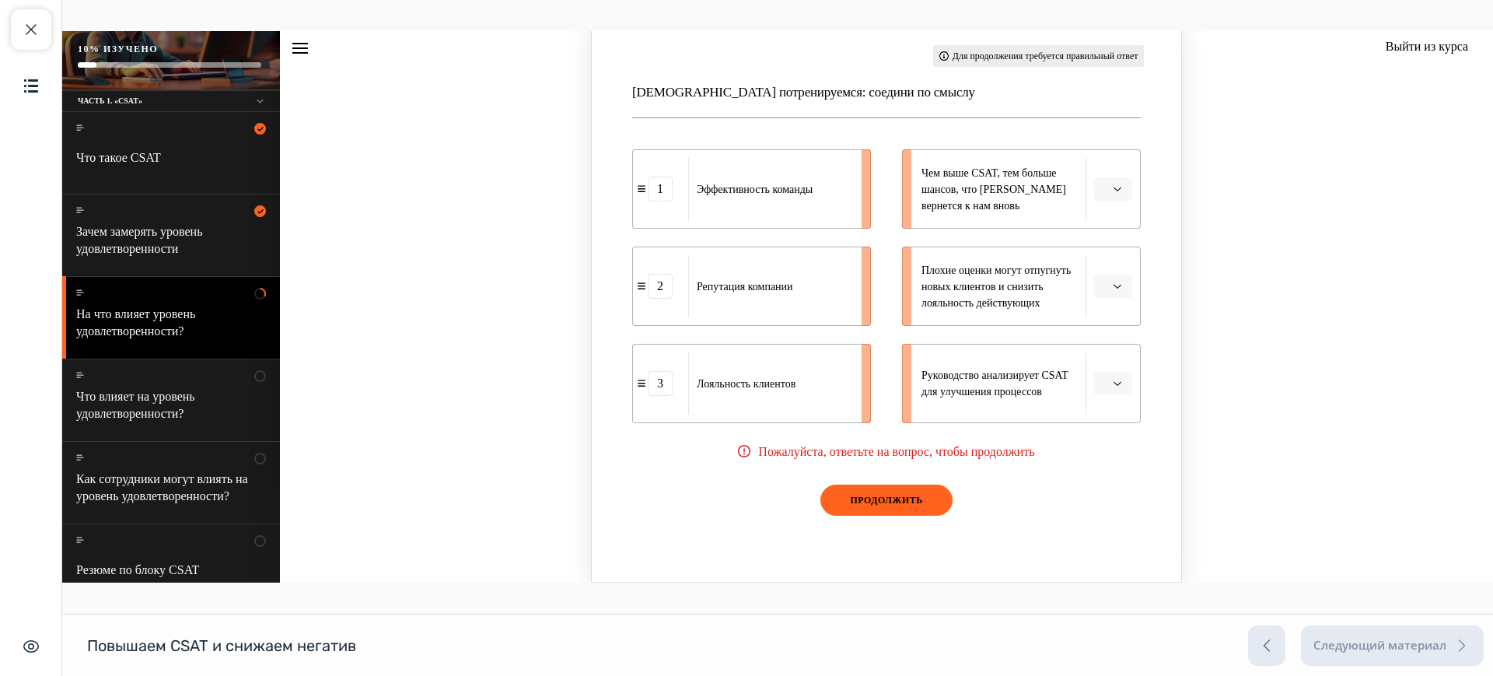
click at [1113, 187] on icon "Knowledge check: Matching" at bounding box center [1117, 188] width 8 height 9
click at [1103, 271] on div "2" at bounding box center [1104, 286] width 40 height 31
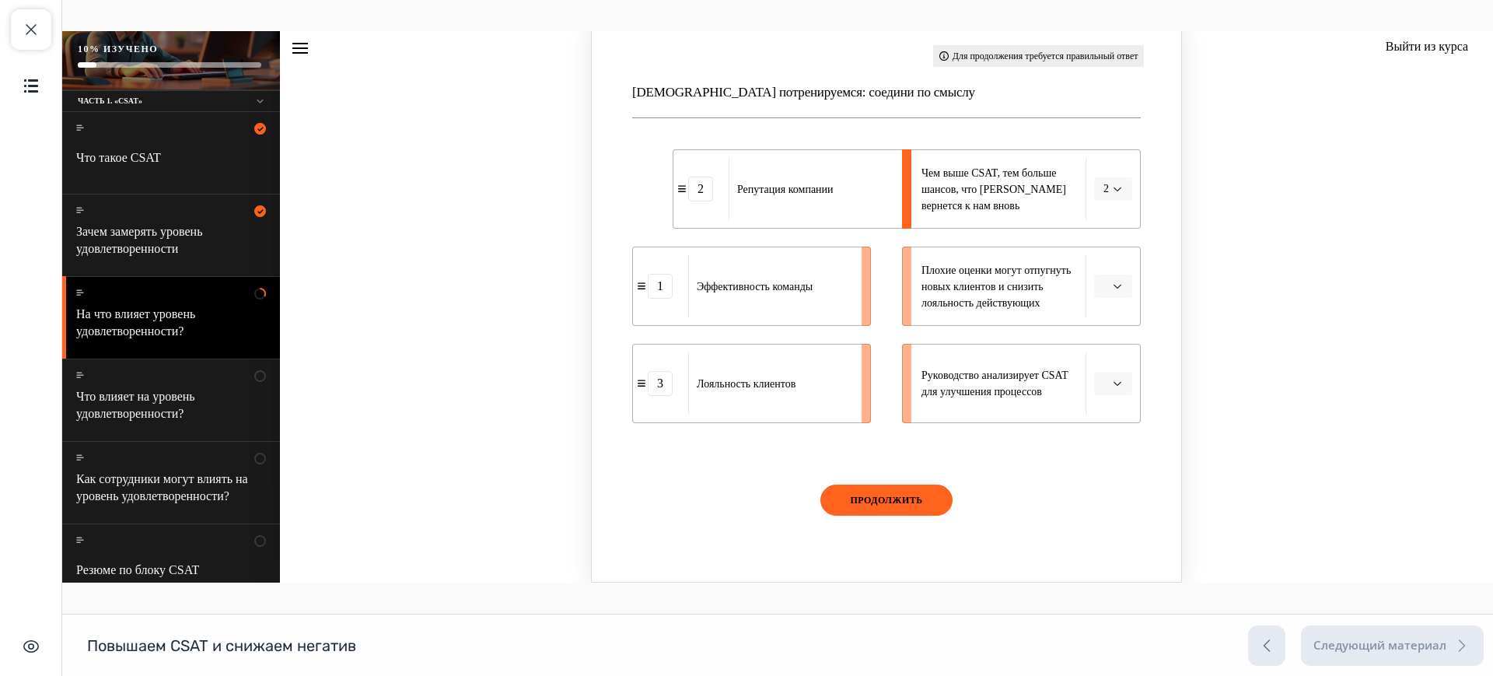
click at [1113, 283] on icon "Knowledge check: Matching" at bounding box center [1117, 285] width 8 height 9
click at [1108, 413] on div "3" at bounding box center [1104, 414] width 40 height 31
click at [1116, 380] on button "Knowledge check: Matching" at bounding box center [1113, 383] width 38 height 23
click at [1106, 442] on div "1" at bounding box center [1104, 449] width 40 height 31
click at [876, 499] on button "ПРОДОЛЖИТЬ" at bounding box center [886, 499] width 132 height 31
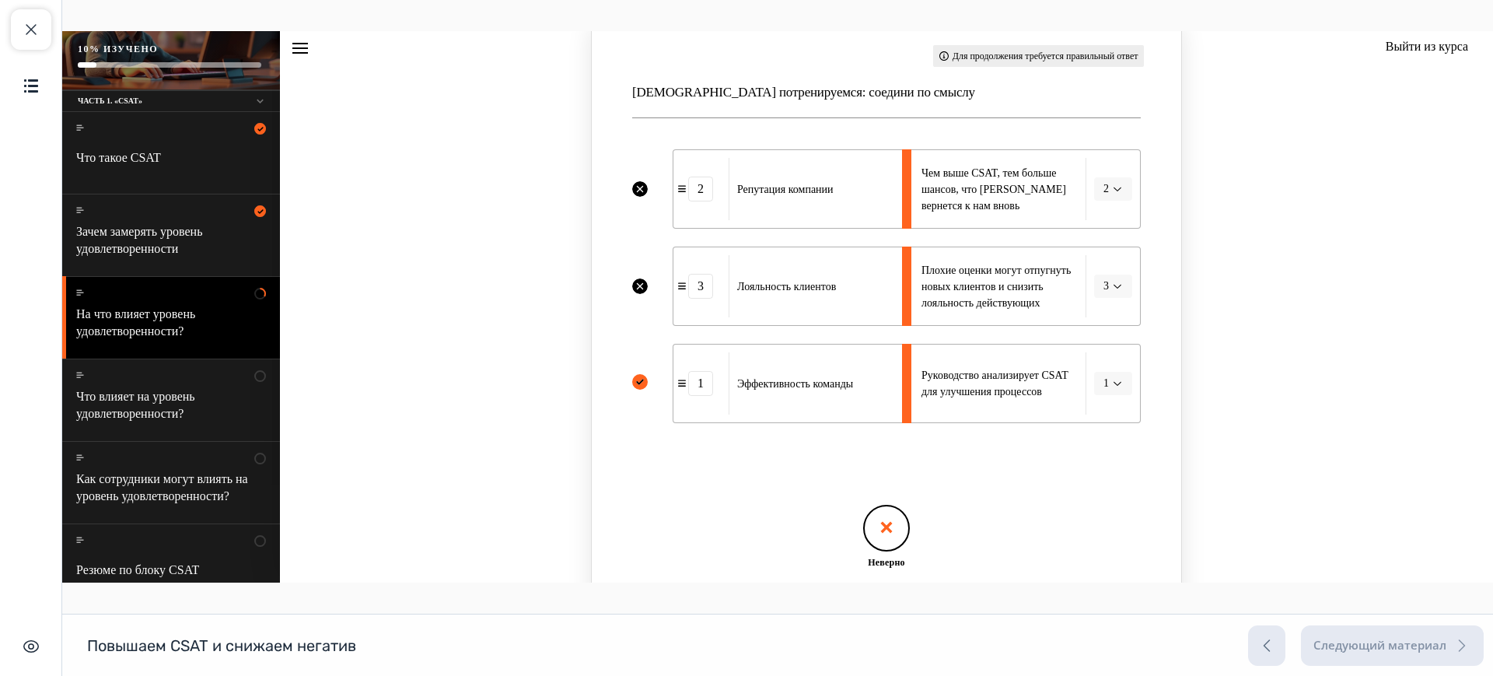
click at [882, 533] on icon "Feedback" at bounding box center [886, 526] width 23 height 23
click at [1111, 293] on li "Плохие оценки могут отпугнуть новых клиентов и снизить лояльность действующих 3" at bounding box center [1021, 285] width 239 height 79
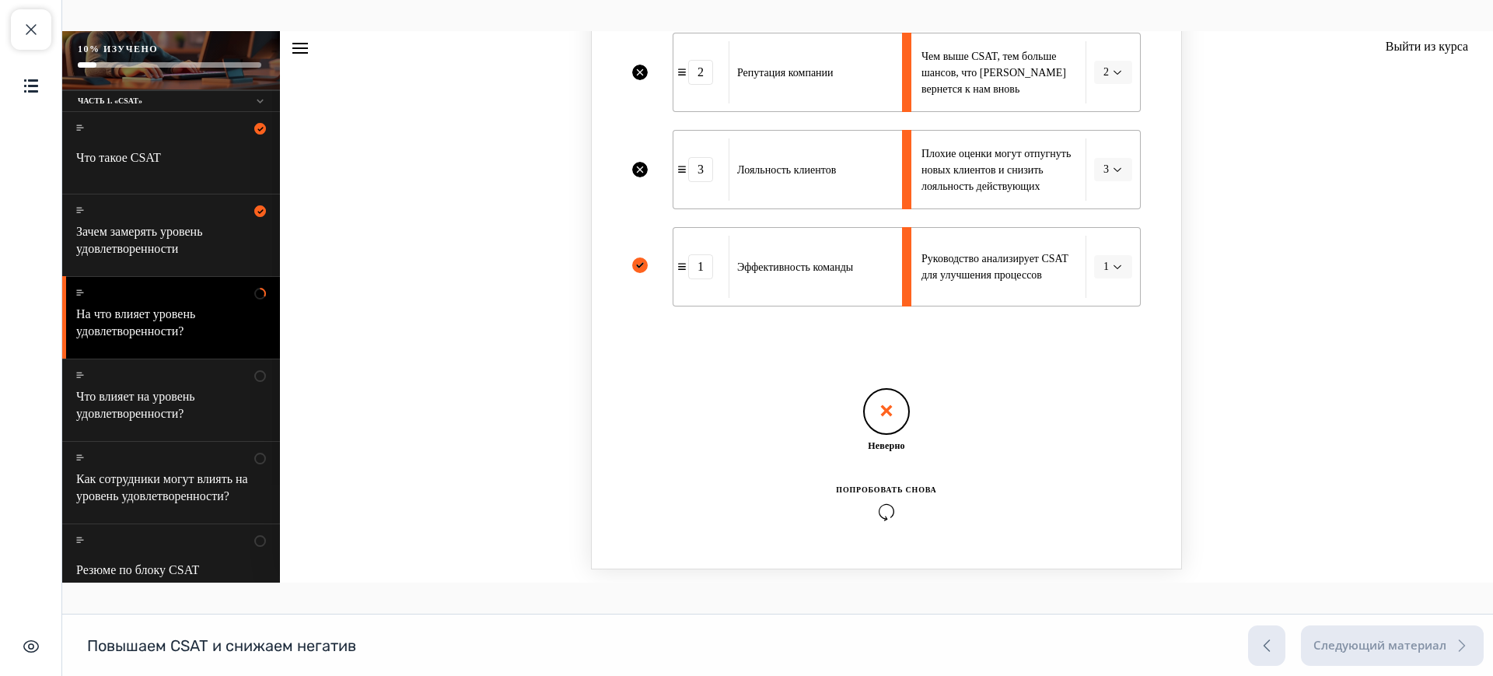
scroll to position [1196, 0]
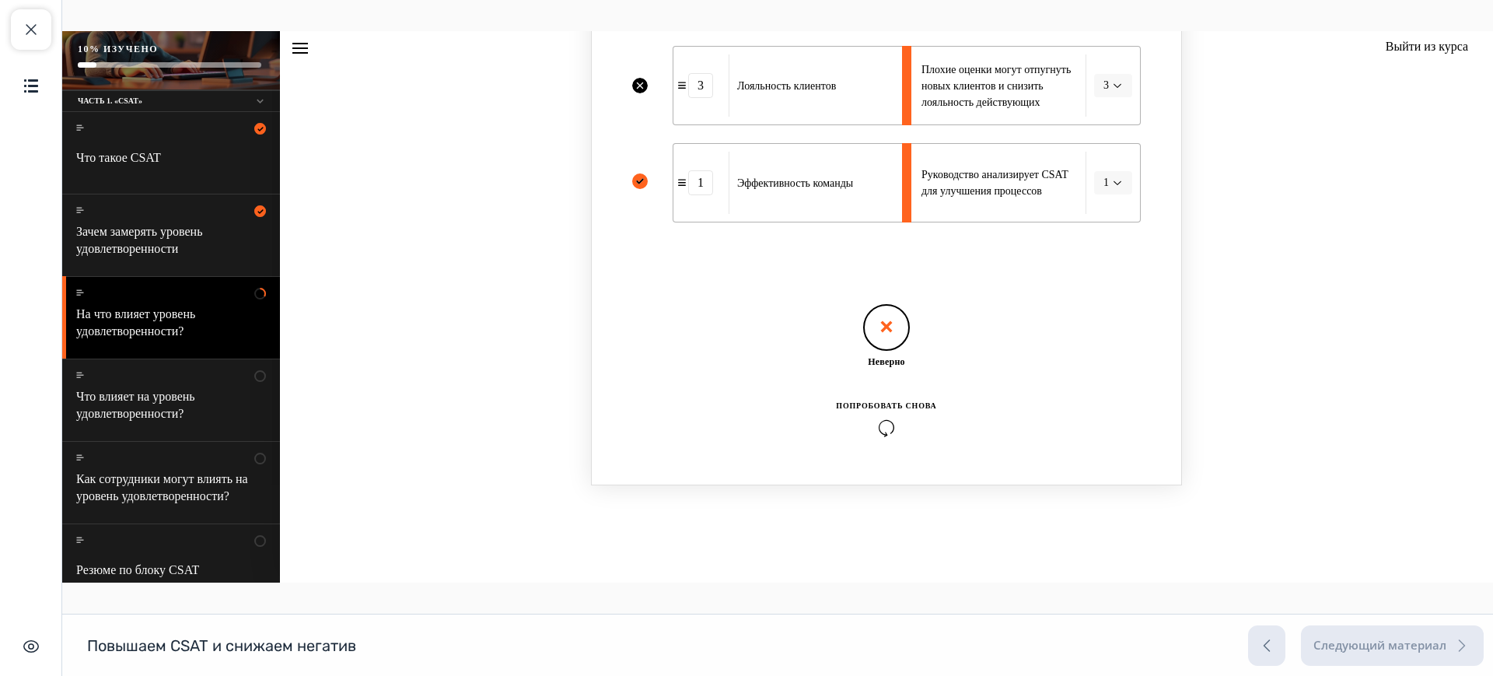
click at [882, 422] on icon "Knowledge check: Matching" at bounding box center [886, 427] width 100 height 17
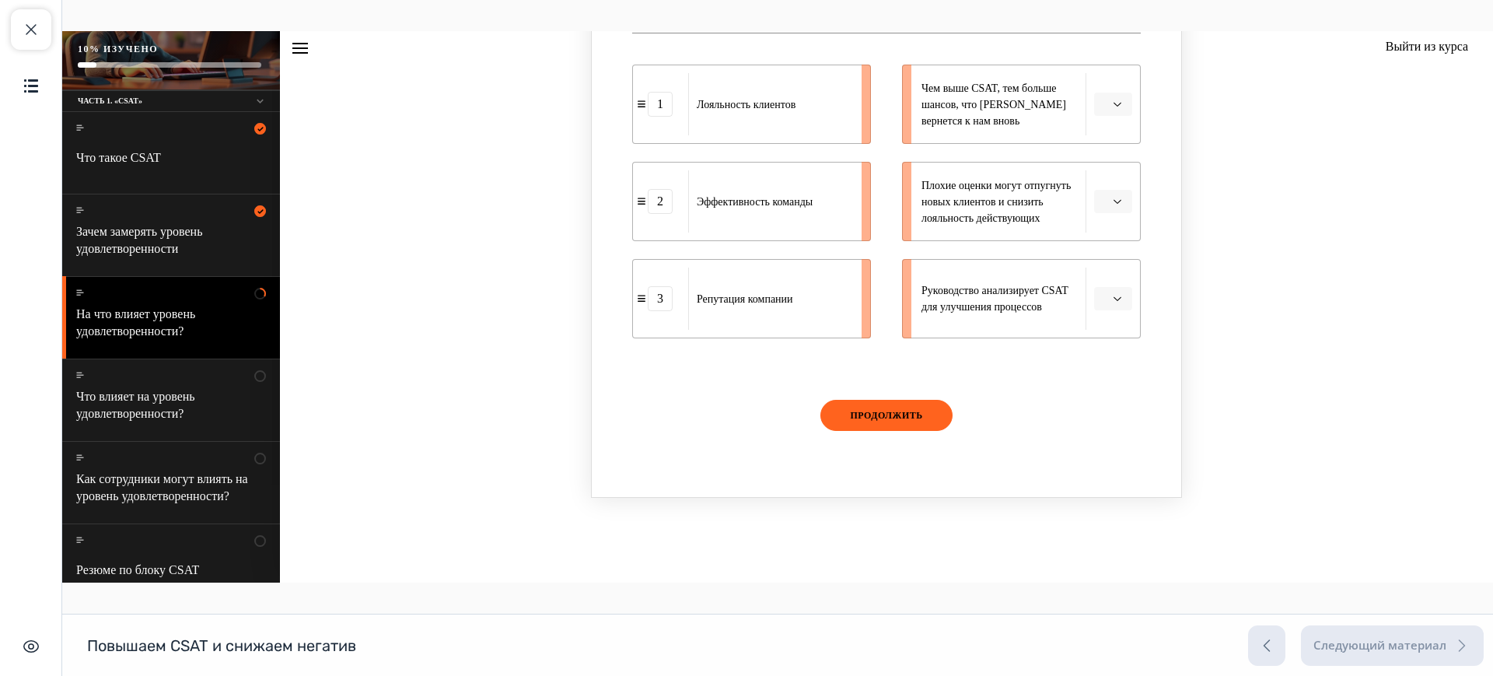
scroll to position [1092, 0]
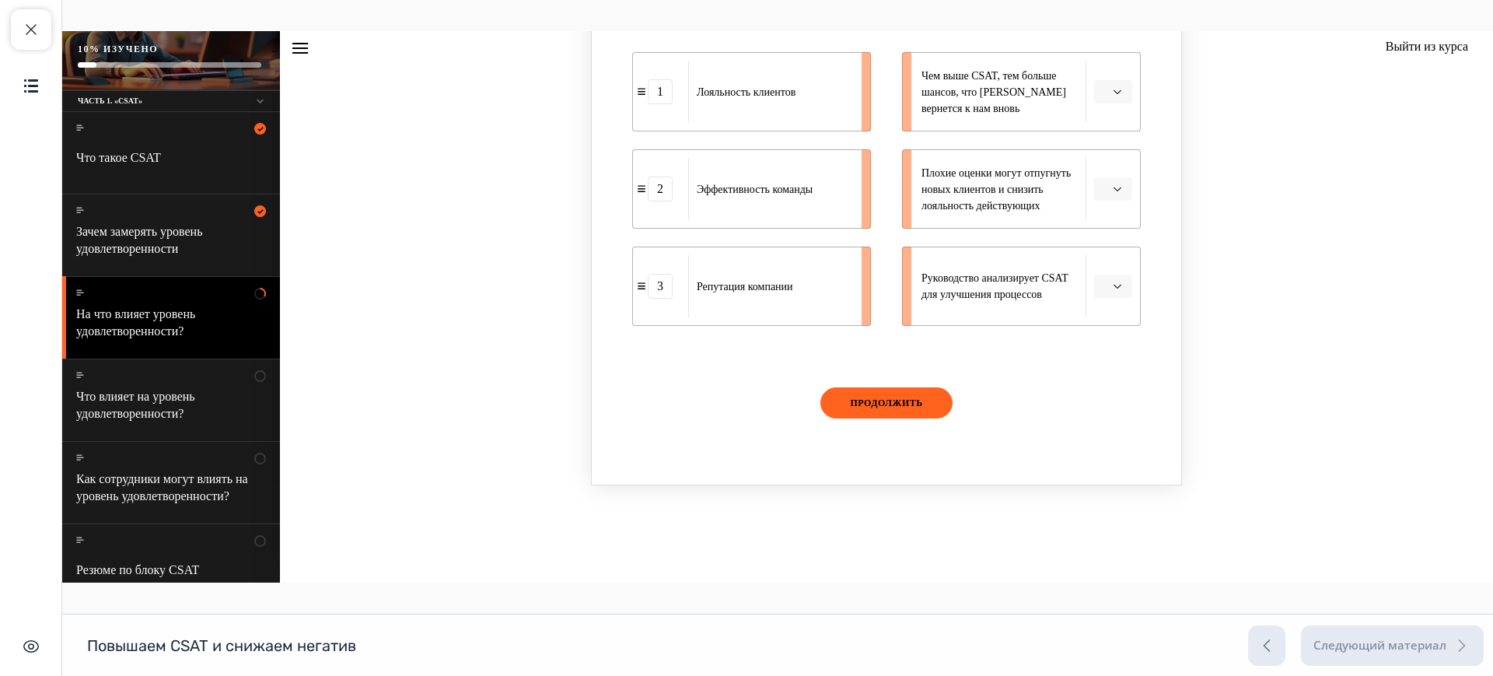
click at [1103, 97] on span "Please select an option" at bounding box center [1105, 92] width 5 height 16
click at [1100, 187] on span "2" at bounding box center [1098, 189] width 5 height 12
click at [1113, 288] on icon "Knowledge check: Matching" at bounding box center [1117, 285] width 8 height 9
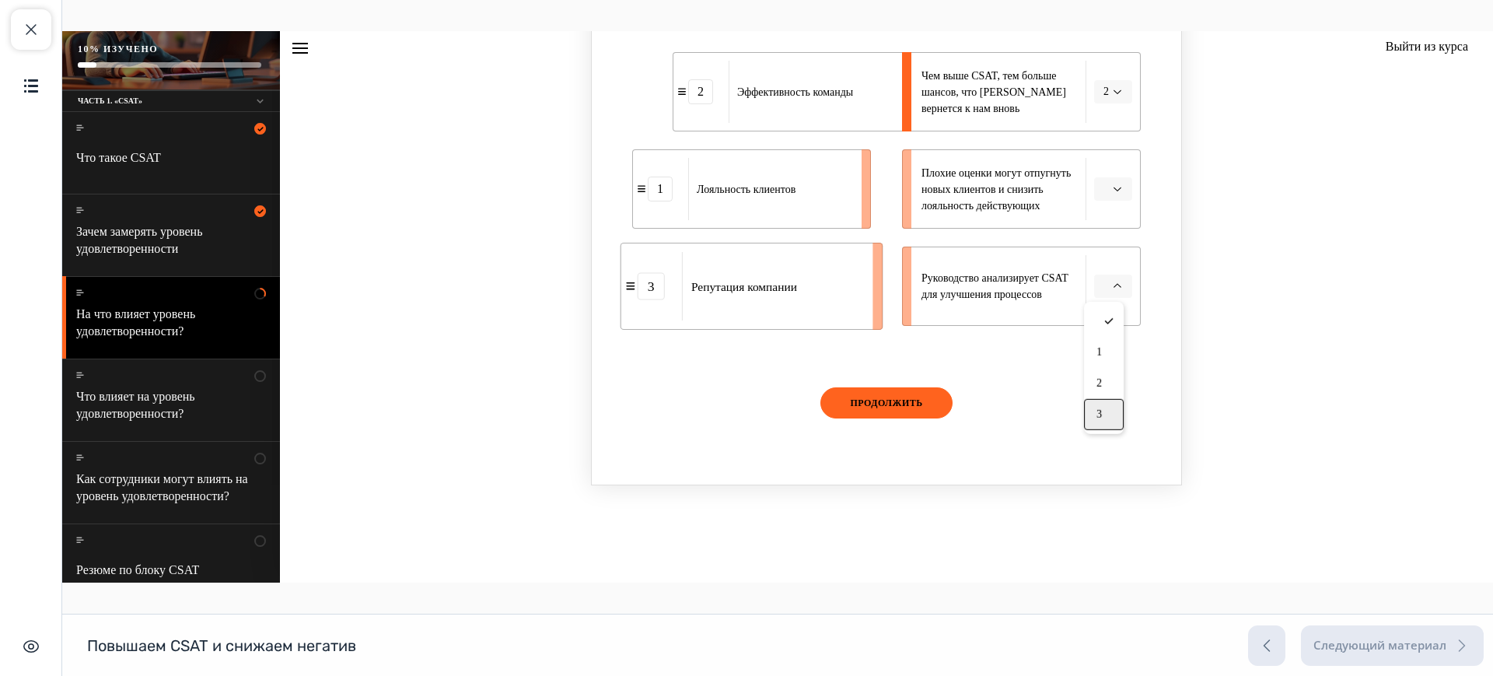
click at [1106, 408] on div "3" at bounding box center [1104, 414] width 40 height 31
click at [1103, 194] on span "Please select an option" at bounding box center [1105, 189] width 5 height 16
click at [1108, 264] on div "1" at bounding box center [1104, 254] width 40 height 31
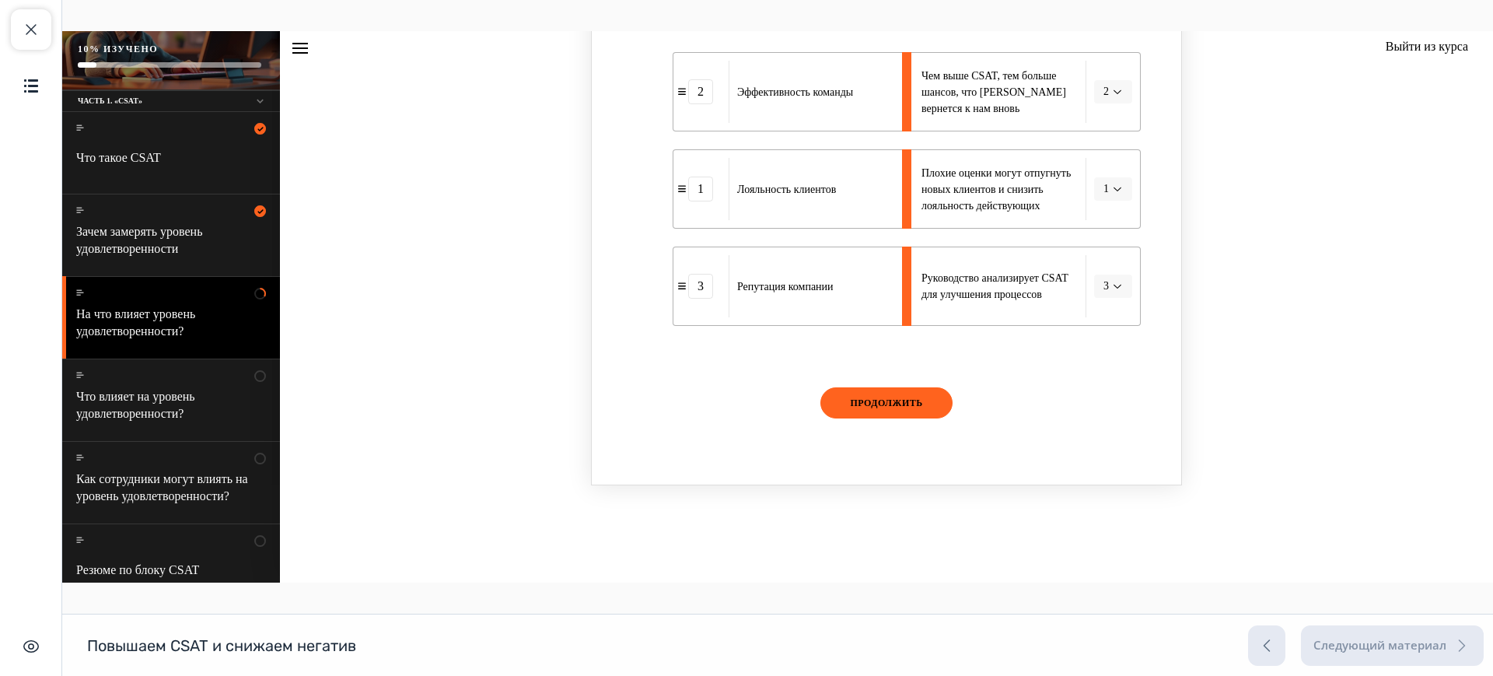
click at [871, 404] on button "ПРОДОЛЖИТЬ" at bounding box center [886, 402] width 132 height 31
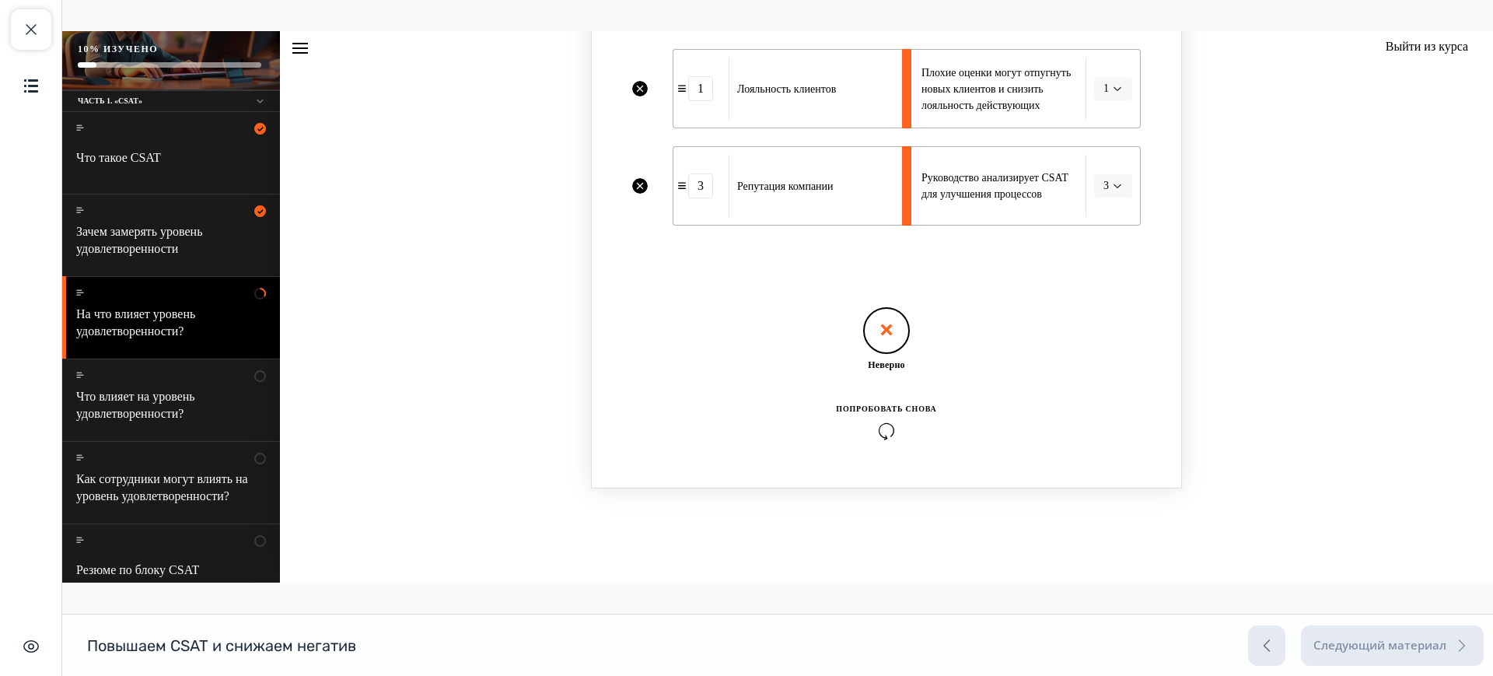
scroll to position [1196, 0]
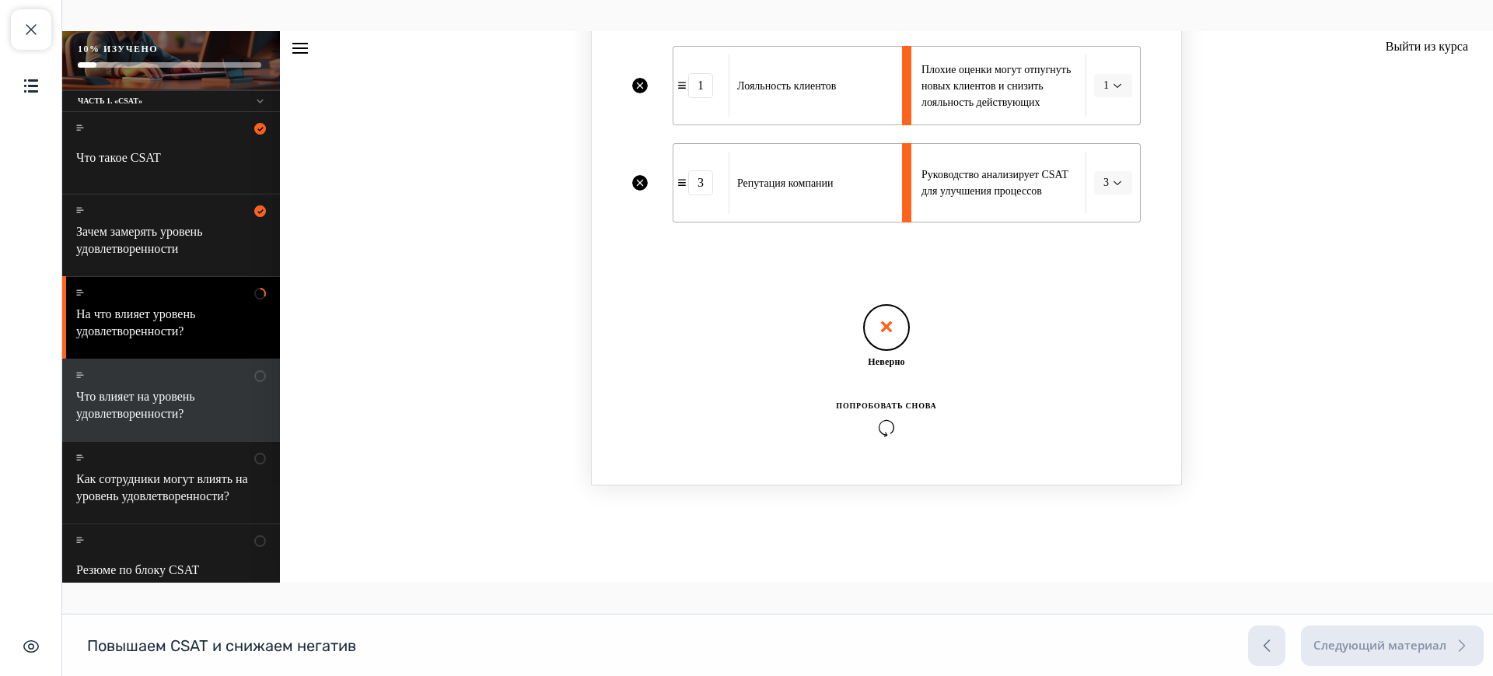
click at [117, 374] on div "Что влияет на уровень удовлетворенности? This lesson is currently unavailable З…" at bounding box center [171, 400] width 218 height 82
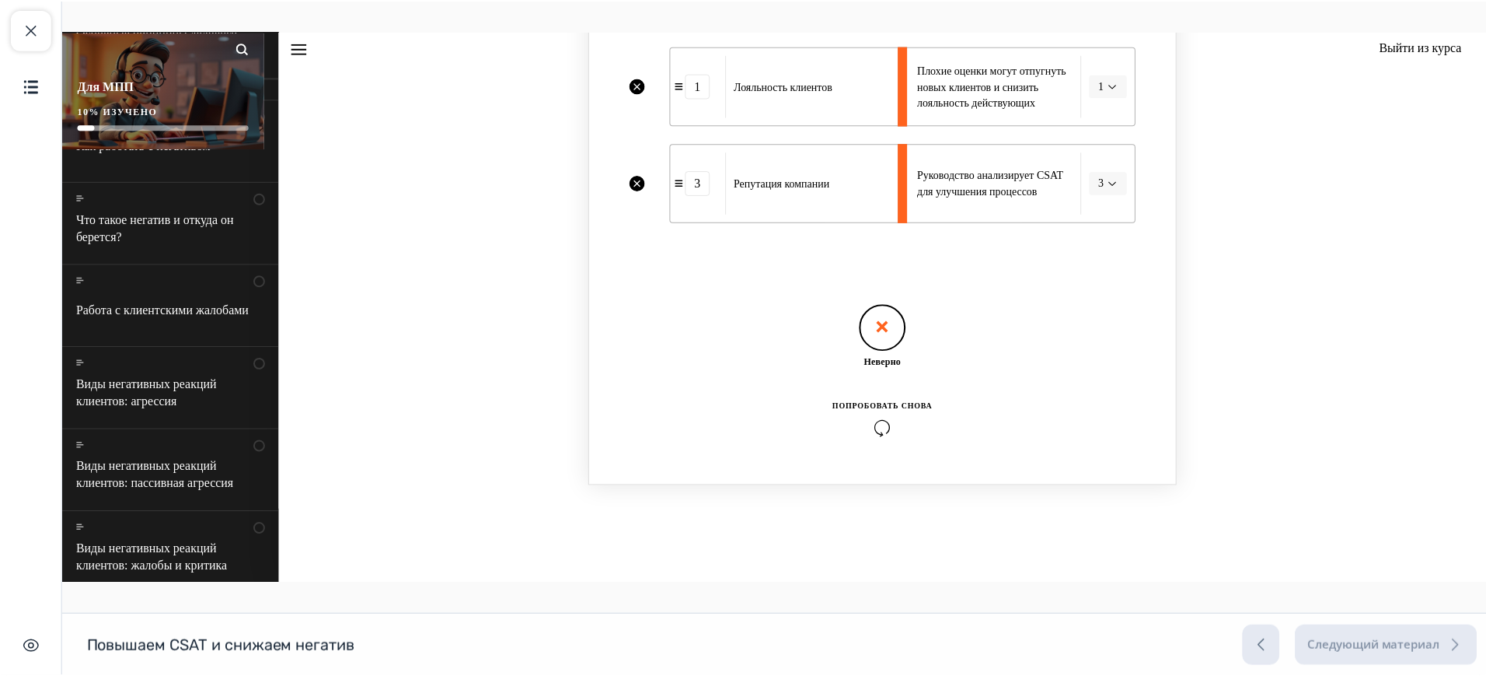
scroll to position [638, 0]
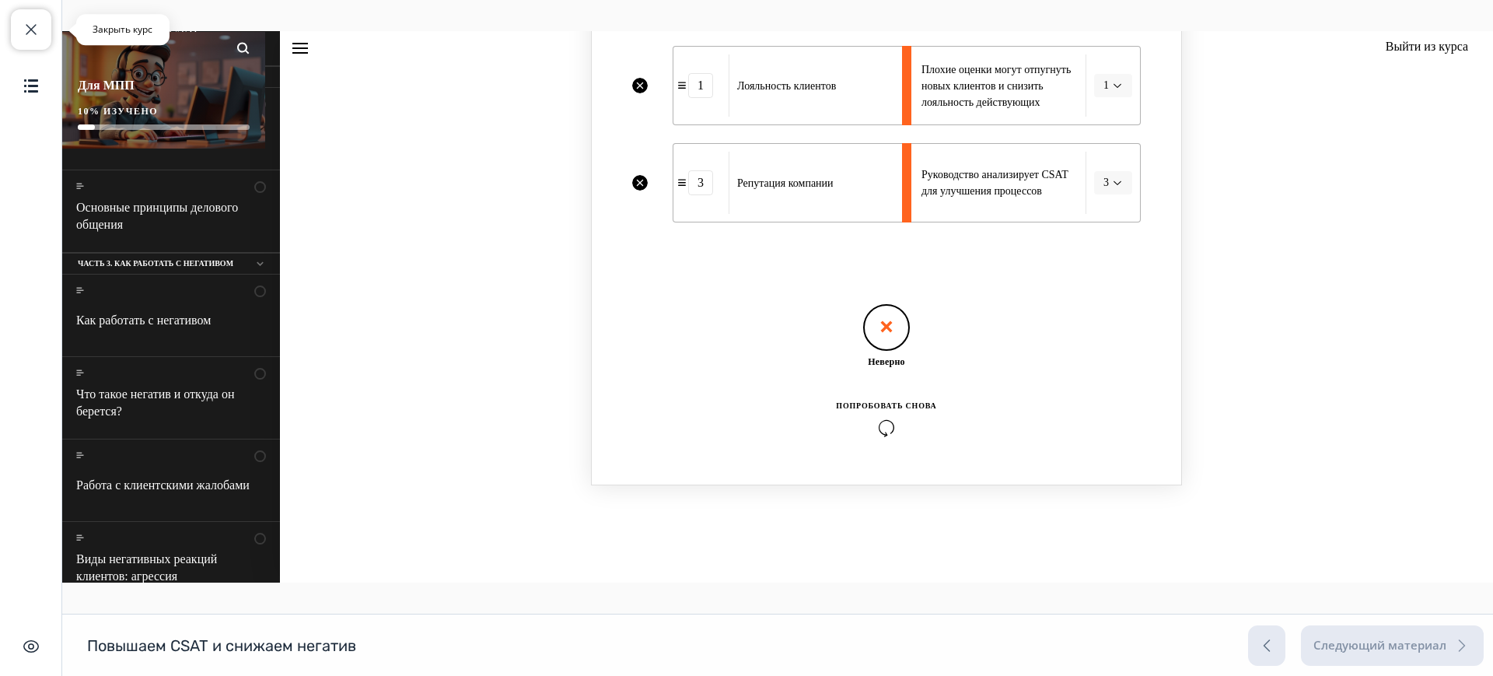
click at [47, 32] on button "Закрыть курс" at bounding box center [31, 29] width 40 height 40
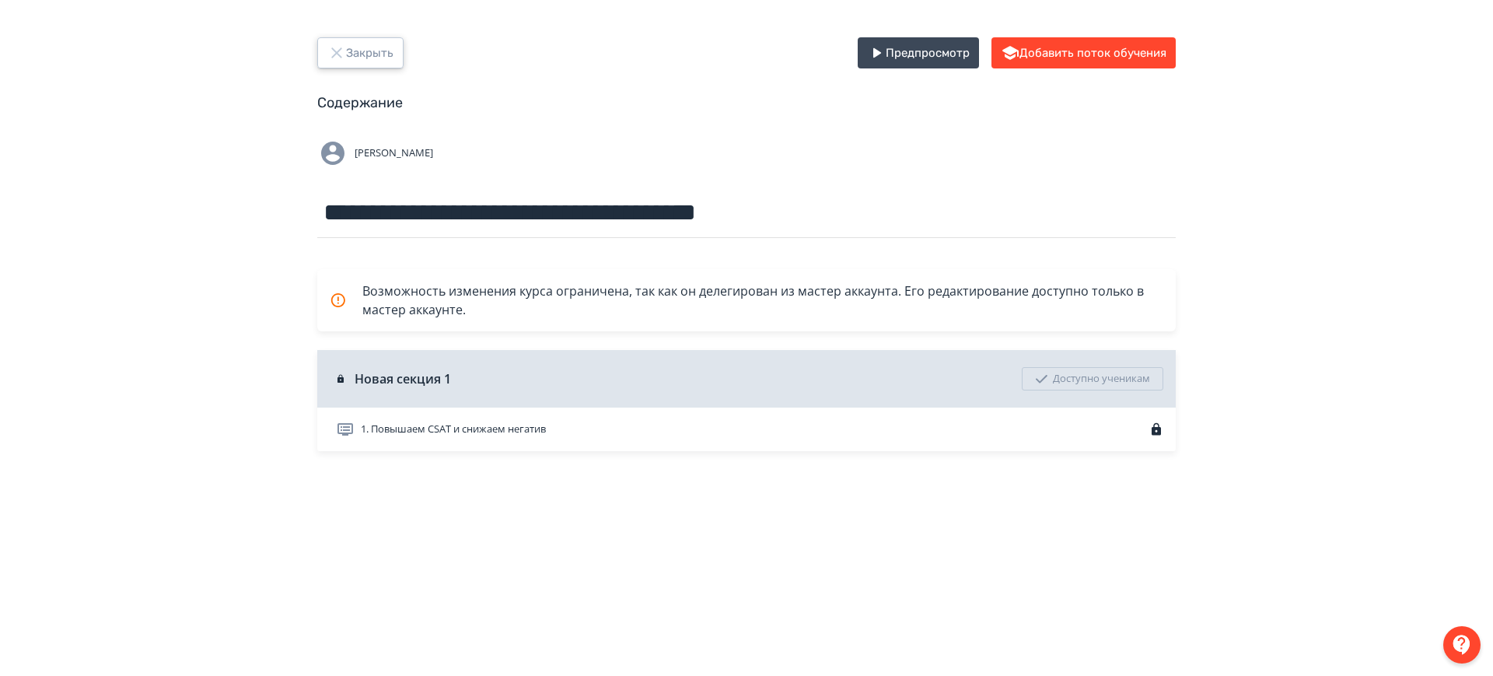
click at [382, 44] on button "Закрыть" at bounding box center [360, 52] width 86 height 31
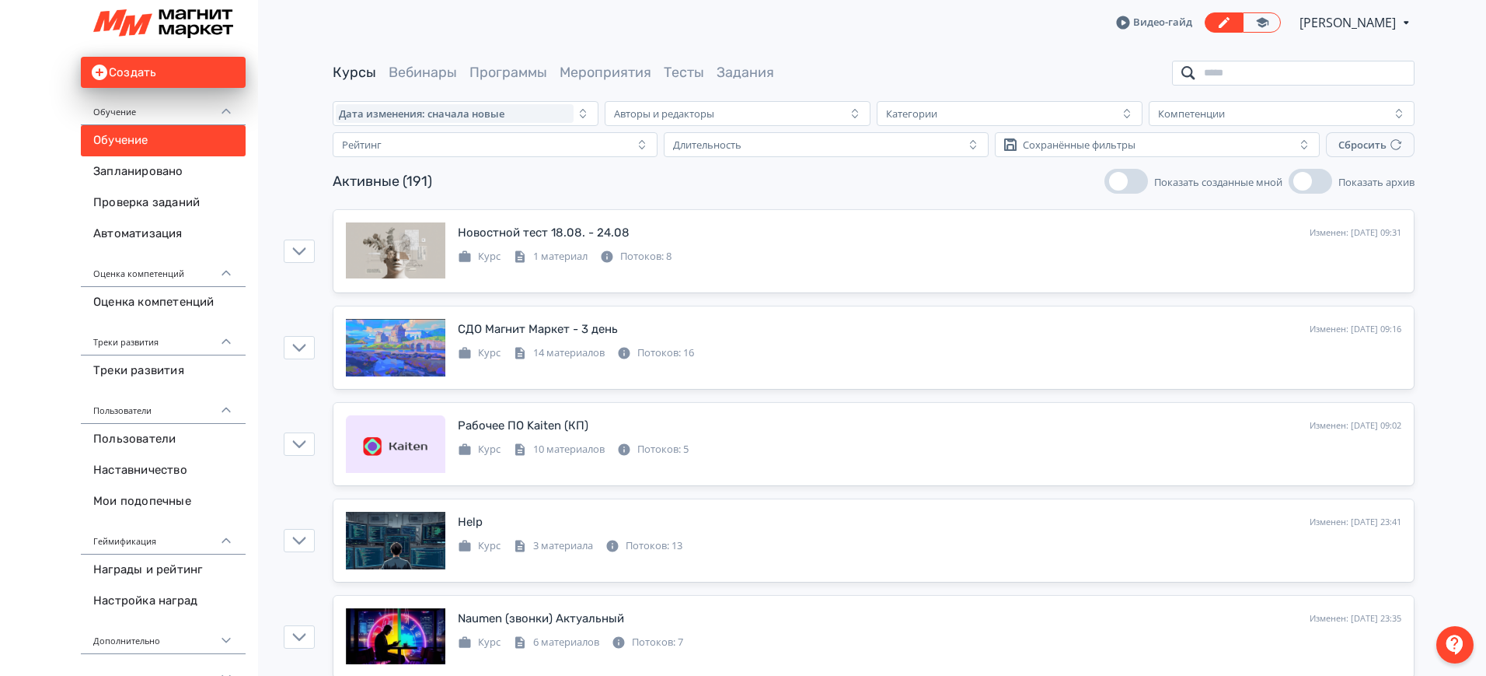
click at [1239, 72] on input "search" at bounding box center [1293, 73] width 243 height 25
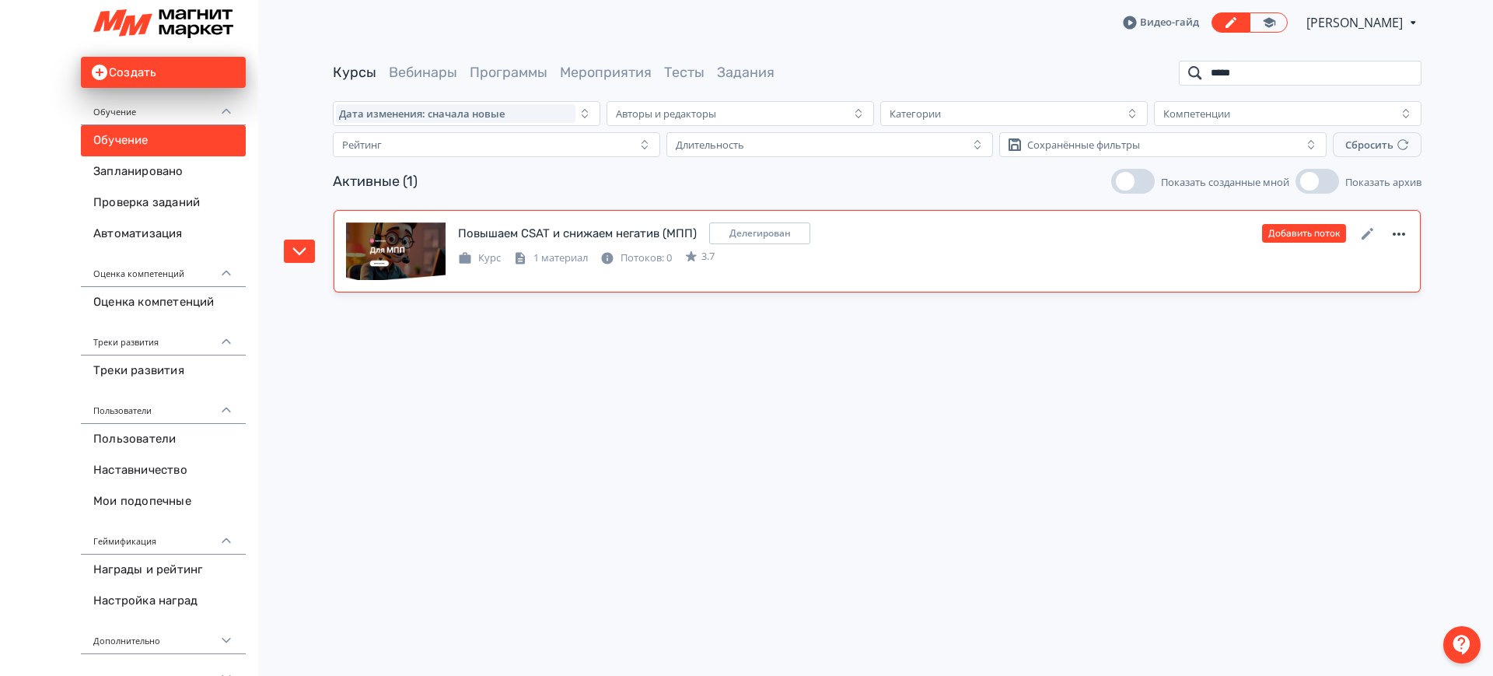
type input "*****"
click at [1405, 231] on icon at bounding box center [1398, 234] width 19 height 19
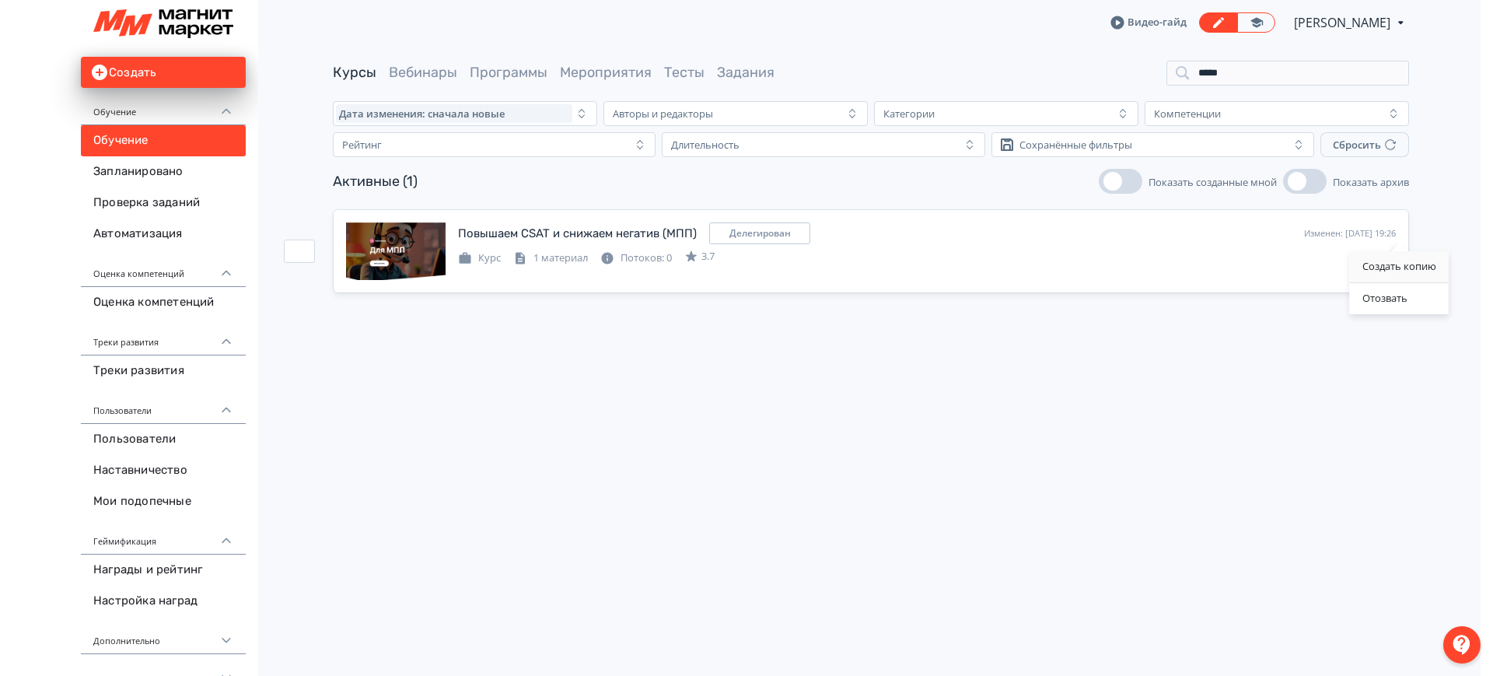
click at [1398, 270] on div "Создать копию" at bounding box center [1399, 266] width 99 height 31
